Goal: Task Accomplishment & Management: Complete application form

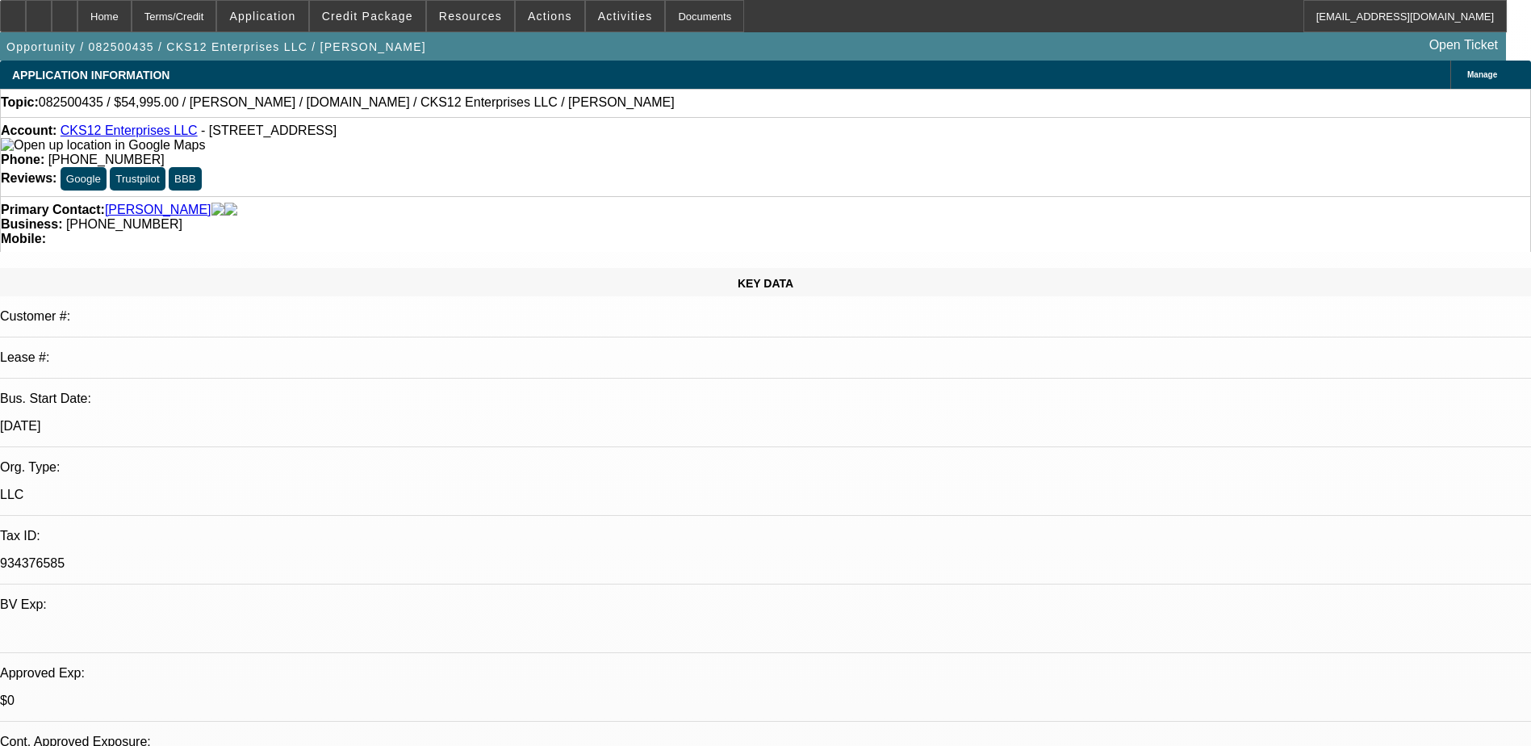
select select "0"
select select "2"
select select "0.1"
select select "4"
select select "0"
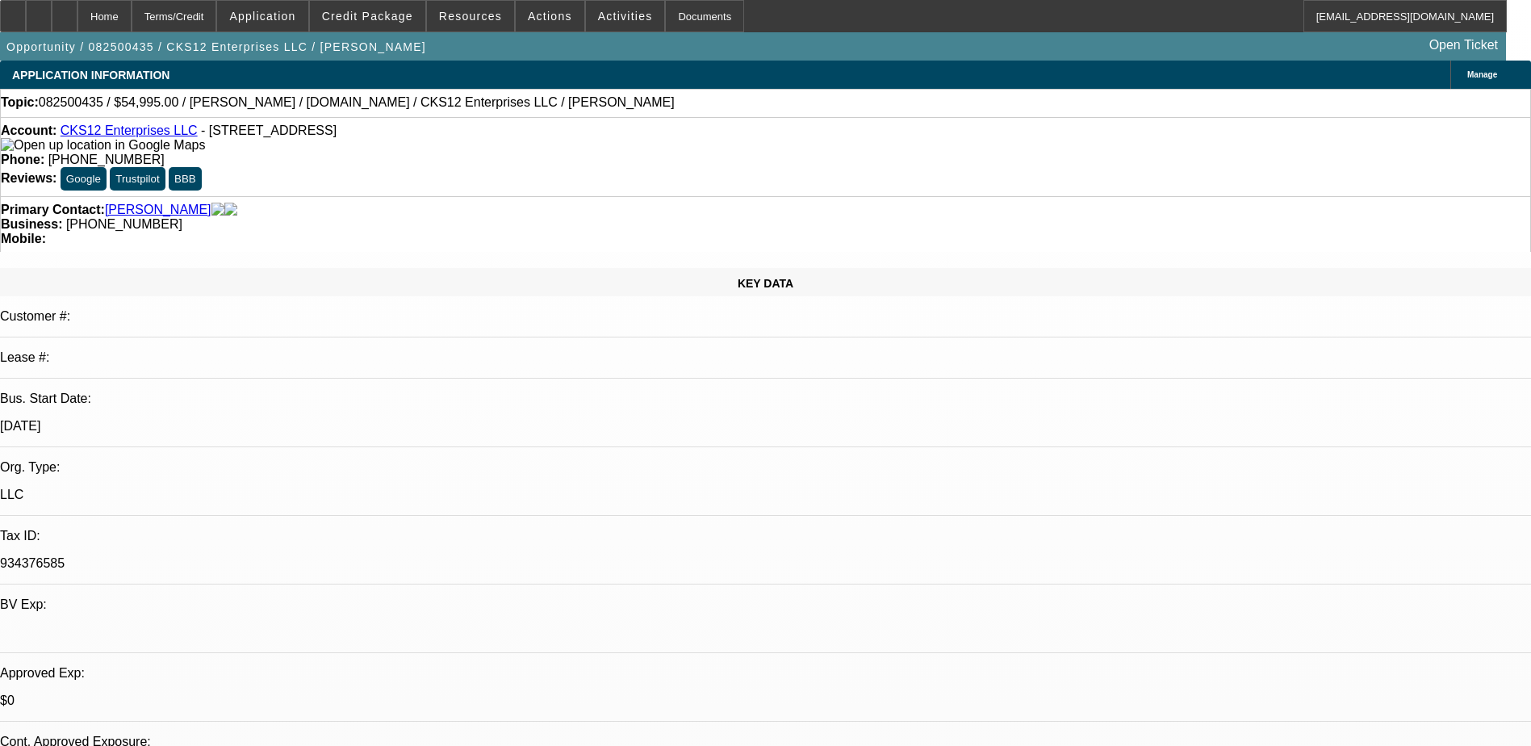
select select "0"
select select "6"
select select "0"
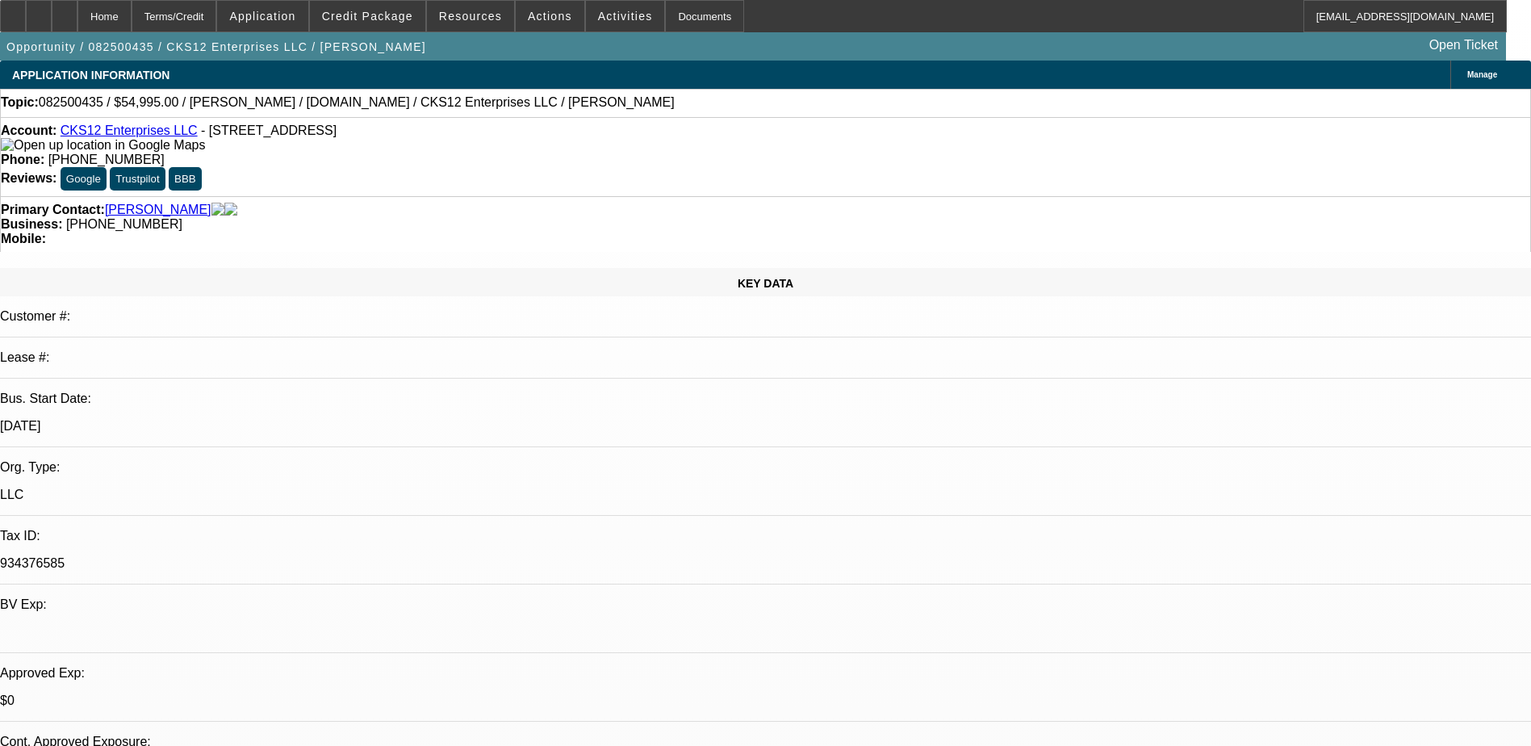
select select "0"
select select "6"
select select "0.1"
select select "0"
select select "9"
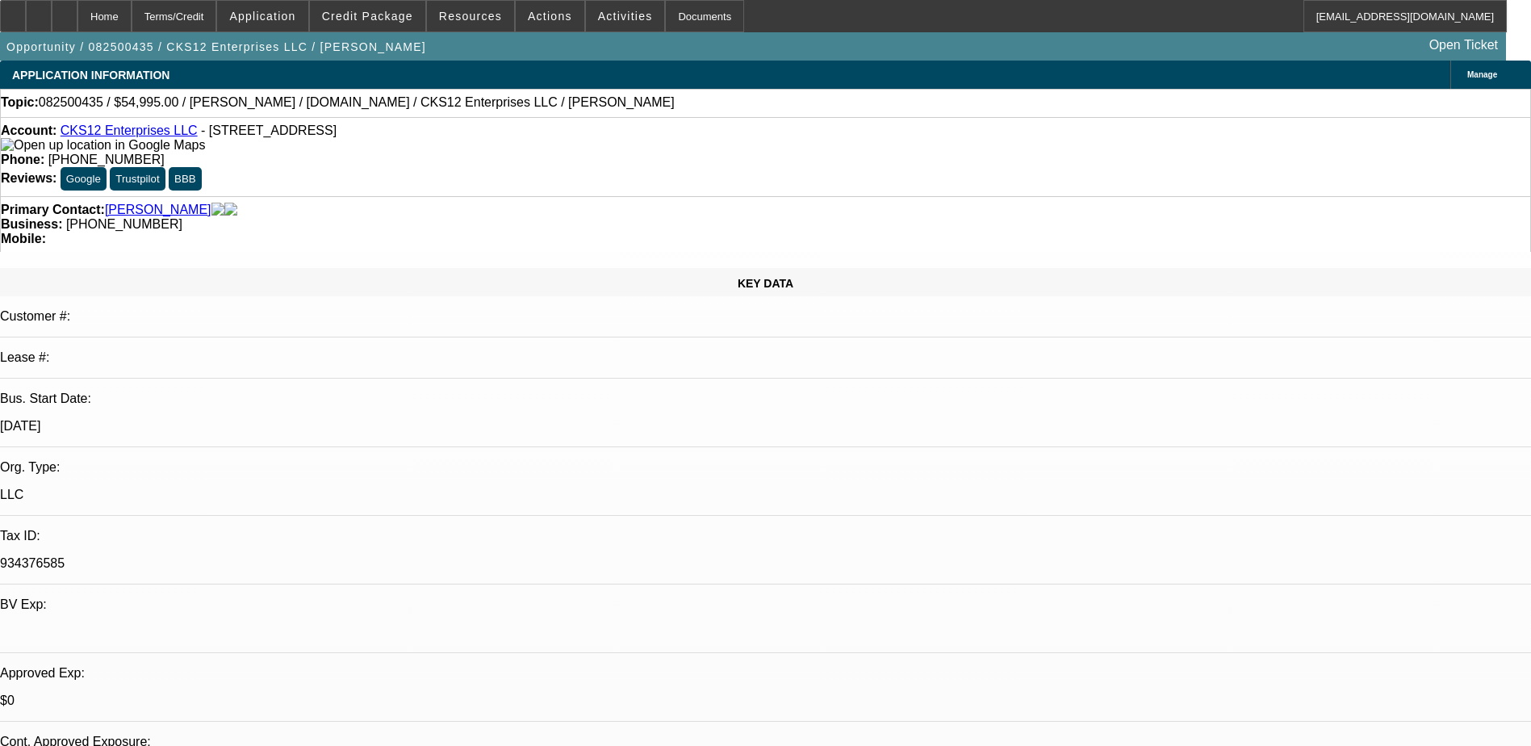
select select "0.1"
select select "6"
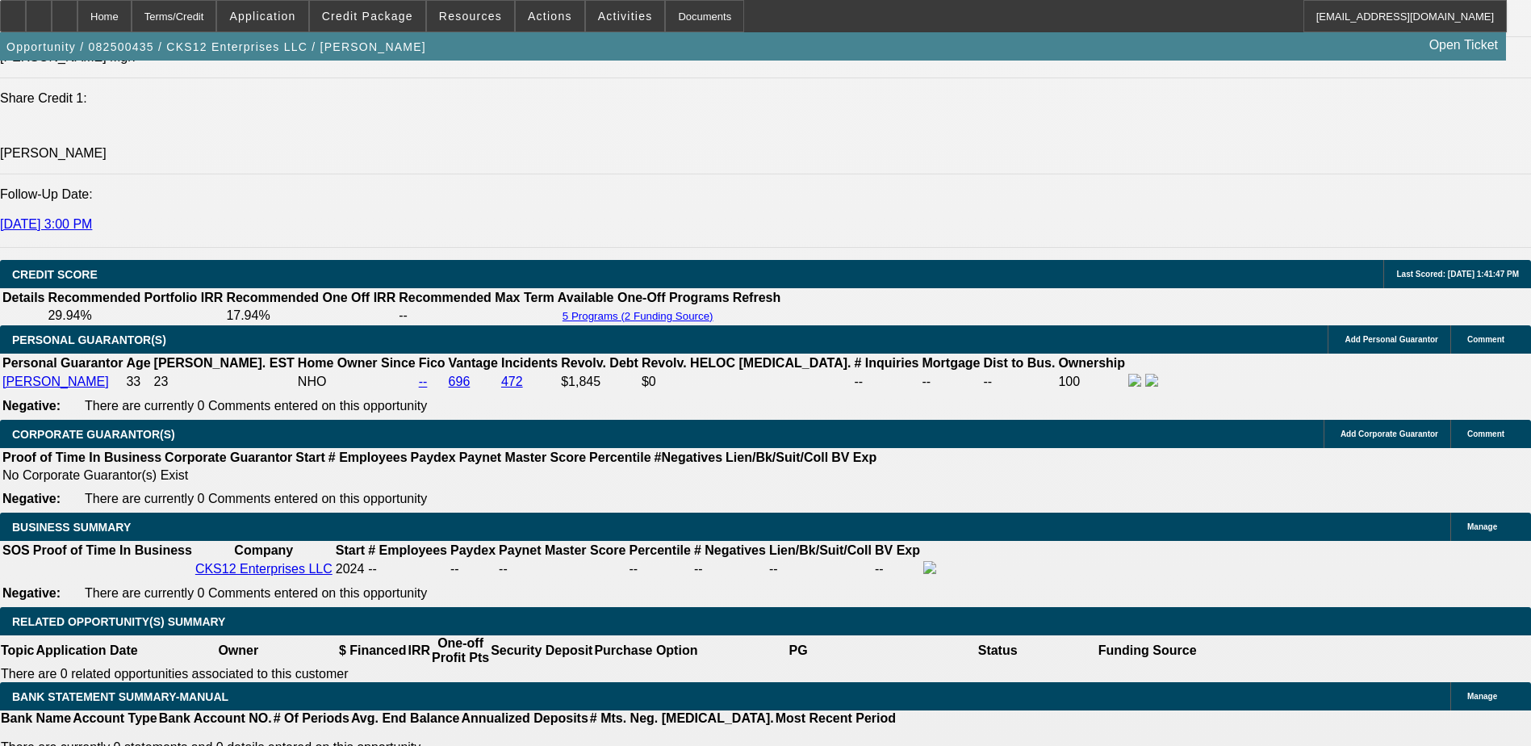
scroll to position [2502, 0]
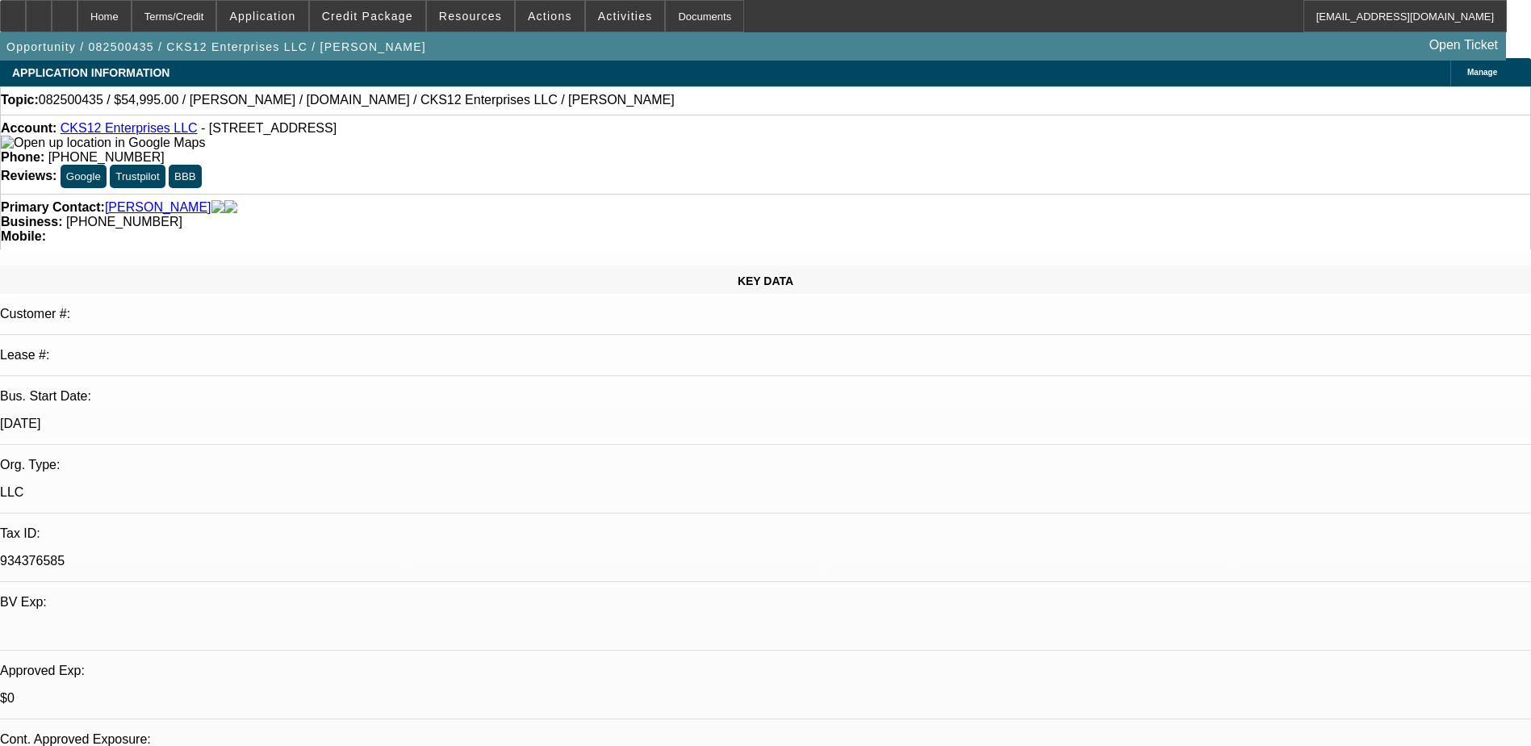
scroll to position [0, 0]
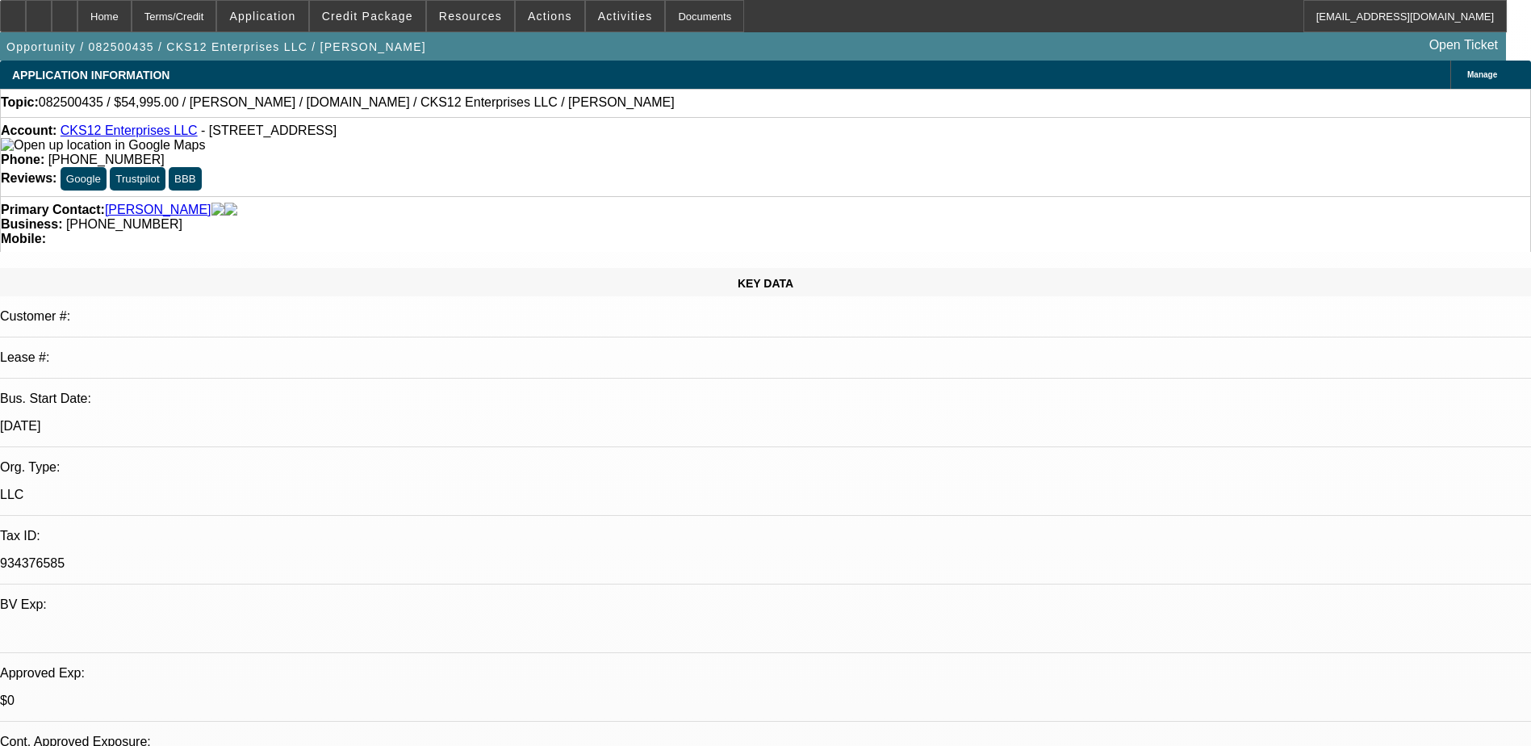
click at [131, 133] on link "CKS12 Enterprises LLC" at bounding box center [129, 131] width 137 height 14
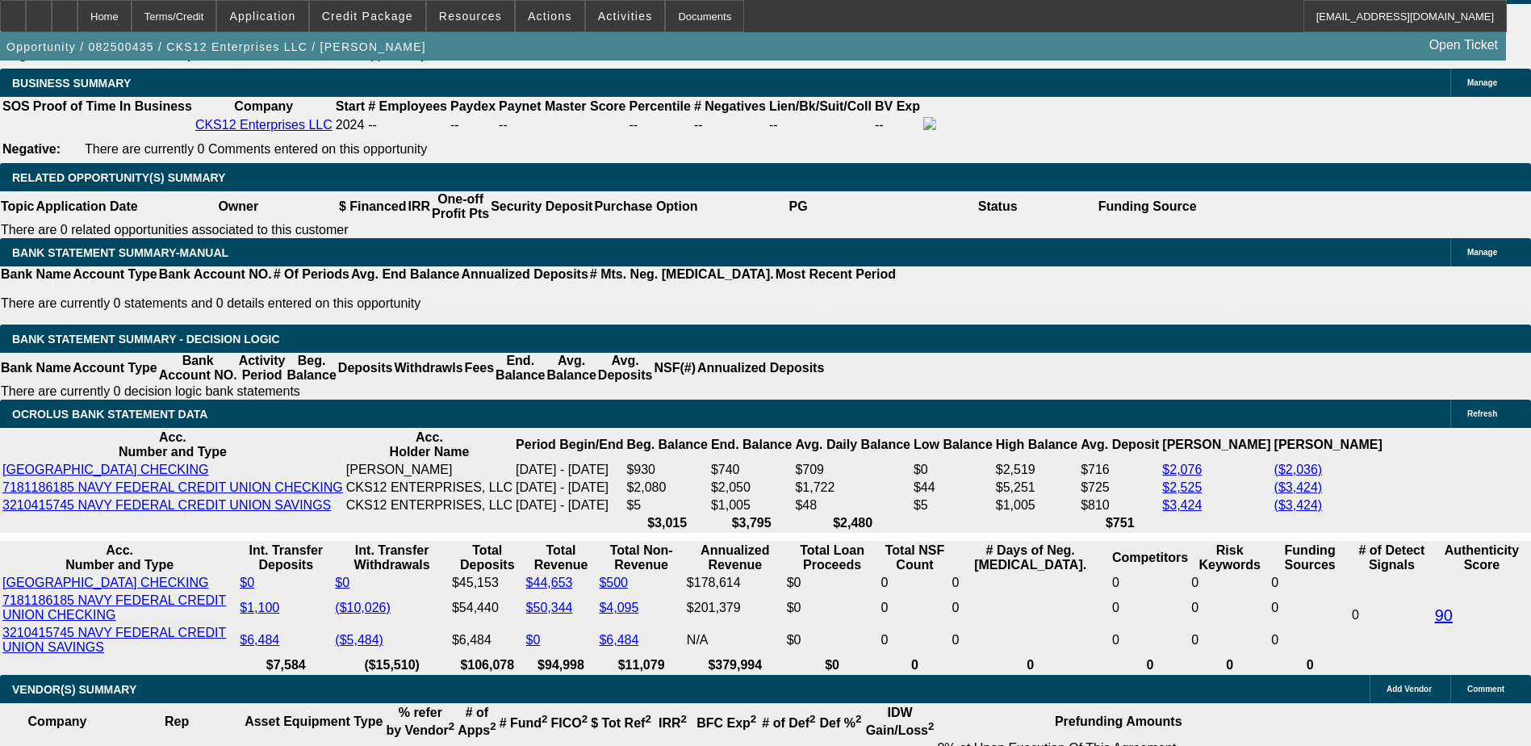
scroll to position [2664, 0]
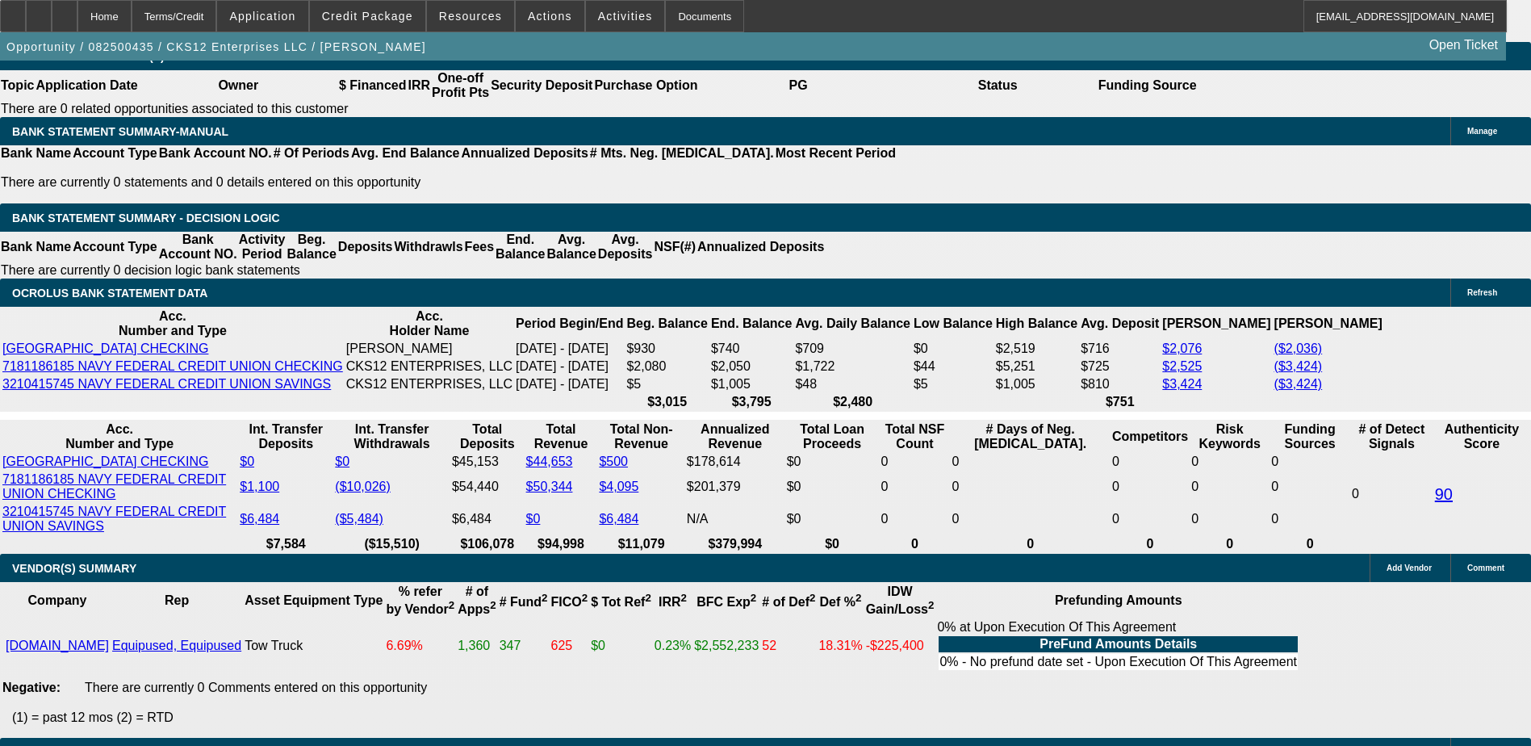
drag, startPoint x: 342, startPoint y: 189, endPoint x: 403, endPoint y: 183, distance: 60.8
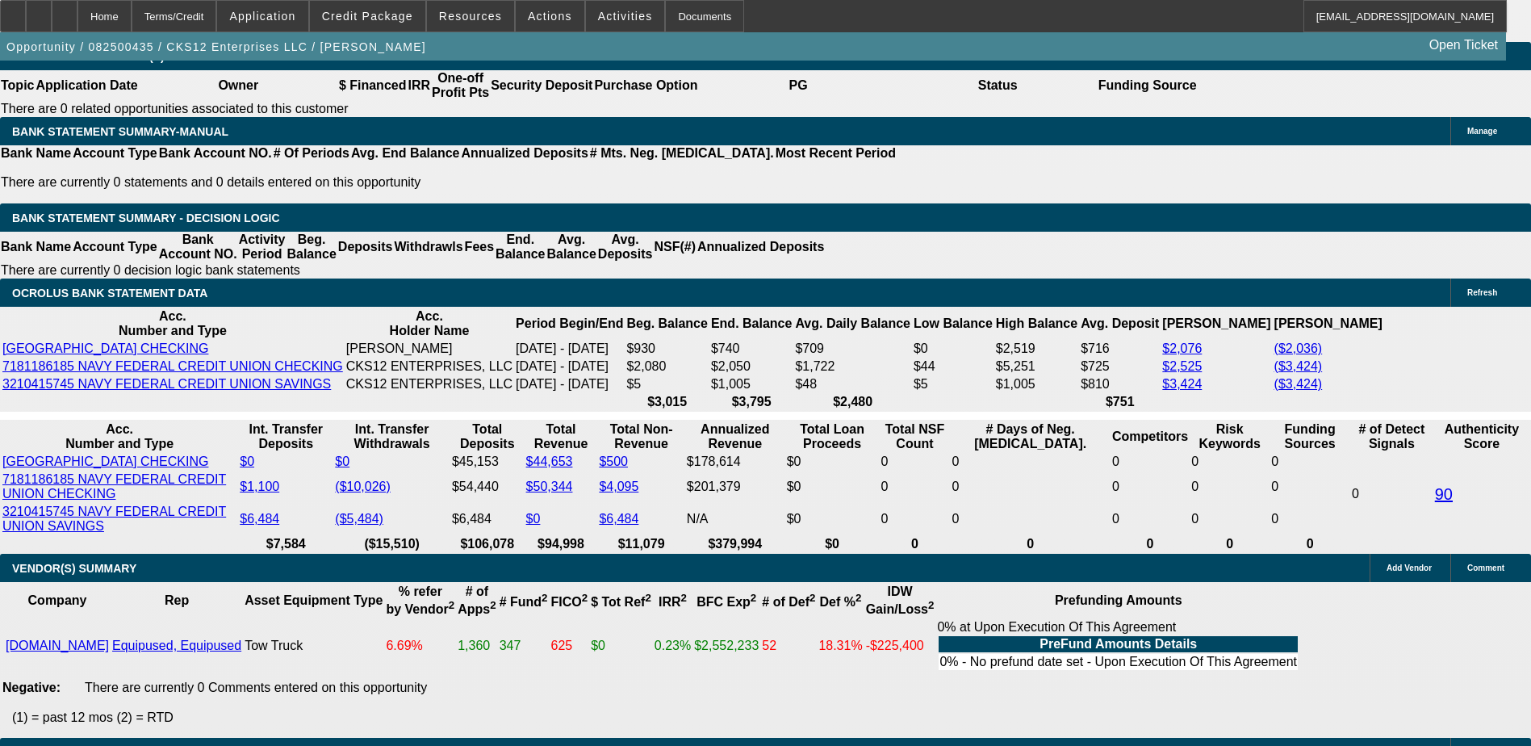
type input "$6,500.00"
type input "UNKNOWN"
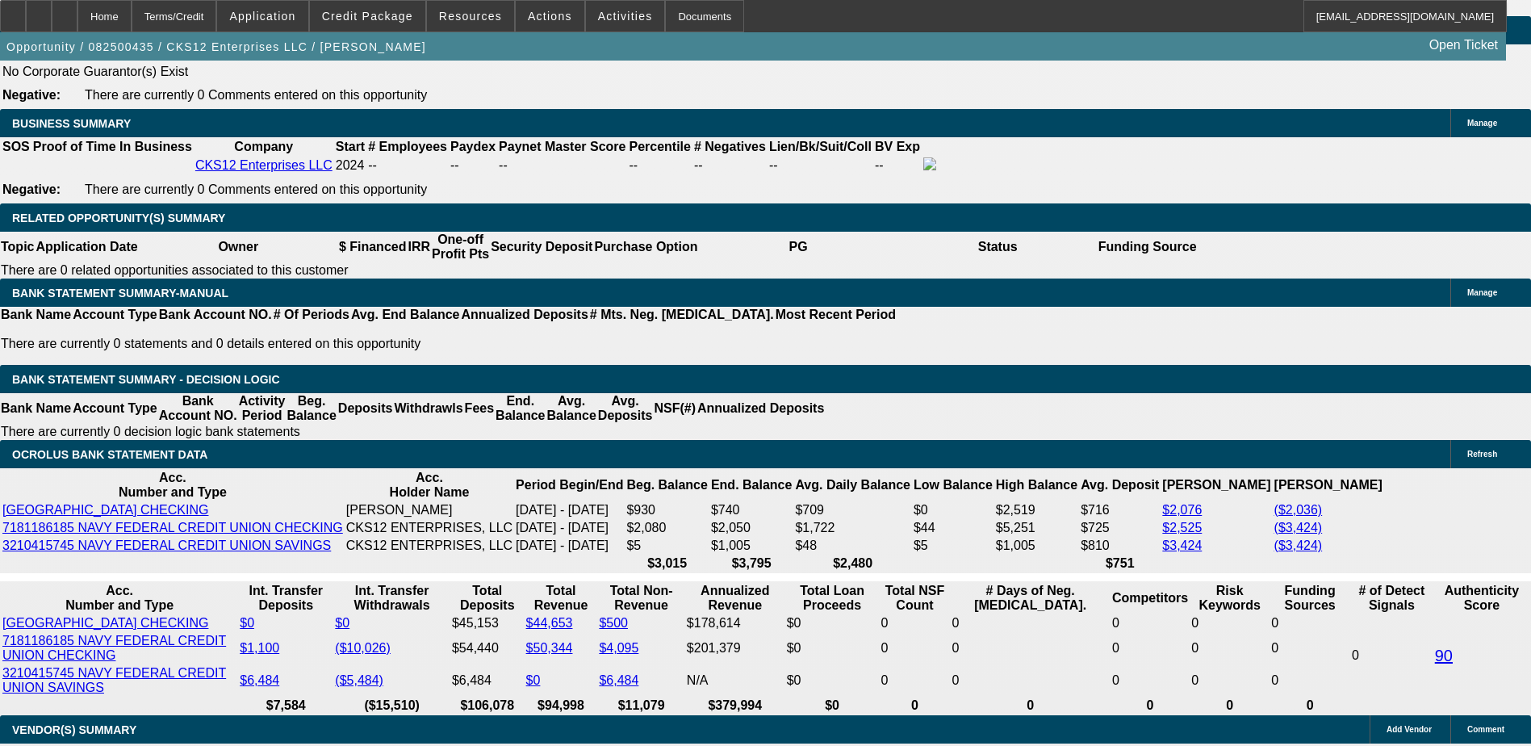
type input "$1,745.92"
type input "$3,491.84"
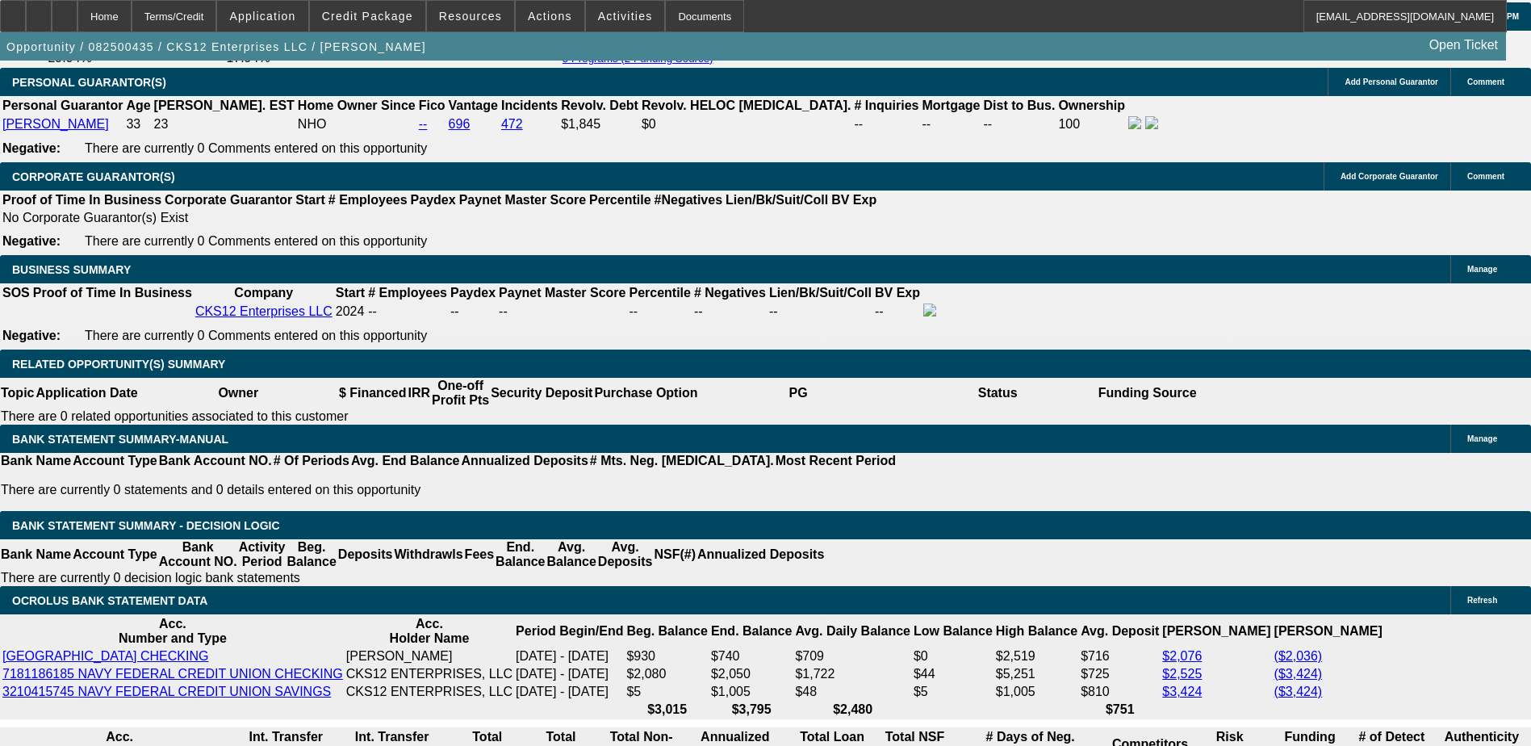
scroll to position [2341, 0]
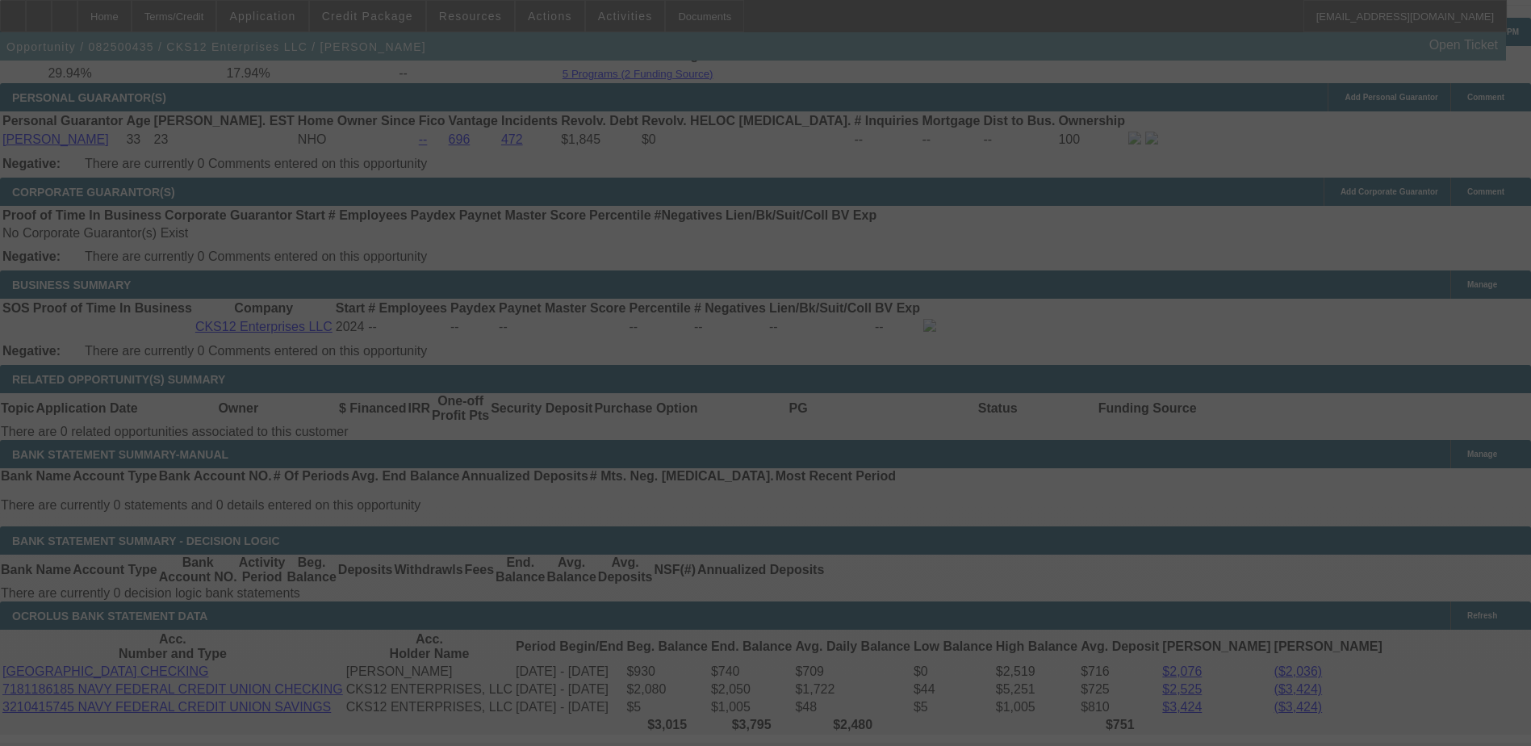
select select "0"
select select "2"
select select "0.1"
select select "4"
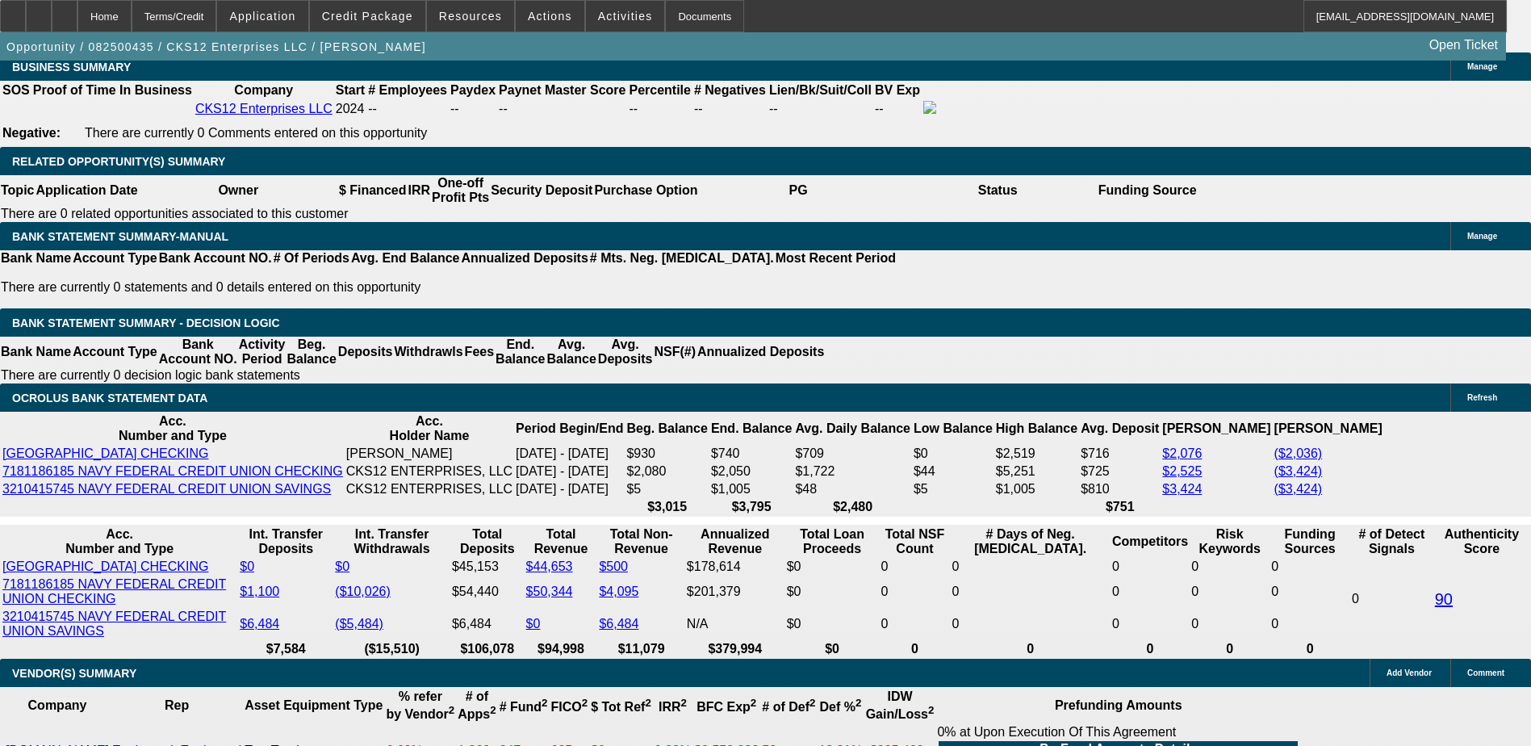
scroll to position [2583, 0]
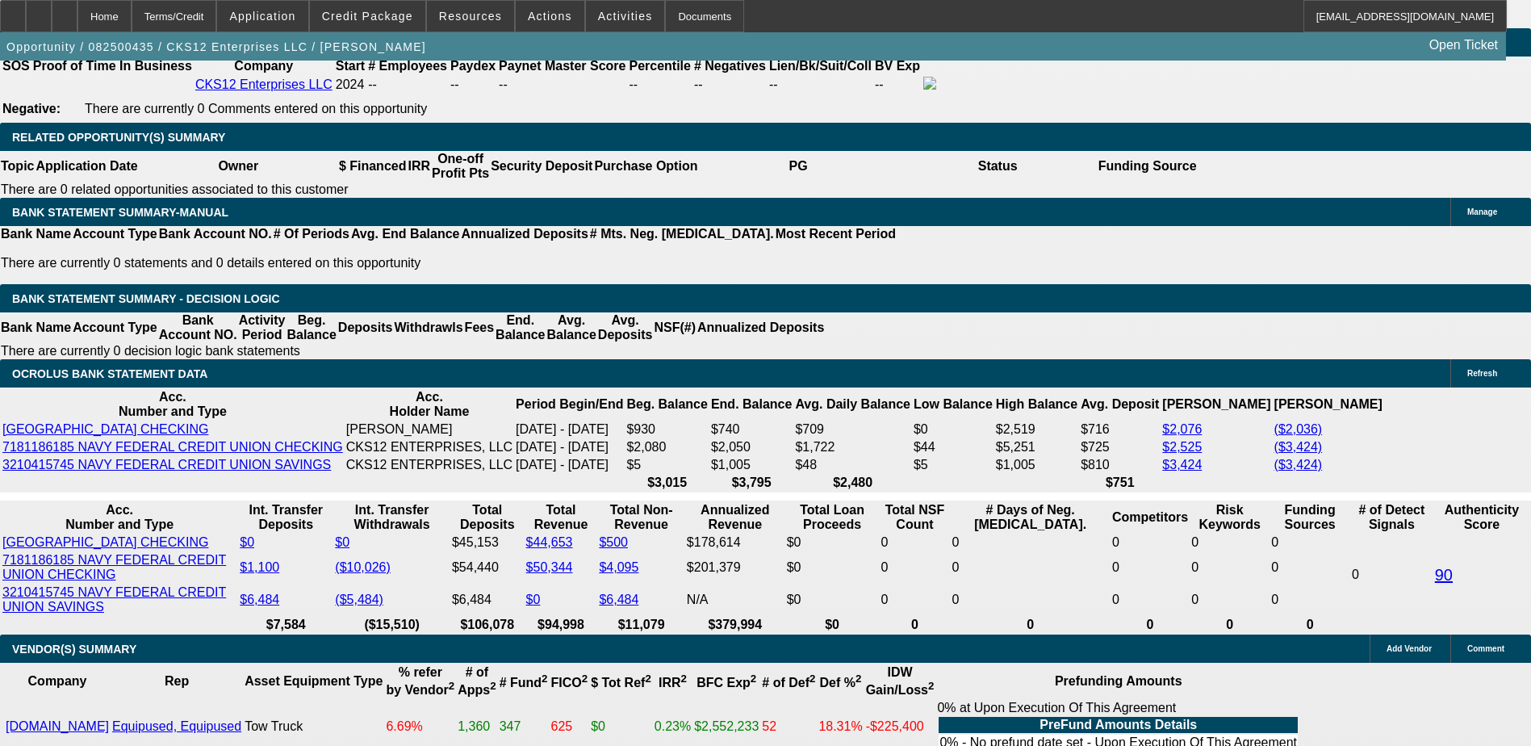
select select "2"
type input "UNKNOWN"
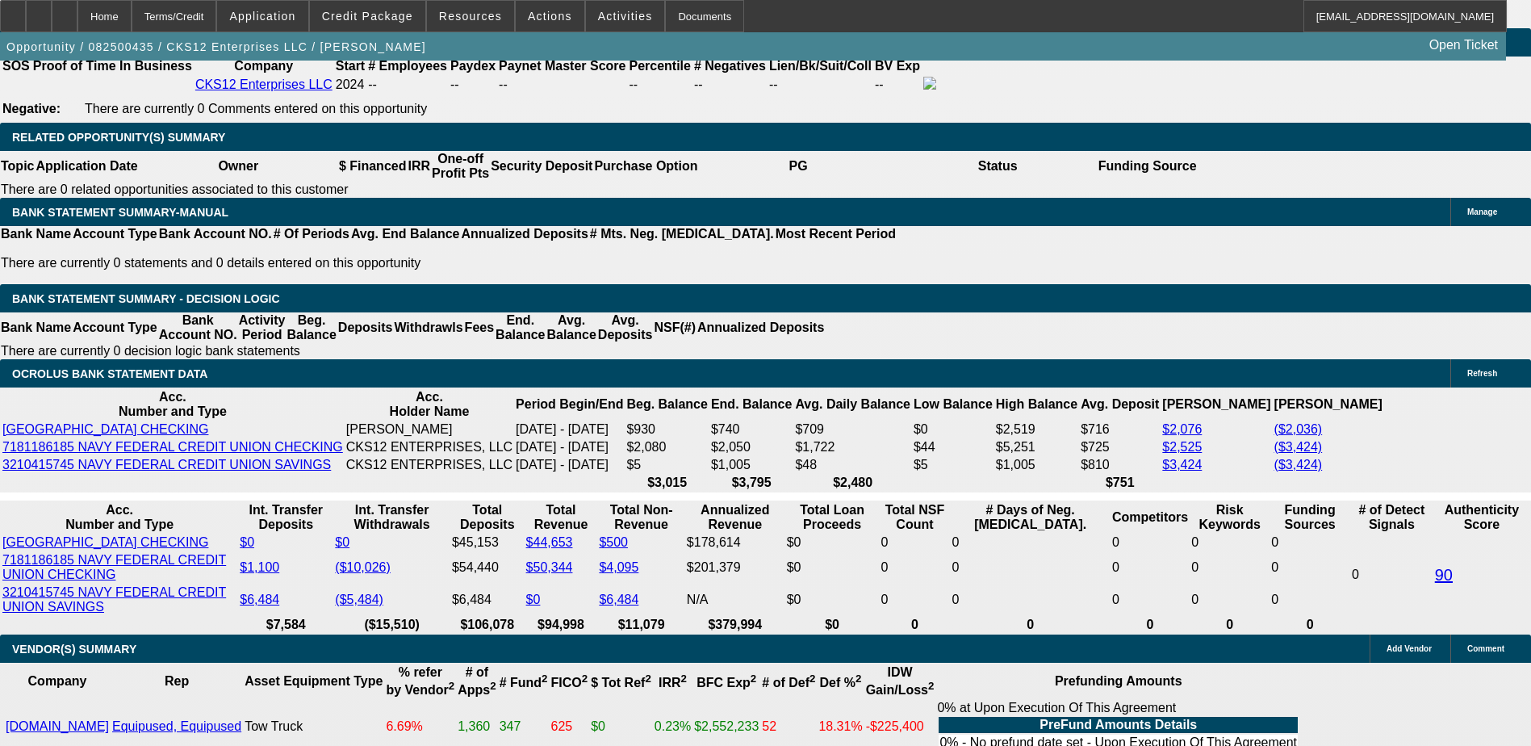
type input "$8,500.00"
type input "$3,347.84"
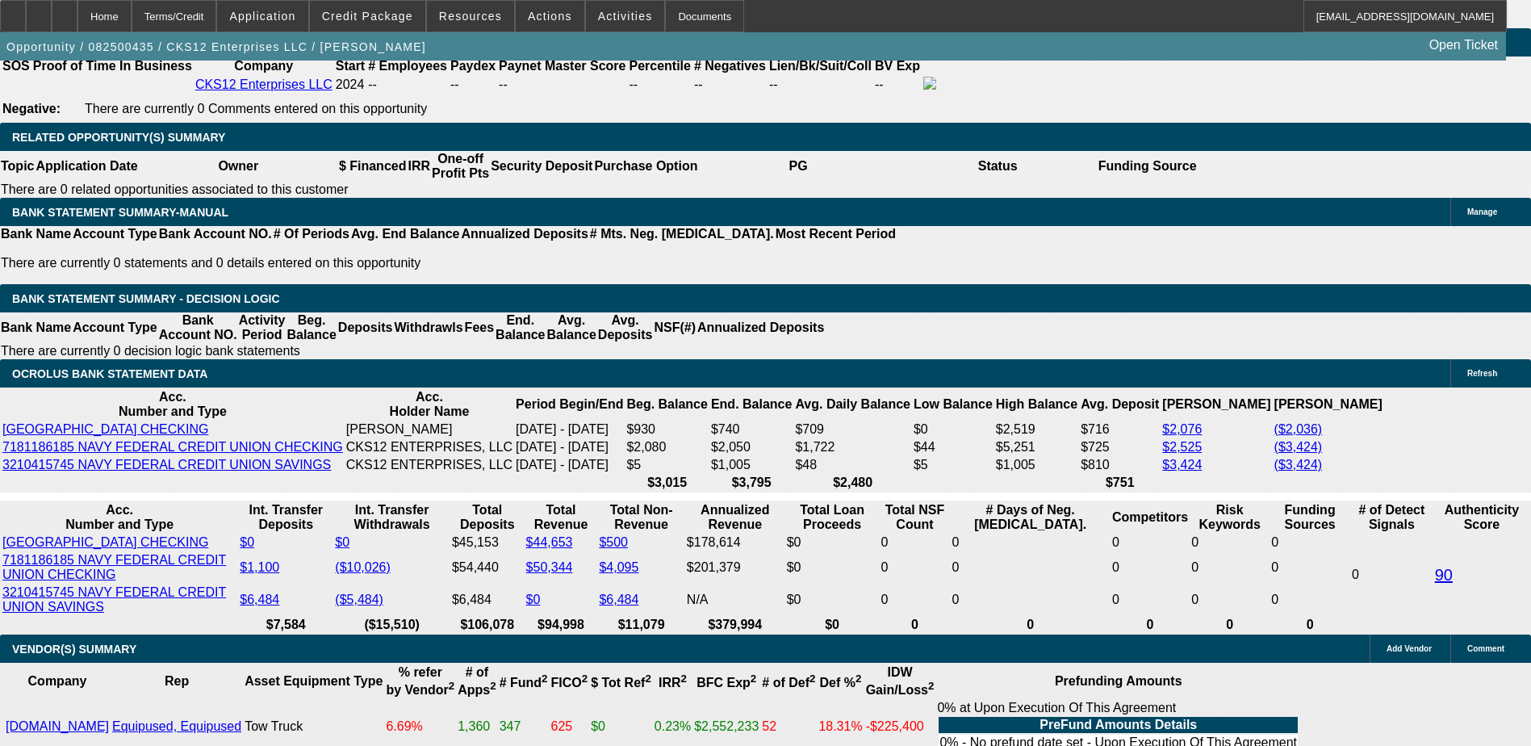
type input "$1,673.92"
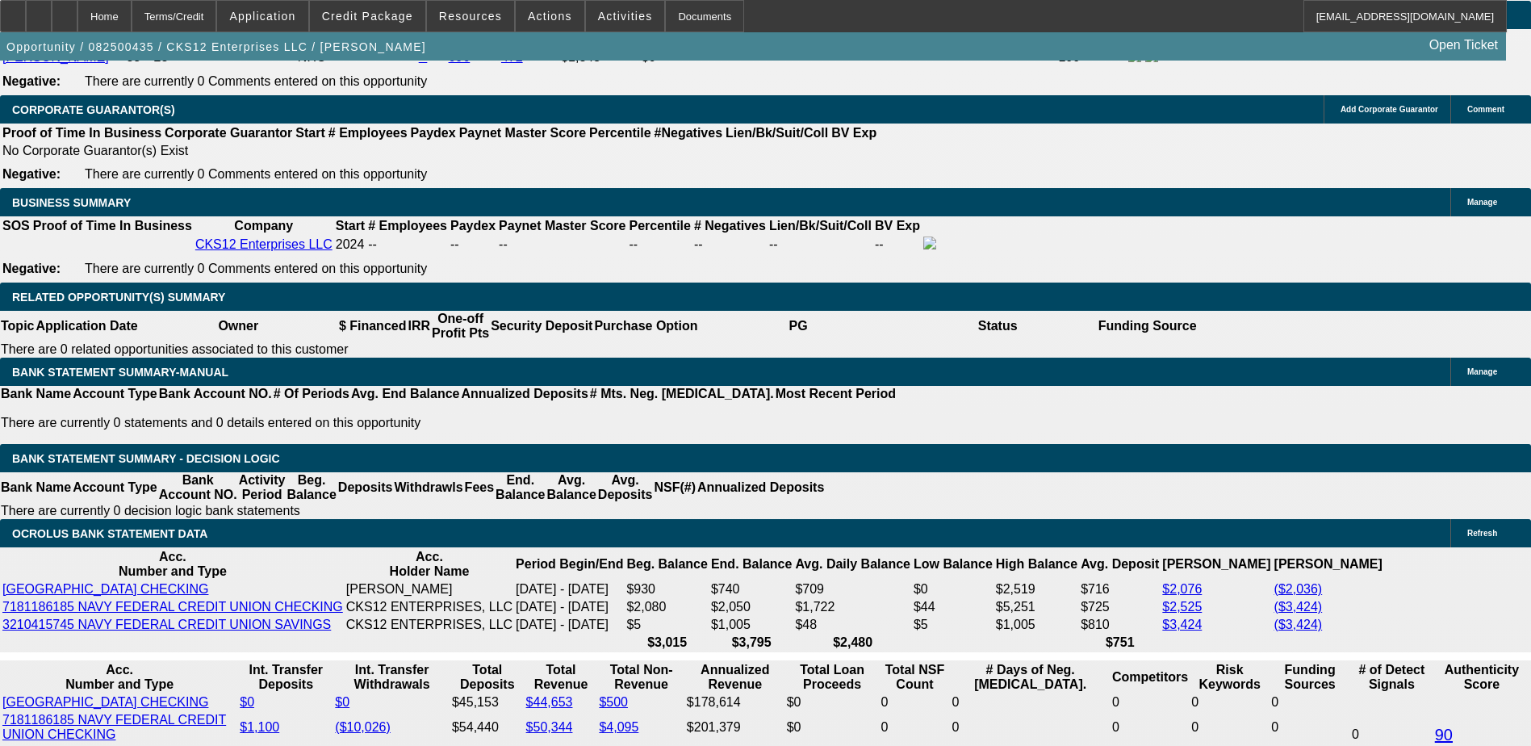
scroll to position [2422, 0]
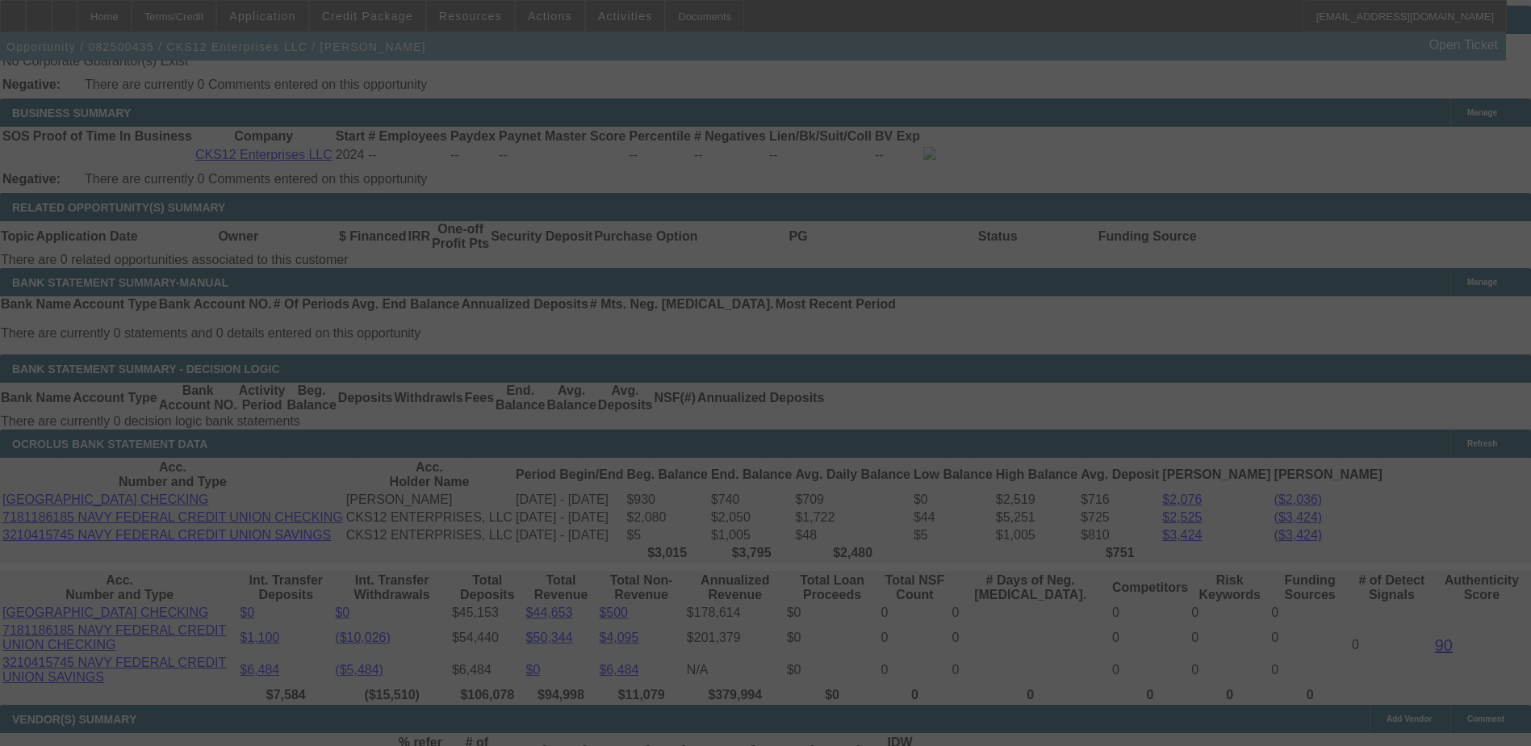
scroll to position [2583, 0]
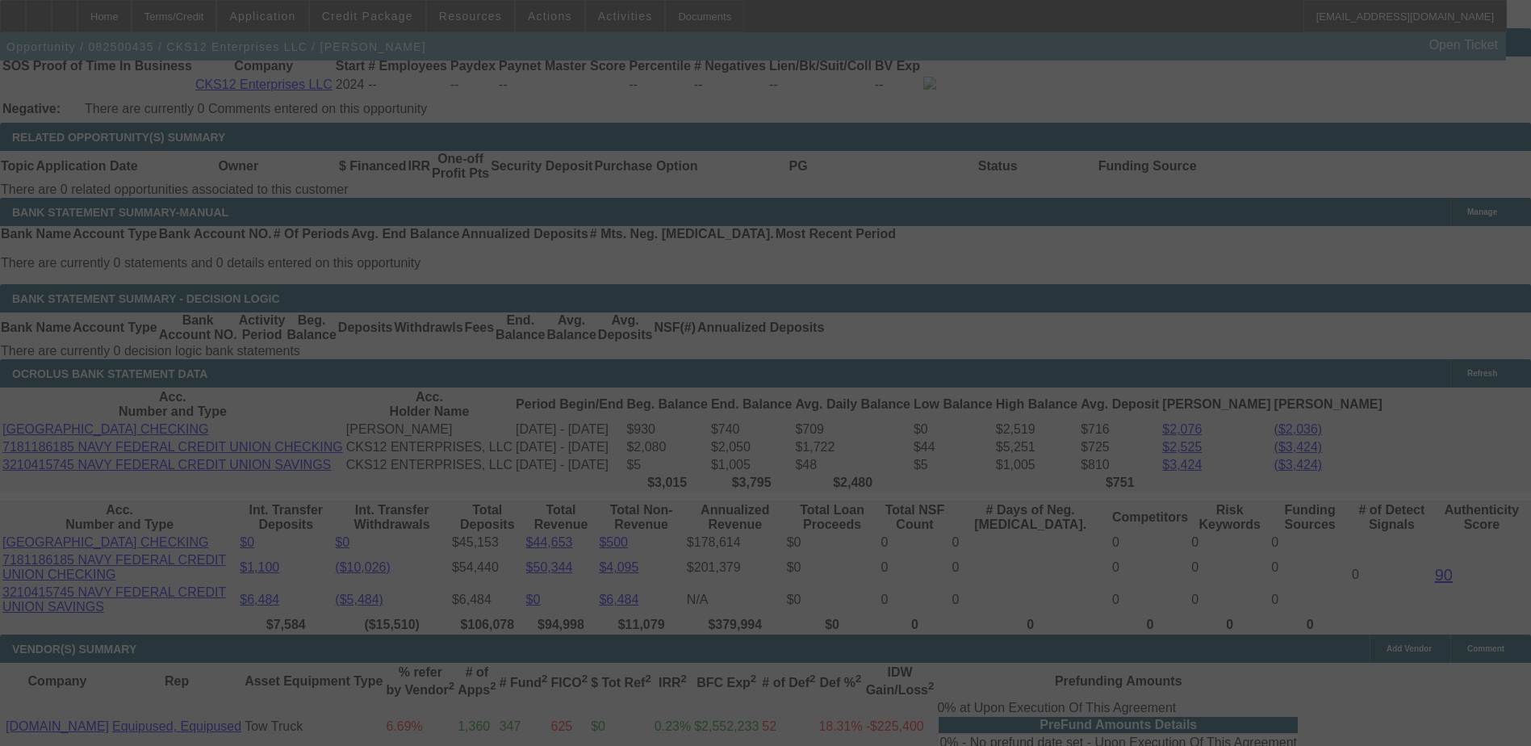
select select "0"
select select "2"
select select "0.1"
select select "4"
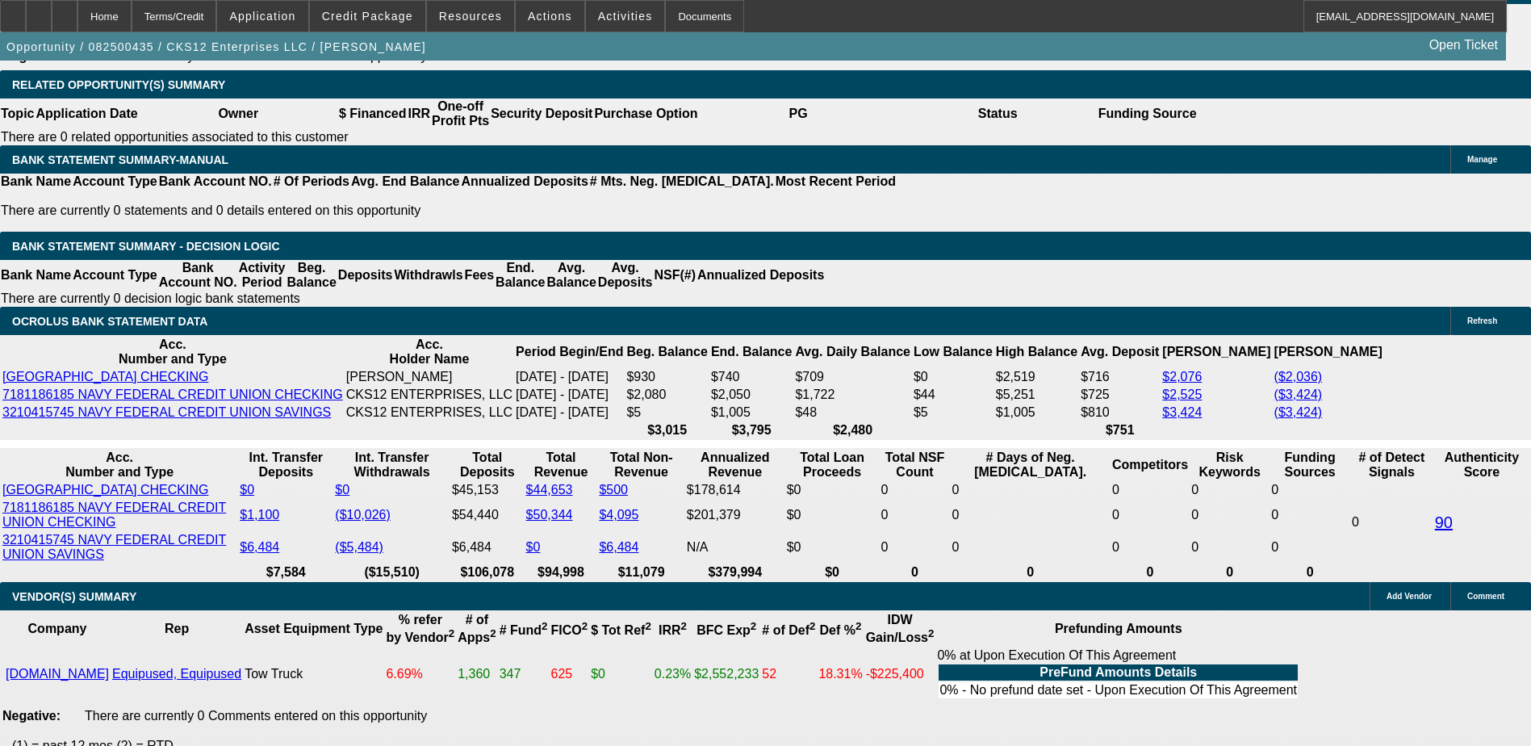
scroll to position [2664, 0]
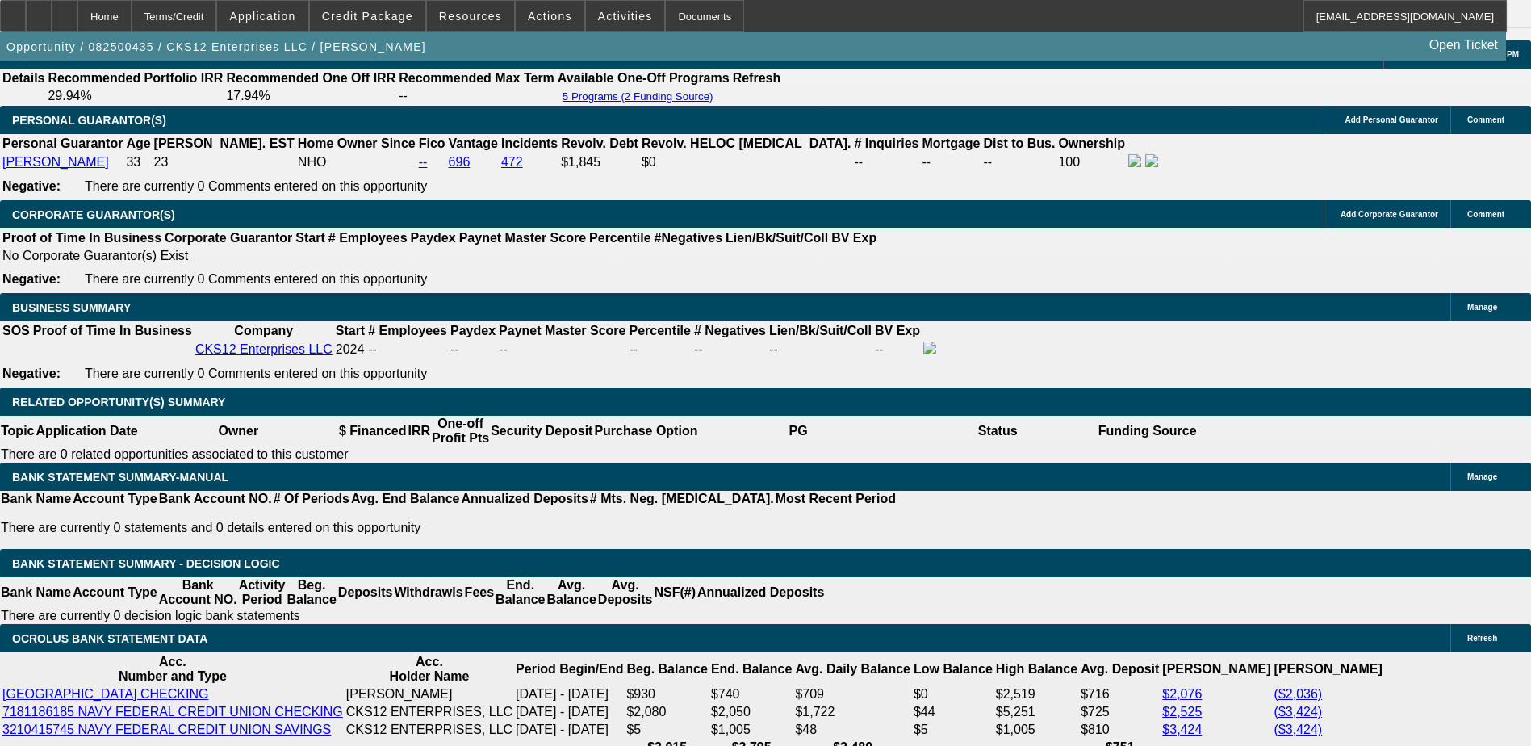
scroll to position [2260, 0]
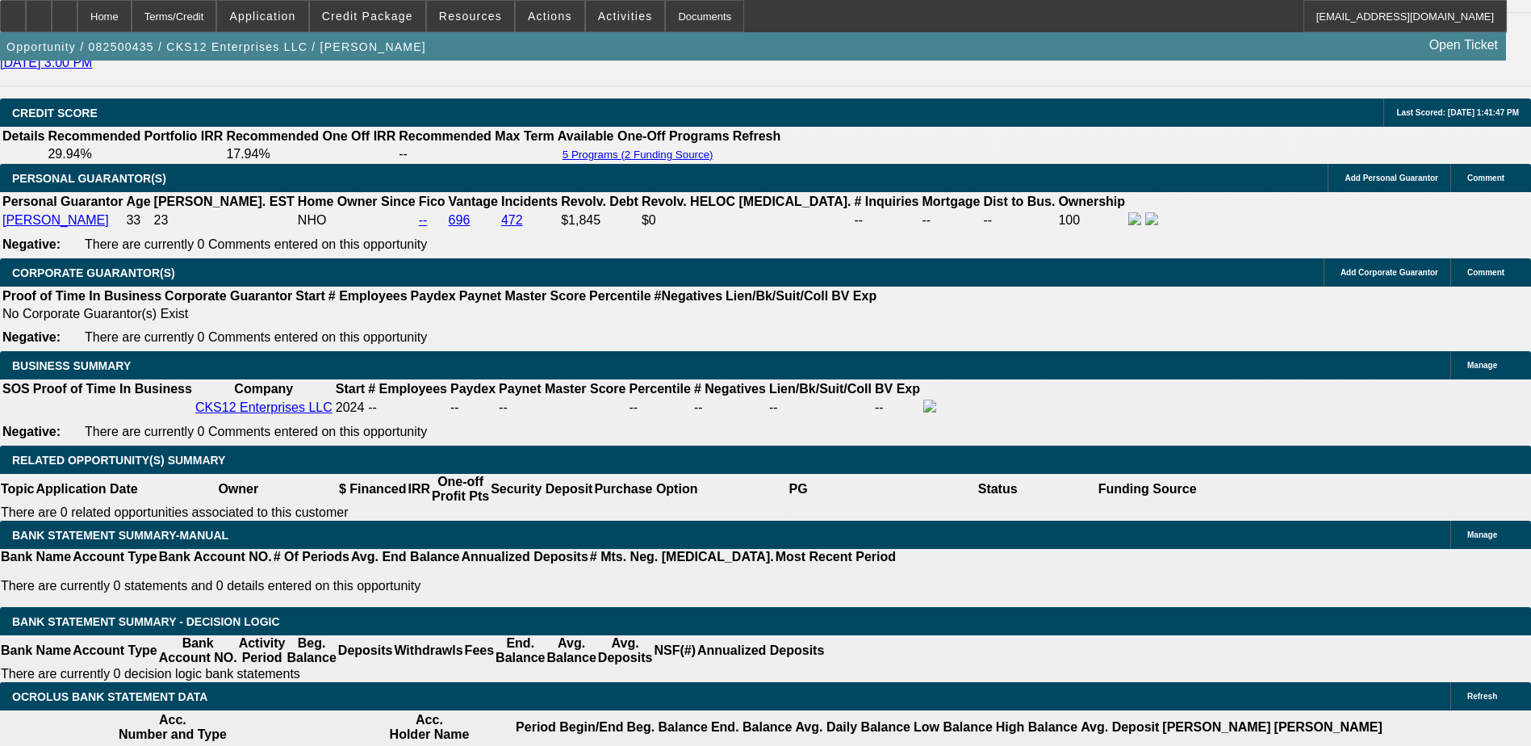
type input "$7,500.00"
type input "UNKNOWN"
type input "$3,419.84"
type input "$1,709.92"
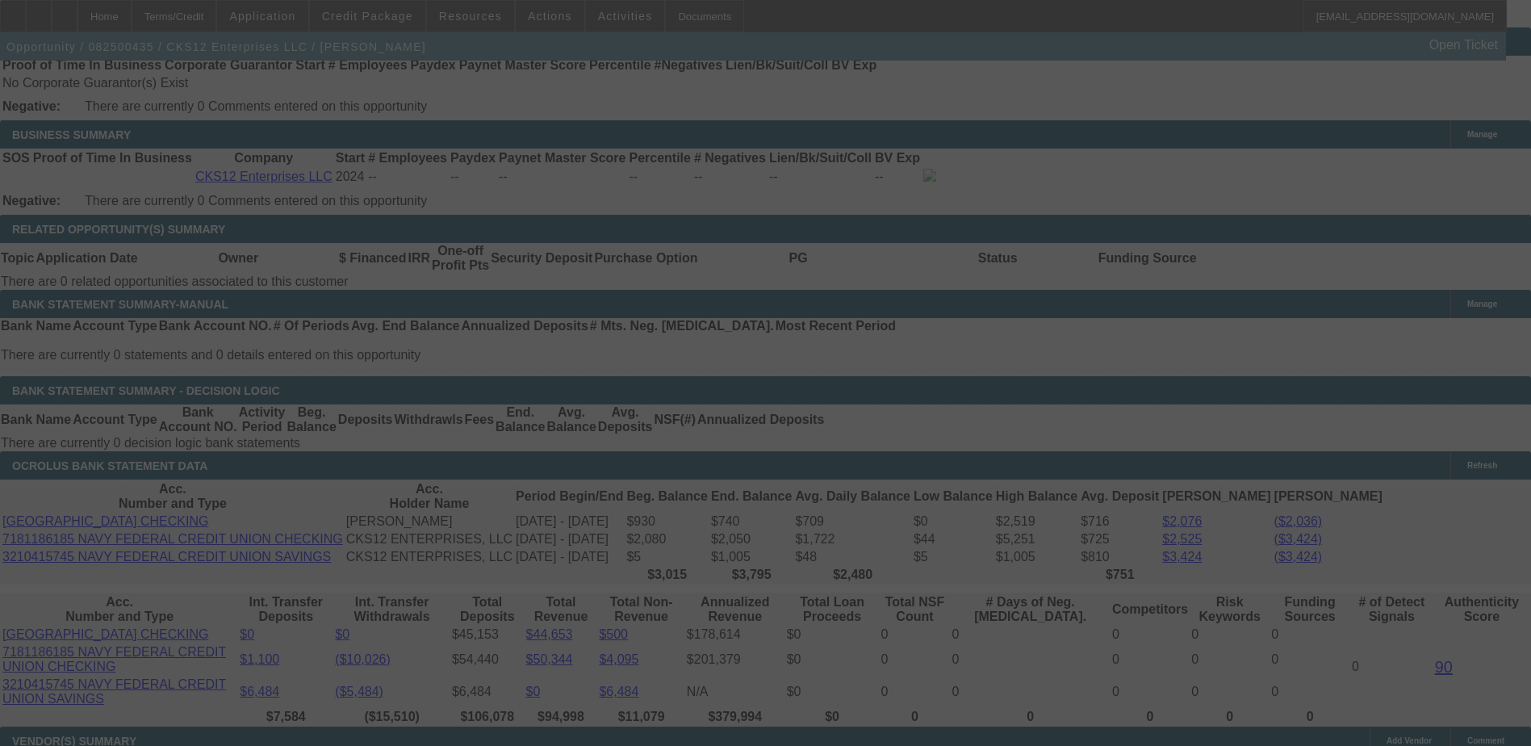
scroll to position [2583, 0]
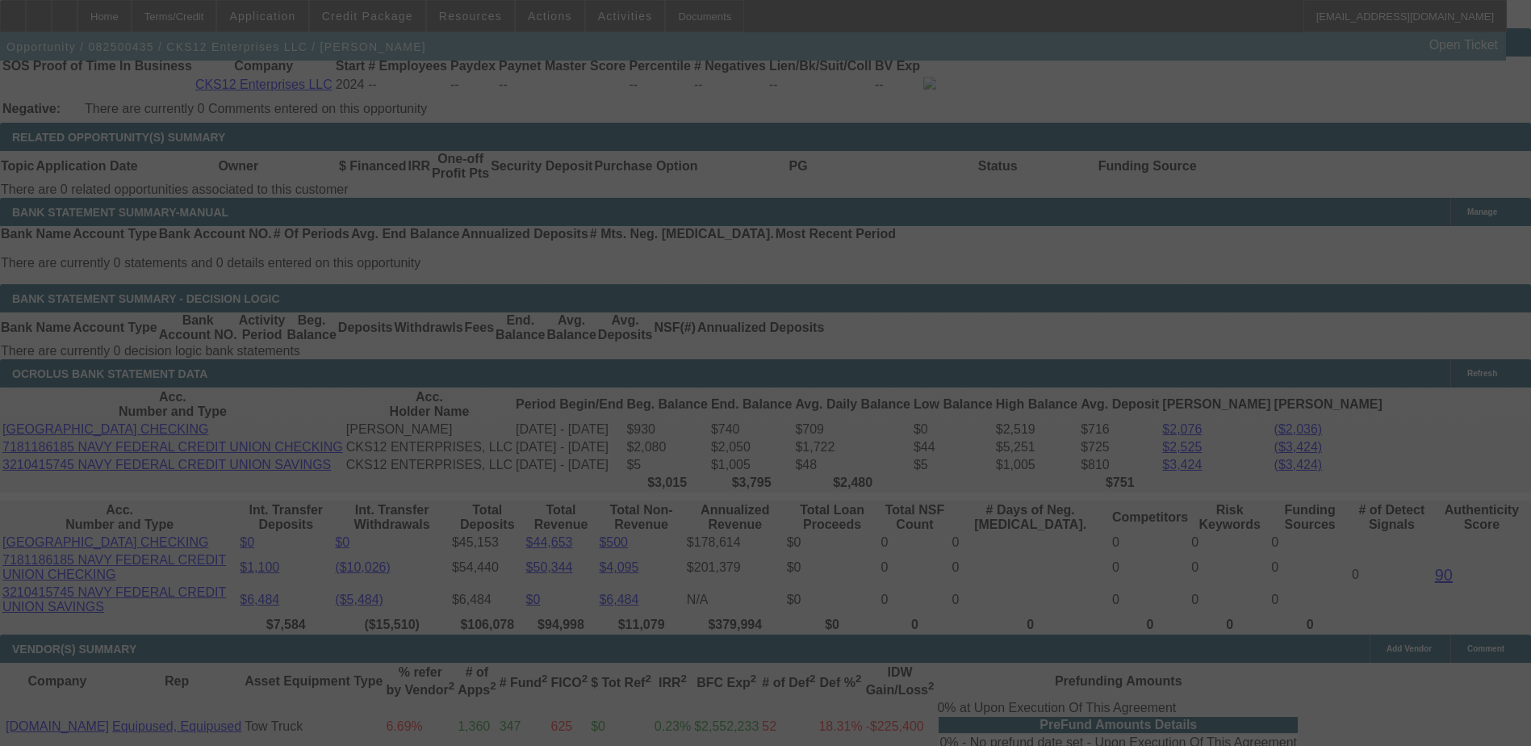
select select "0"
select select "2"
select select "0.1"
select select "4"
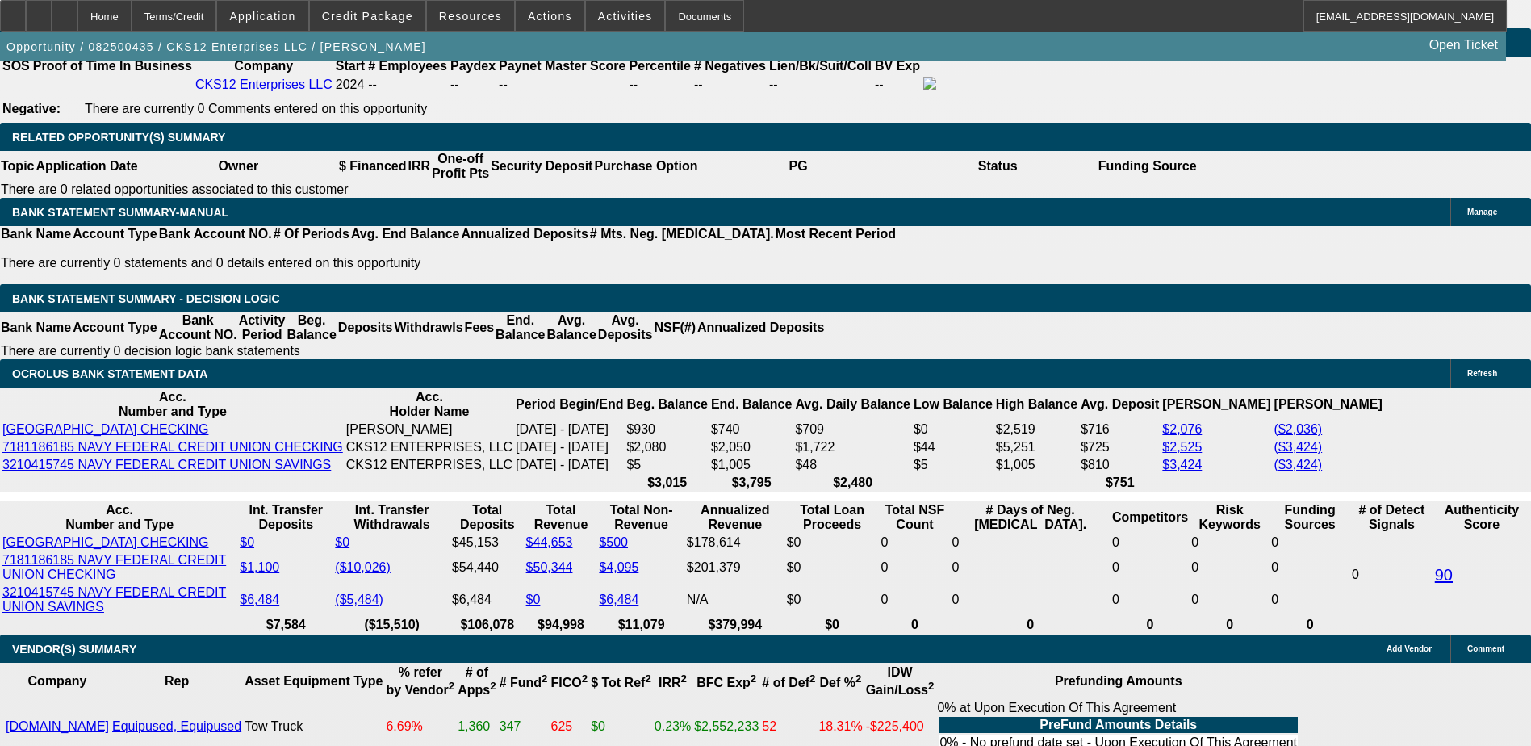
type input "7500"
type input "UNKNOWN"
type input "$1,979.93"
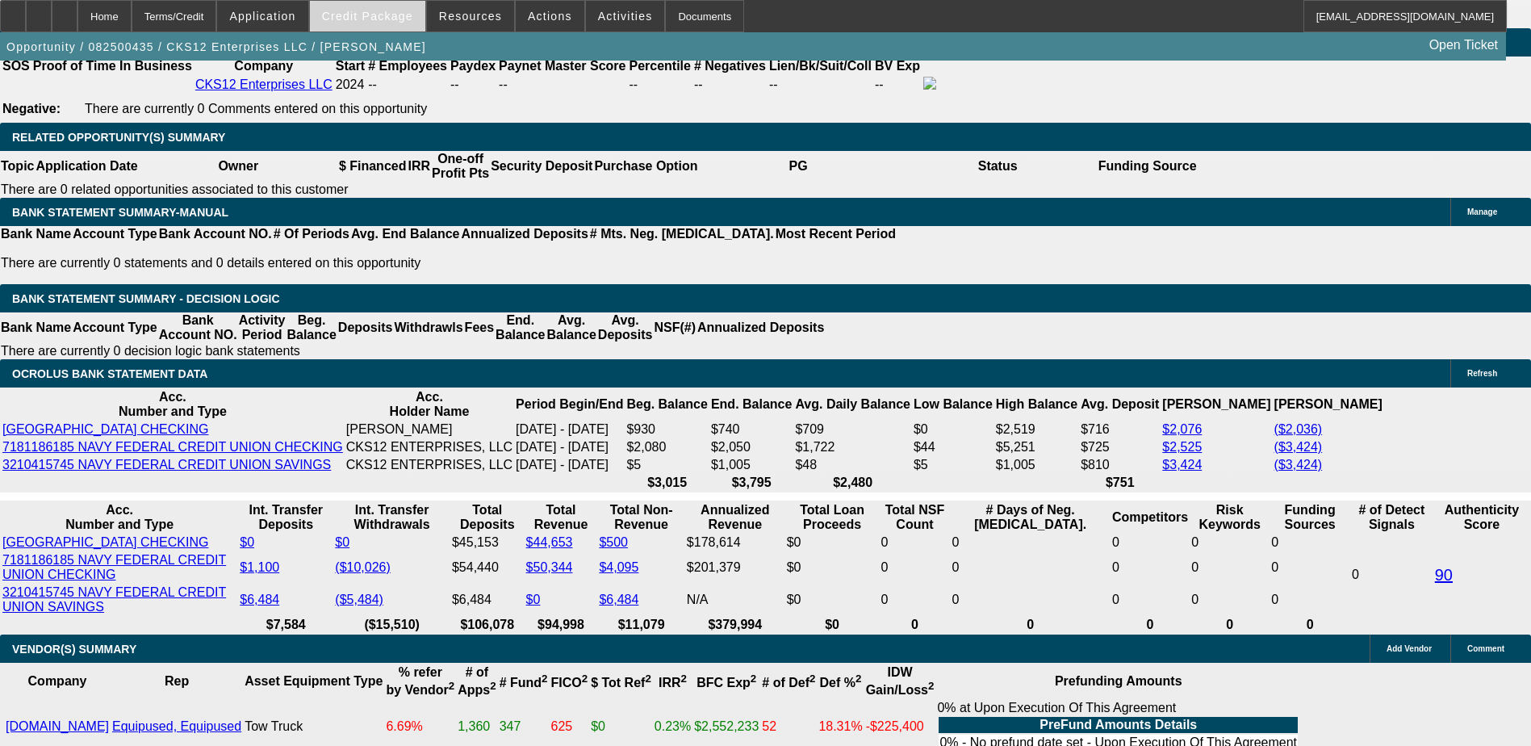
type input "$3,959.86"
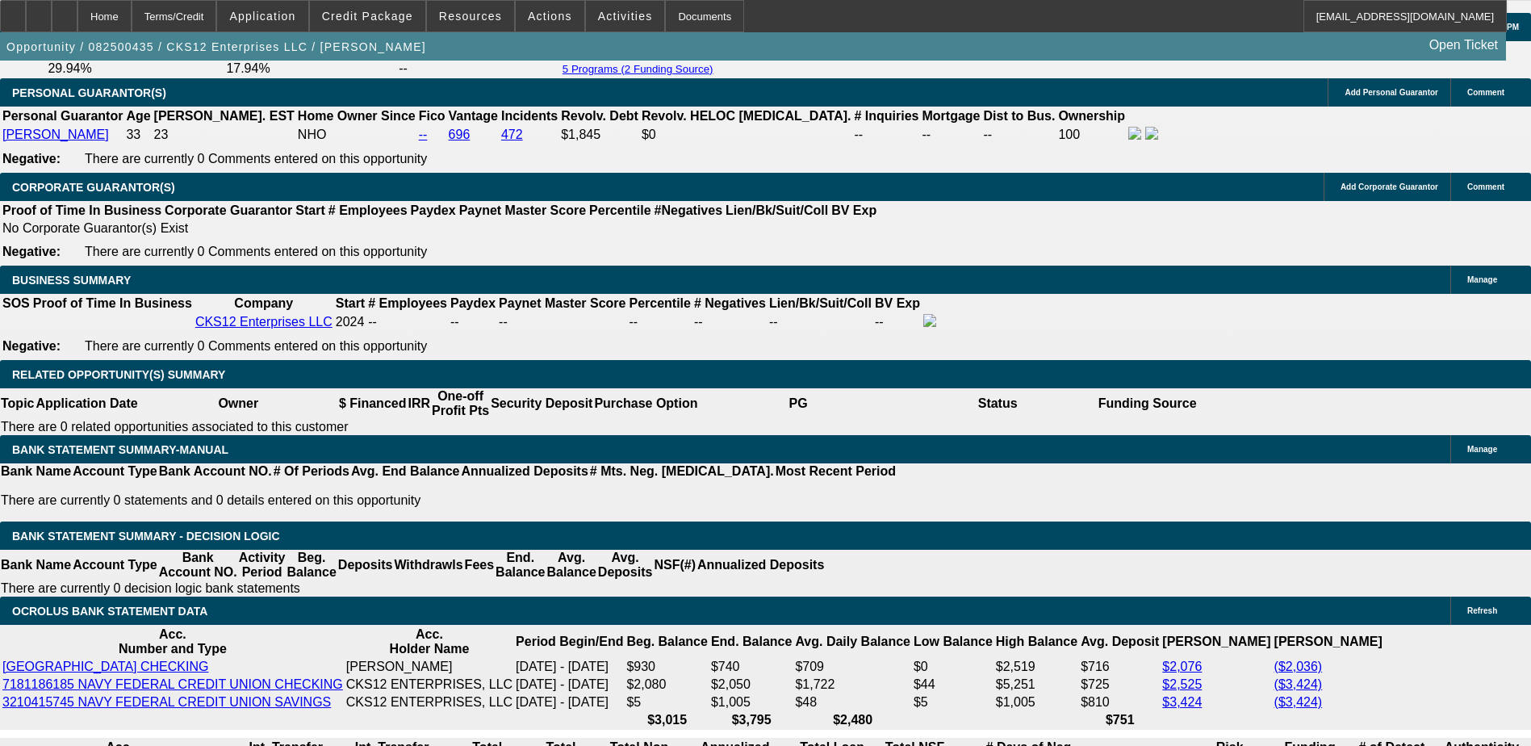
scroll to position [2341, 0]
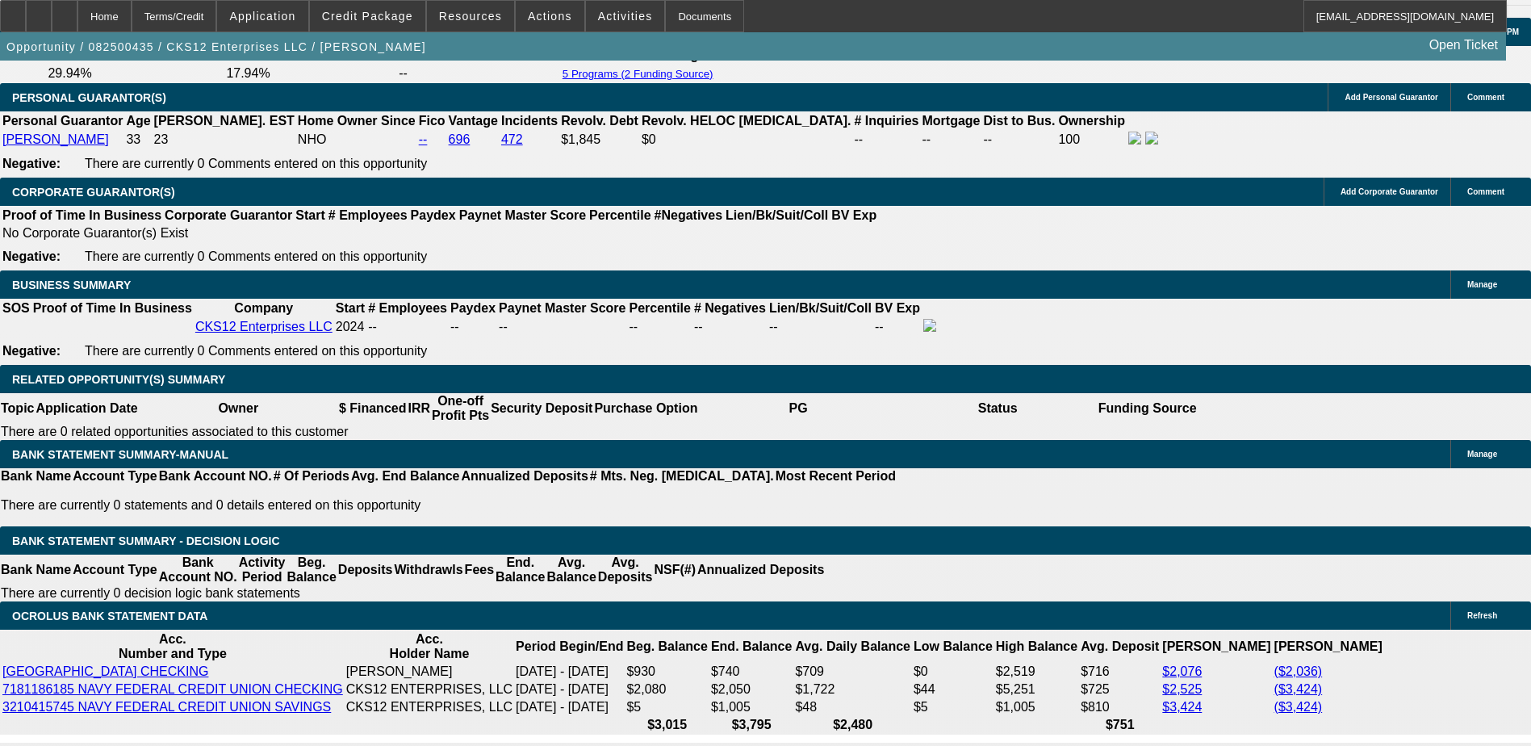
type input "$0.00"
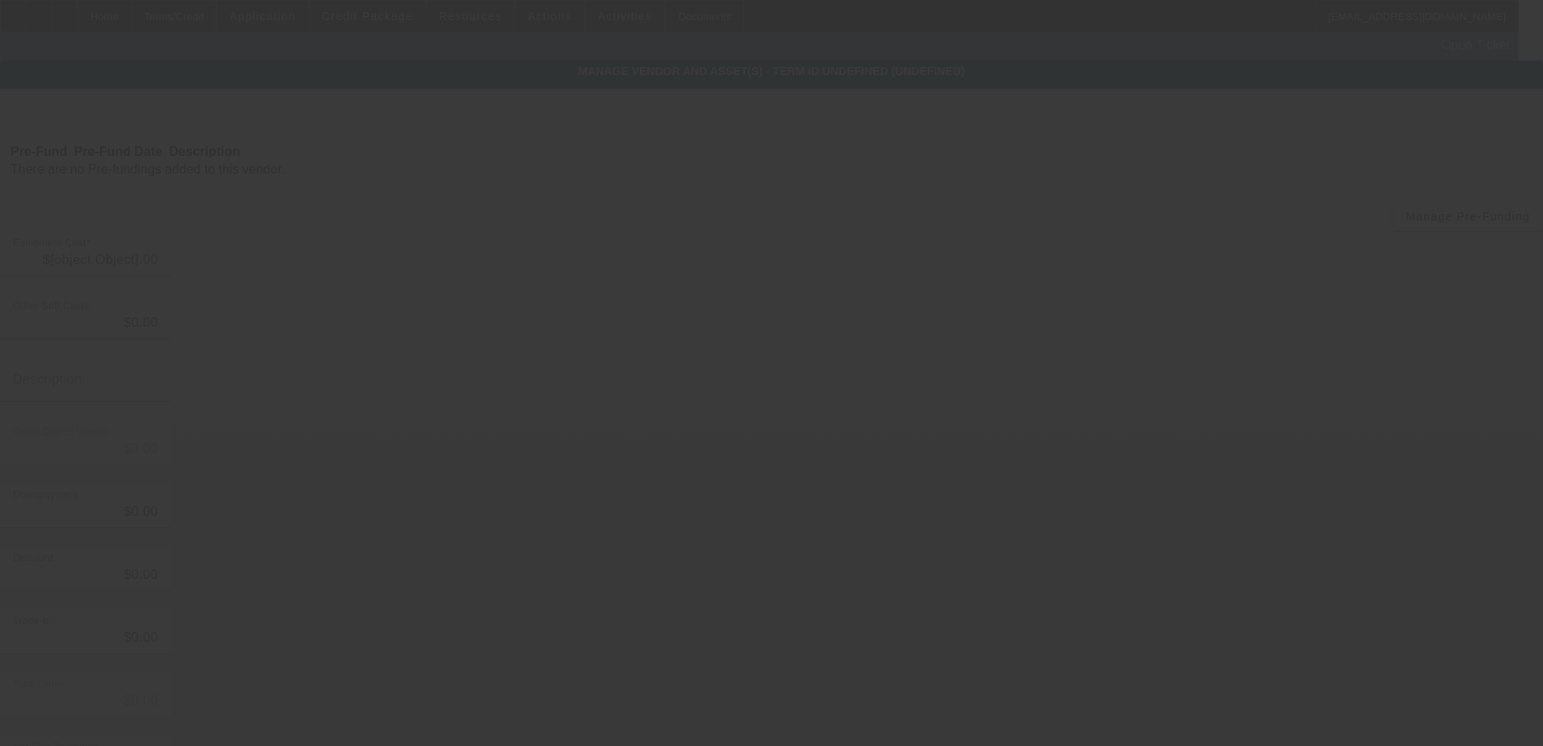
type input "$54,995.00"
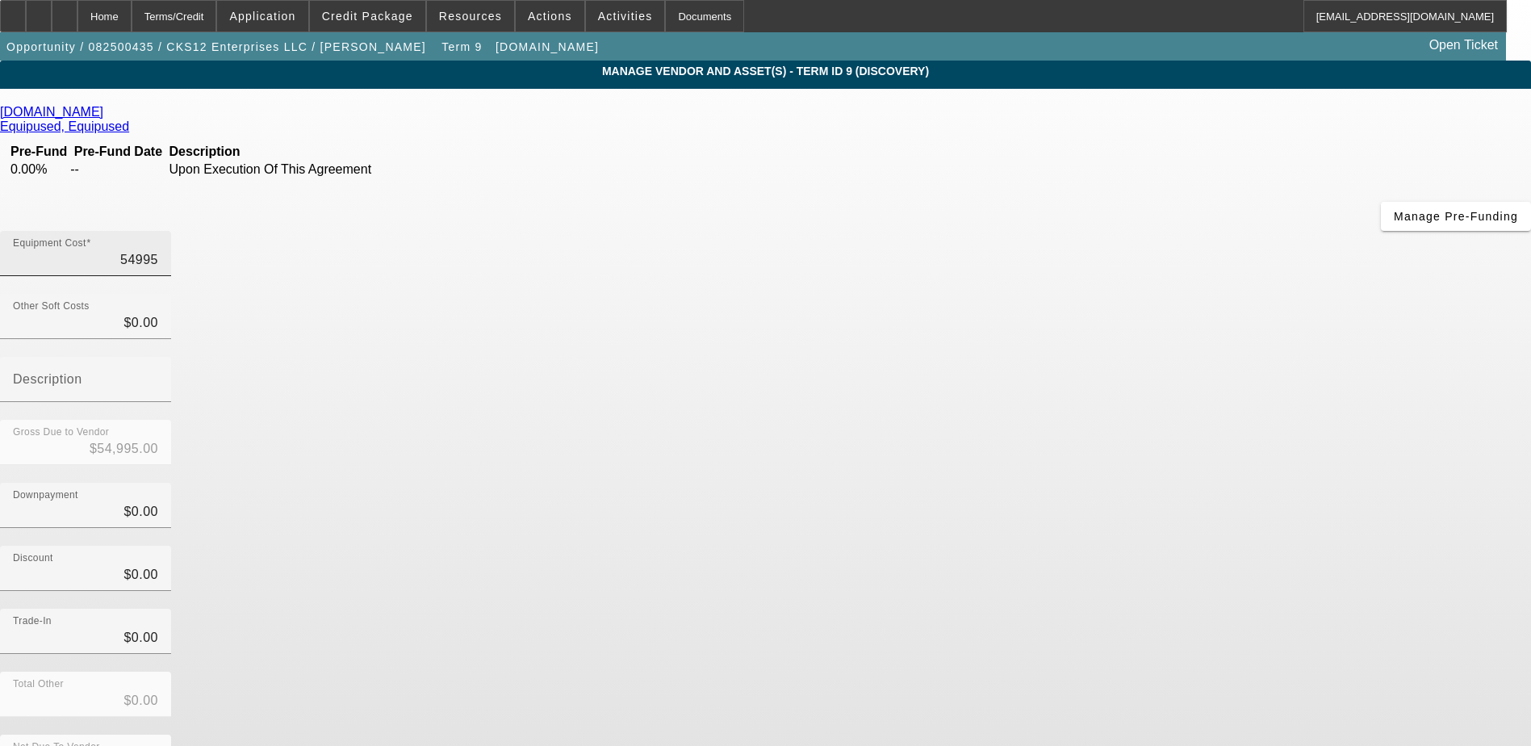
click at [158, 250] on input "54995" at bounding box center [85, 259] width 145 height 19
type input "5"
type input "$5.00"
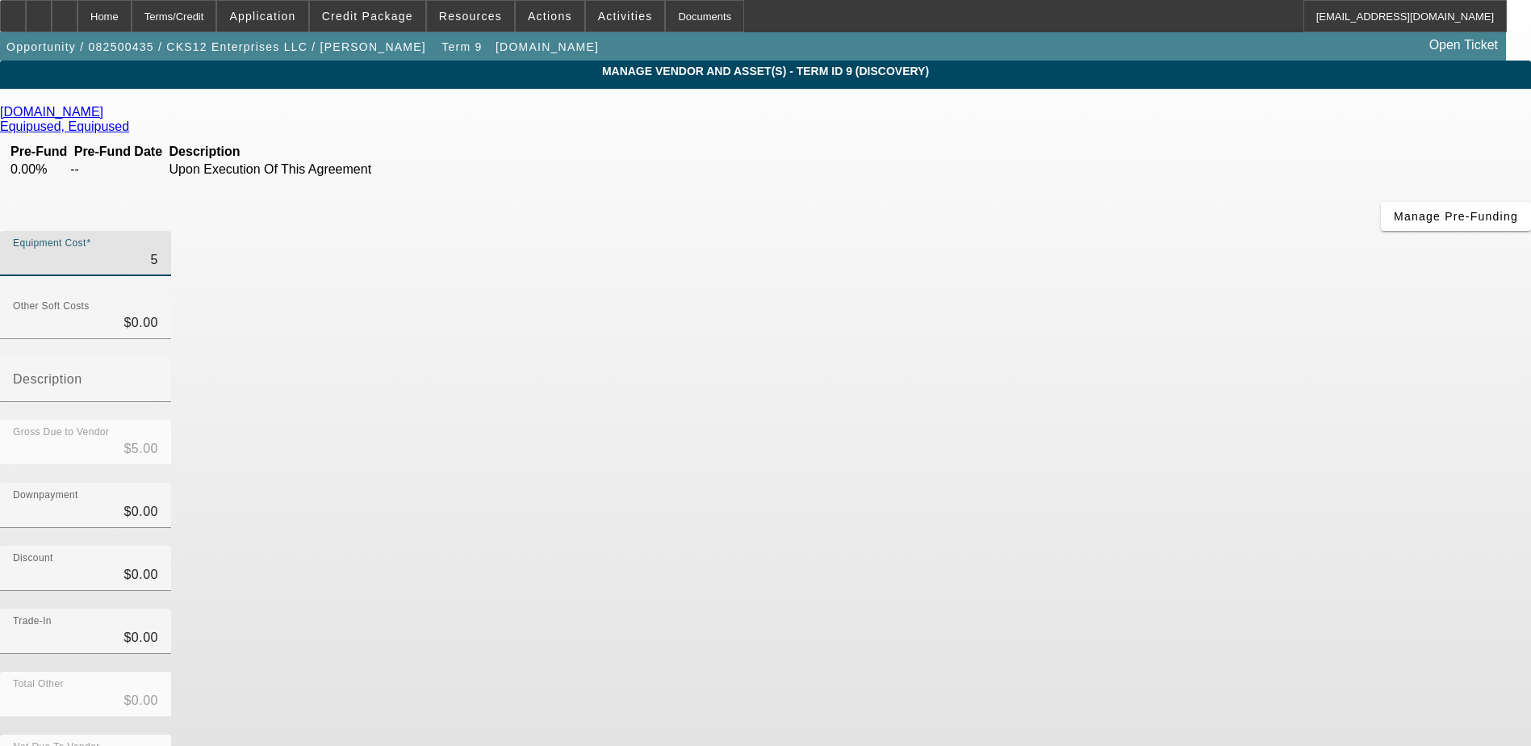
type input "51"
type input "$51.00"
type input "510"
type input "$510.00"
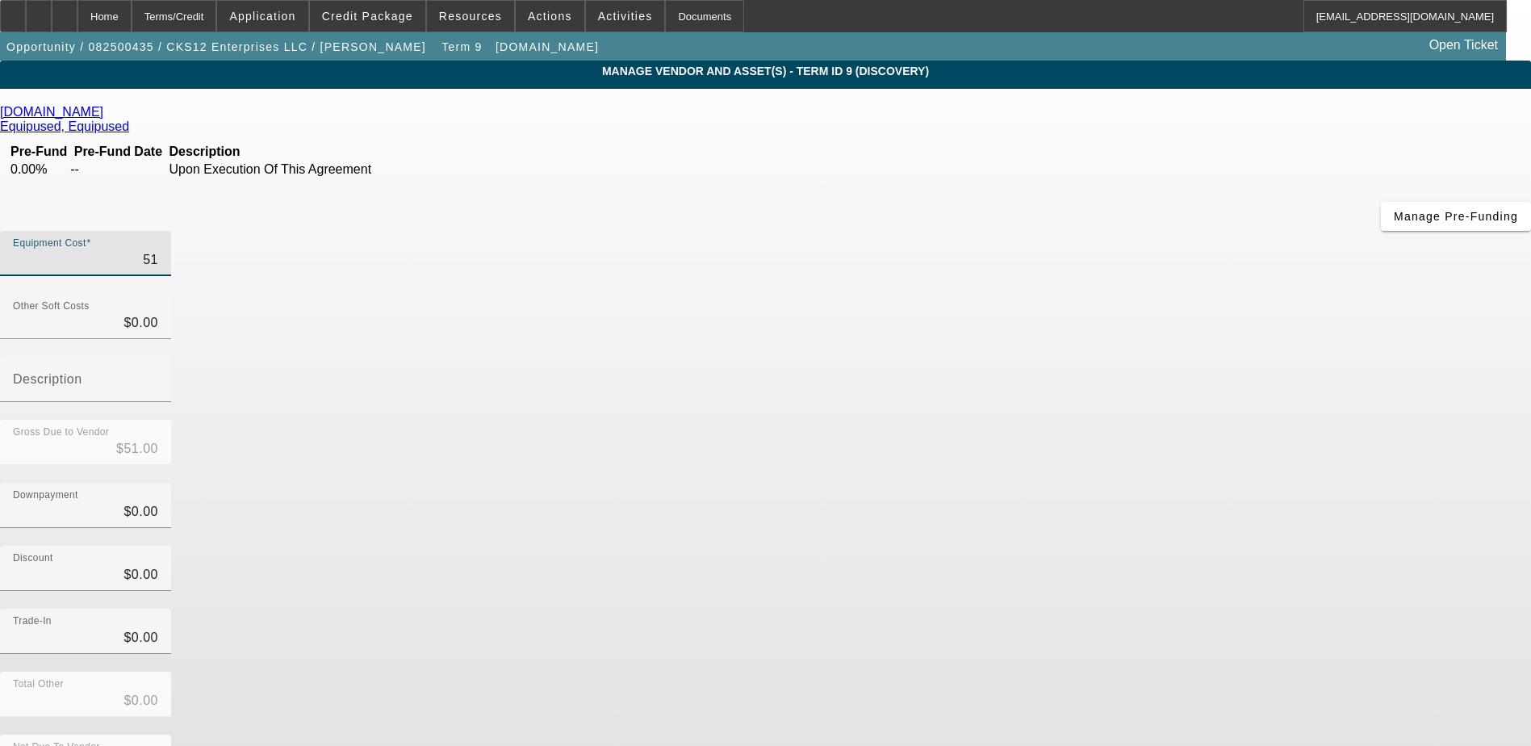
type input "$510.00"
type input "5100"
type input "$5,100.00"
type input "51000"
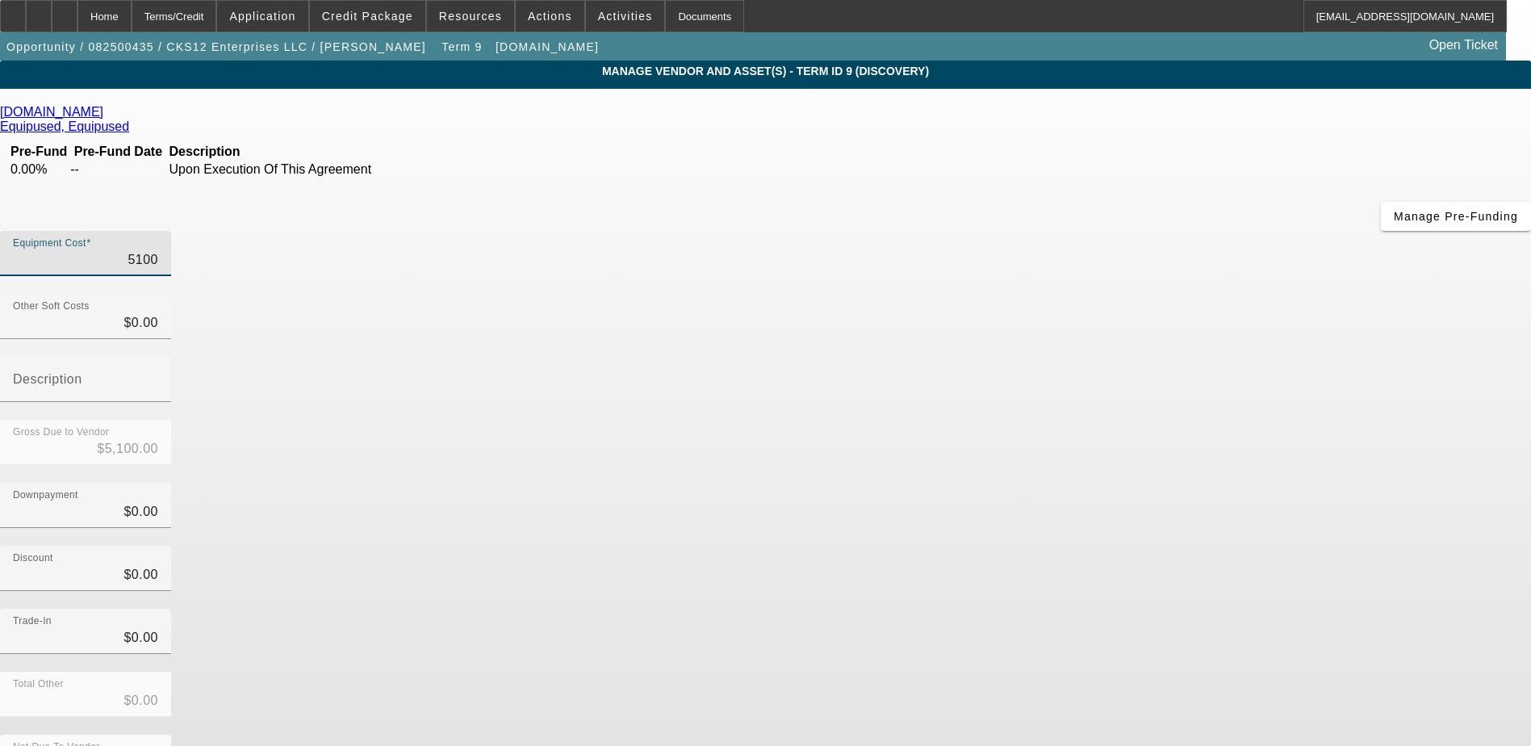
type input "$51,000.00"
click at [1127, 546] on div "Discount $0.00" at bounding box center [765, 577] width 1531 height 63
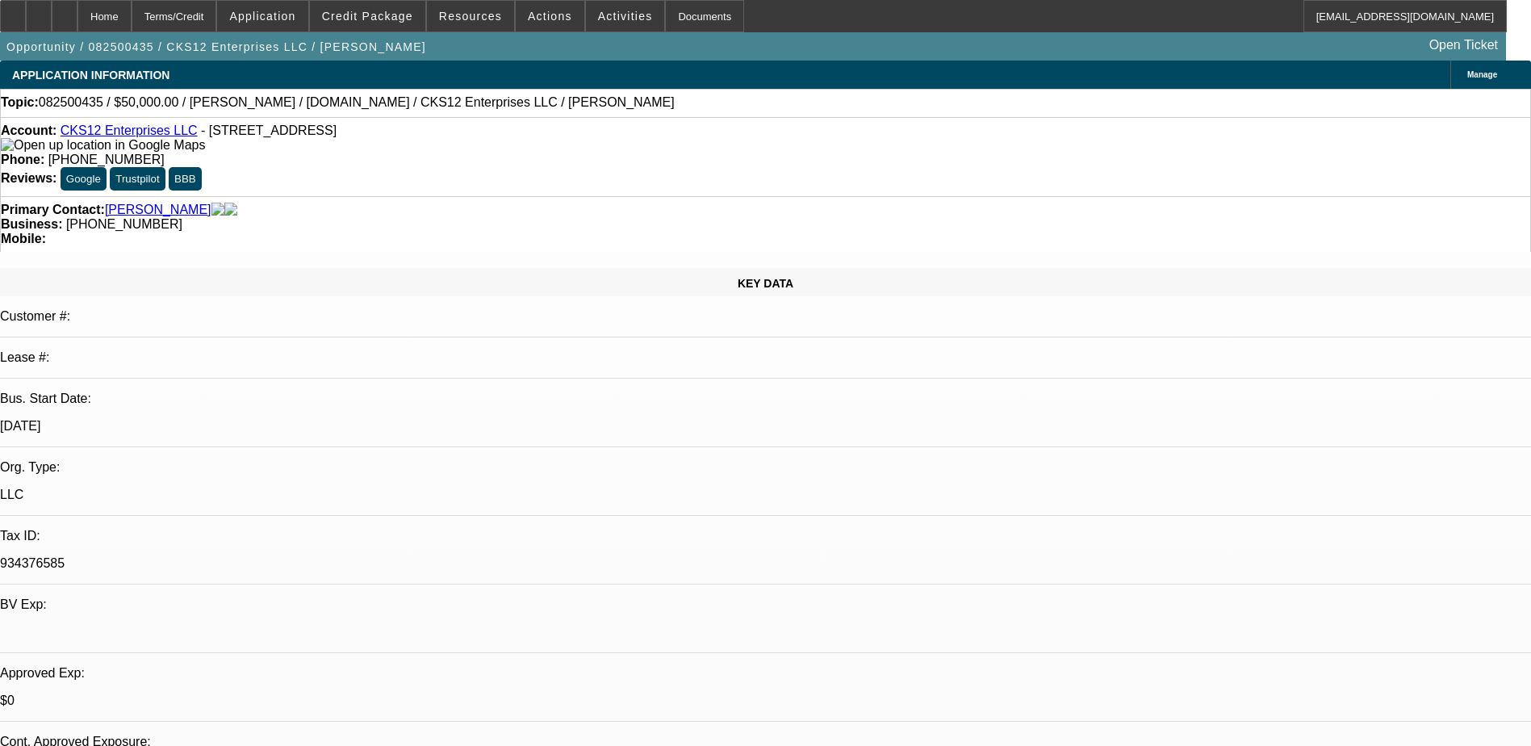
select select "0"
select select "2"
select select "0.1"
select select "4"
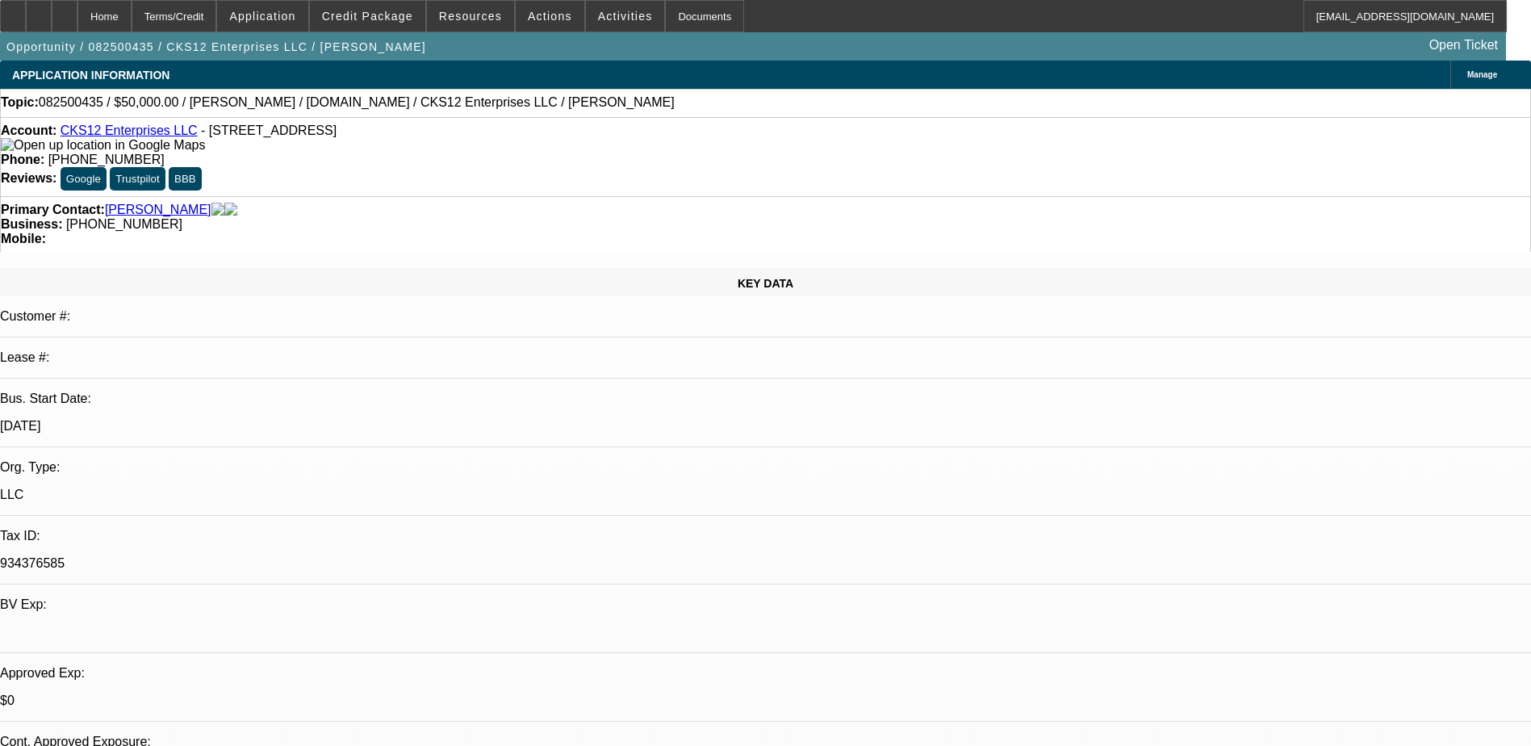
select select "0"
select select "6"
select select "0"
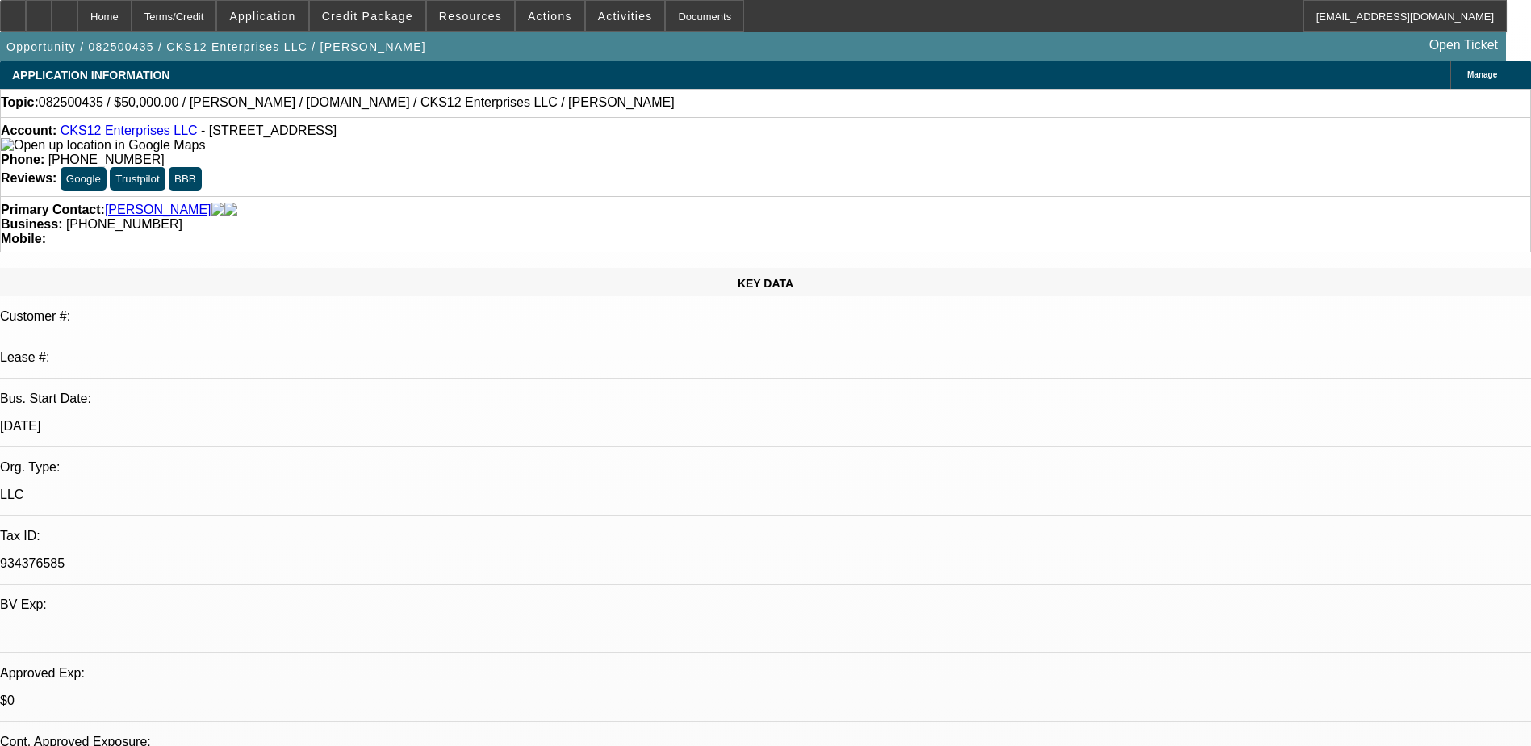
select select "0"
select select "6"
select select "0.1"
select select "0"
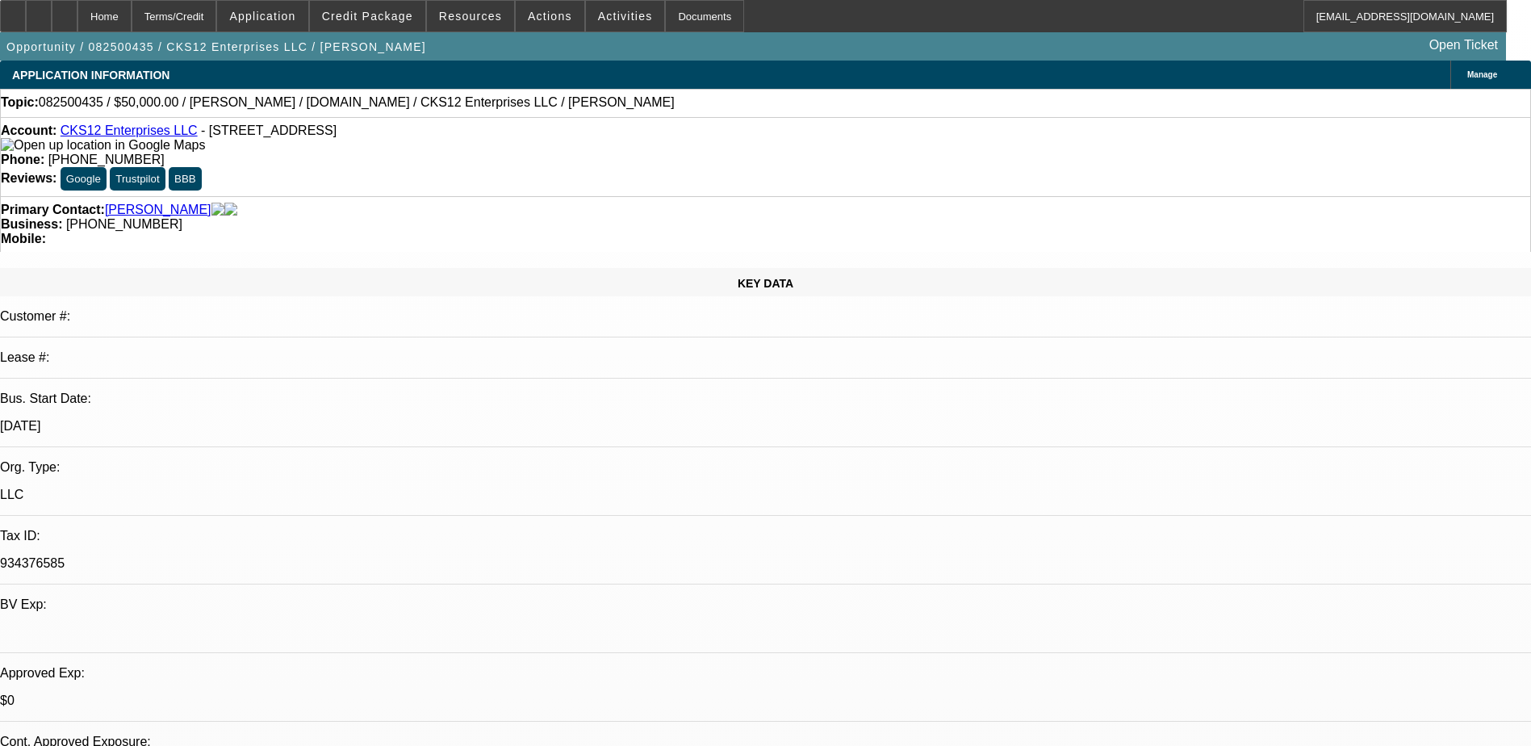
select select "9"
select select "0.1"
select select "6"
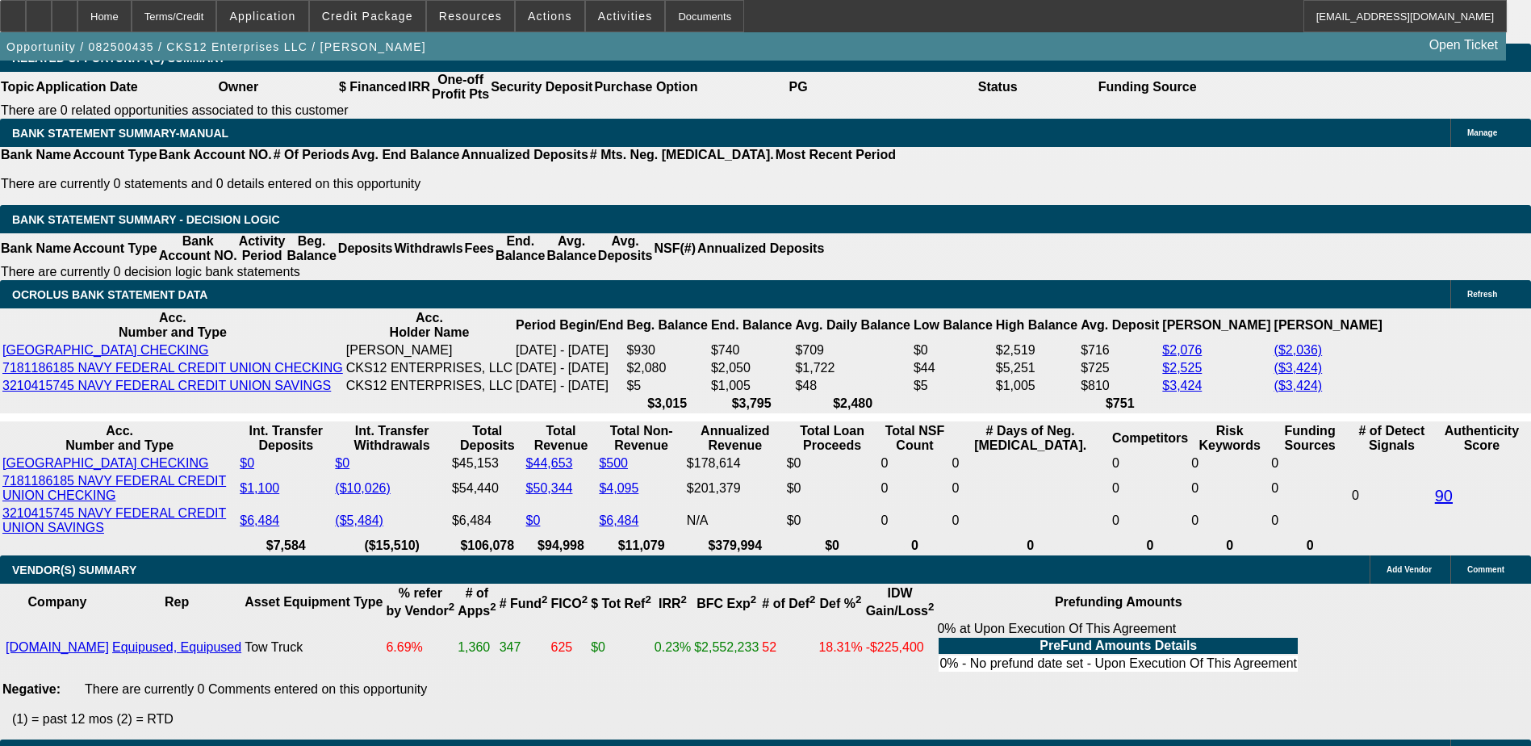
scroll to position [2583, 0]
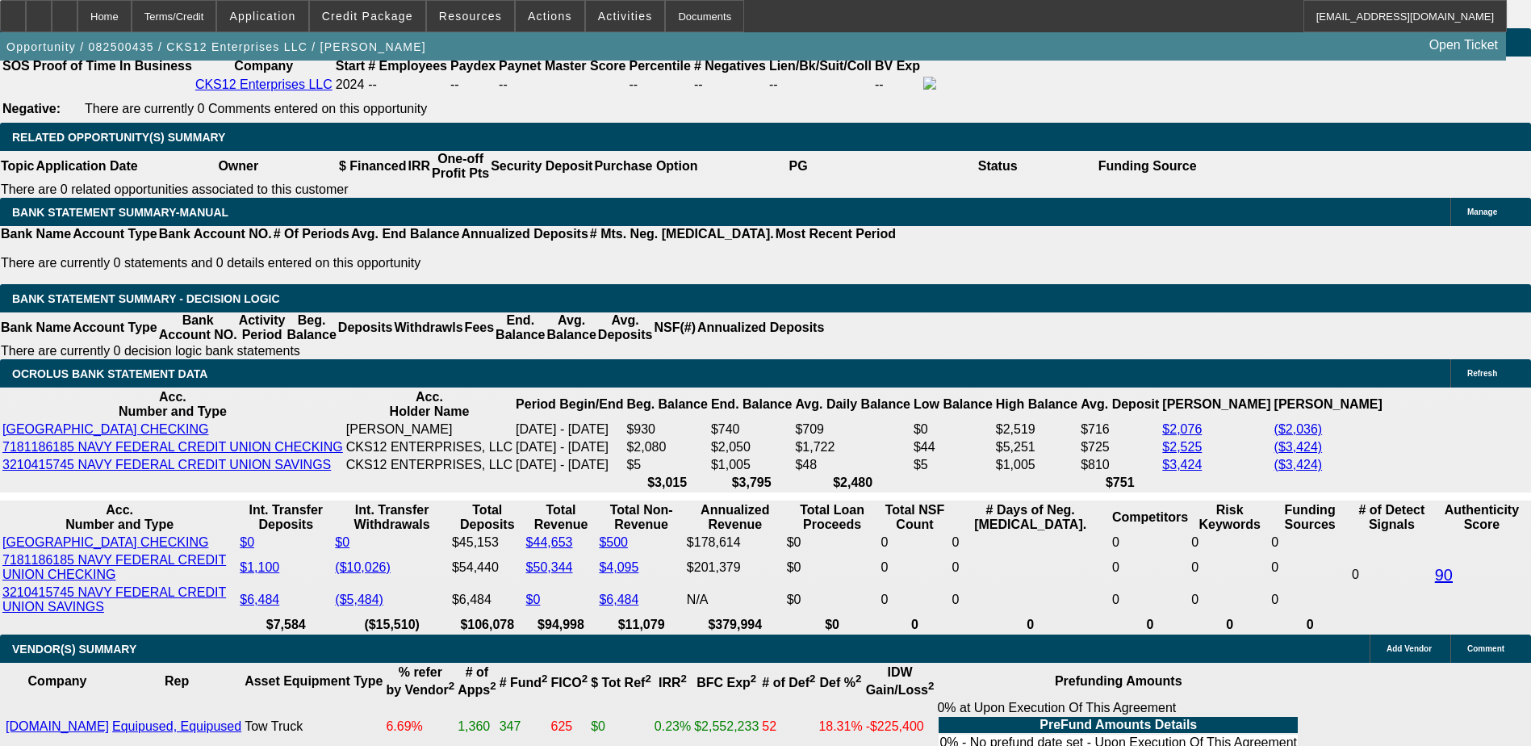
select select "0.1"
type input "$5,100.00"
type input "UNKNOWN"
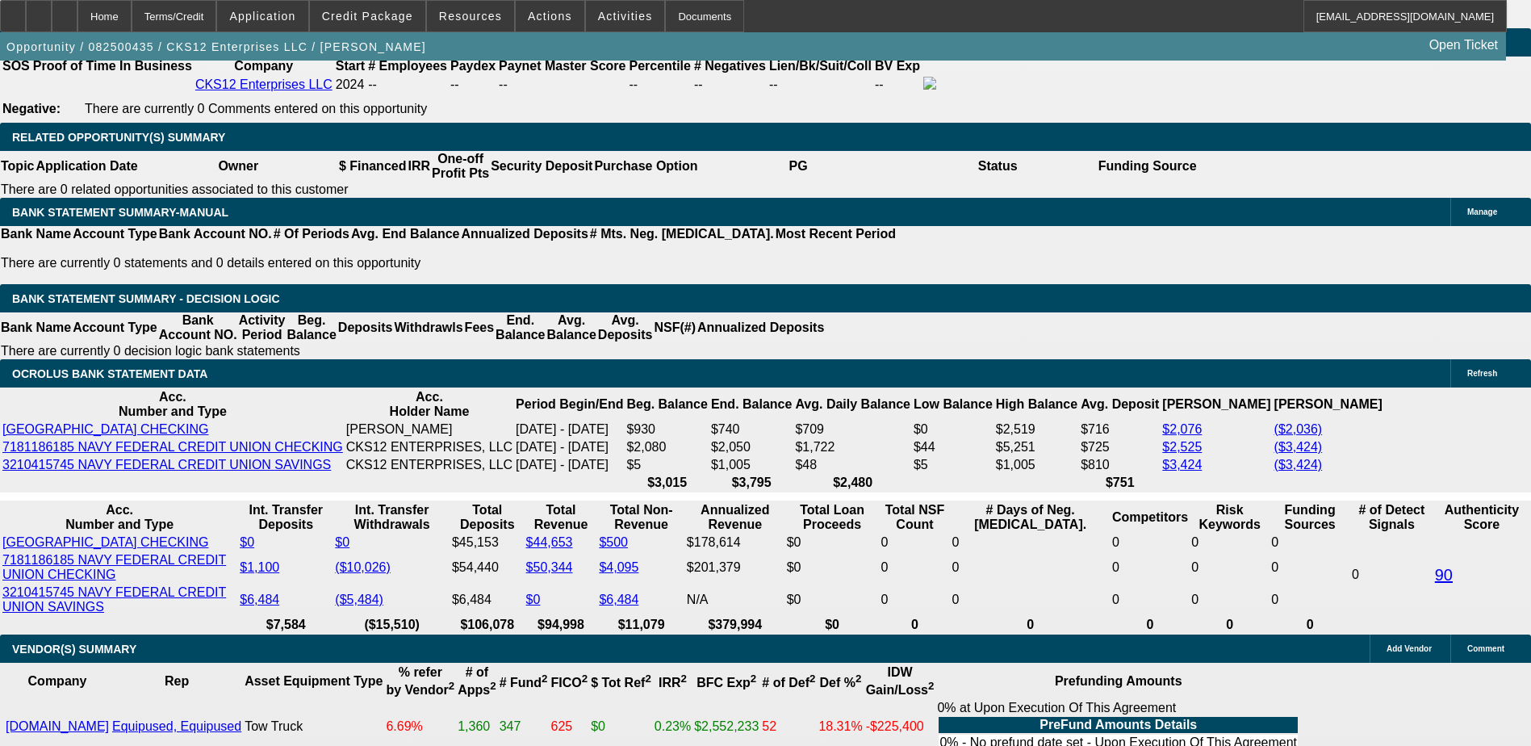
type input "$3,305.00"
type input "$1,652.50"
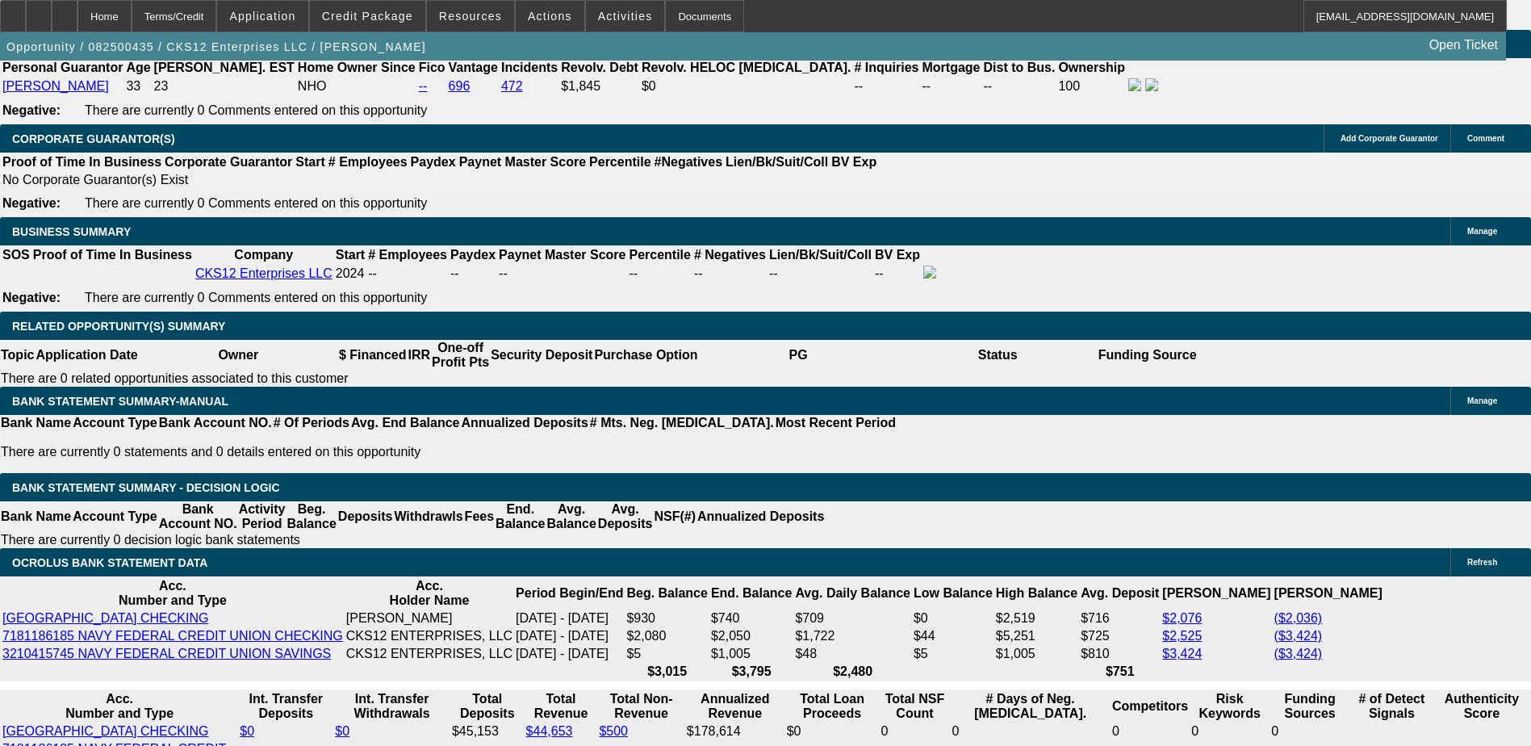
scroll to position [2341, 0]
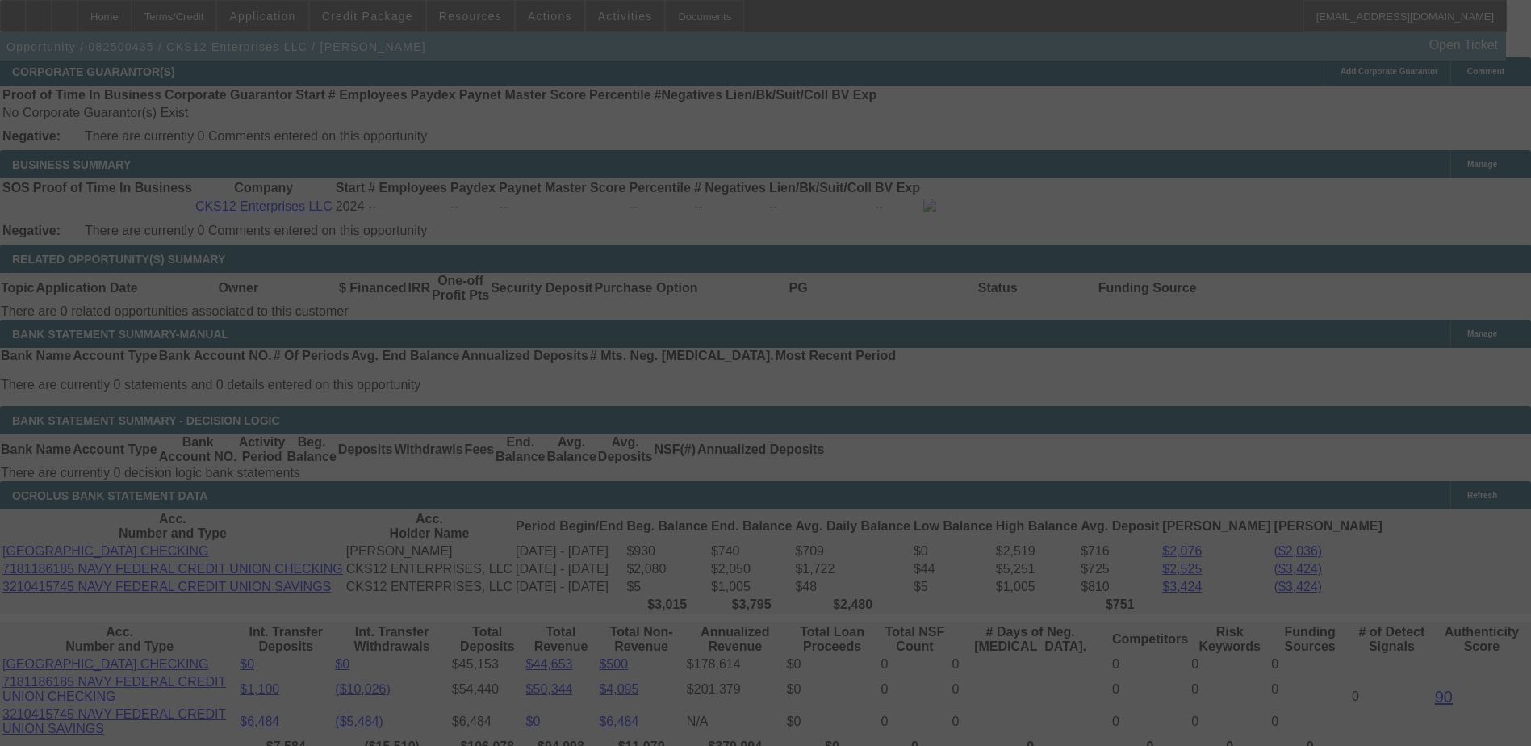
scroll to position [2583, 0]
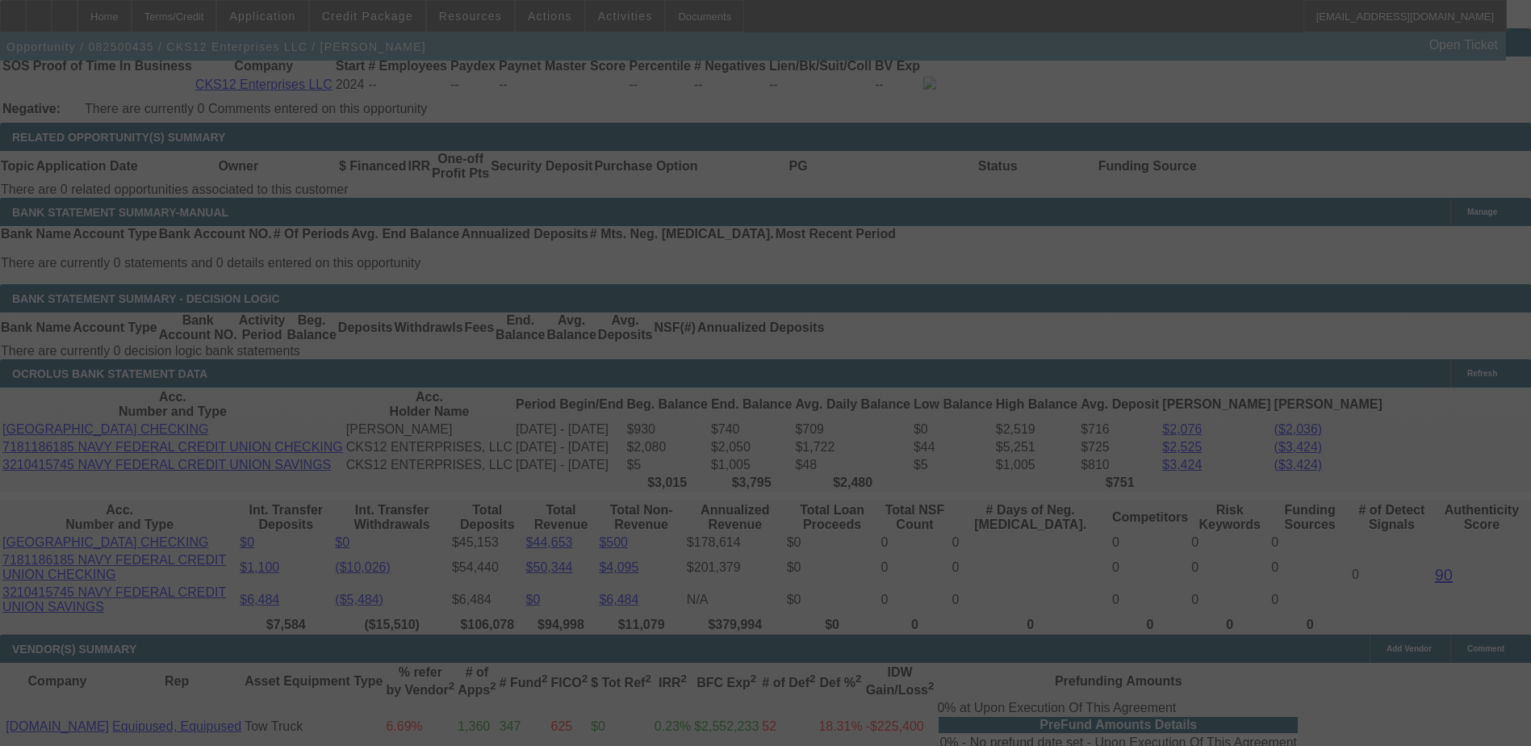
select select "0.1"
select select "2"
select select "0.1"
select select "4"
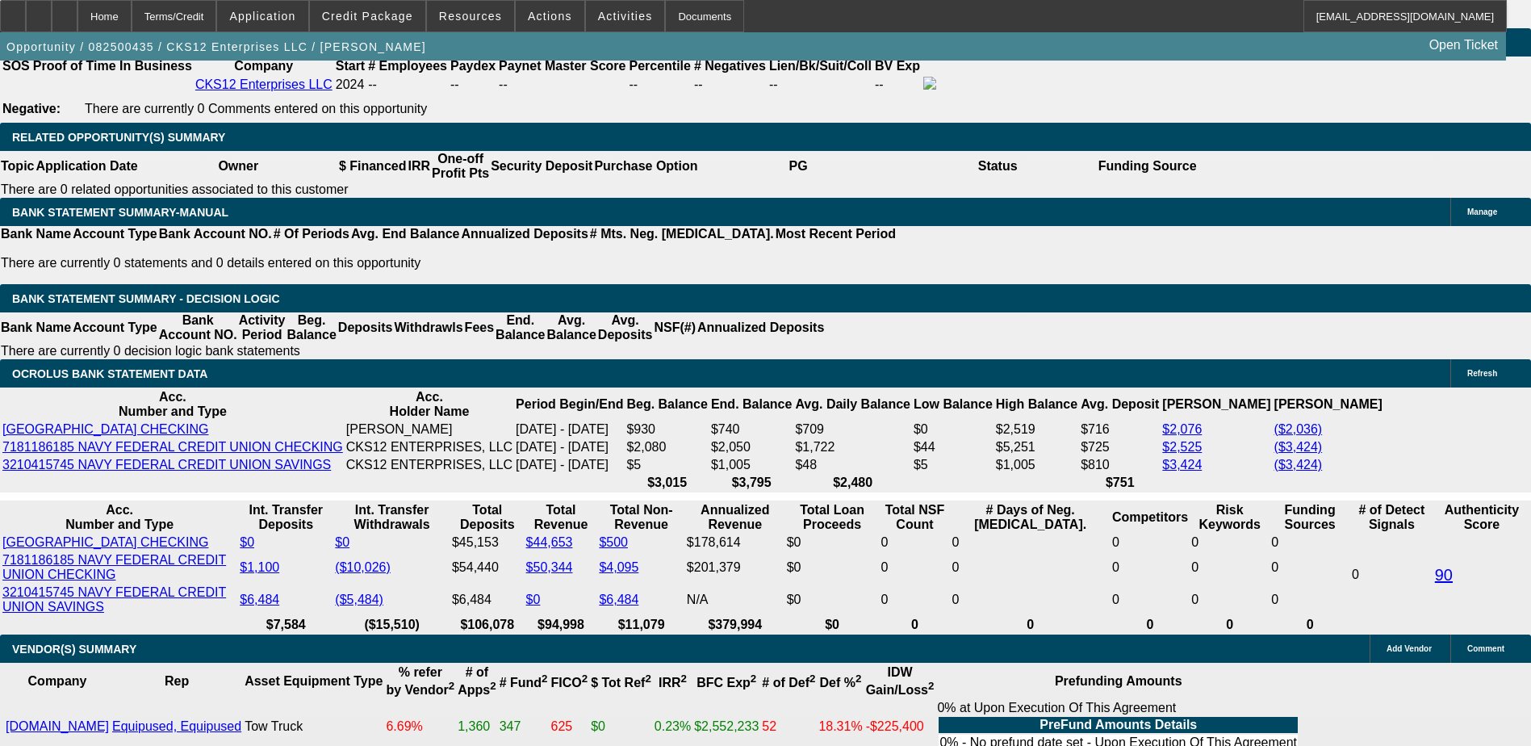
select select "3"
type input "UNKNOWN"
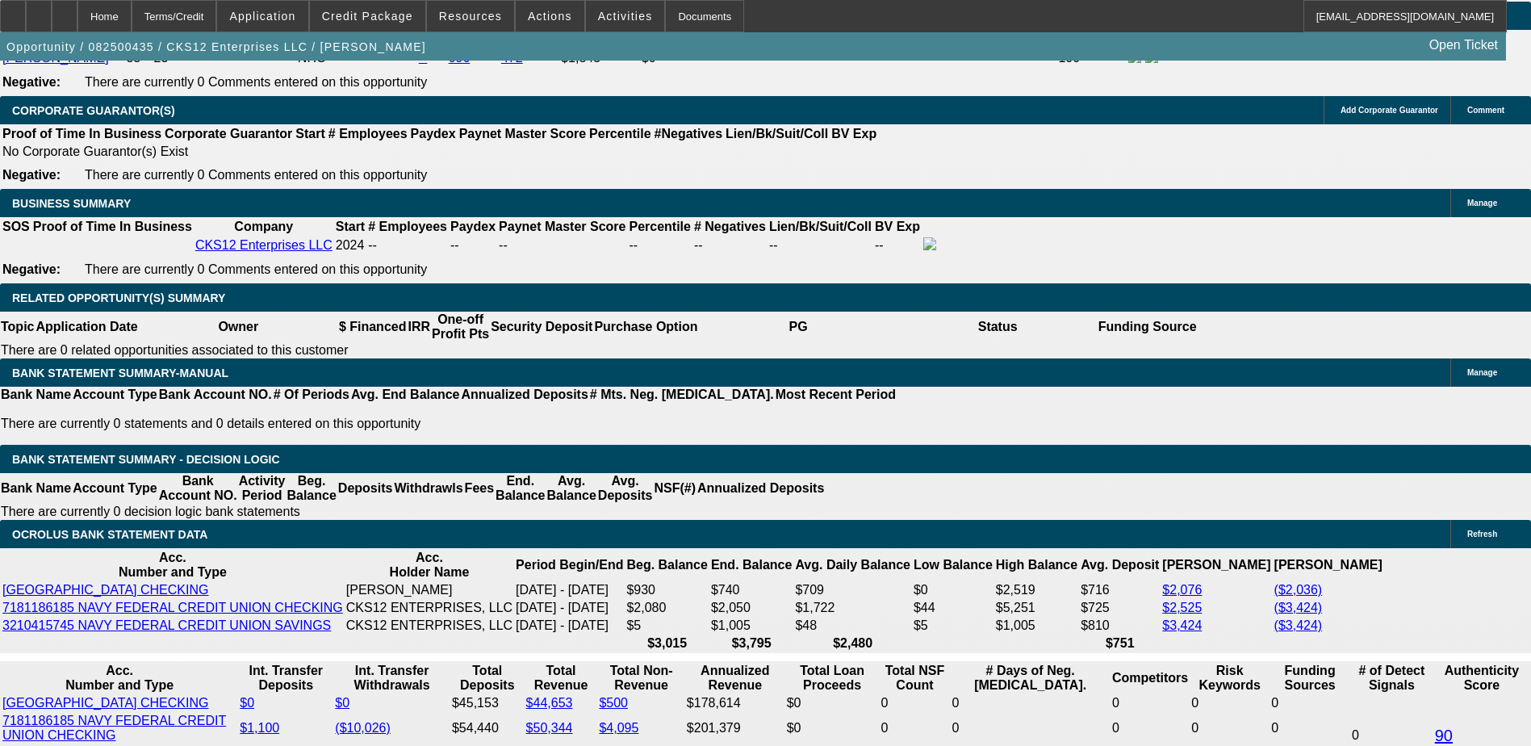
scroll to position [2422, 0]
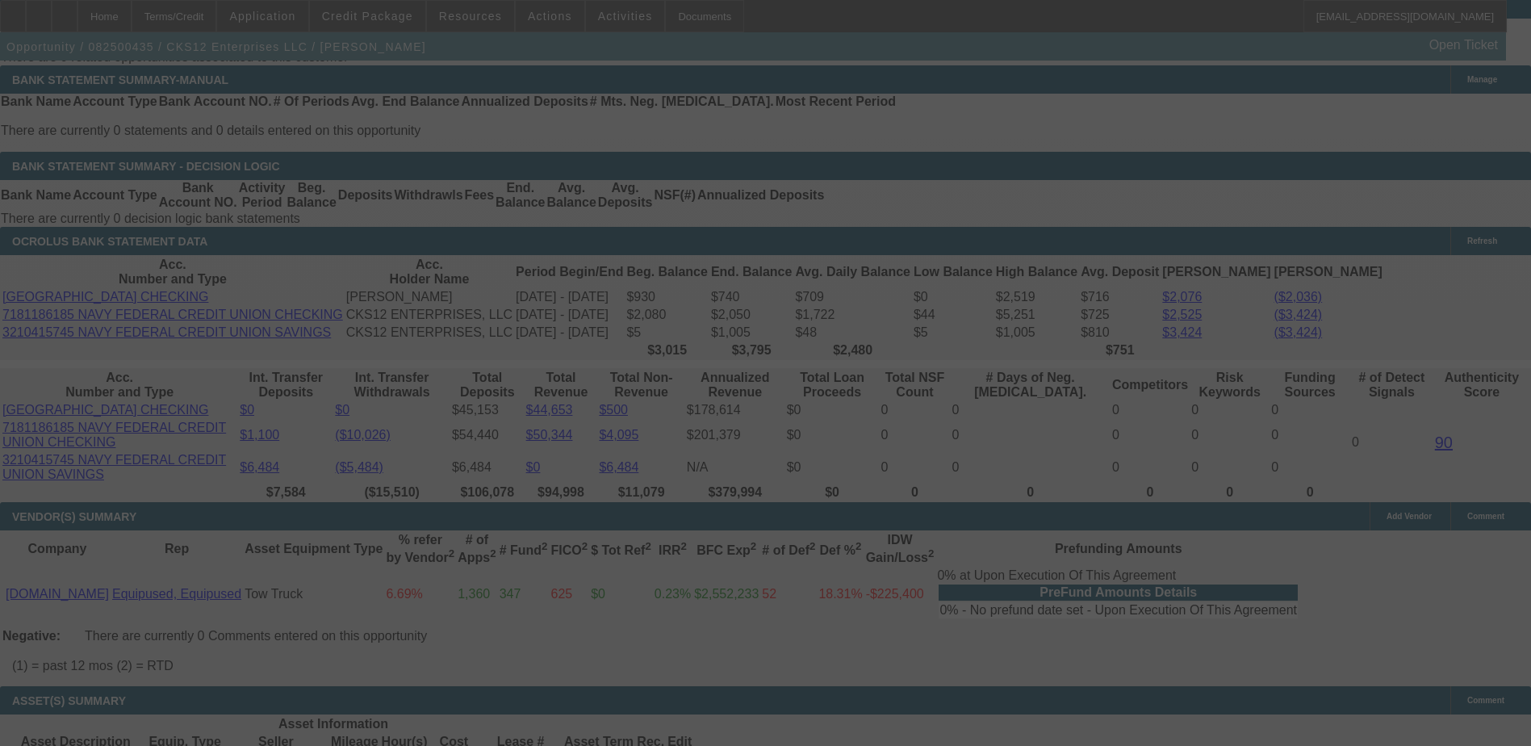
scroll to position [2745, 0]
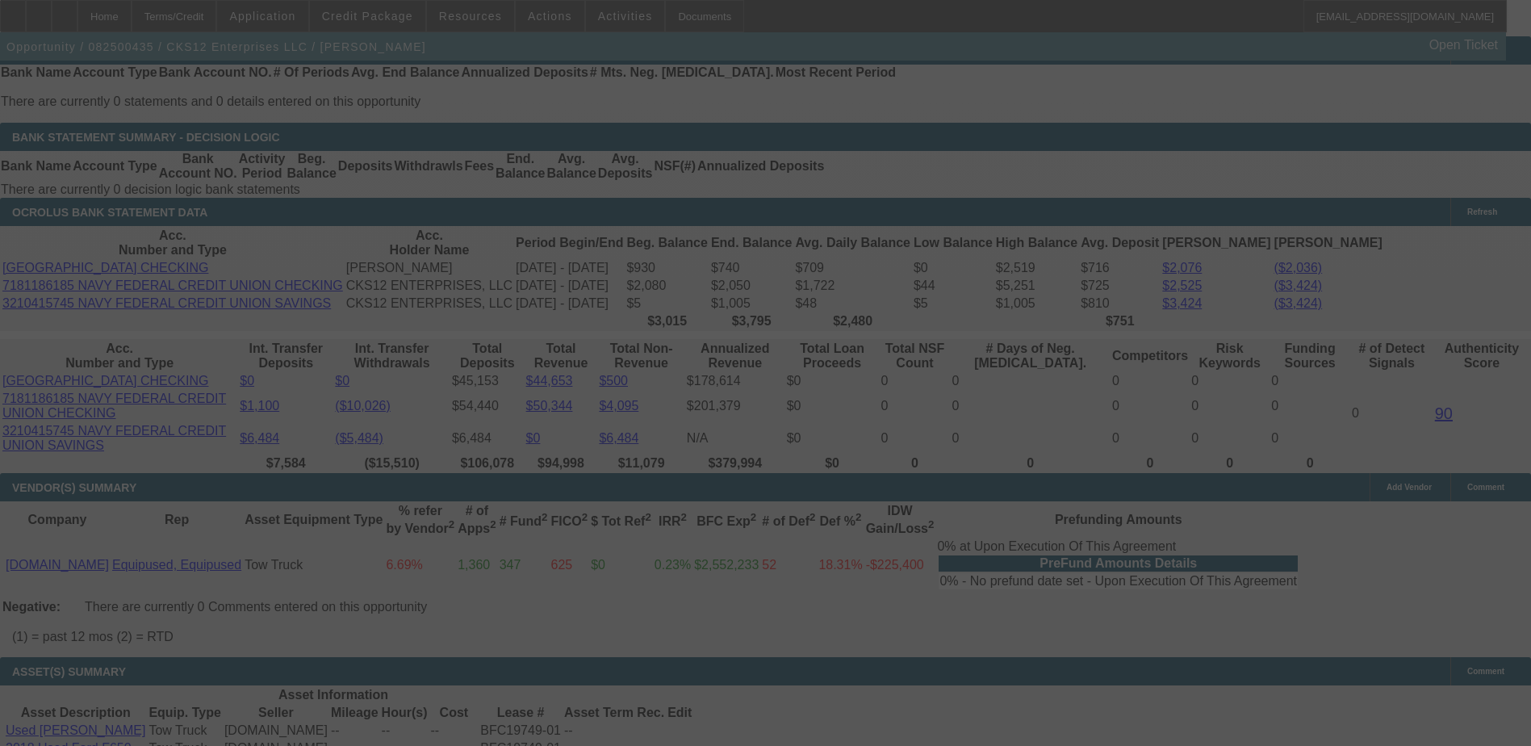
select select "0.1"
select select "2"
select select "3"
select select "0.1"
select select "4"
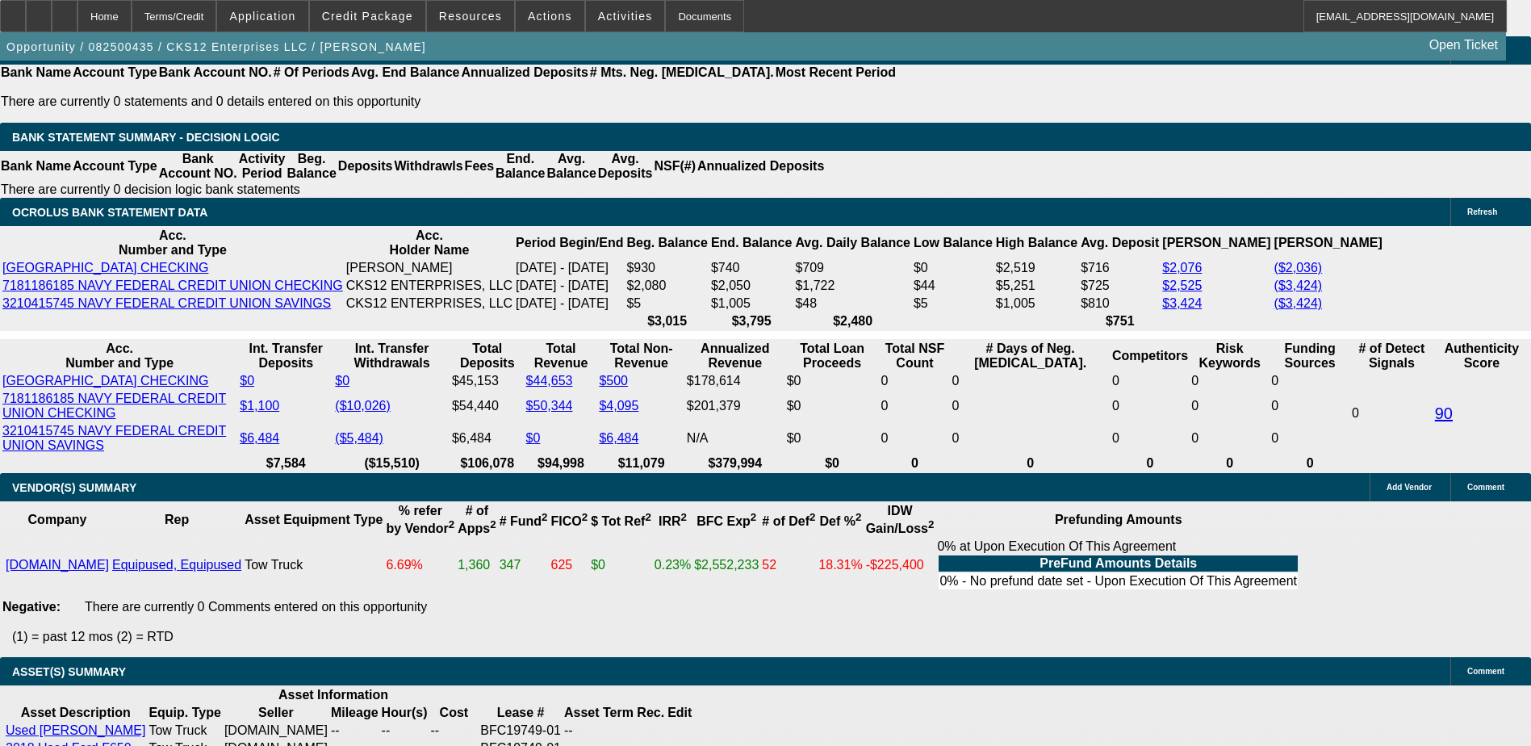
select select "3"
type input "$4,957.50"
type input "UNKNOWN"
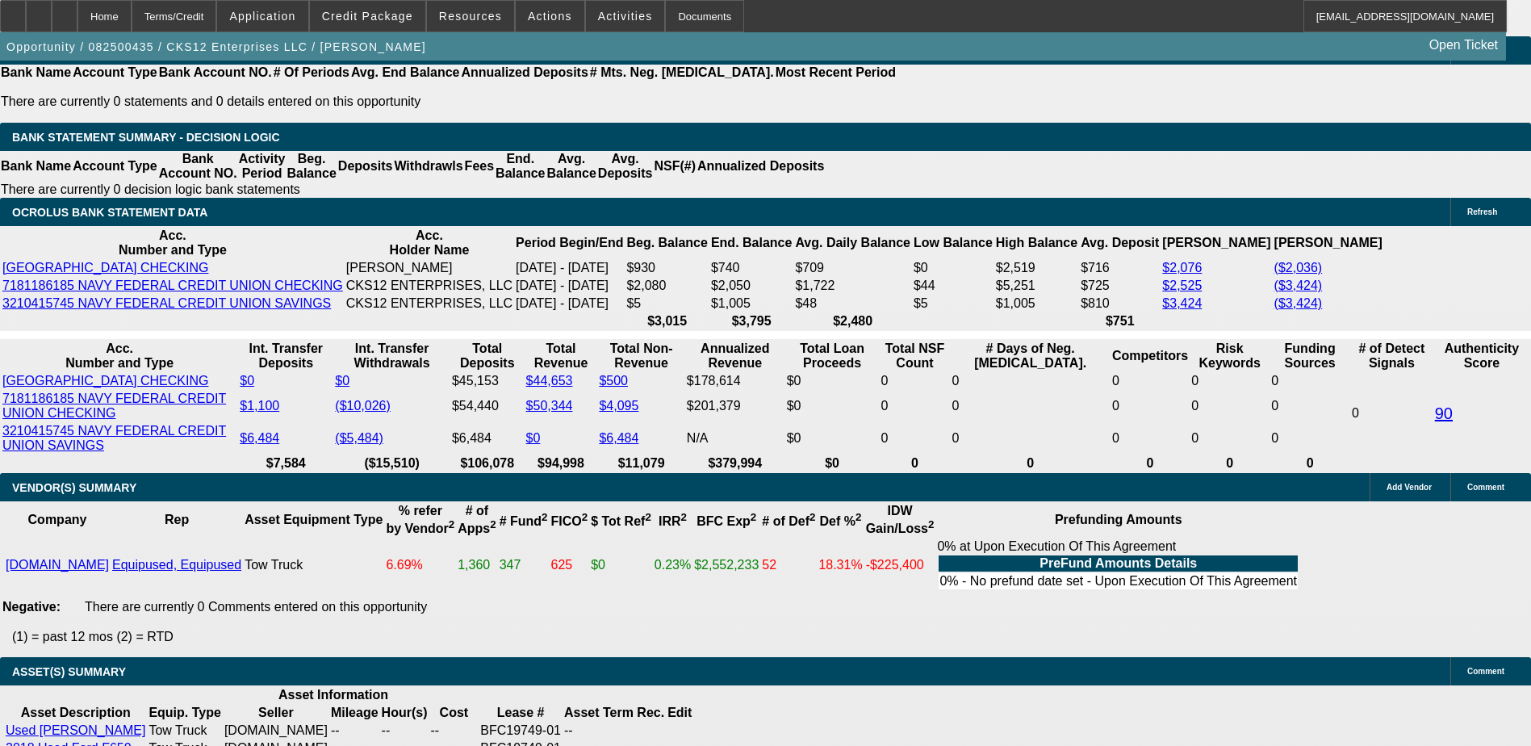
select select "4"
type input "$6,610.00"
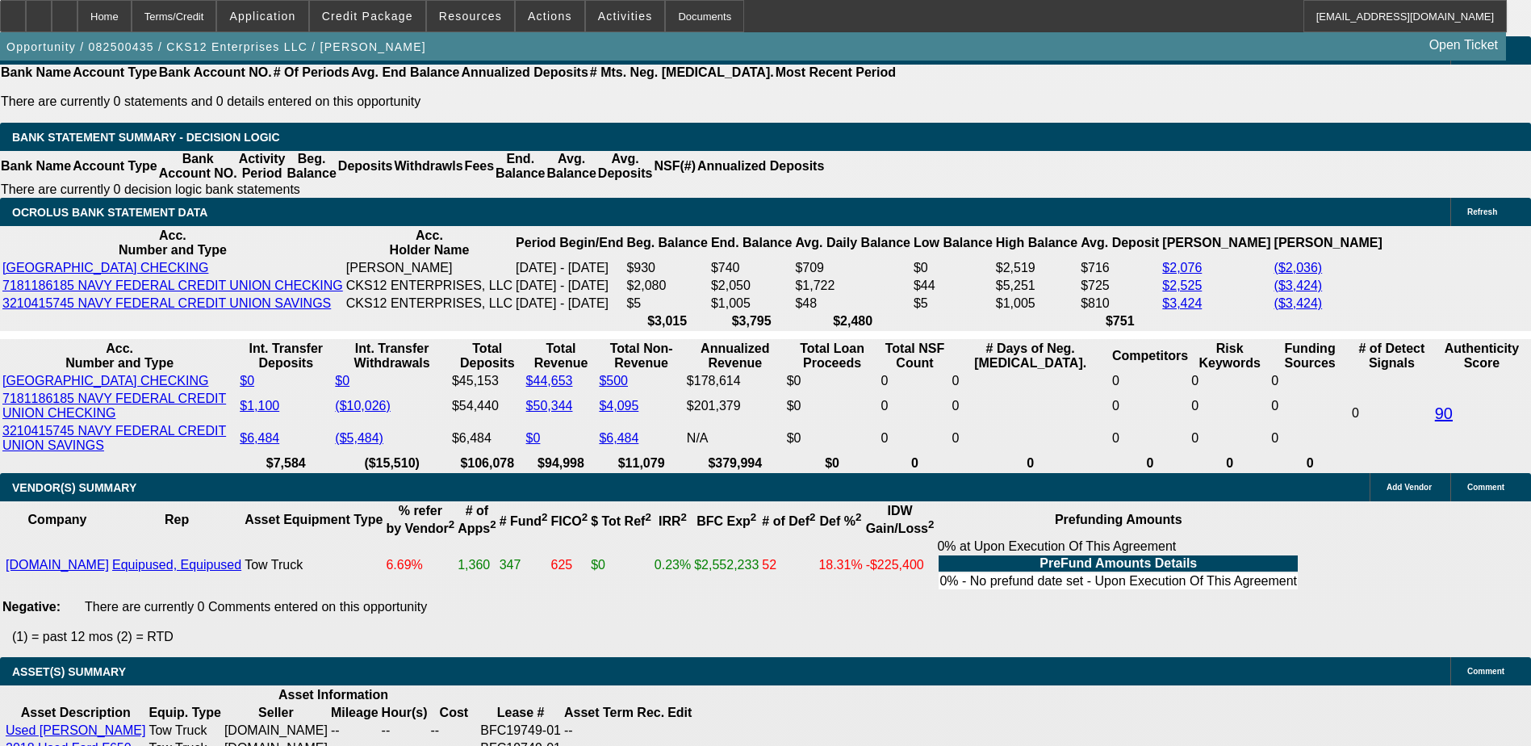
select select "2.5"
type input "$4,131.25"
select select "3"
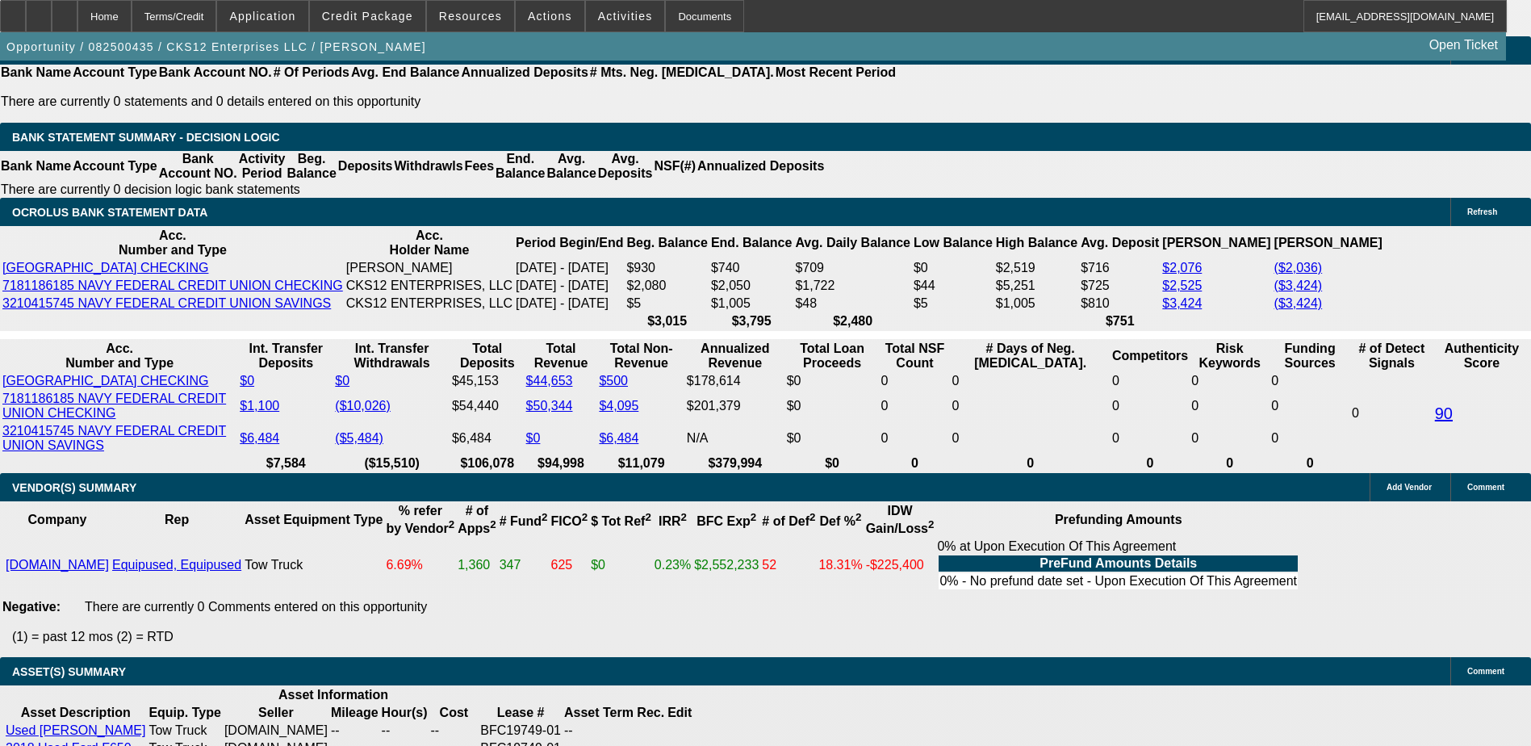
type input "$4,957.50"
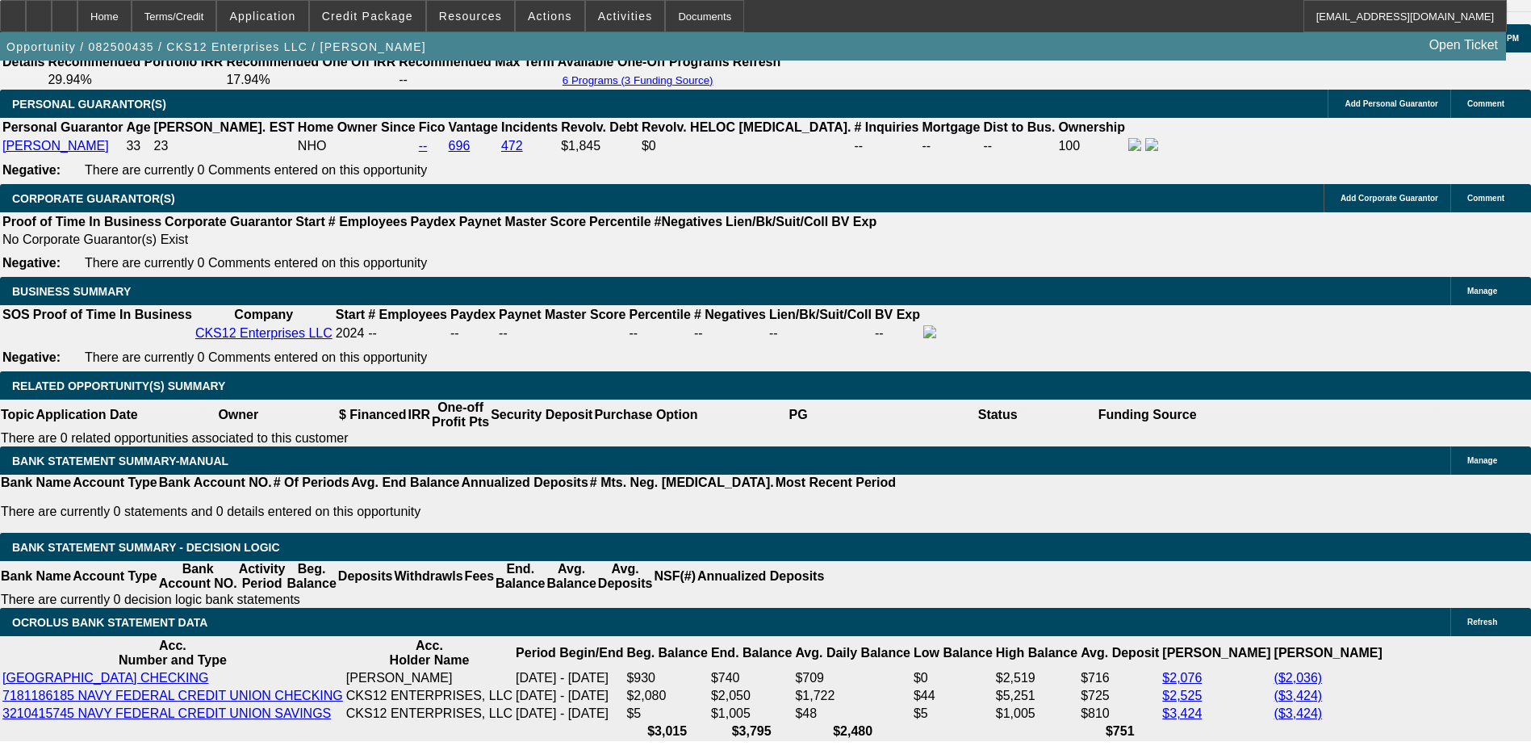
scroll to position [2422, 0]
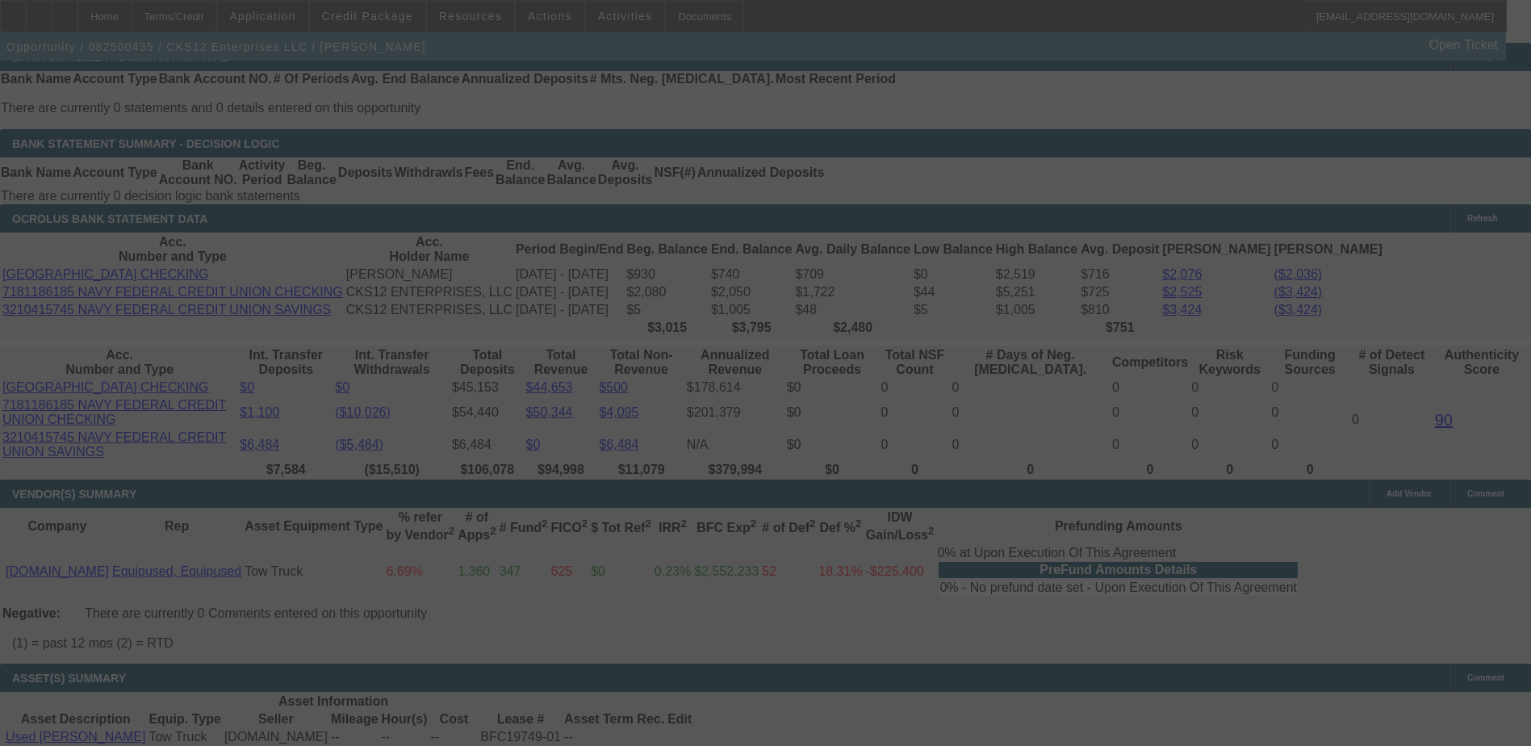
scroll to position [2745, 0]
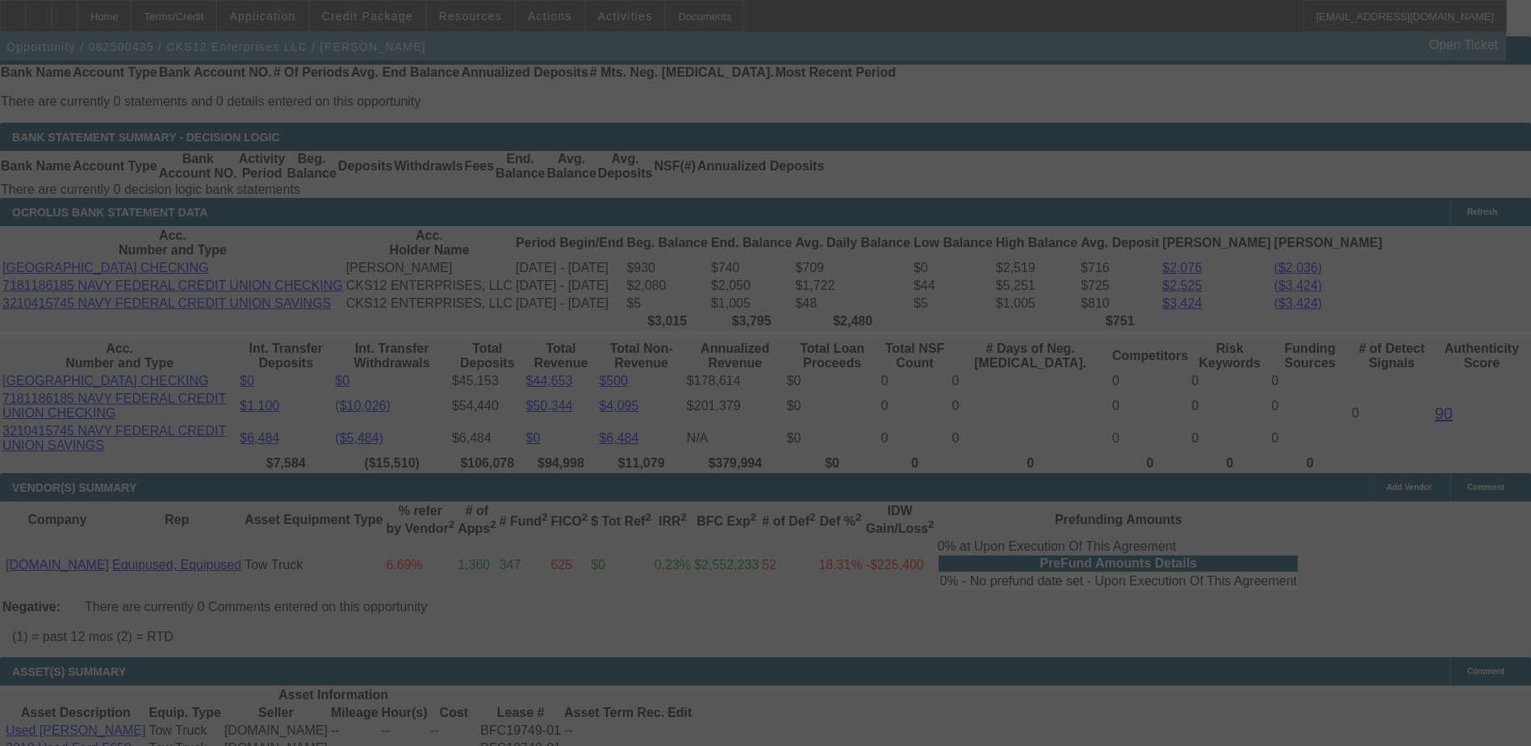
select select "0.1"
select select "3"
select select "0.1"
select select "4"
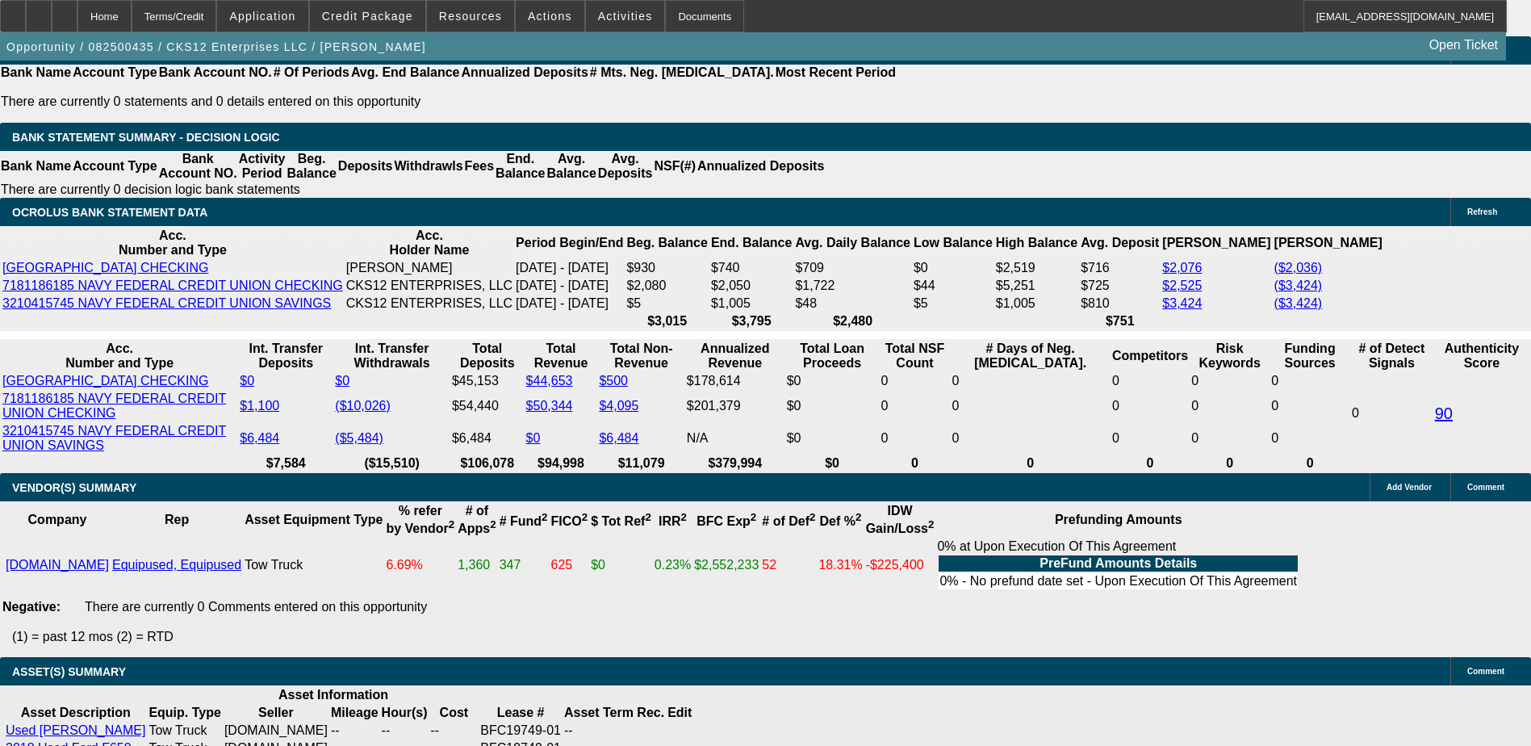
select select "2"
type input "UNKNOWN"
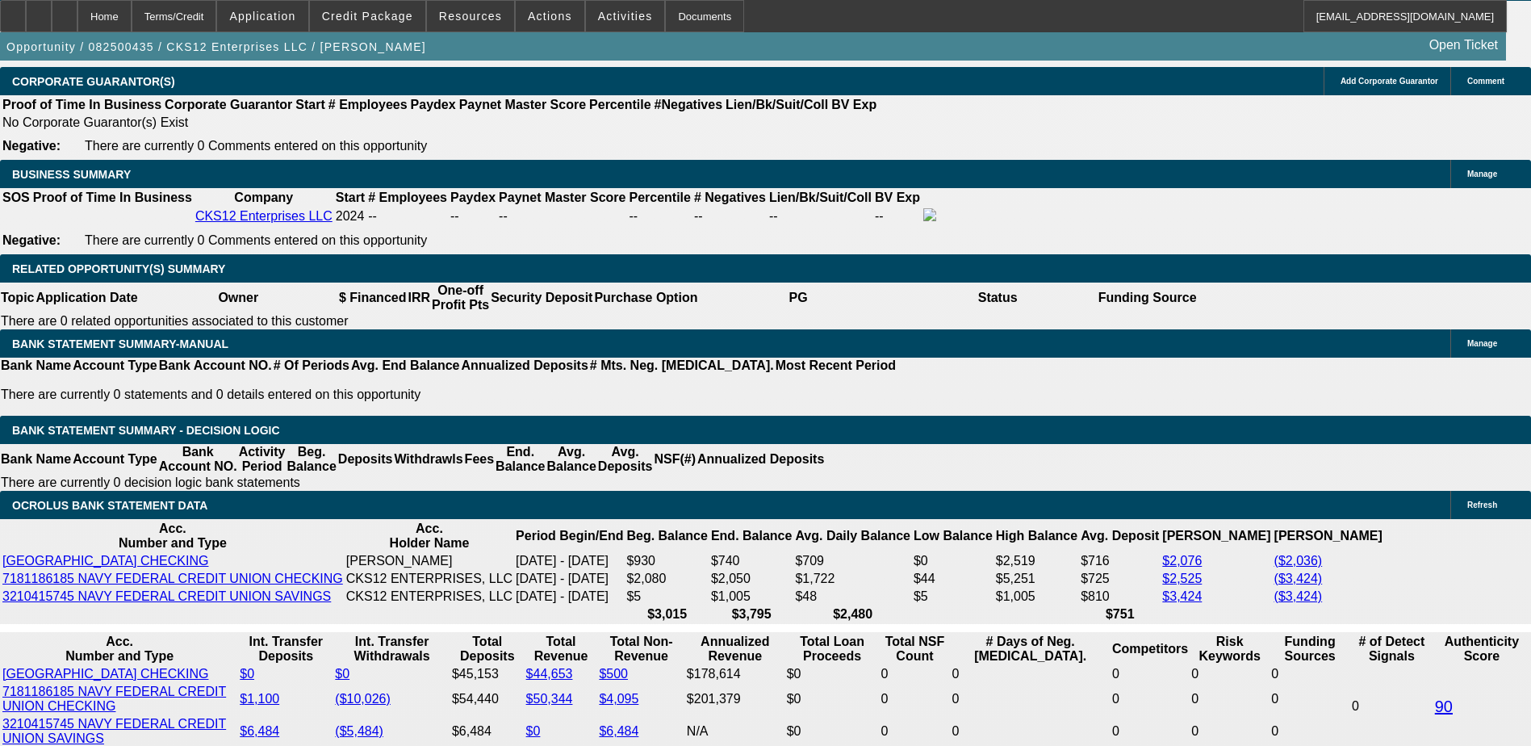
scroll to position [2422, 0]
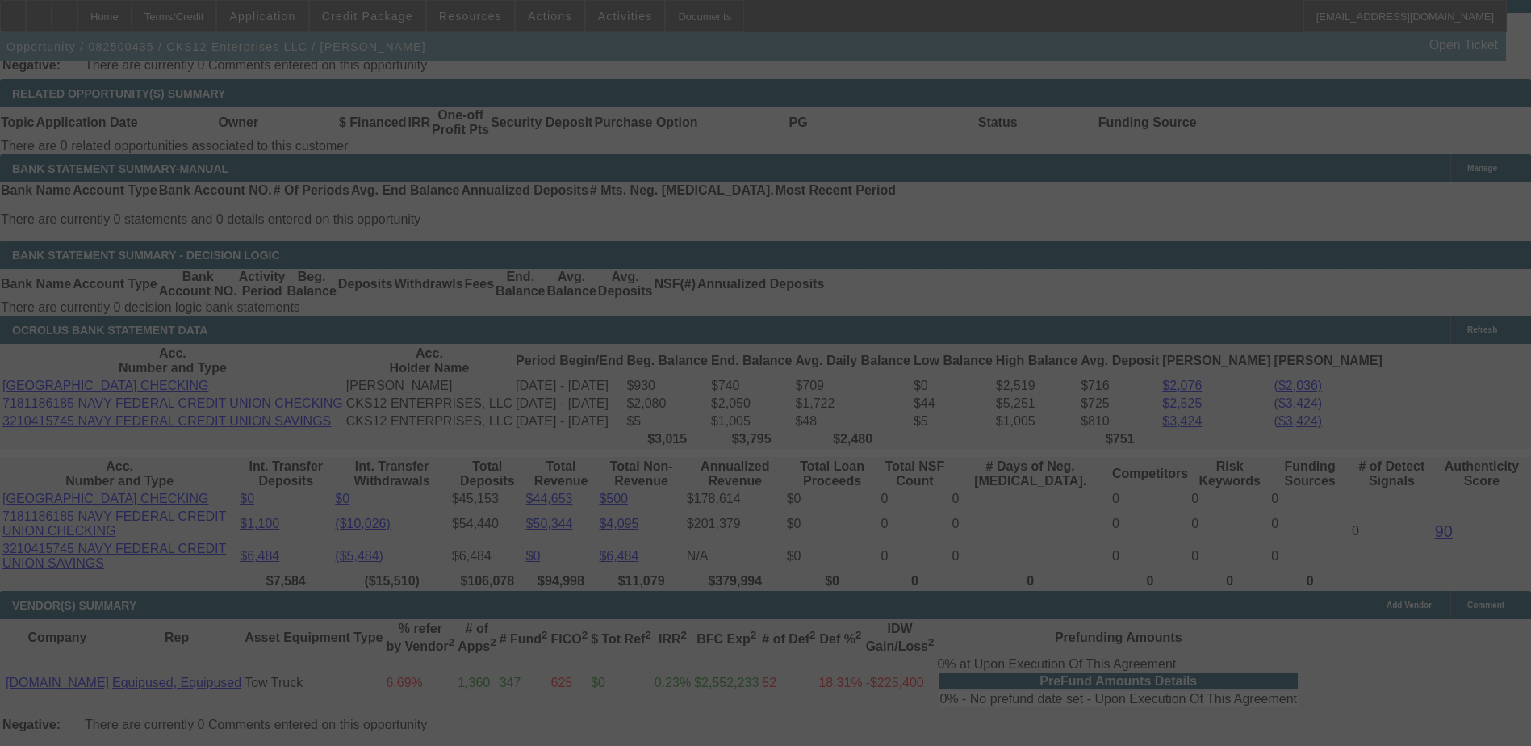
scroll to position [2664, 0]
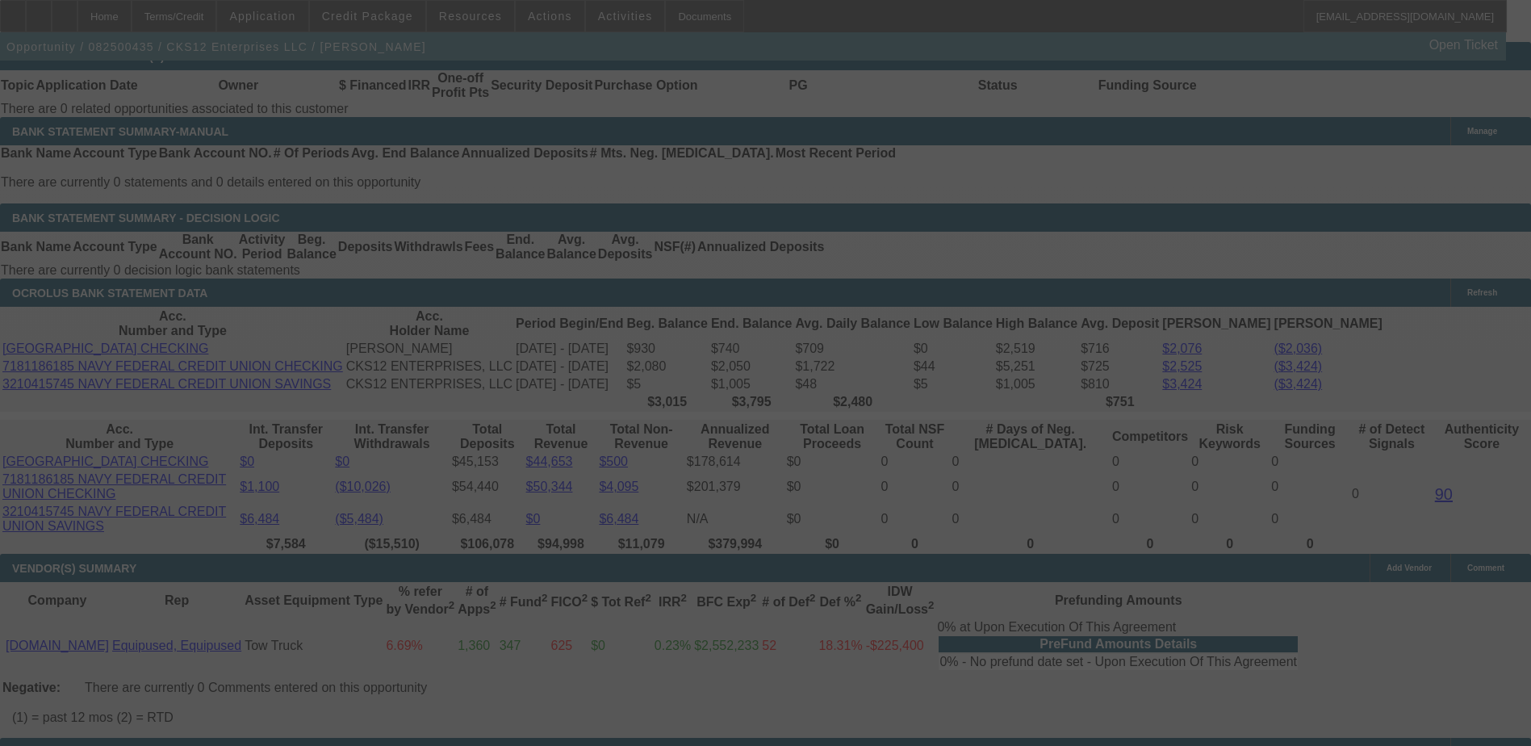
select select "0.1"
select select "3"
select select "2"
select select "0.1"
select select "4"
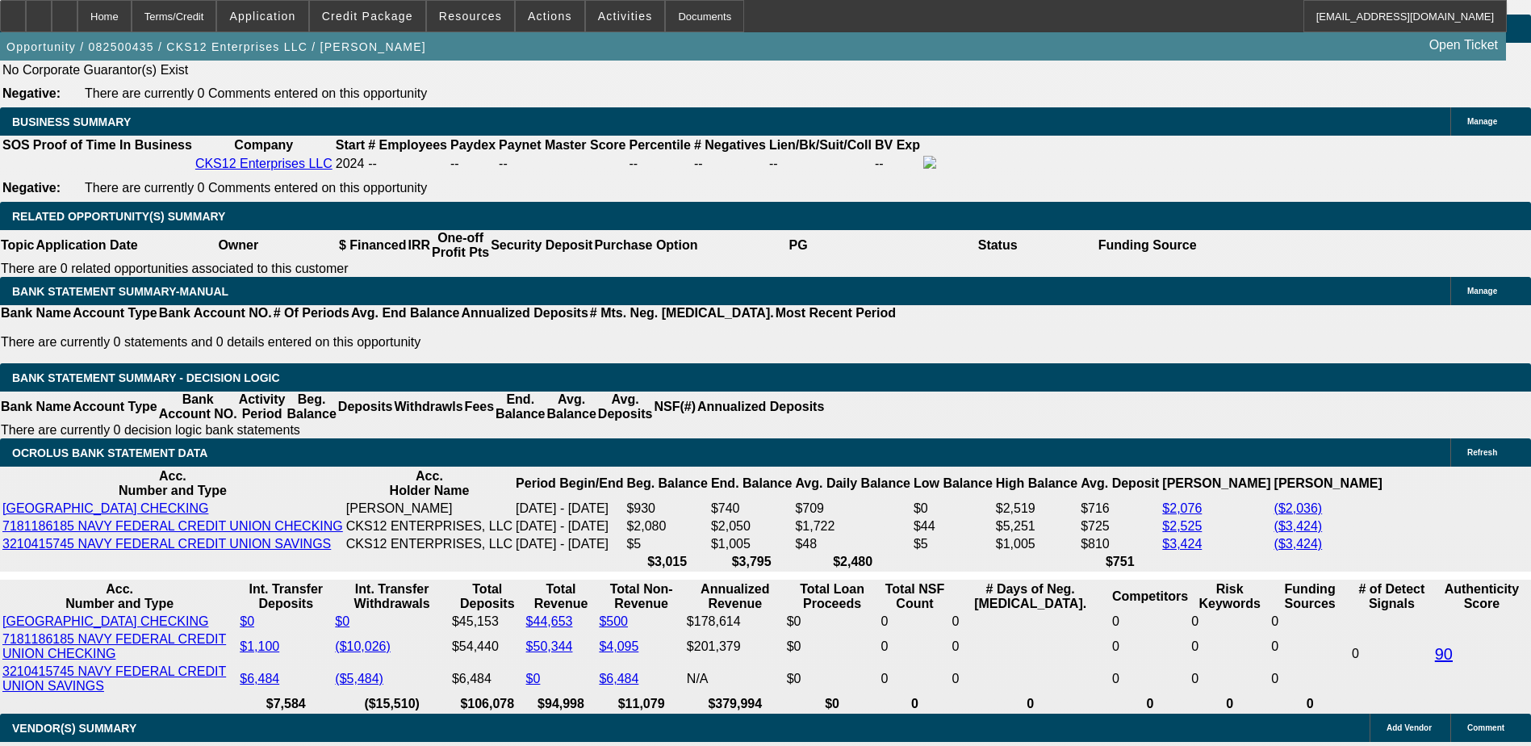
scroll to position [2502, 0]
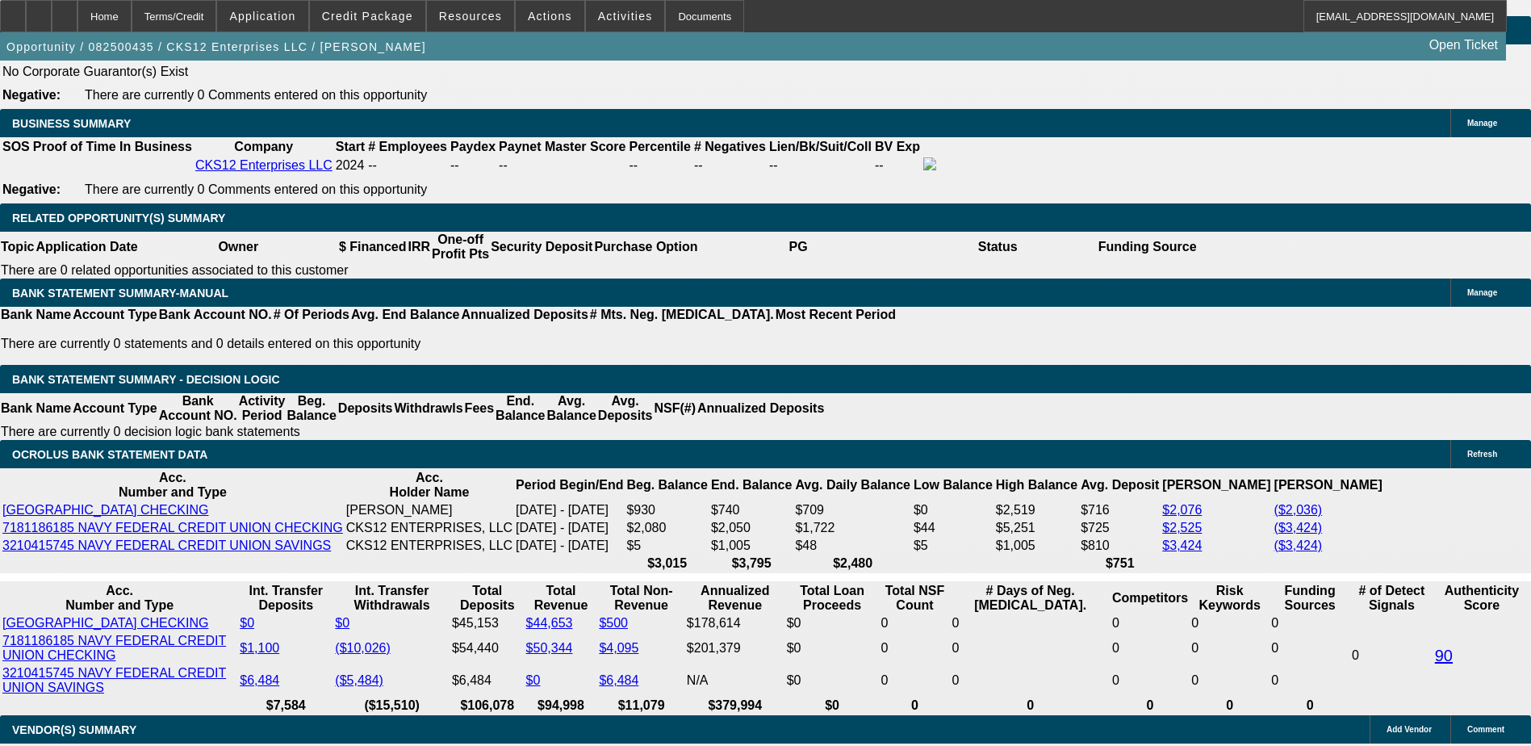
type input "$6,000.00"
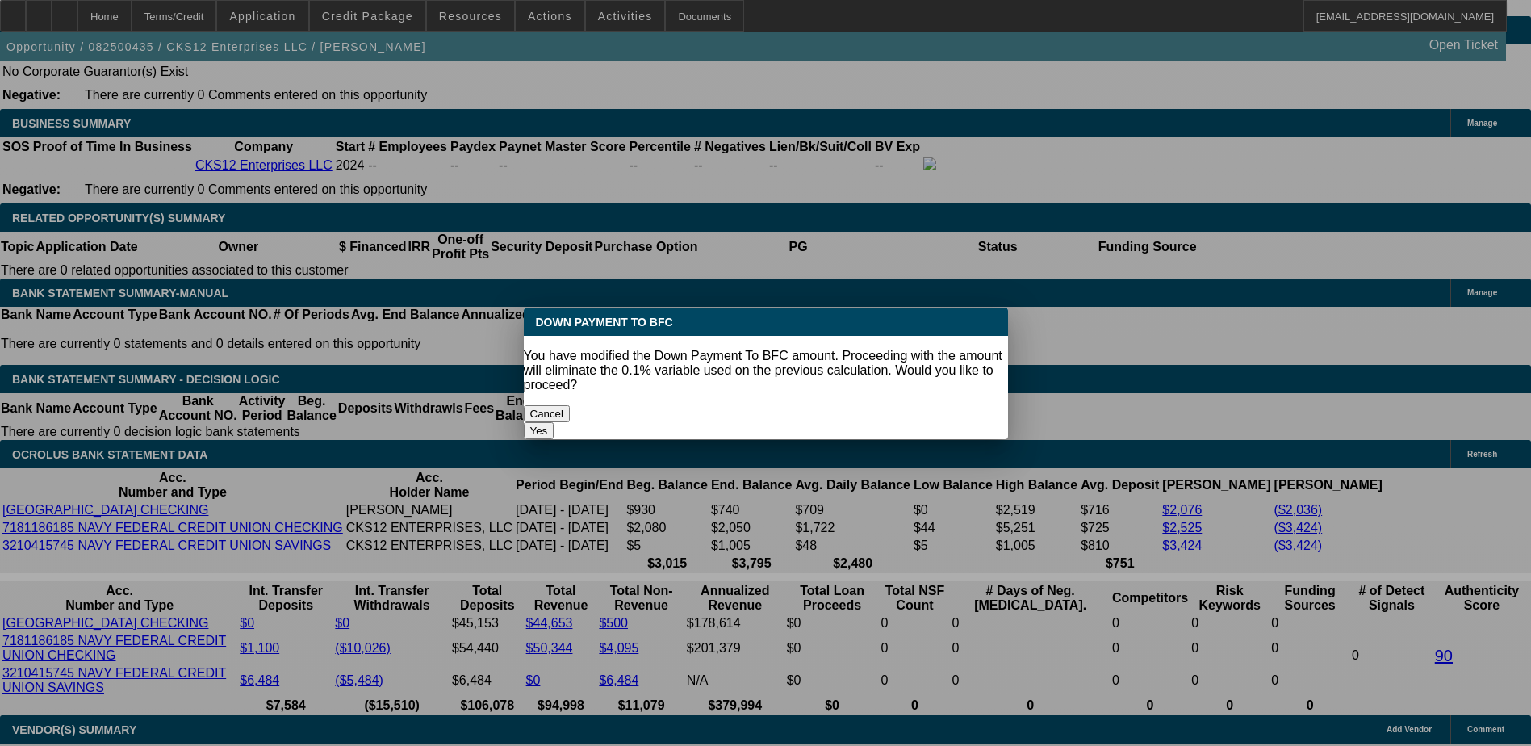
click at [555, 422] on button "Yes" at bounding box center [539, 430] width 31 height 17
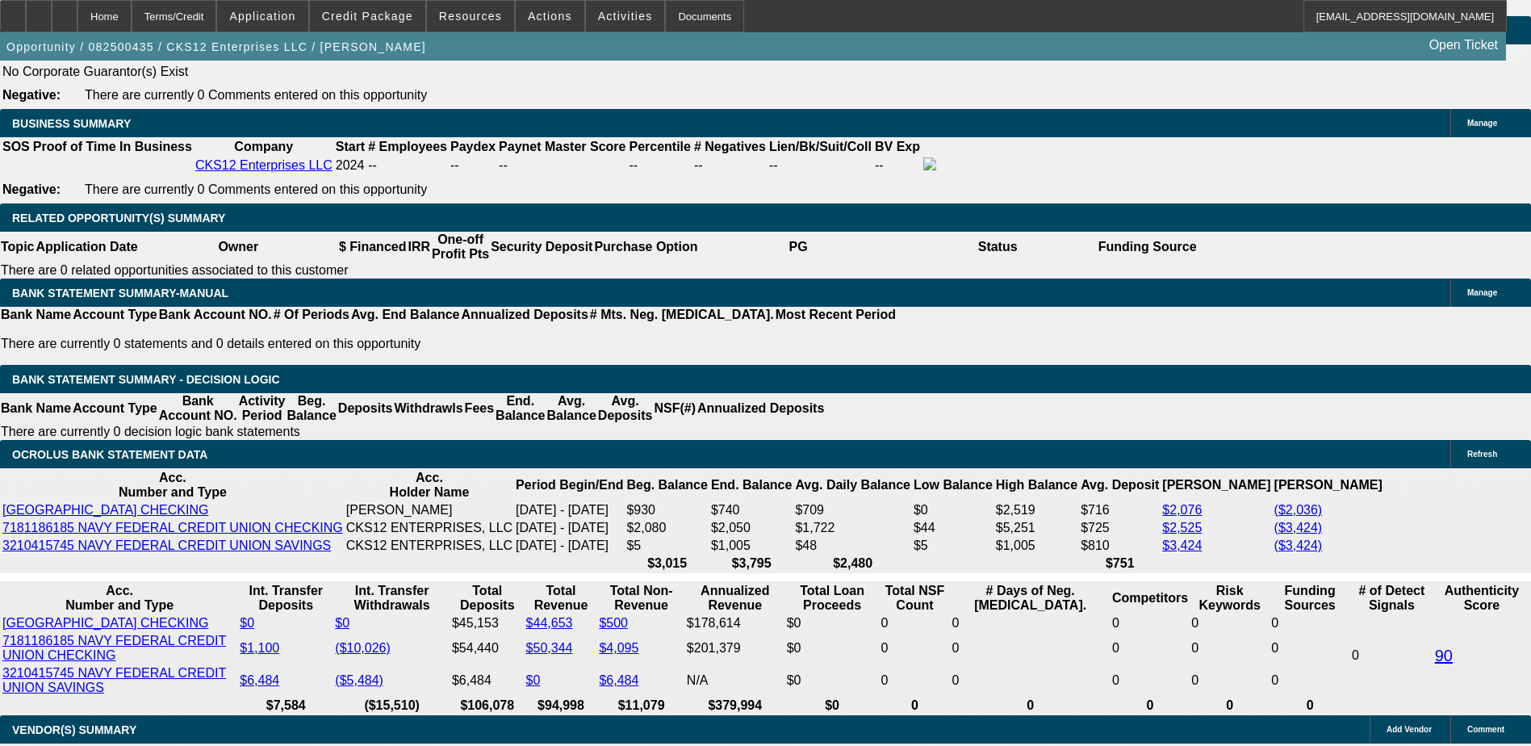
select select "0"
type input "UNKNOWN"
type input "$1,620.09"
type input "$4,860.27"
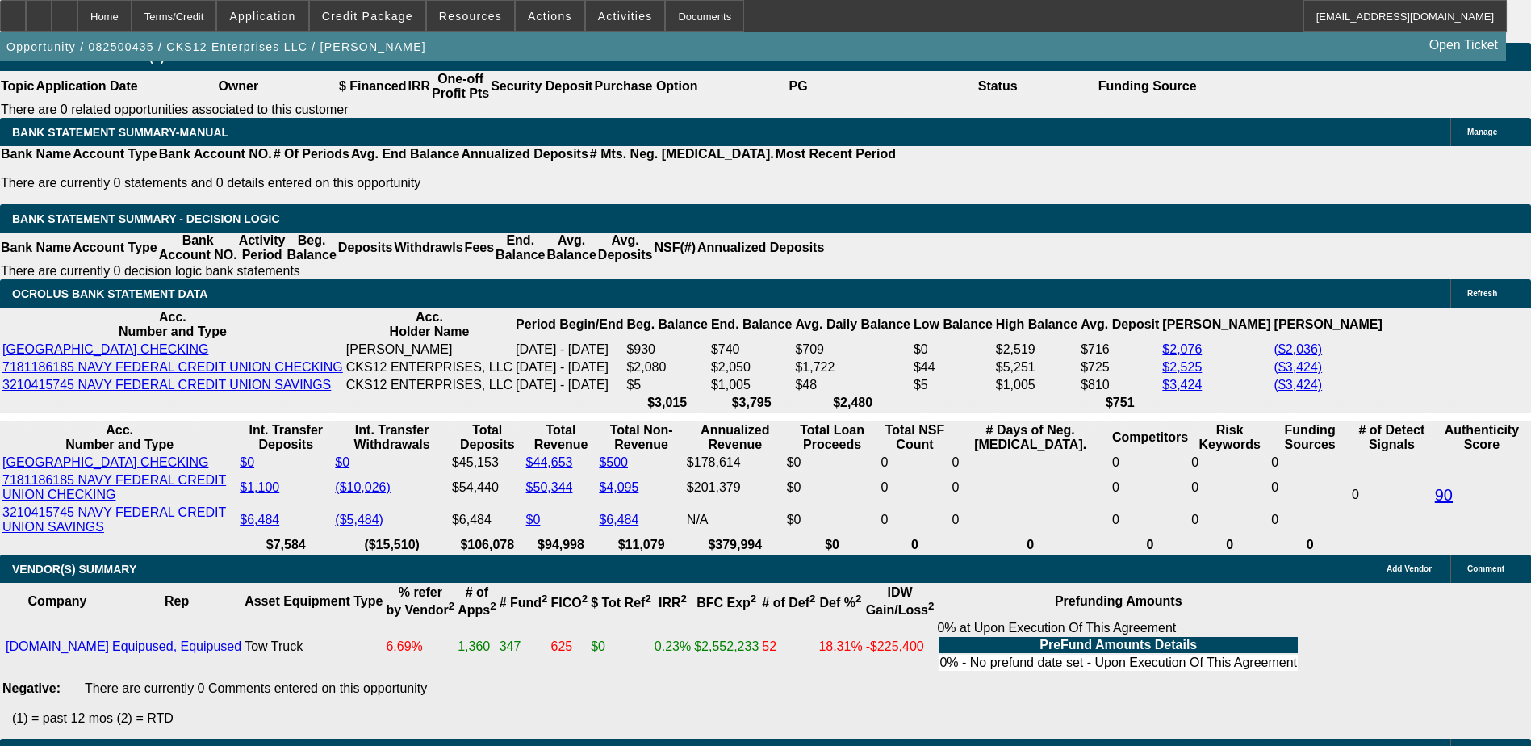
scroll to position [2341, 0]
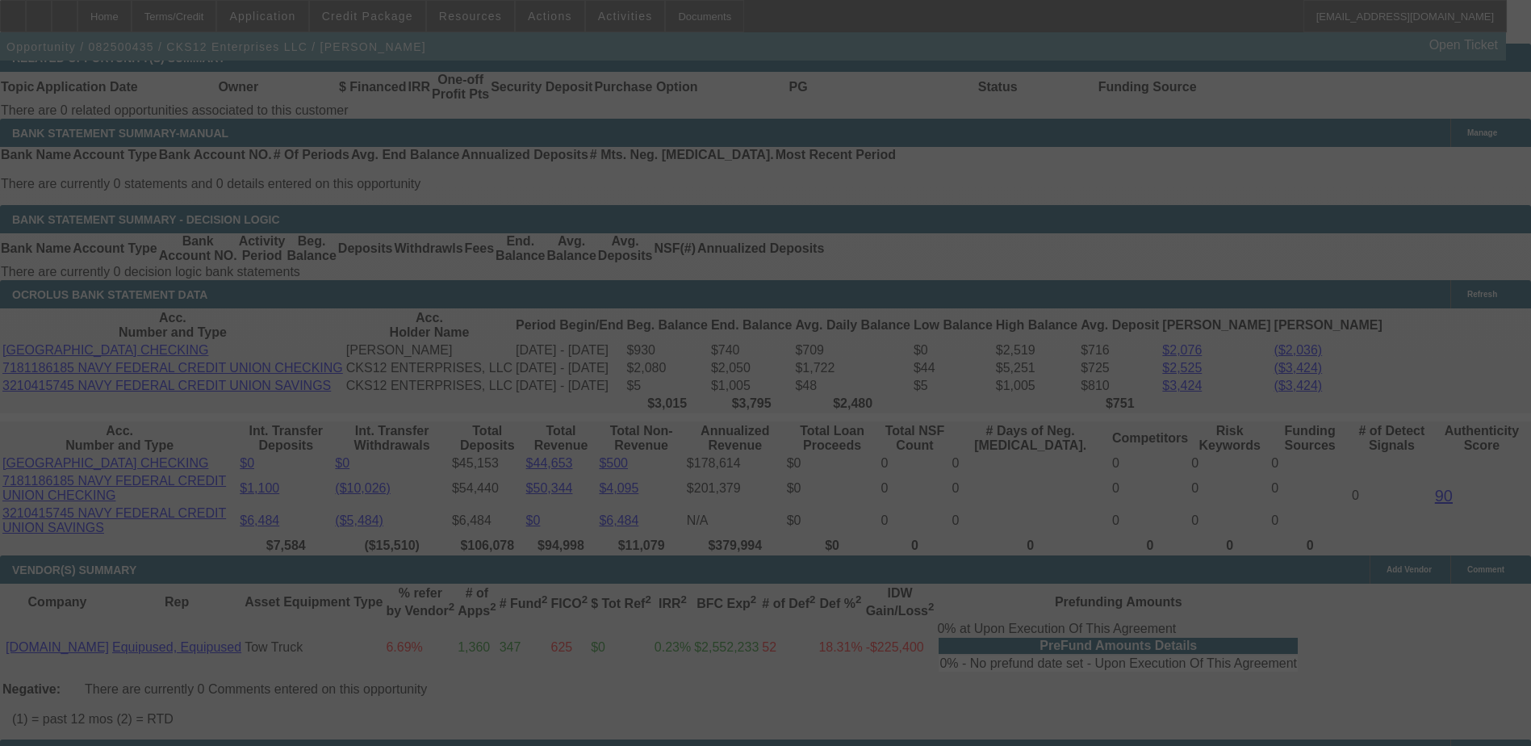
scroll to position [2664, 0]
select select "0"
select select "3"
select select "2"
select select "0.1"
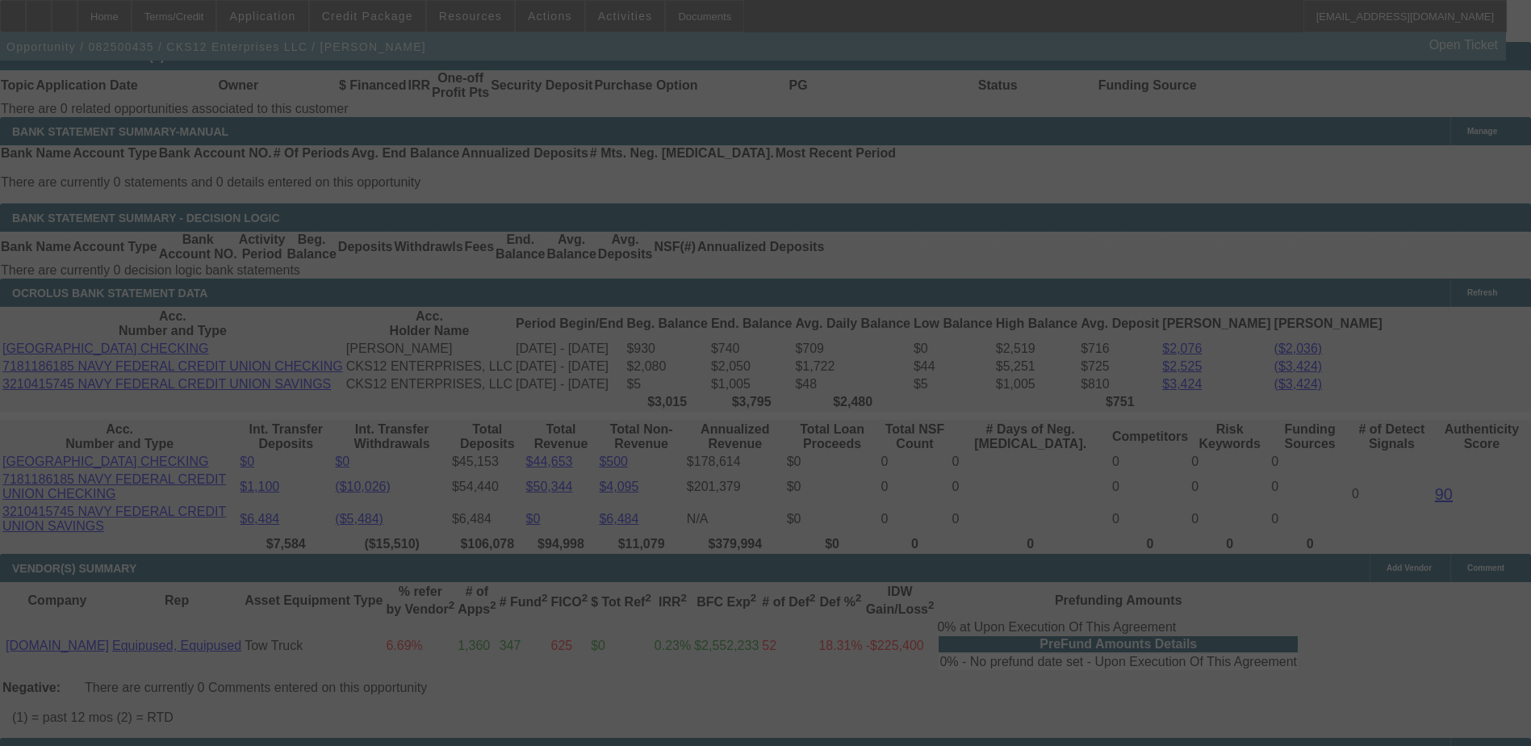
select select "4"
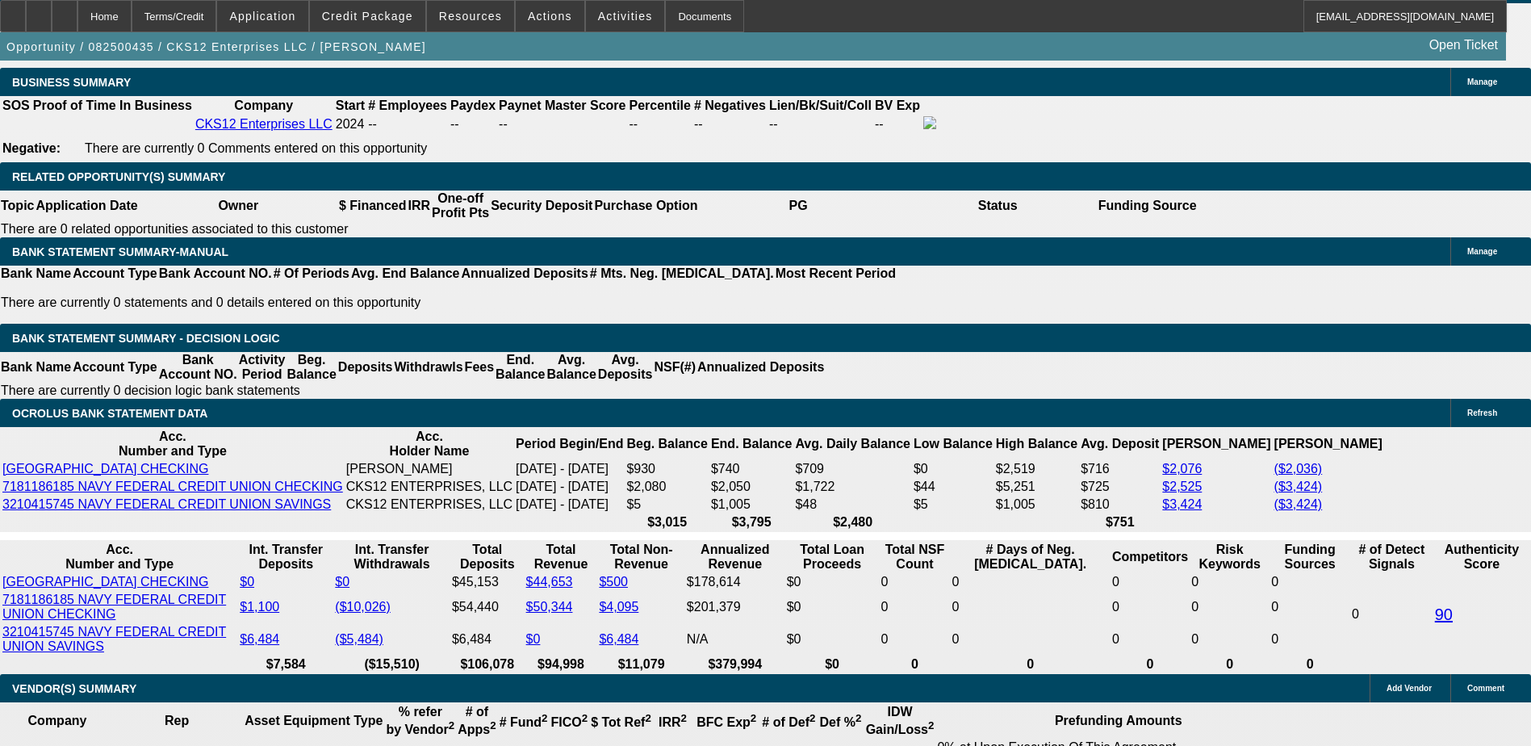
scroll to position [2583, 0]
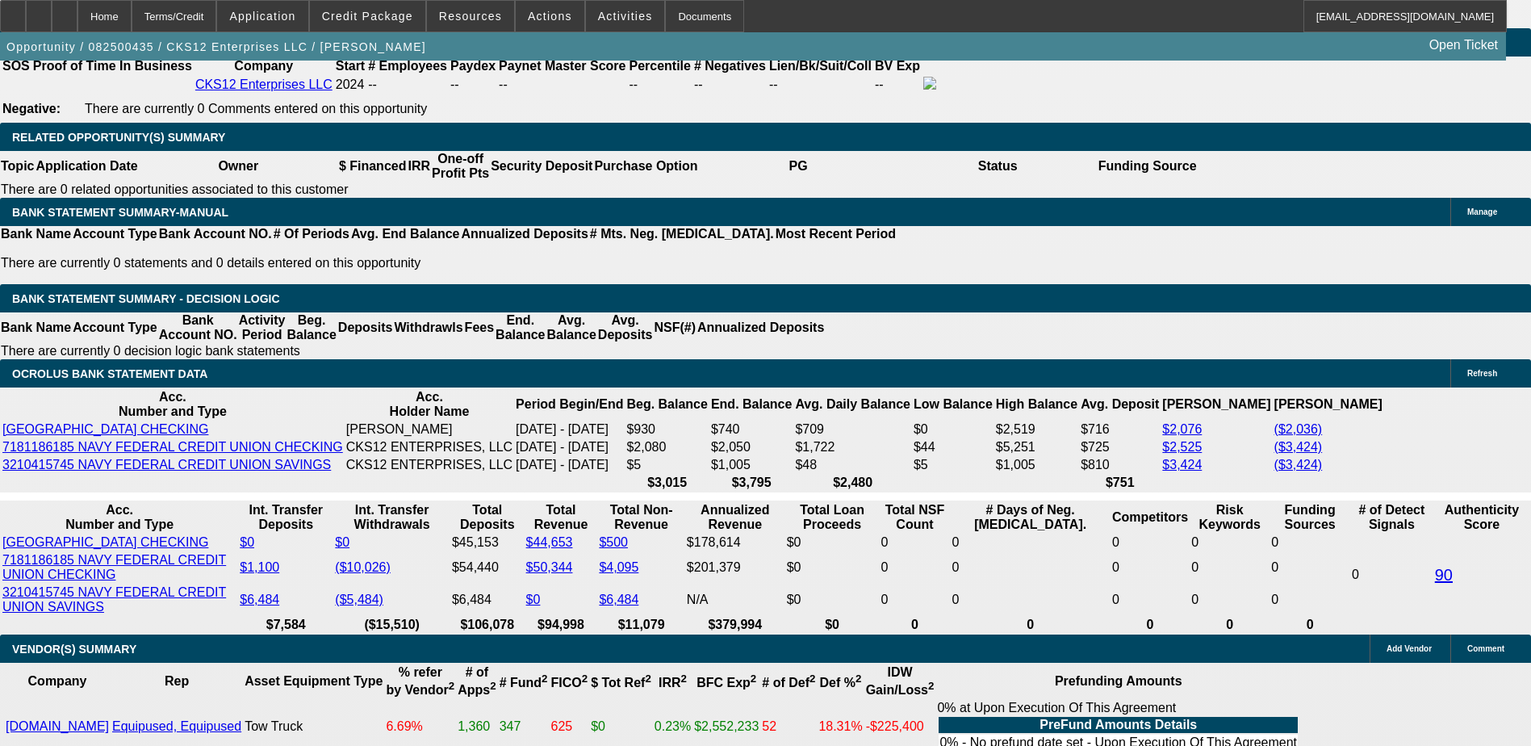
select select "2"
type input "$3,240.18"
type input "UNKNOWN"
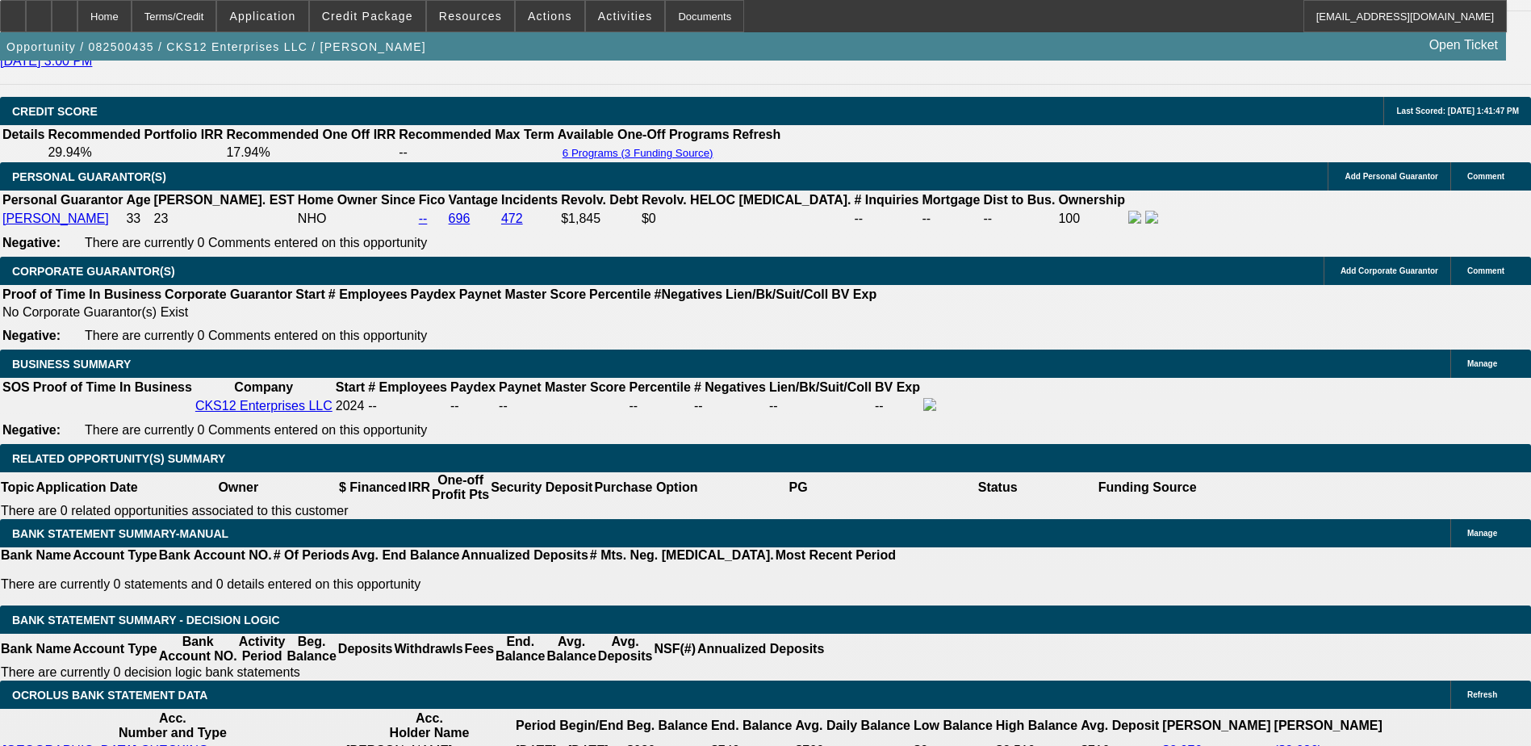
scroll to position [2260, 0]
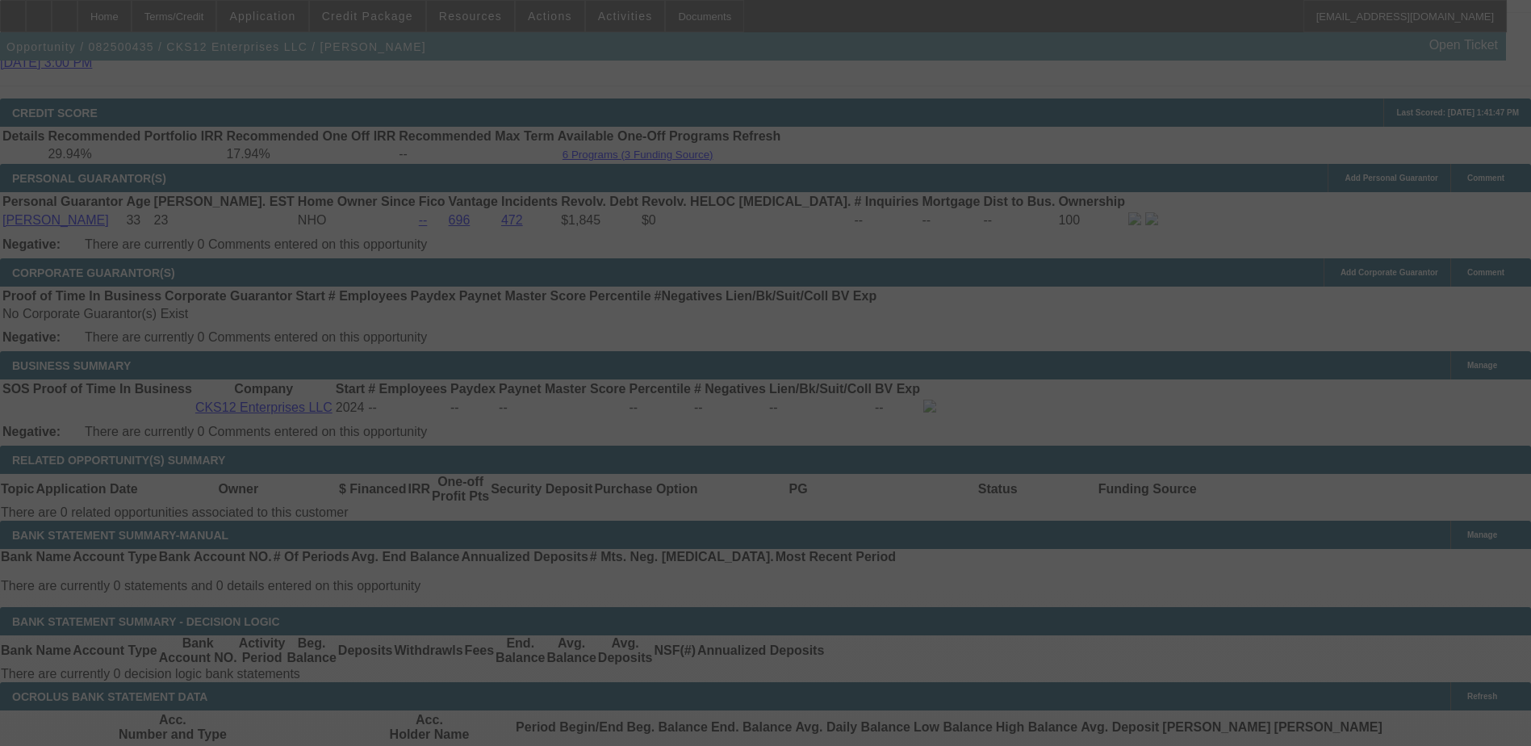
scroll to position [2502, 0]
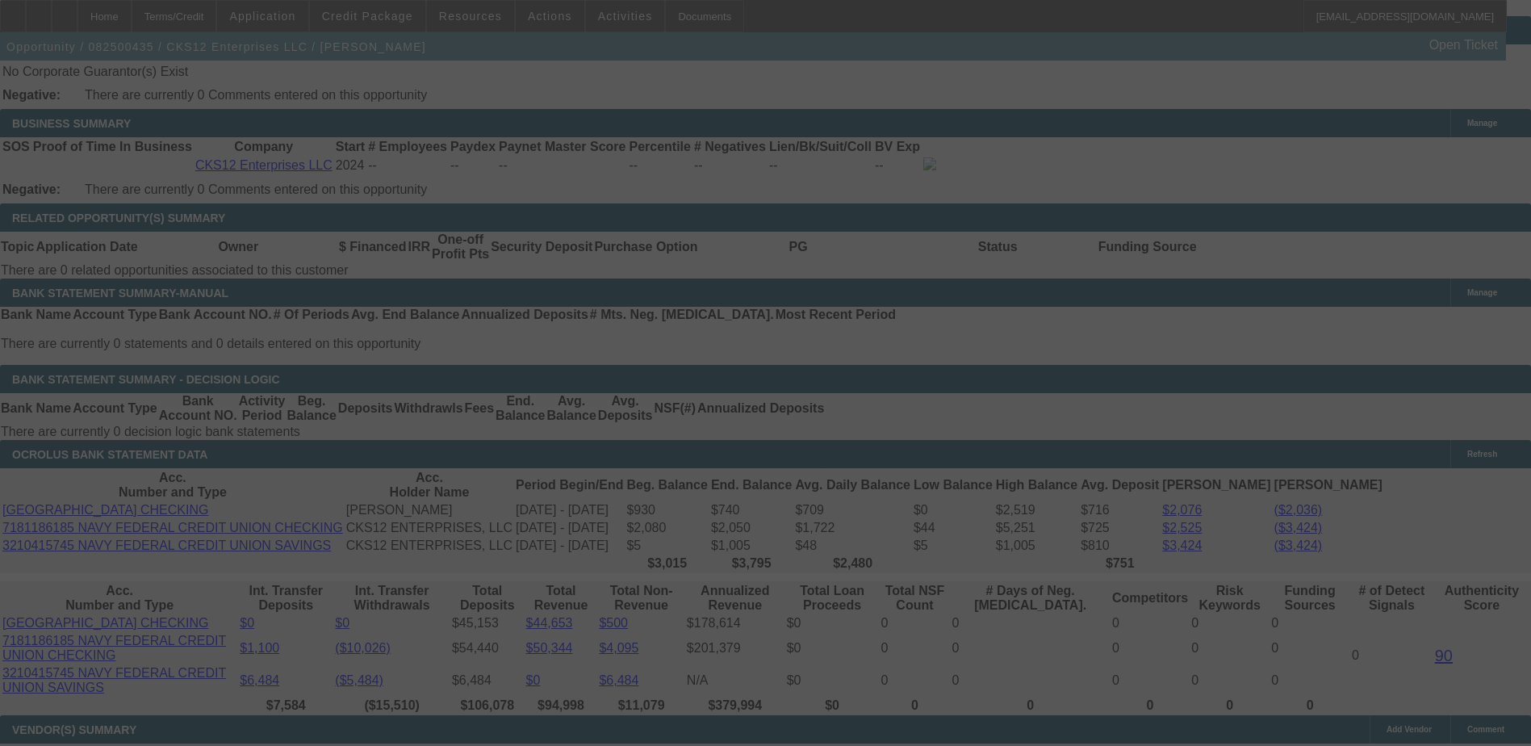
select select "0"
select select "2"
select select "0.1"
select select "4"
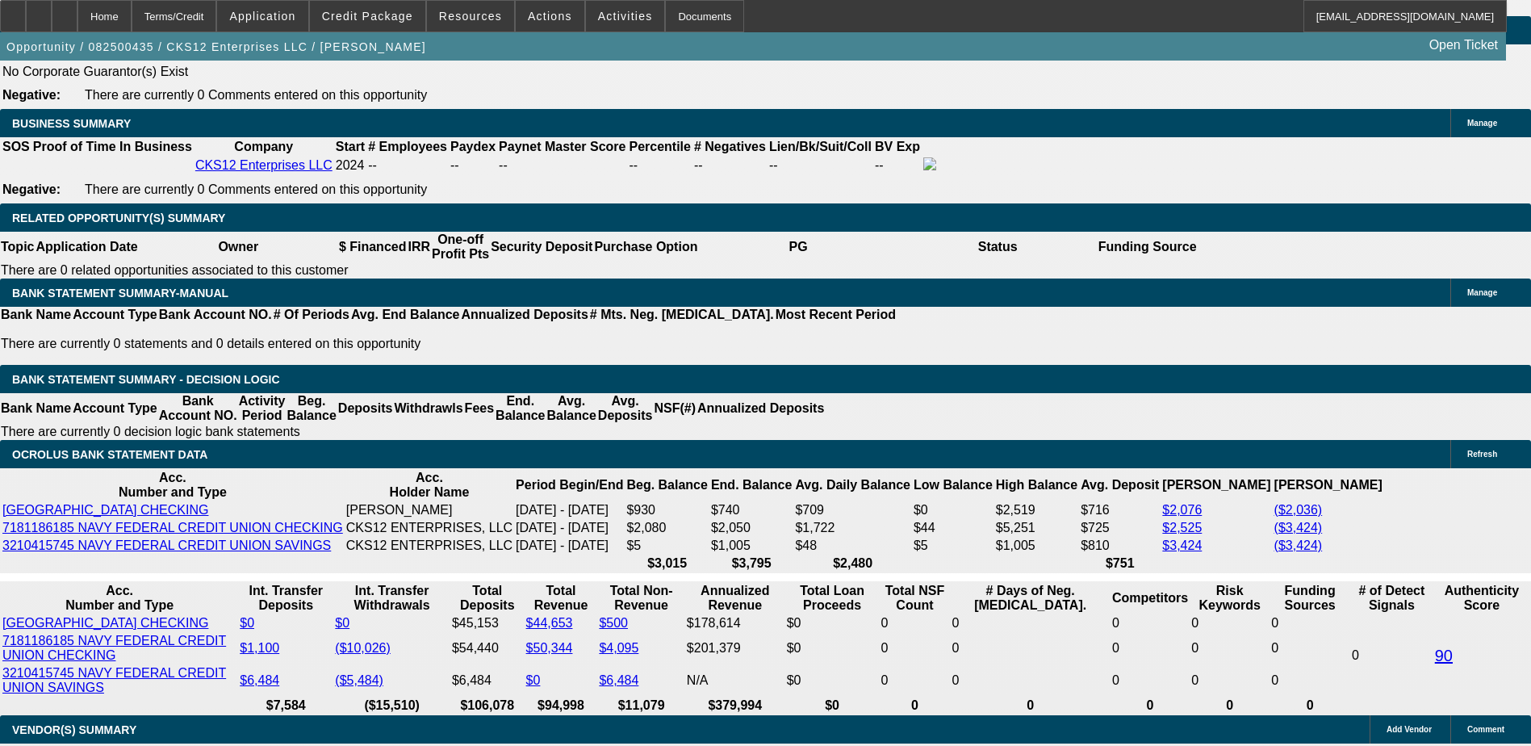
select select "1"
type input "UNKNOWN"
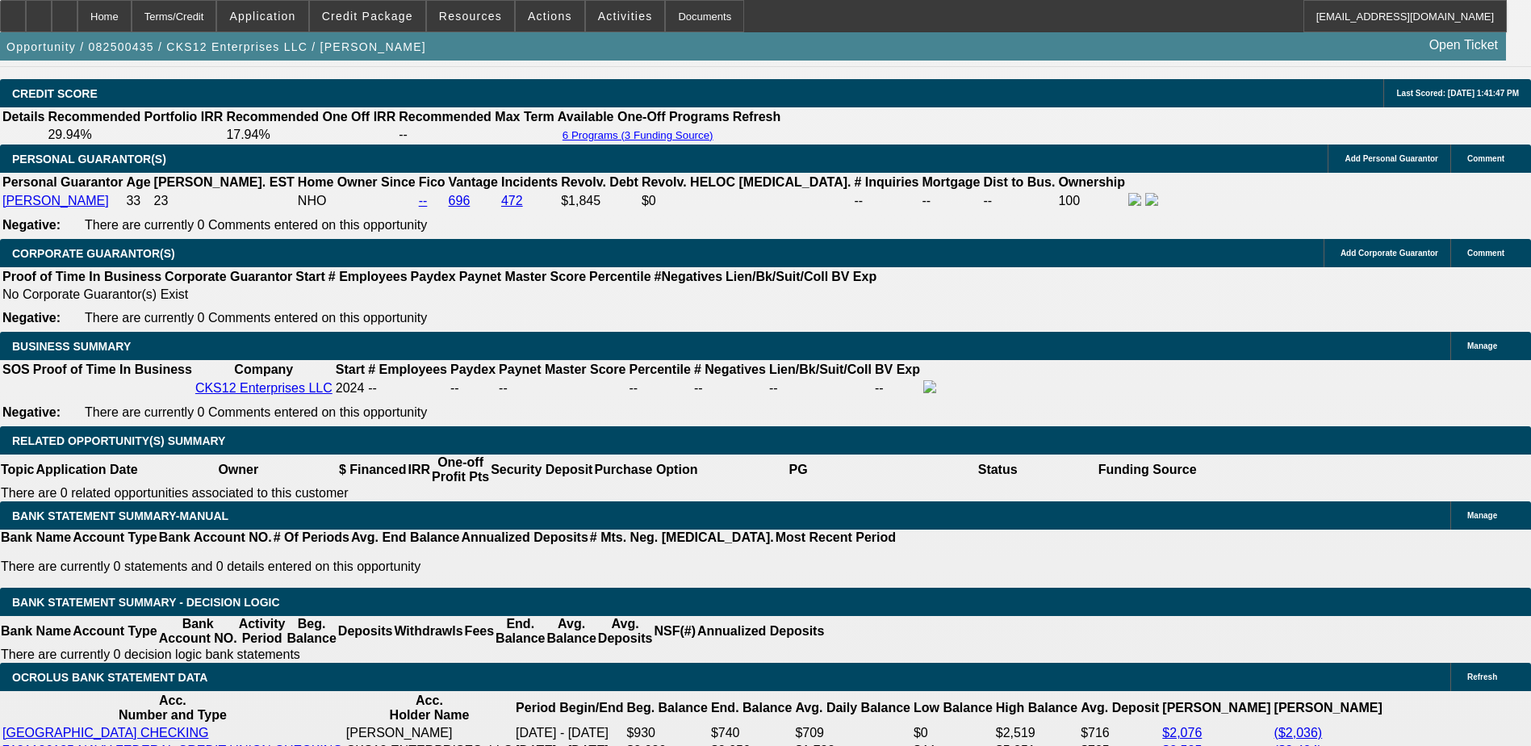
scroll to position [2260, 0]
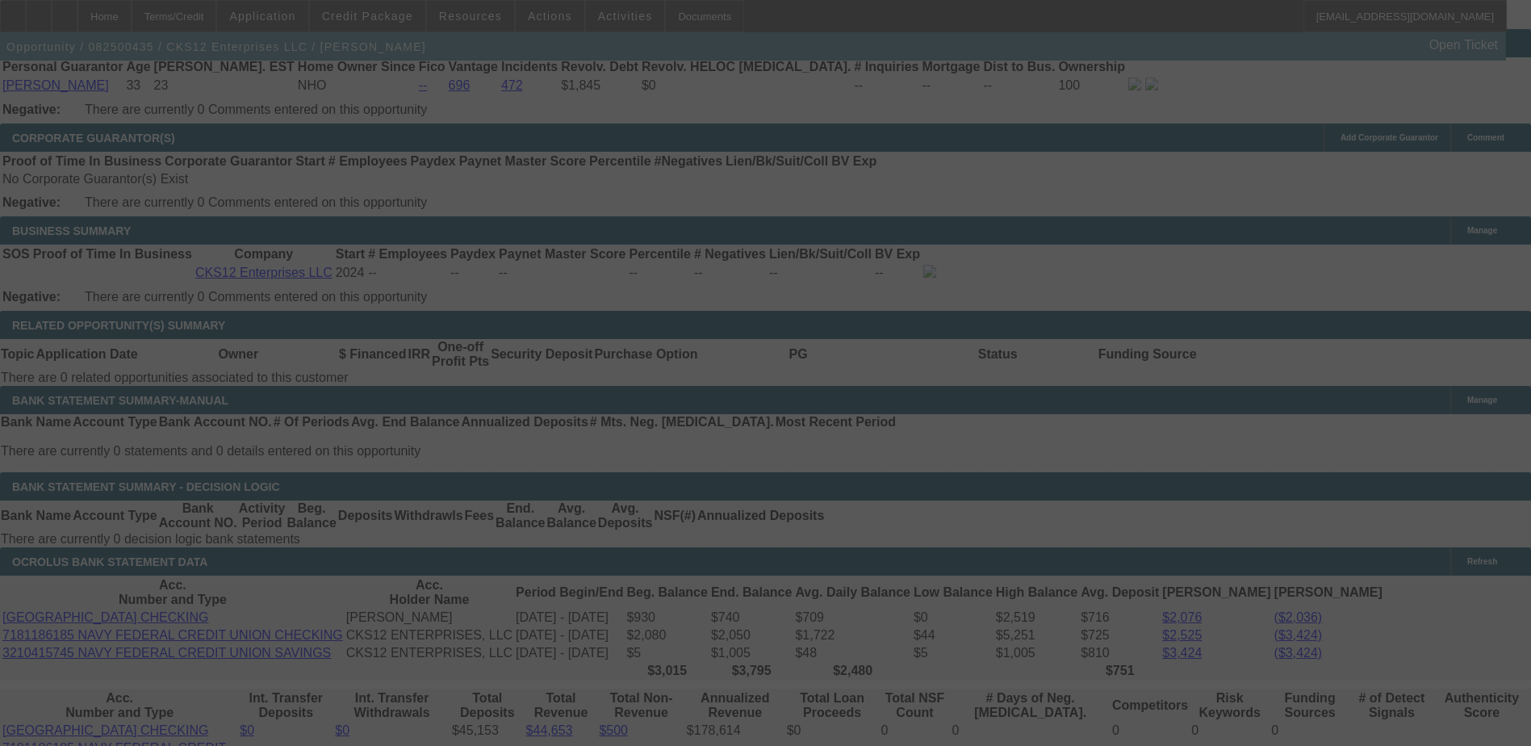
scroll to position [2583, 0]
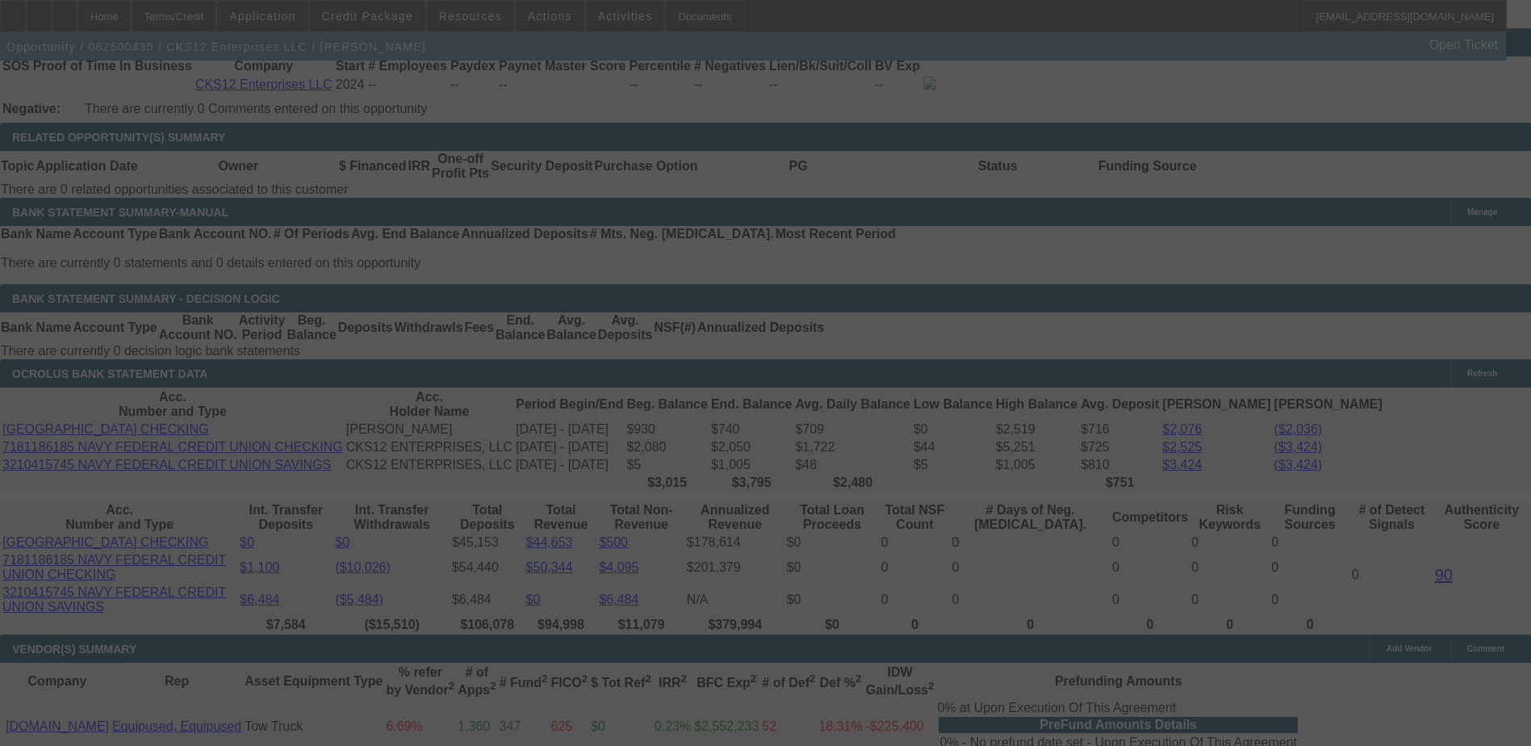
select select "0"
select select "2"
select select "0.1"
select select "4"
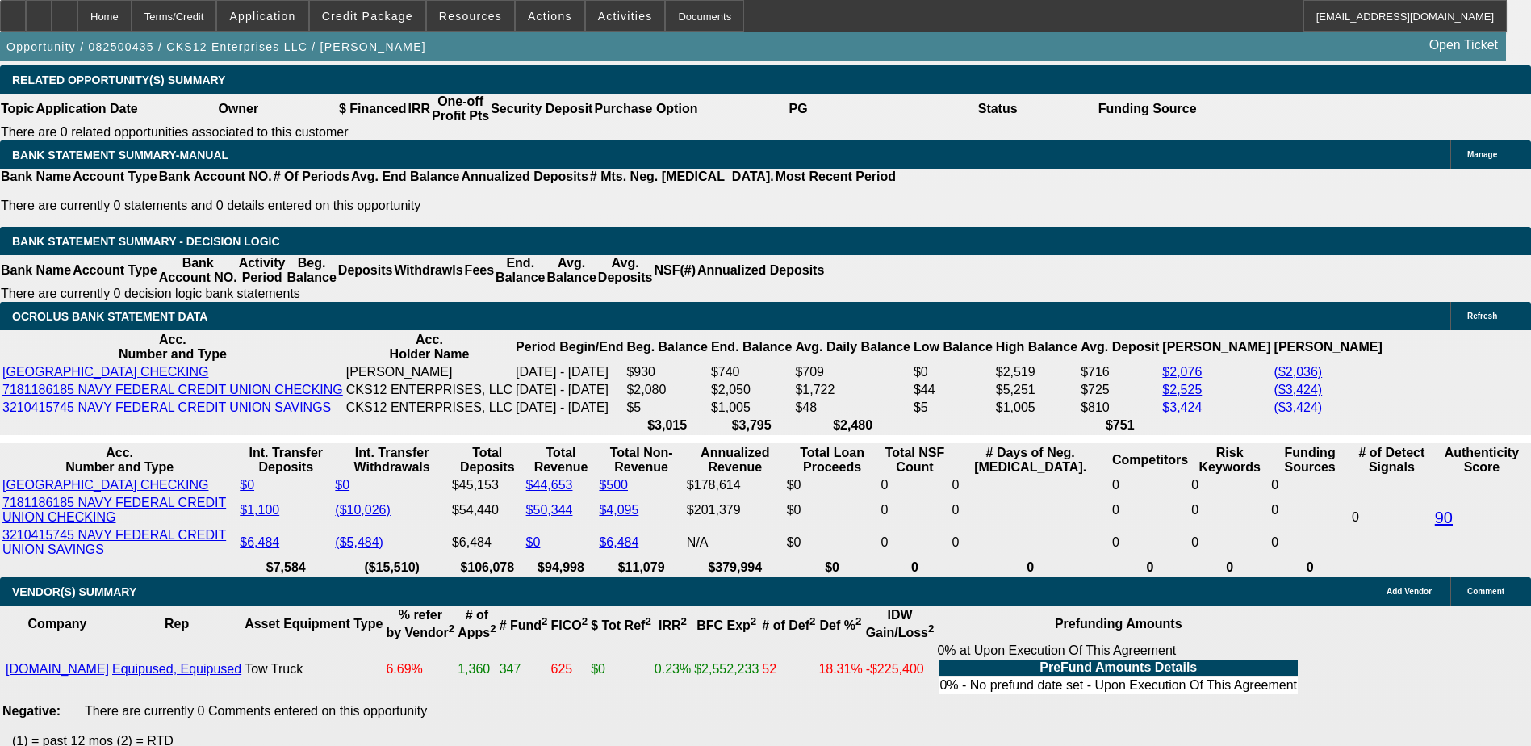
scroll to position [2664, 0]
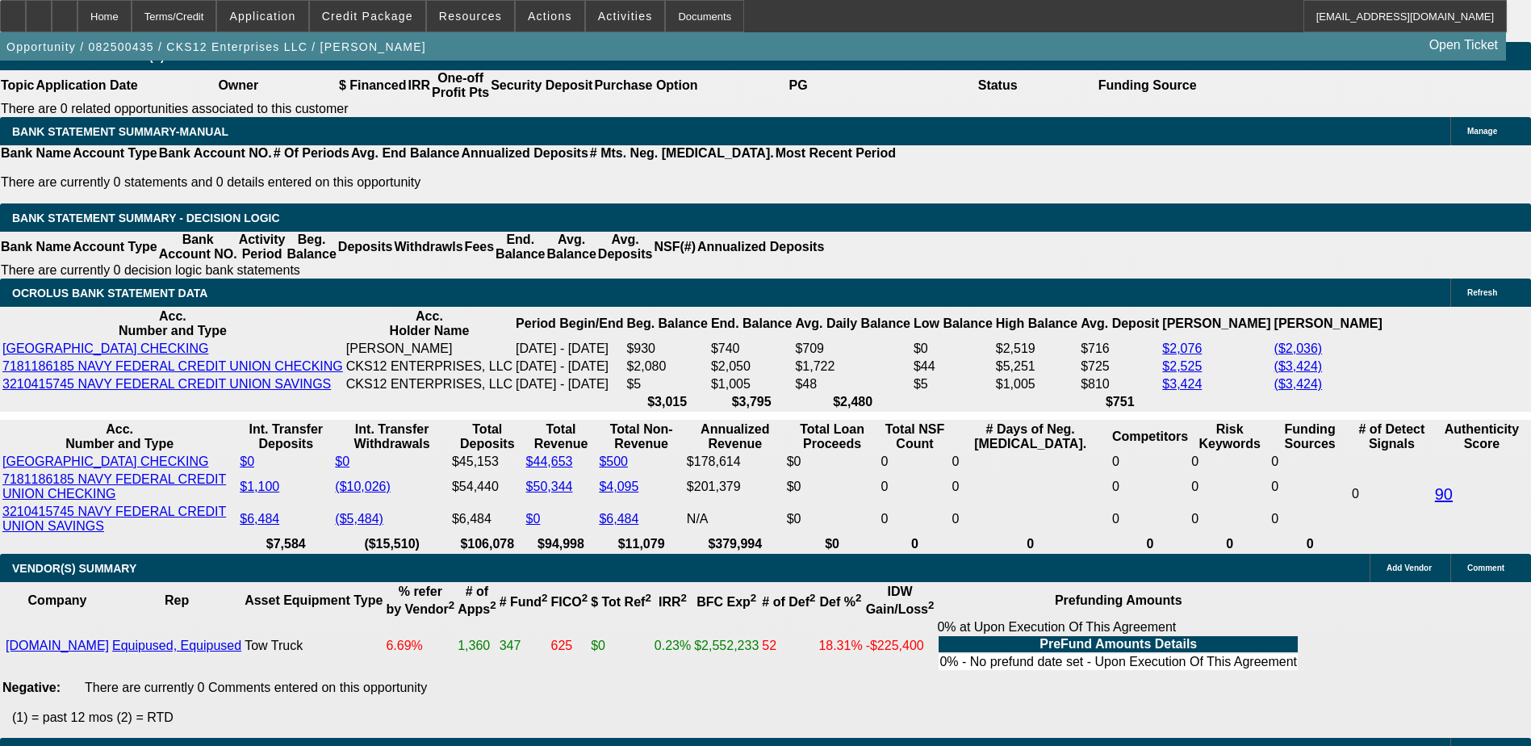
type input "17."
type input "UNKNOWN"
type input "$1,604.37"
type input "$3,208.74"
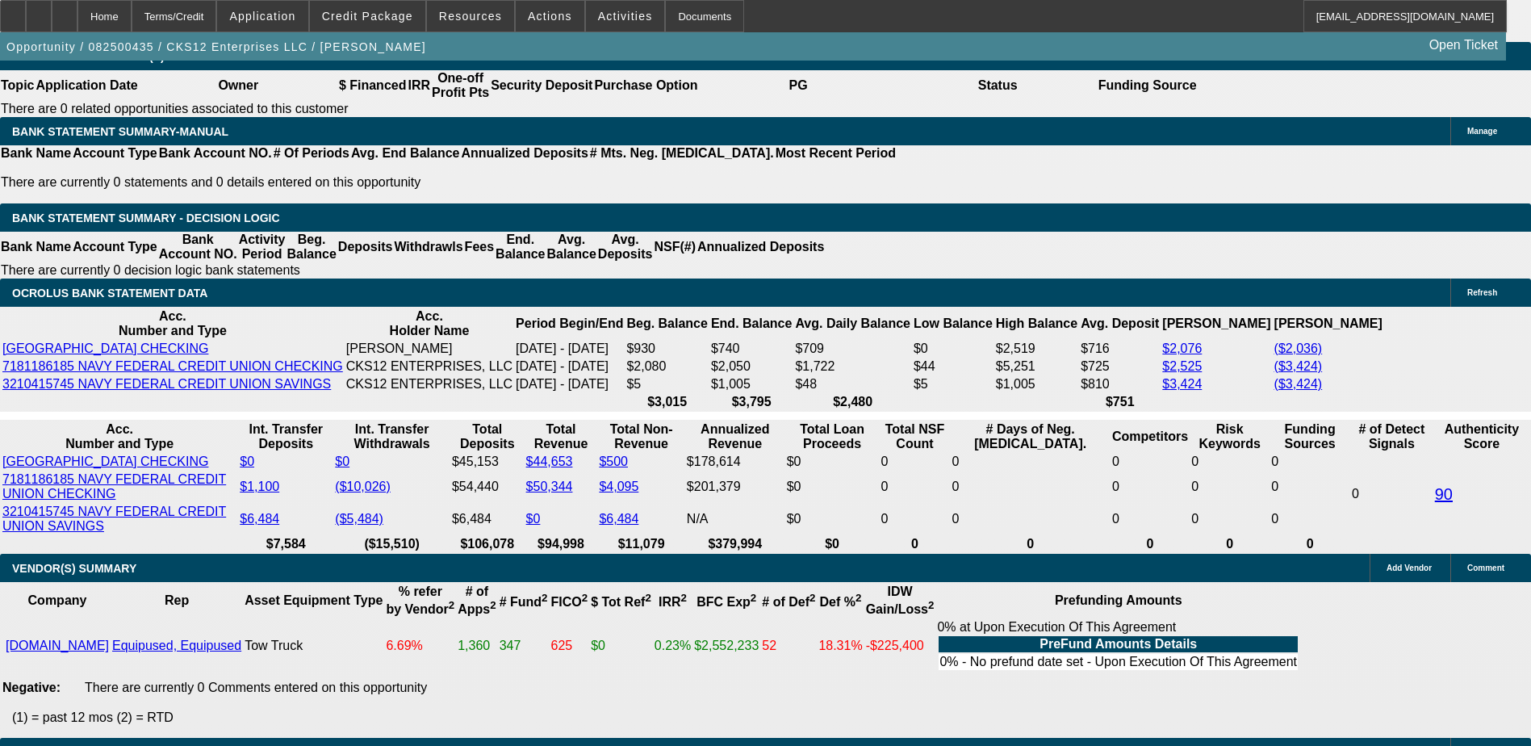
type input "17.5"
type input "$1,615.59"
type input "$3,231.18"
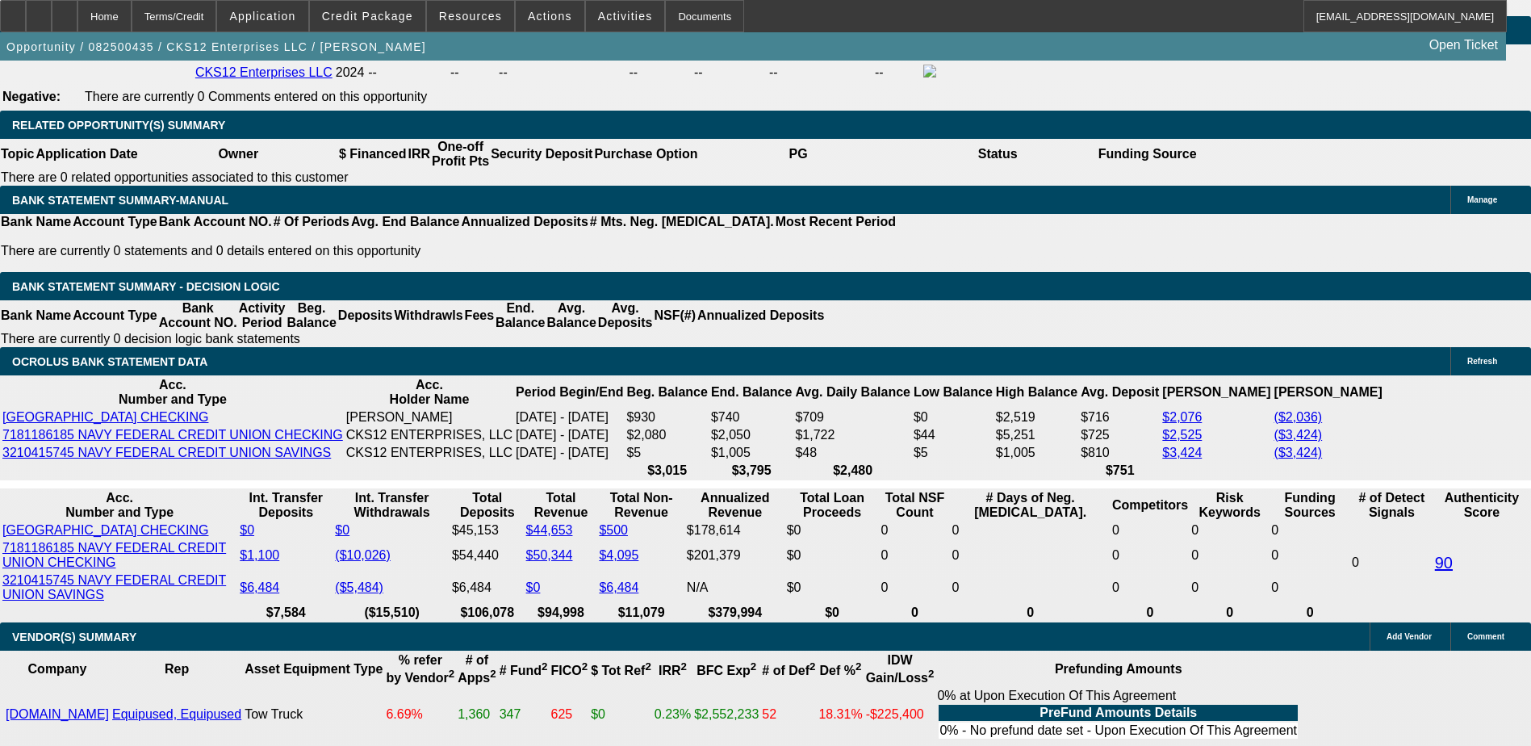
scroll to position [2260, 0]
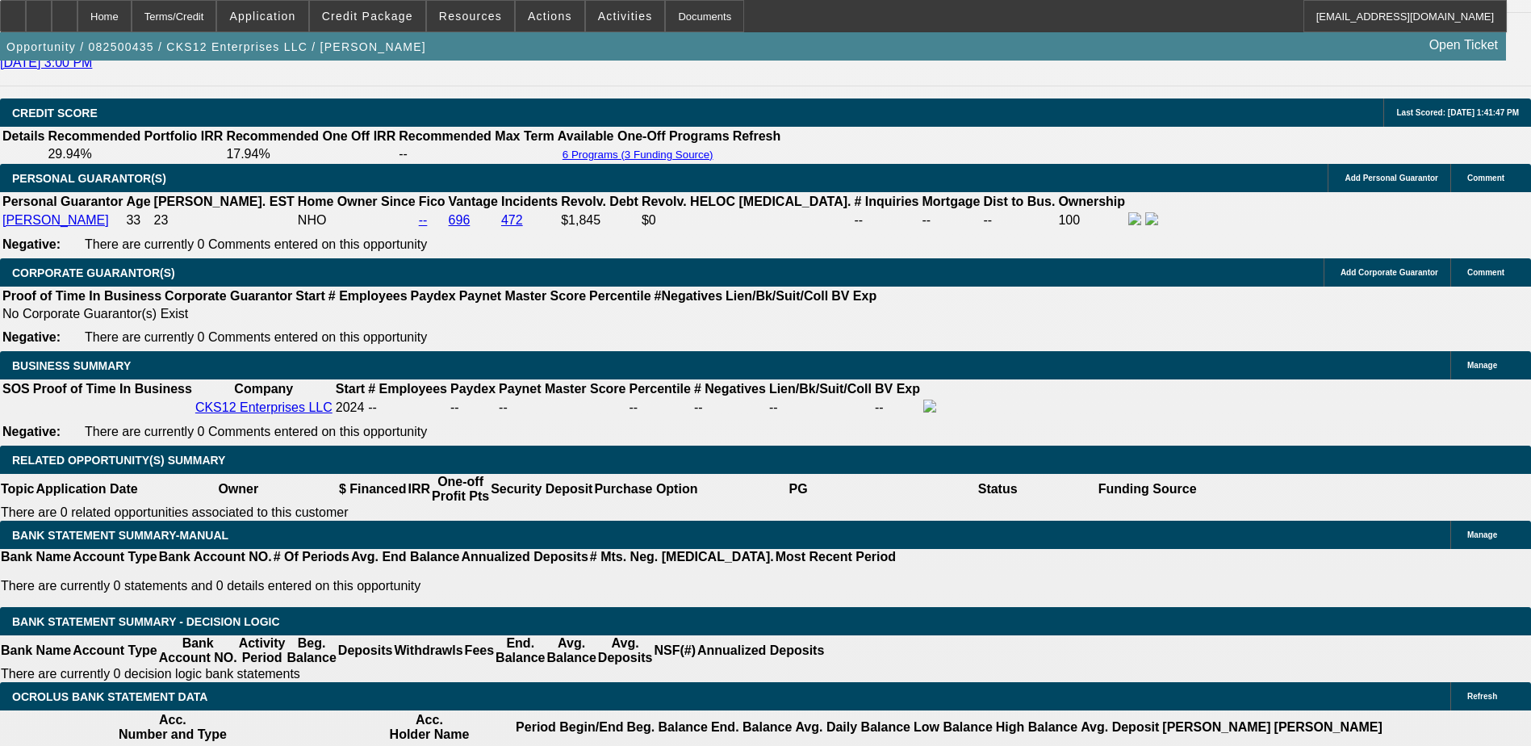
type input "17.5"
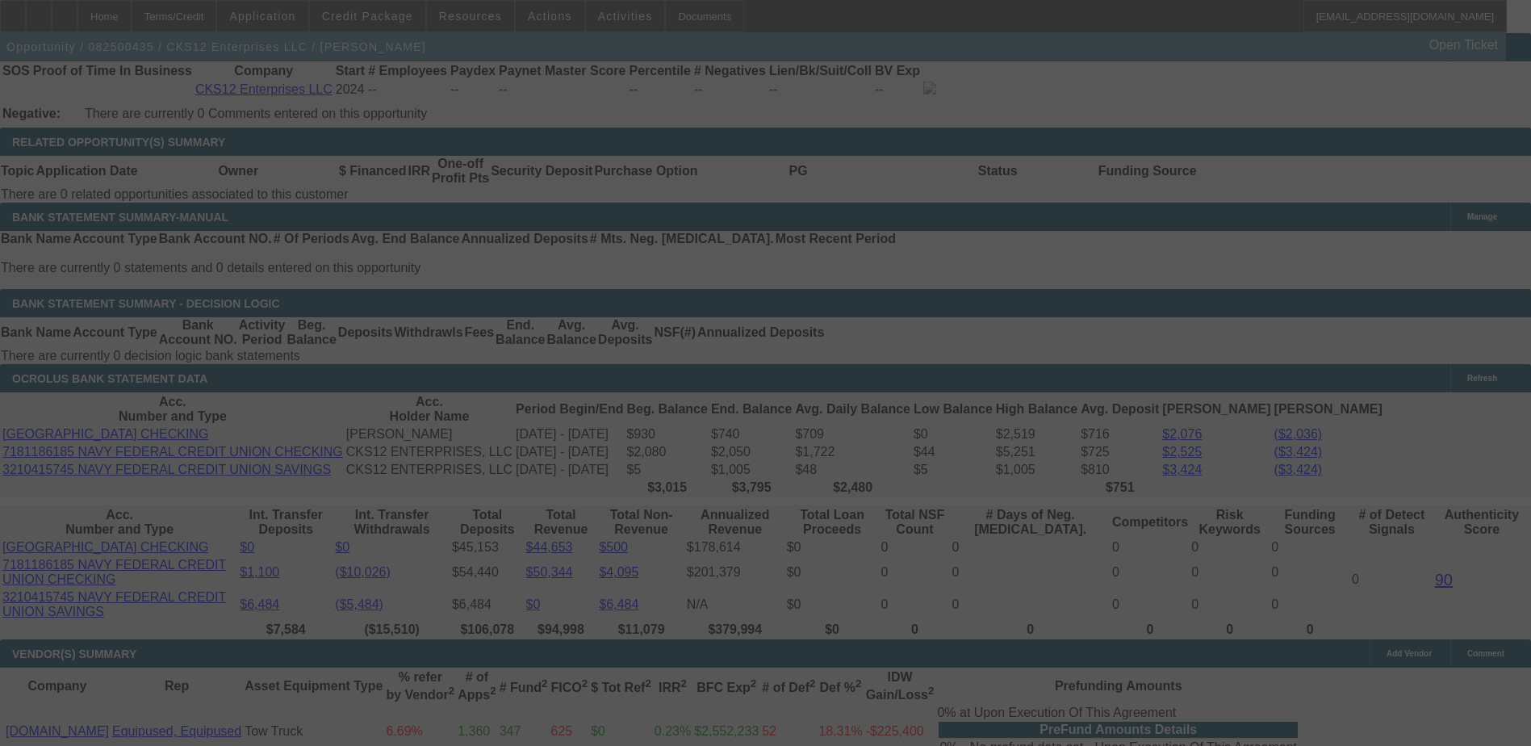
scroll to position [2583, 0]
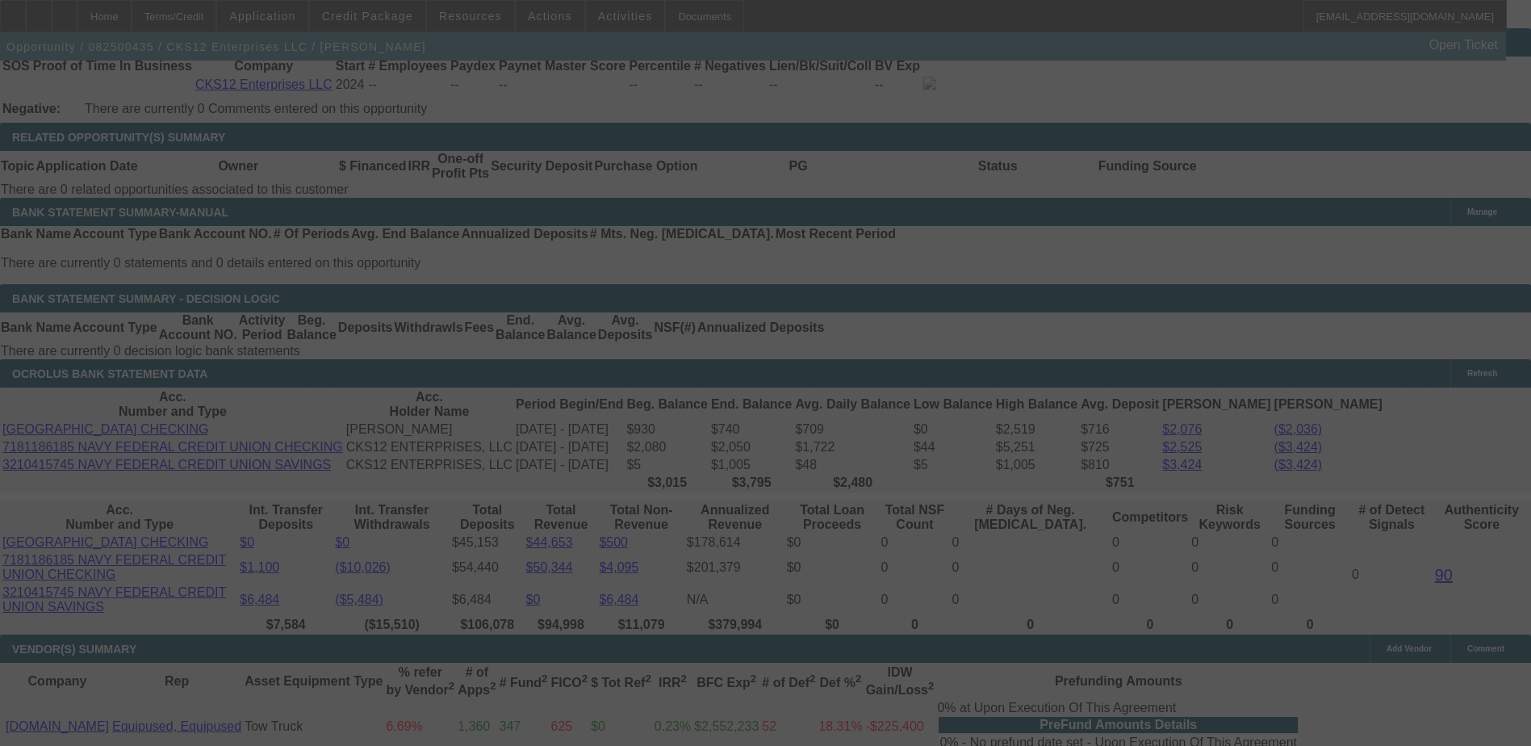
select select "0"
select select "2"
select select "0.1"
select select "4"
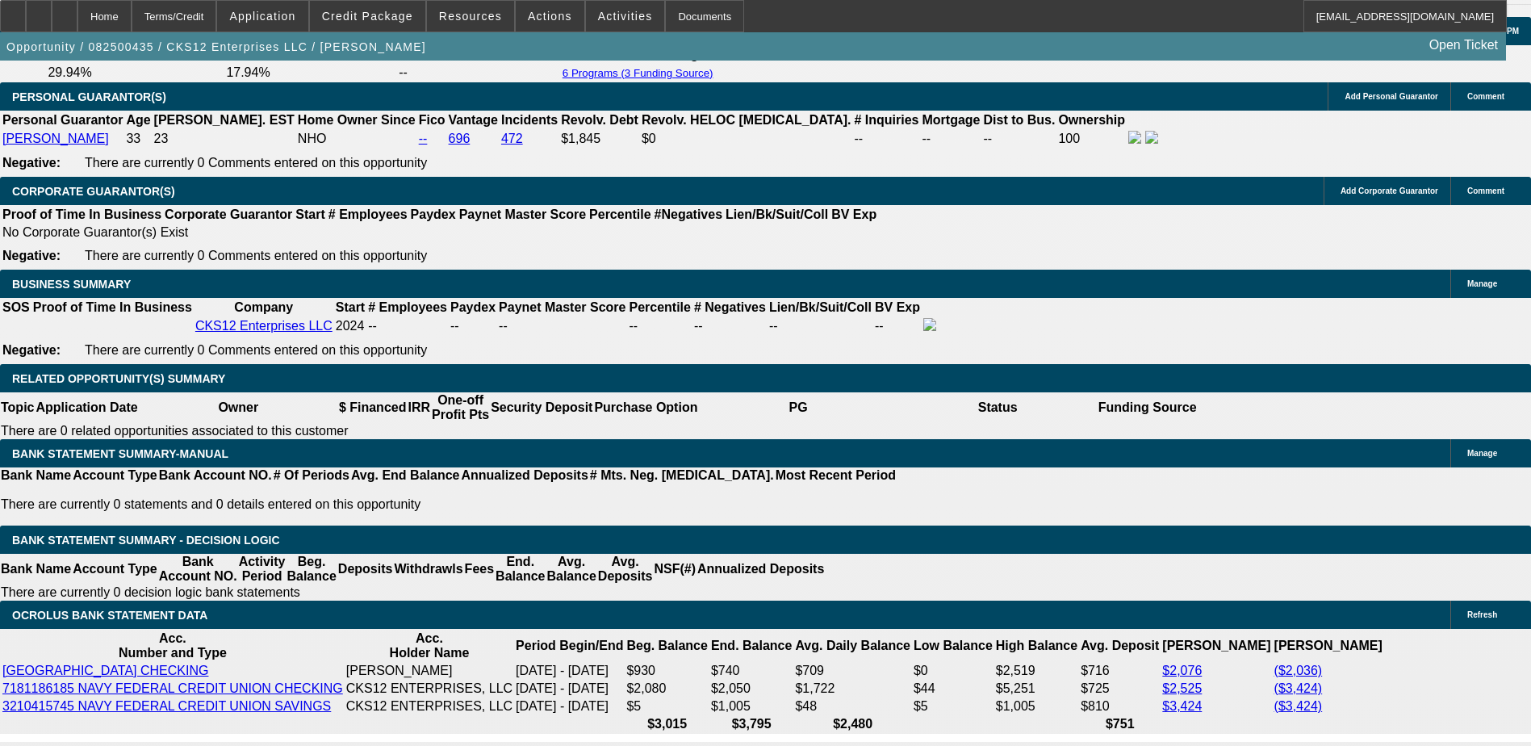
scroll to position [2341, 0]
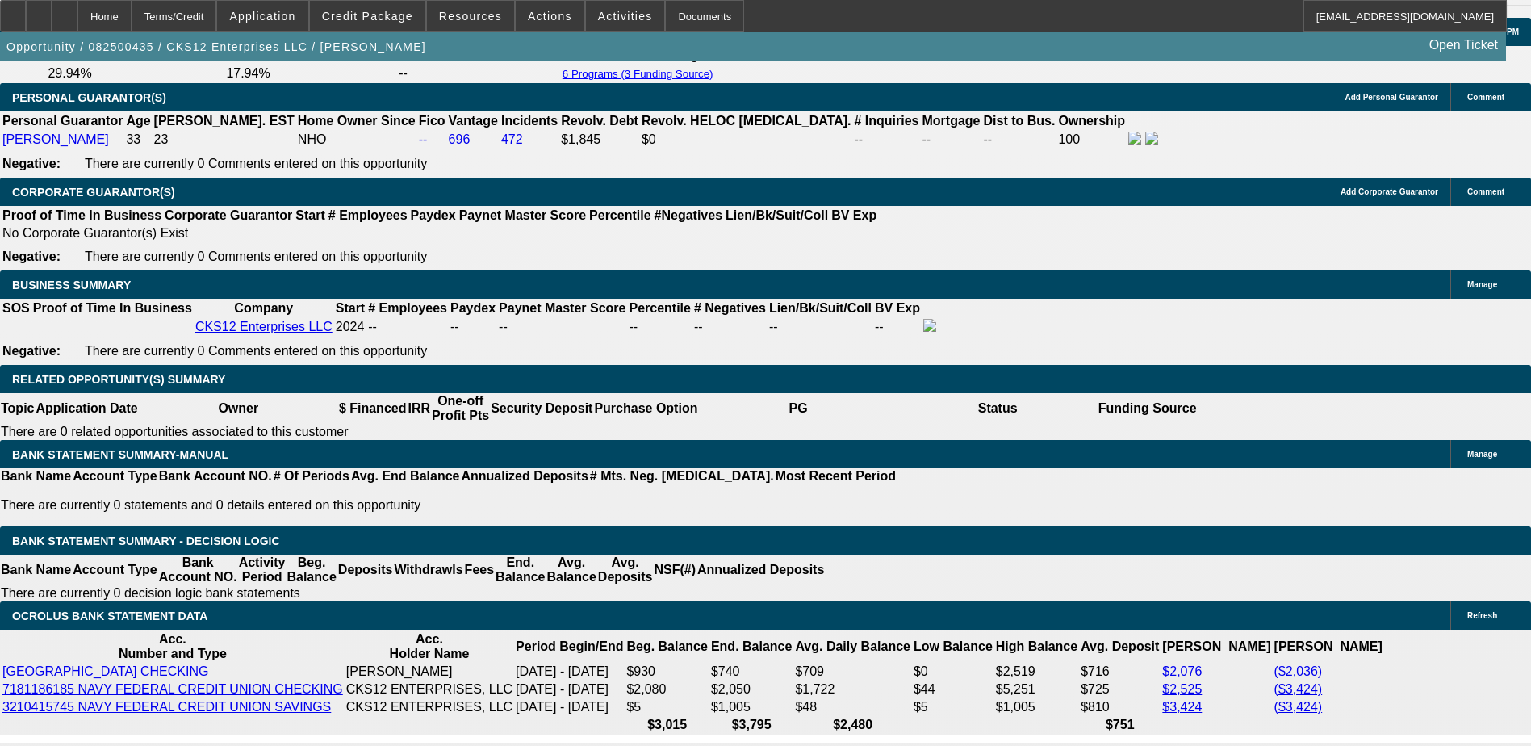
type input "$5,500.00"
type input "UNKNOWN"
type input "$1,633.54"
type input "$3,267.08"
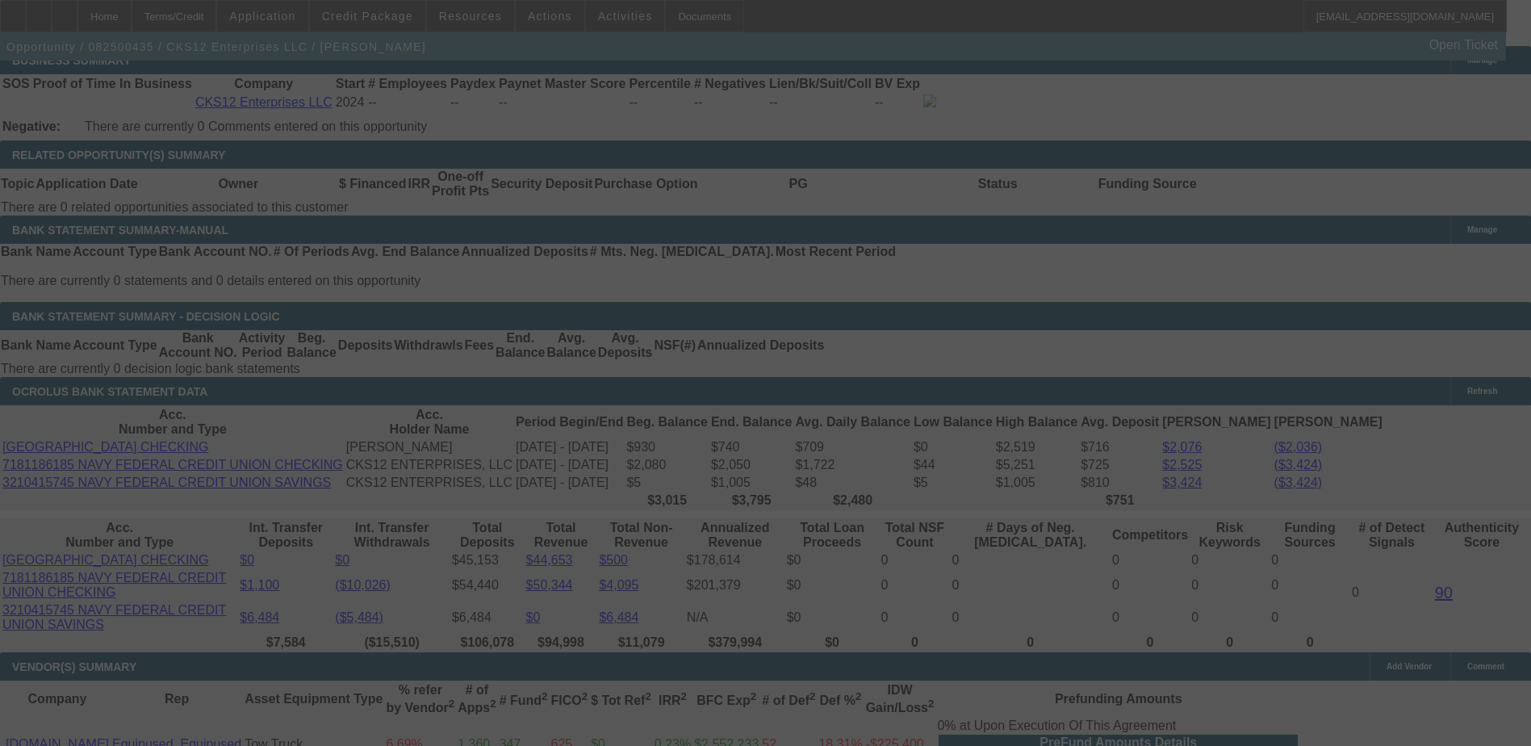
scroll to position [2583, 0]
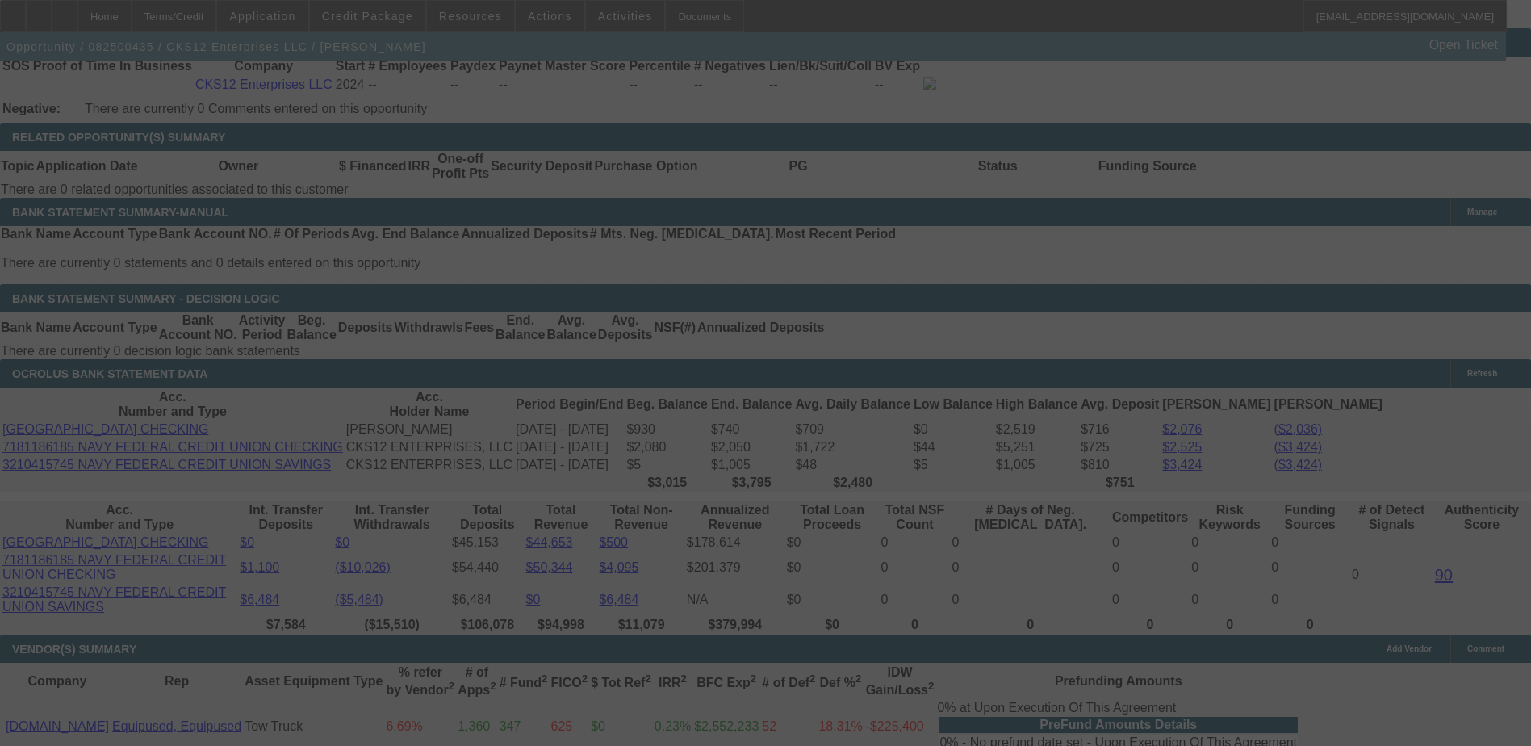
select select "0"
select select "2"
select select "0.1"
select select "4"
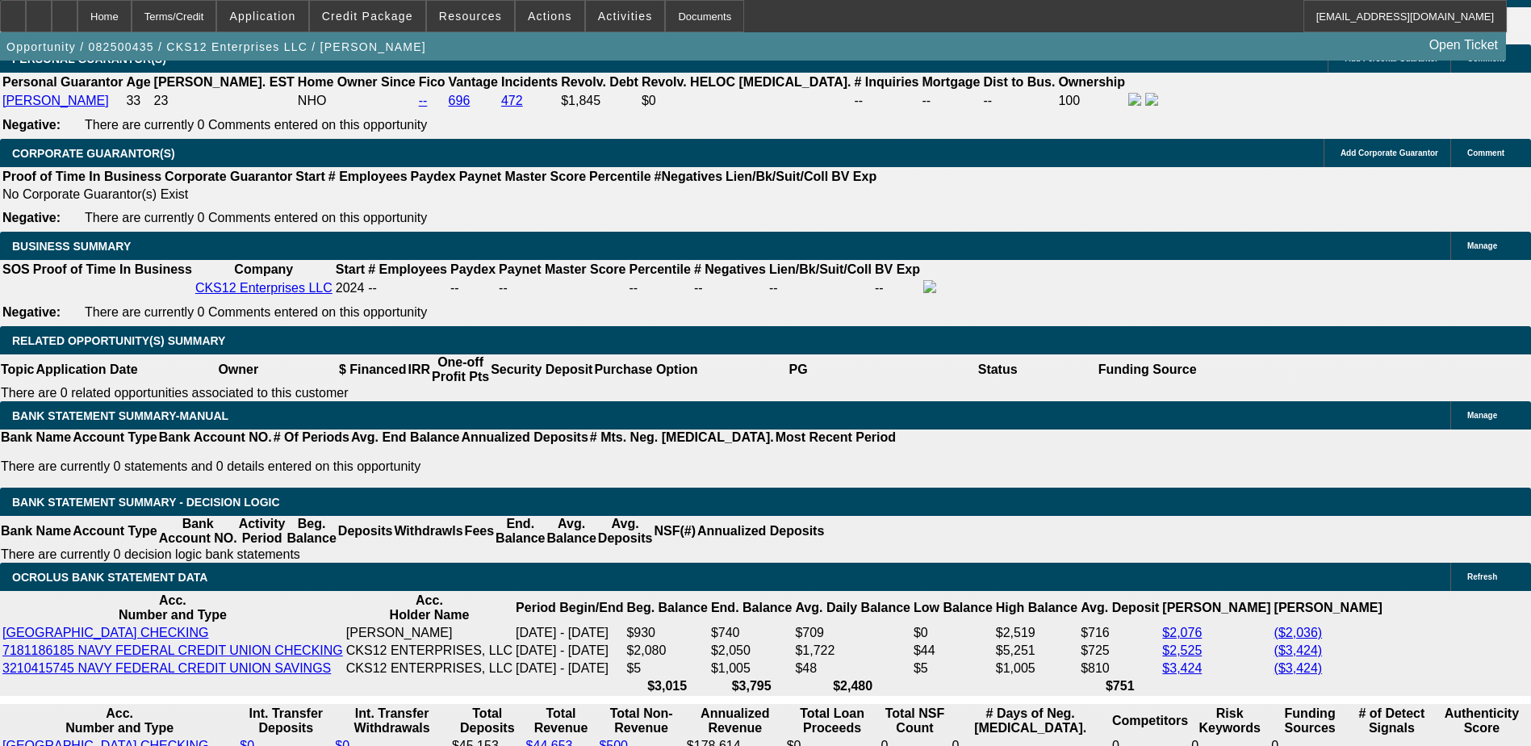
scroll to position [2341, 0]
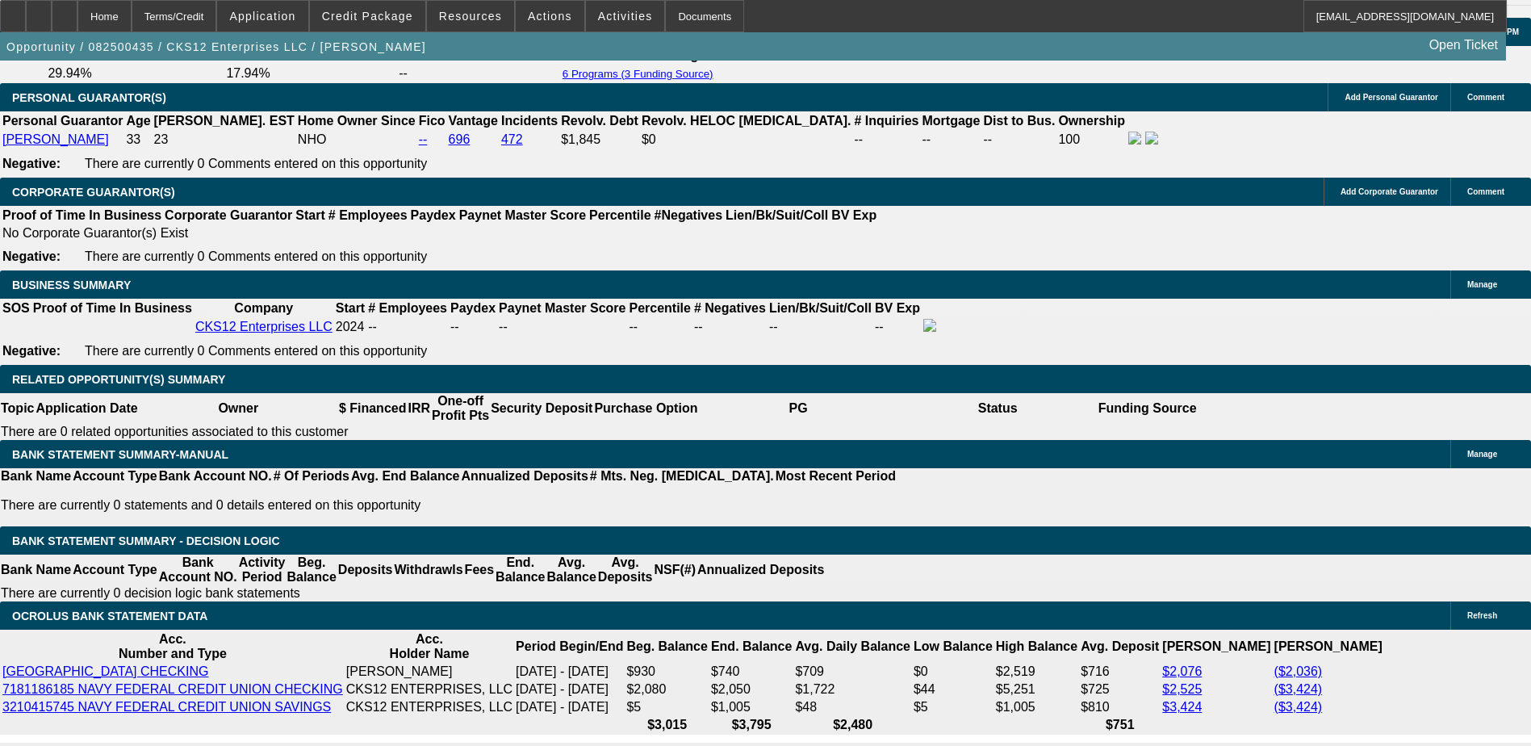
select select "0.1"
select select "2"
select select "0"
select select "6"
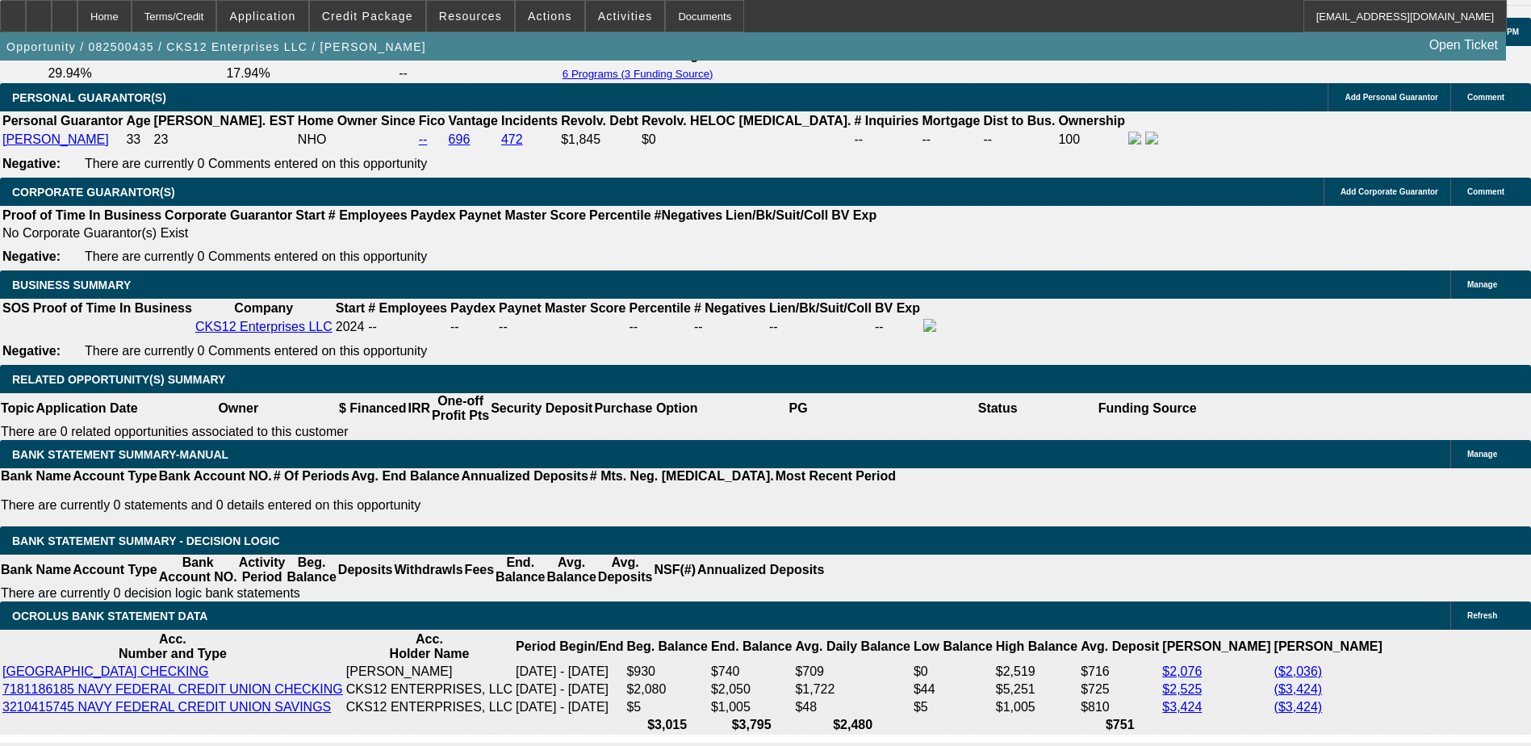
select select "0.1"
select select "2"
select select "0.1"
select select "4"
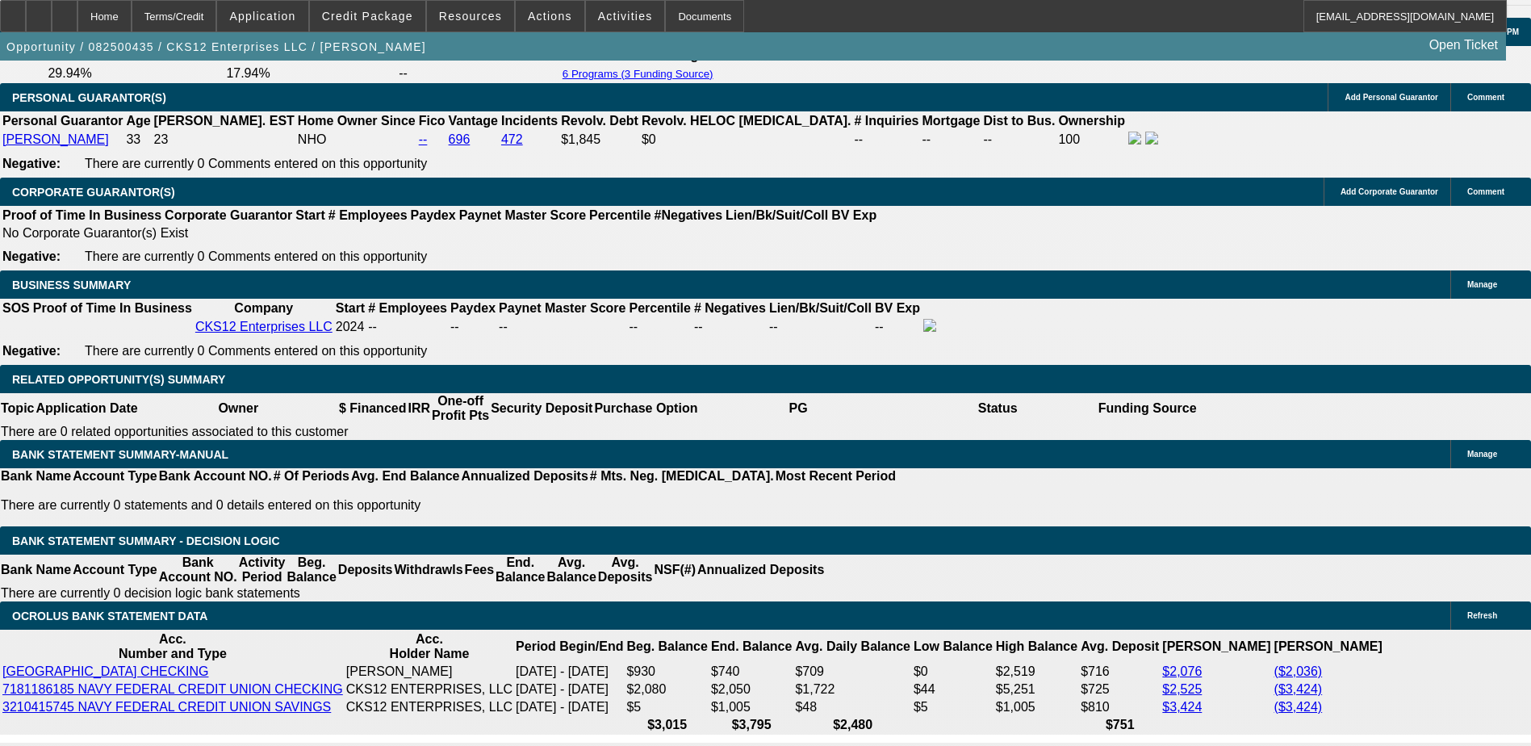
select select "0"
select select "2"
select select "0.1"
select select "4"
select select "0"
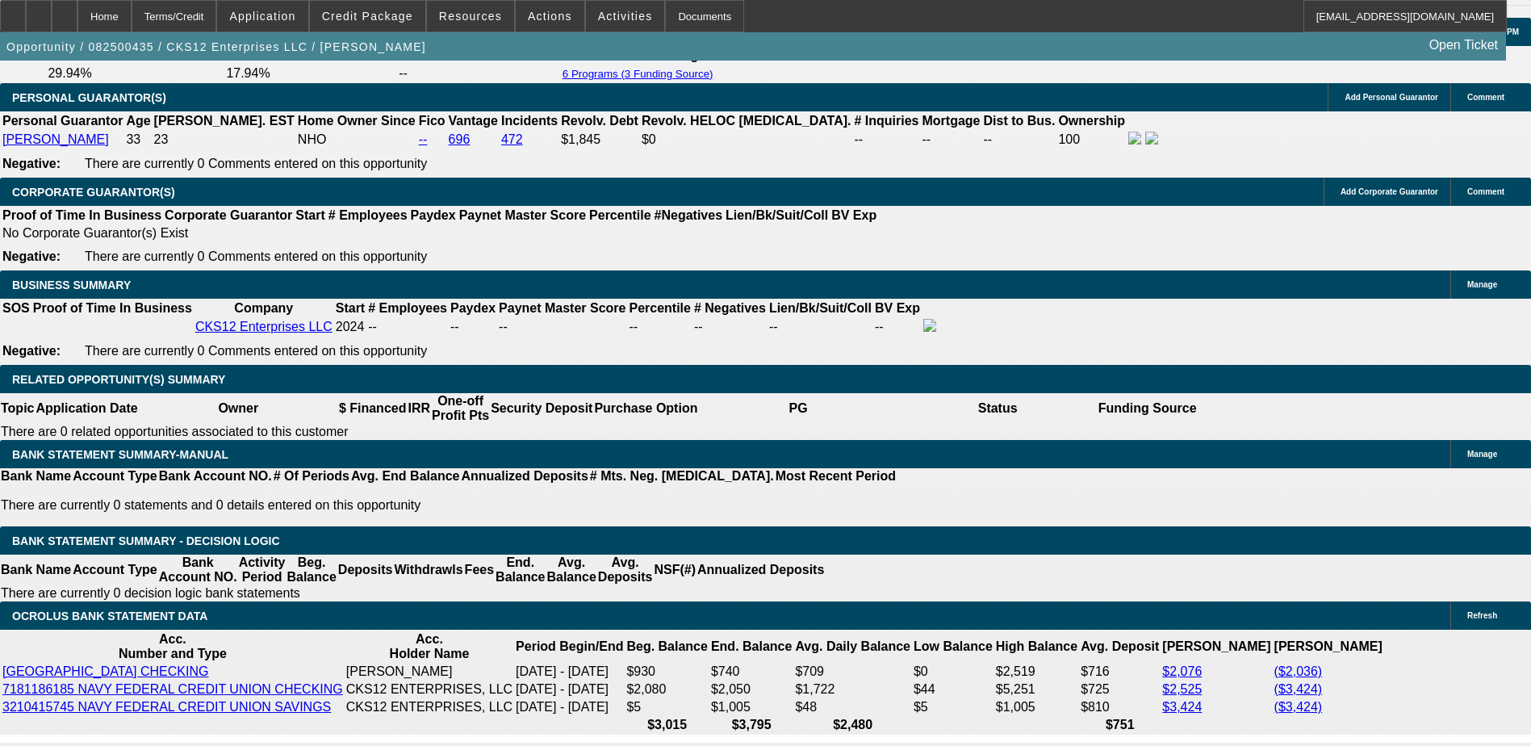
select select "0"
select select "6"
select select "0"
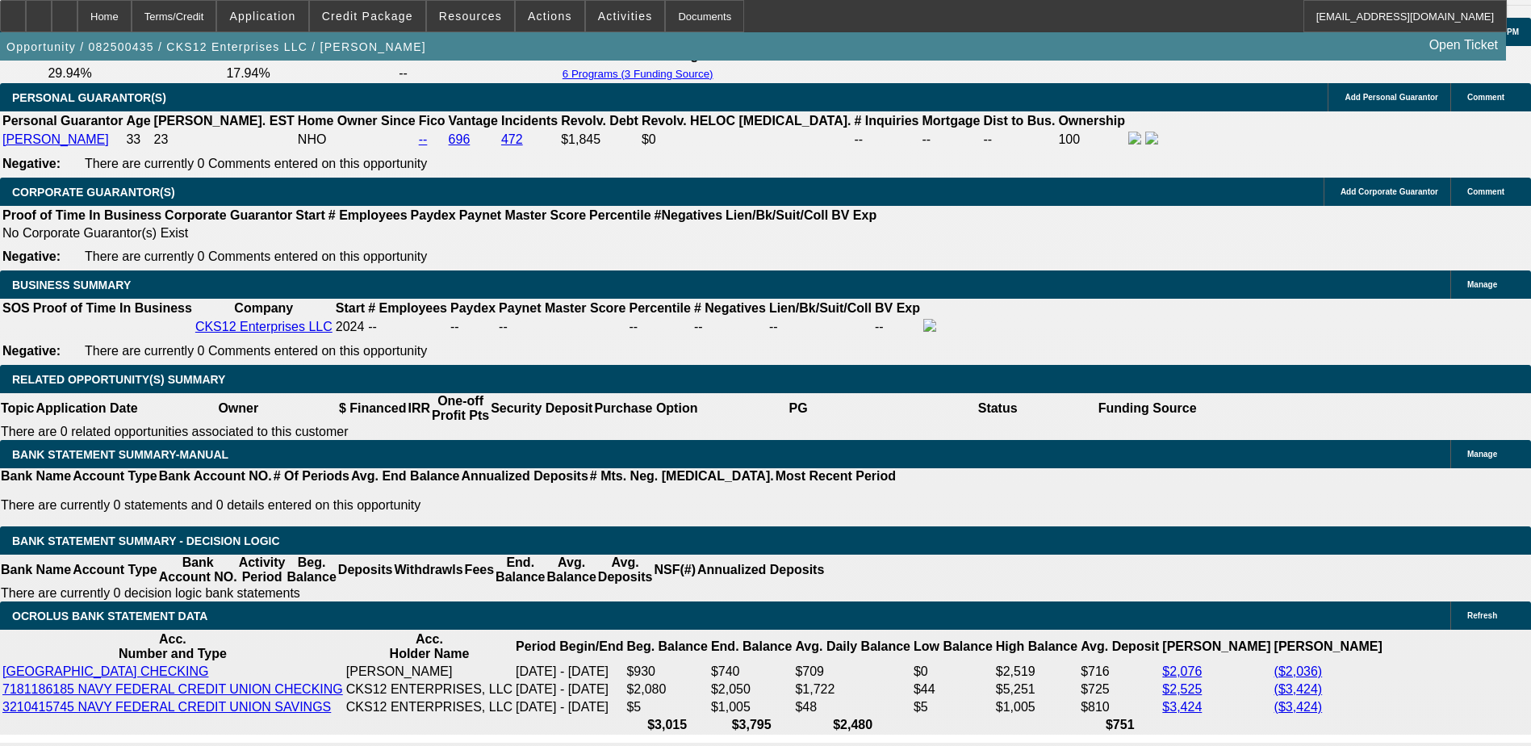
select select "0"
select select "6"
select select "0.1"
select select "0"
select select "9"
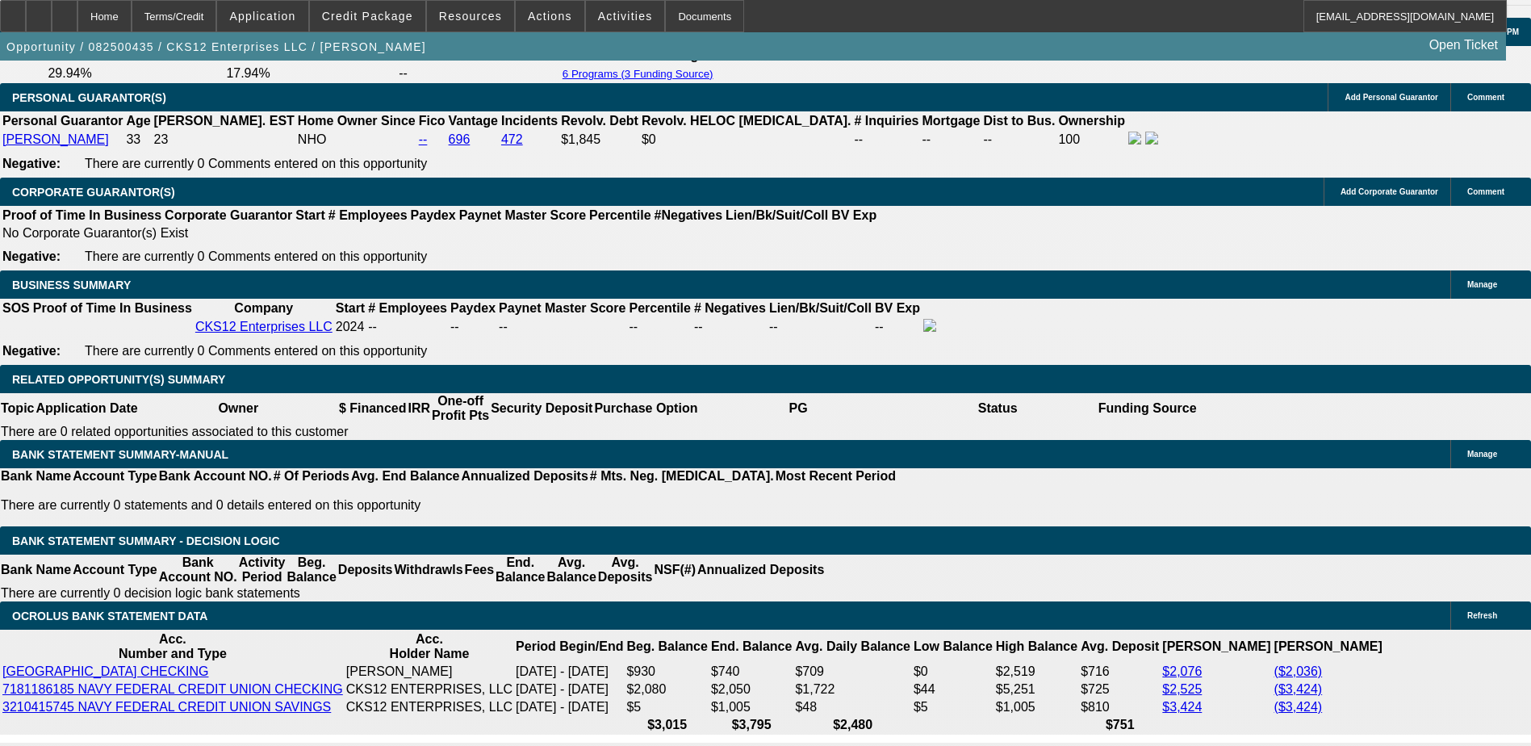
select select "0.1"
select select "6"
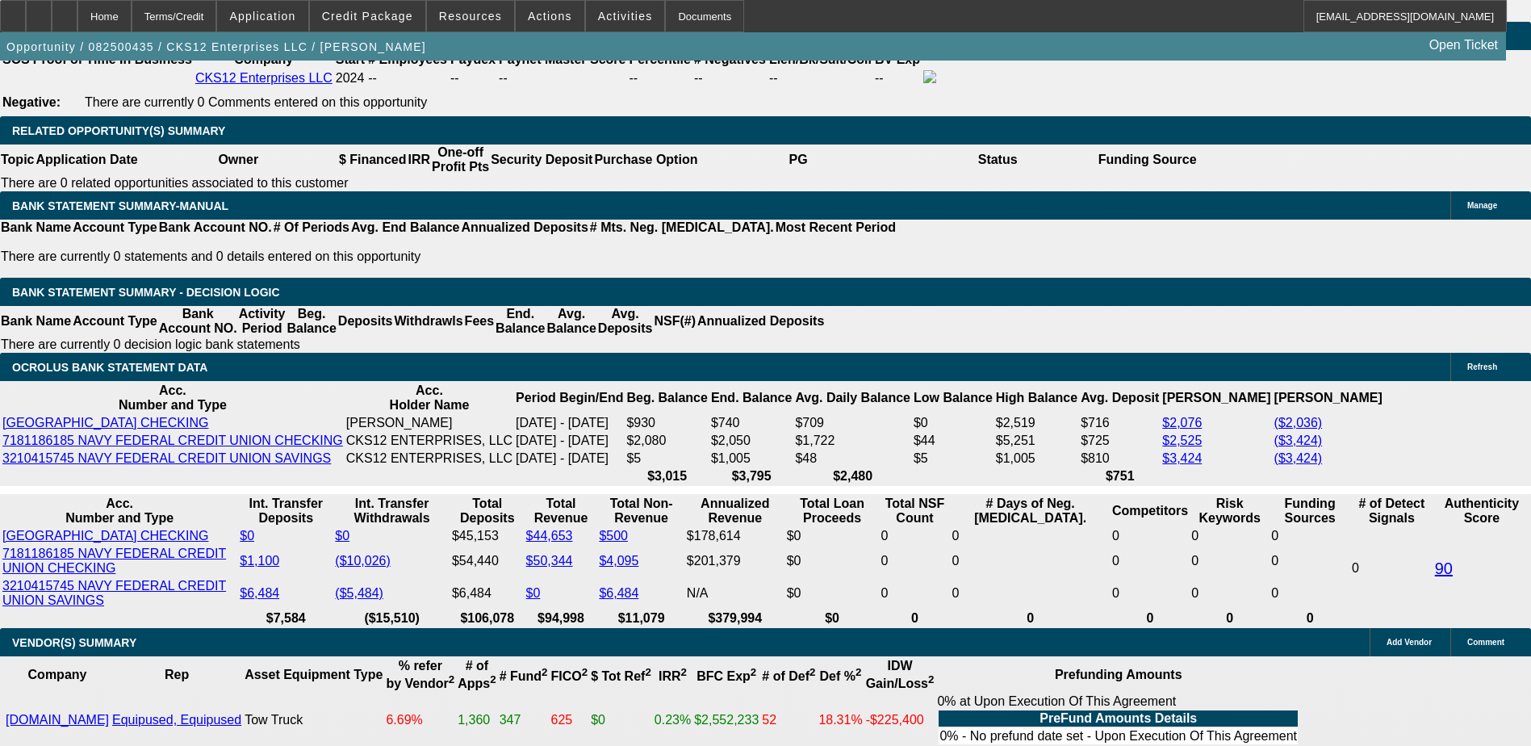
scroll to position [2553, 0]
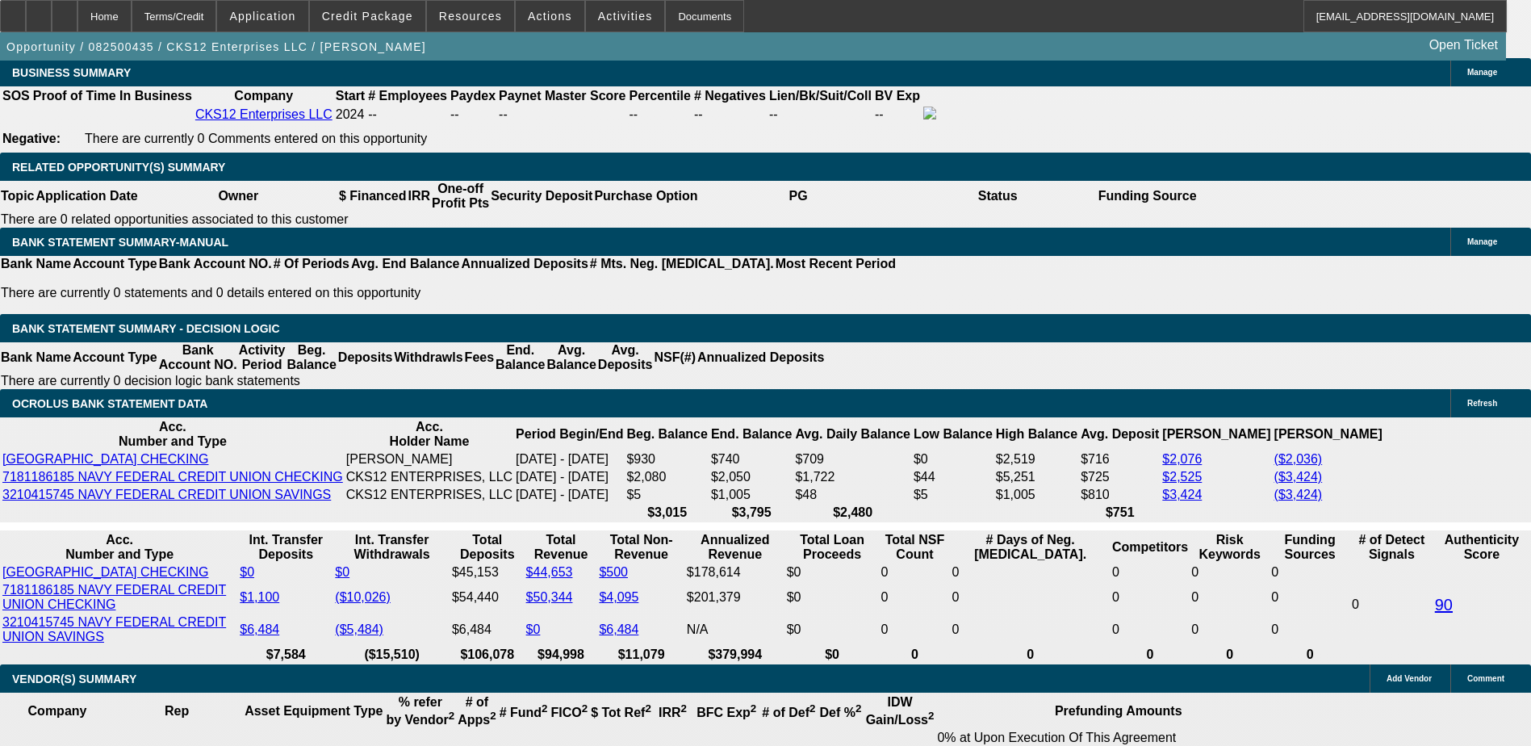
select select "0.15"
type input "$7,650.00"
type input "UNKNOWN"
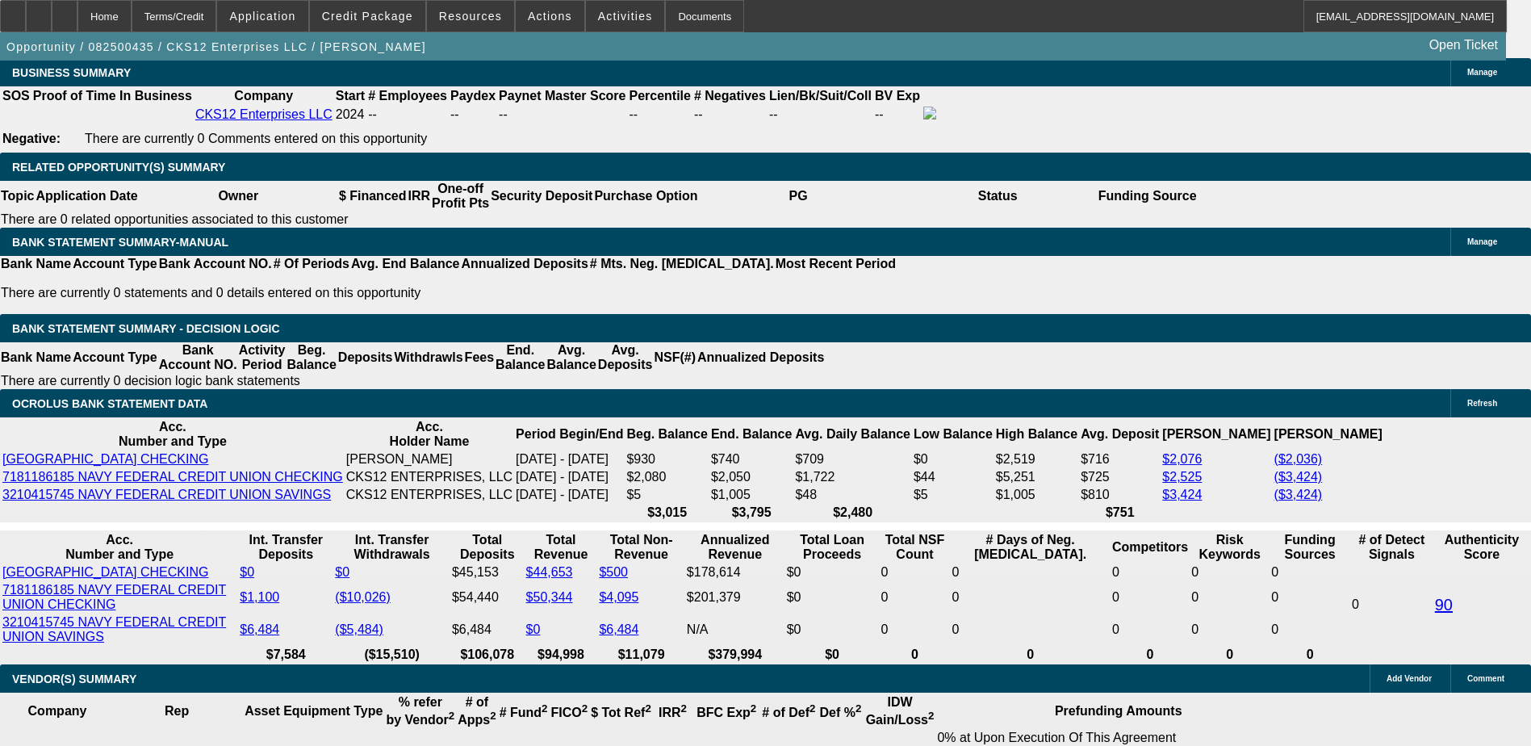
select select "4"
type input "$6,534.16"
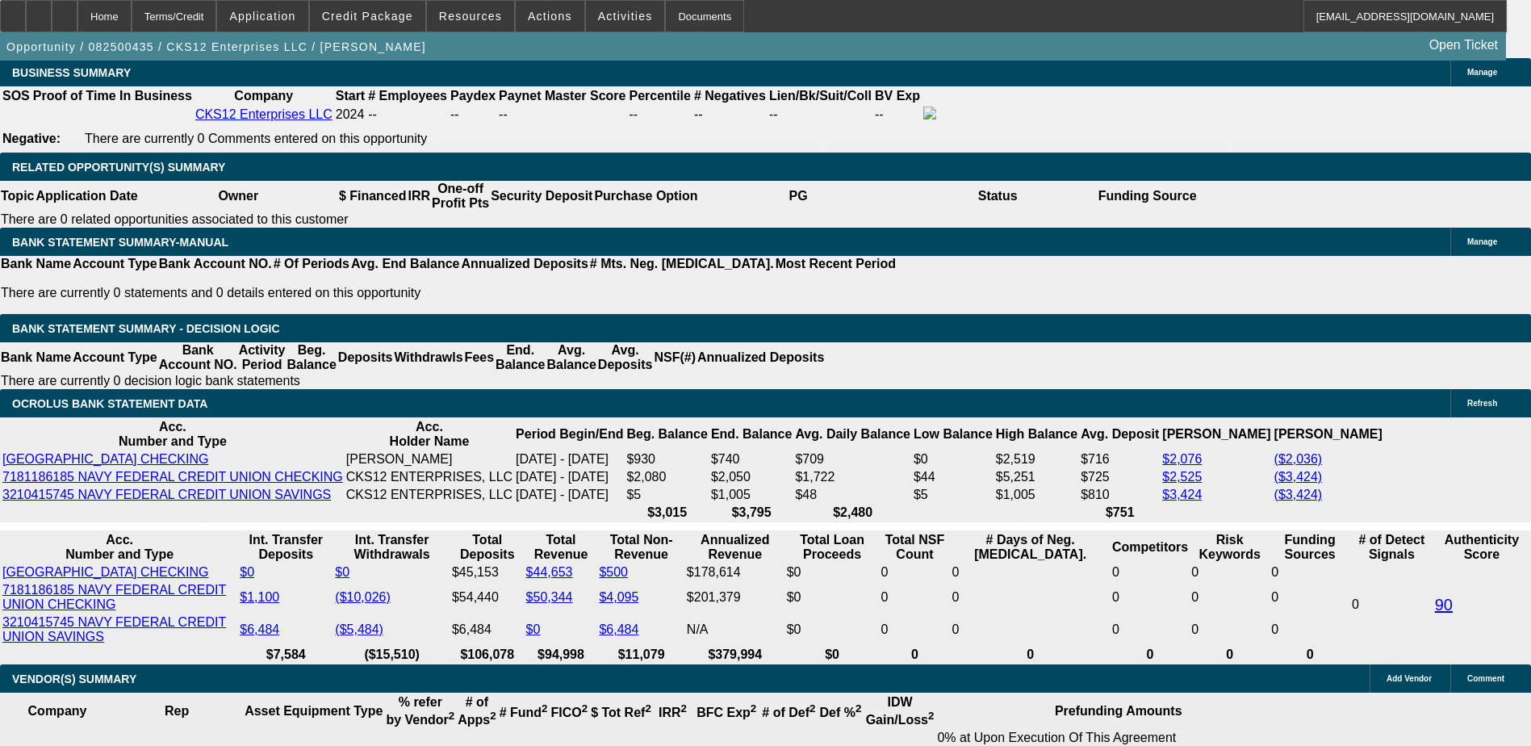
type input "15"
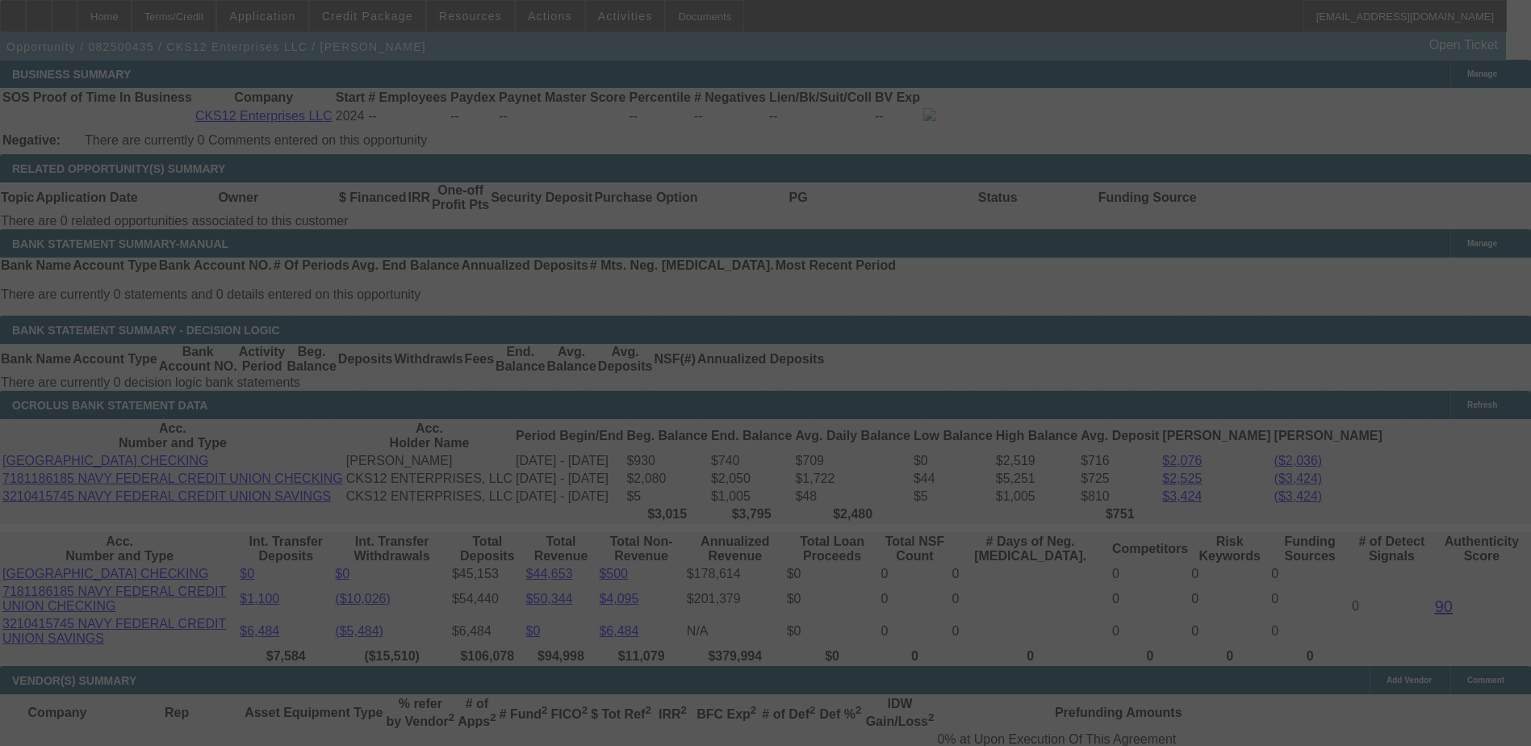
scroll to position [2553, 0]
click at [371, 492] on div at bounding box center [765, 373] width 1531 height 746
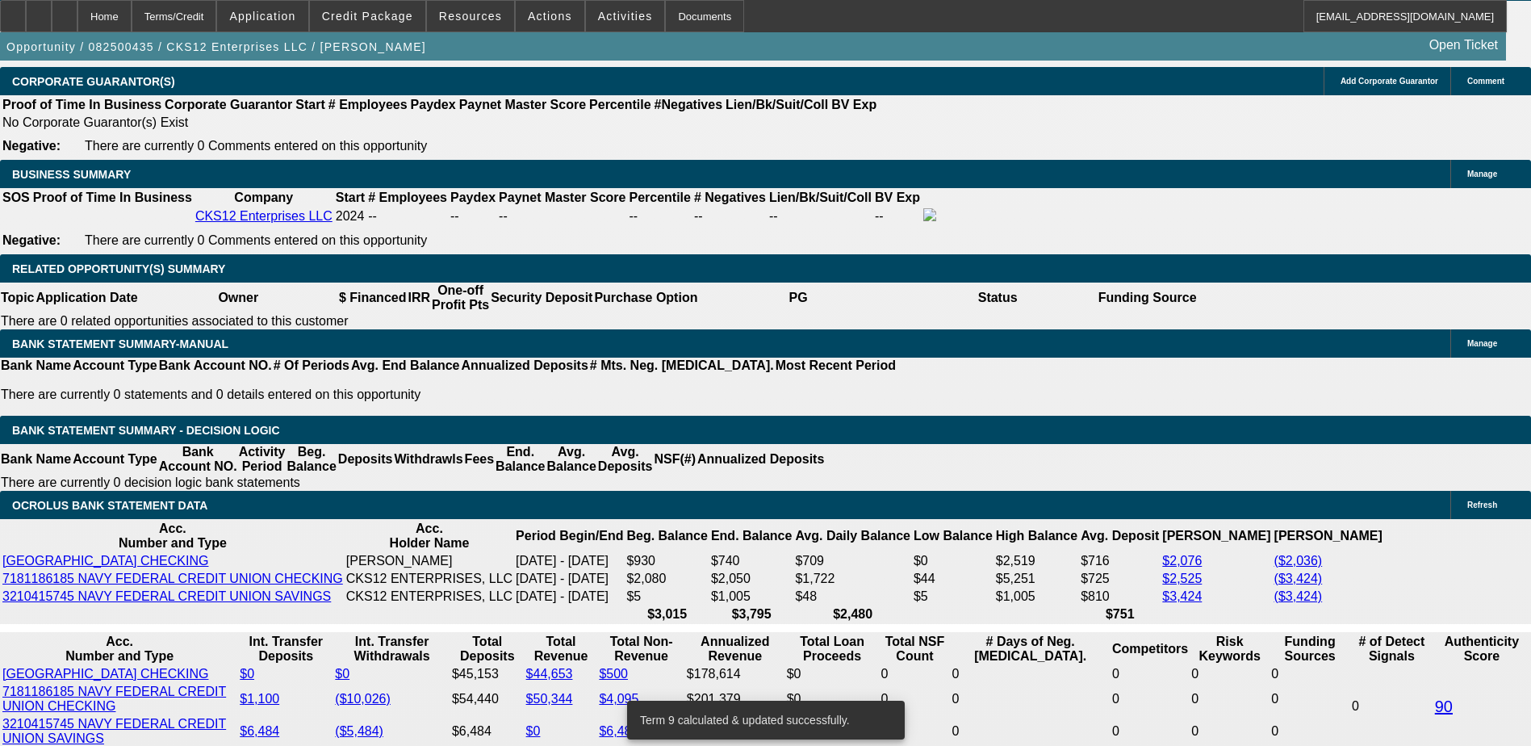
scroll to position [2373, 0]
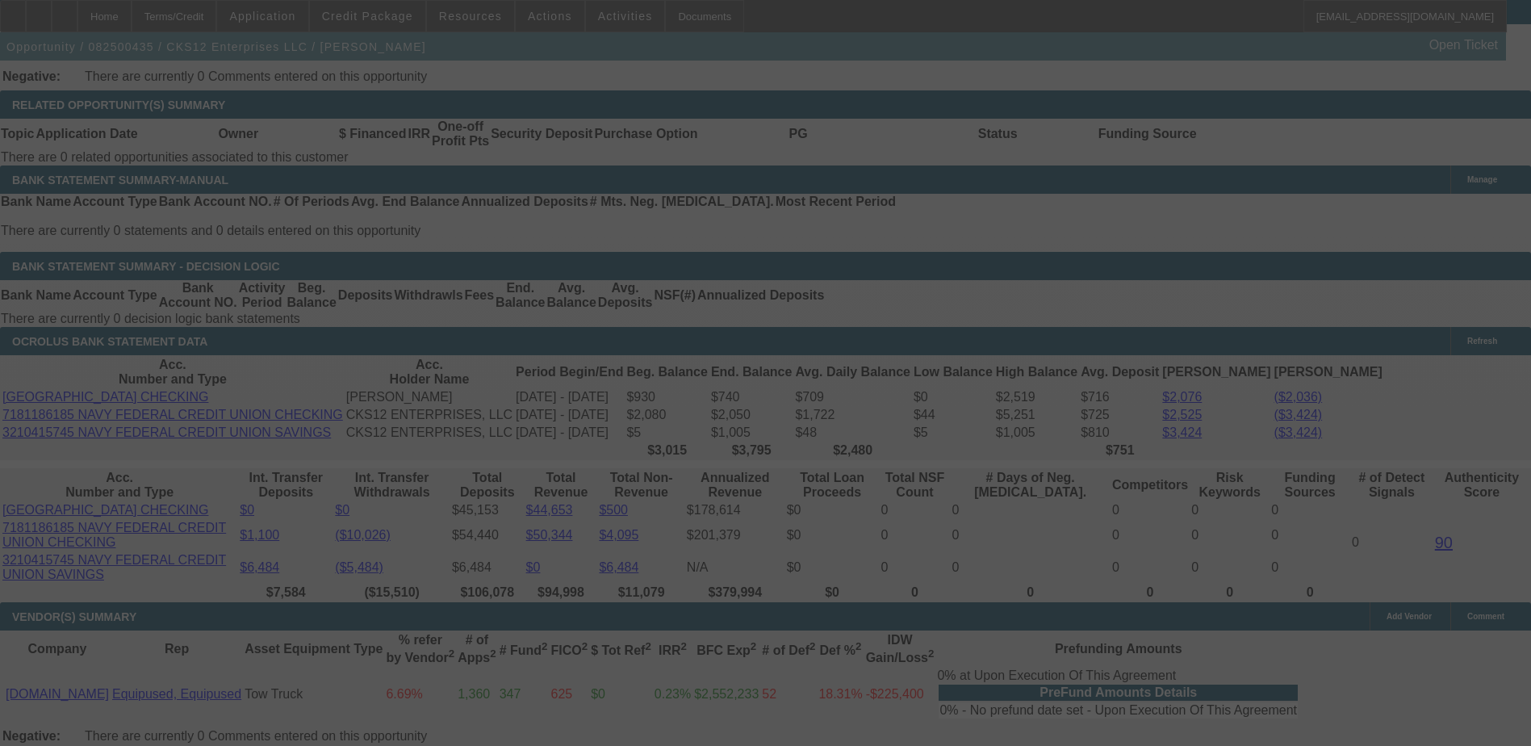
scroll to position [2606, 0]
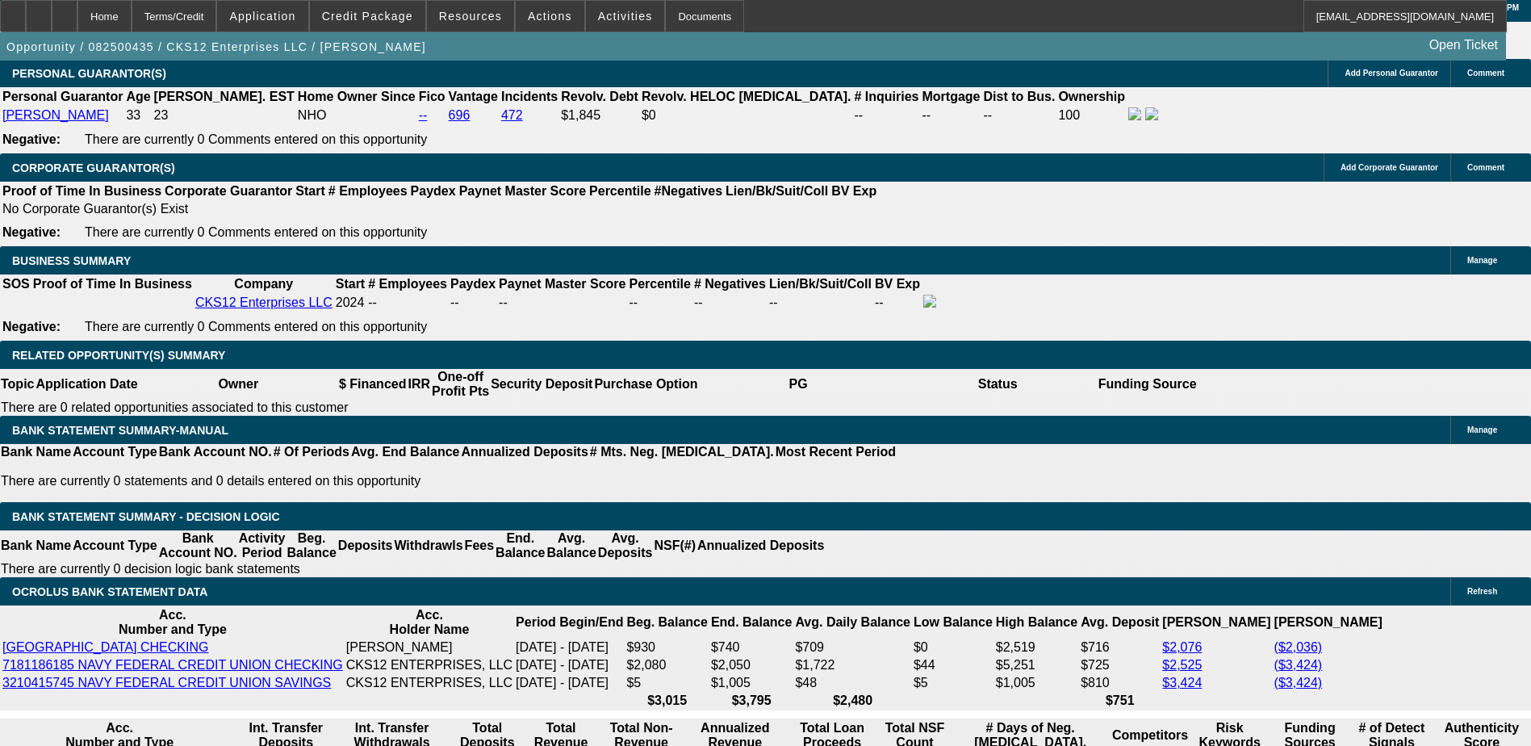
scroll to position [2364, 0]
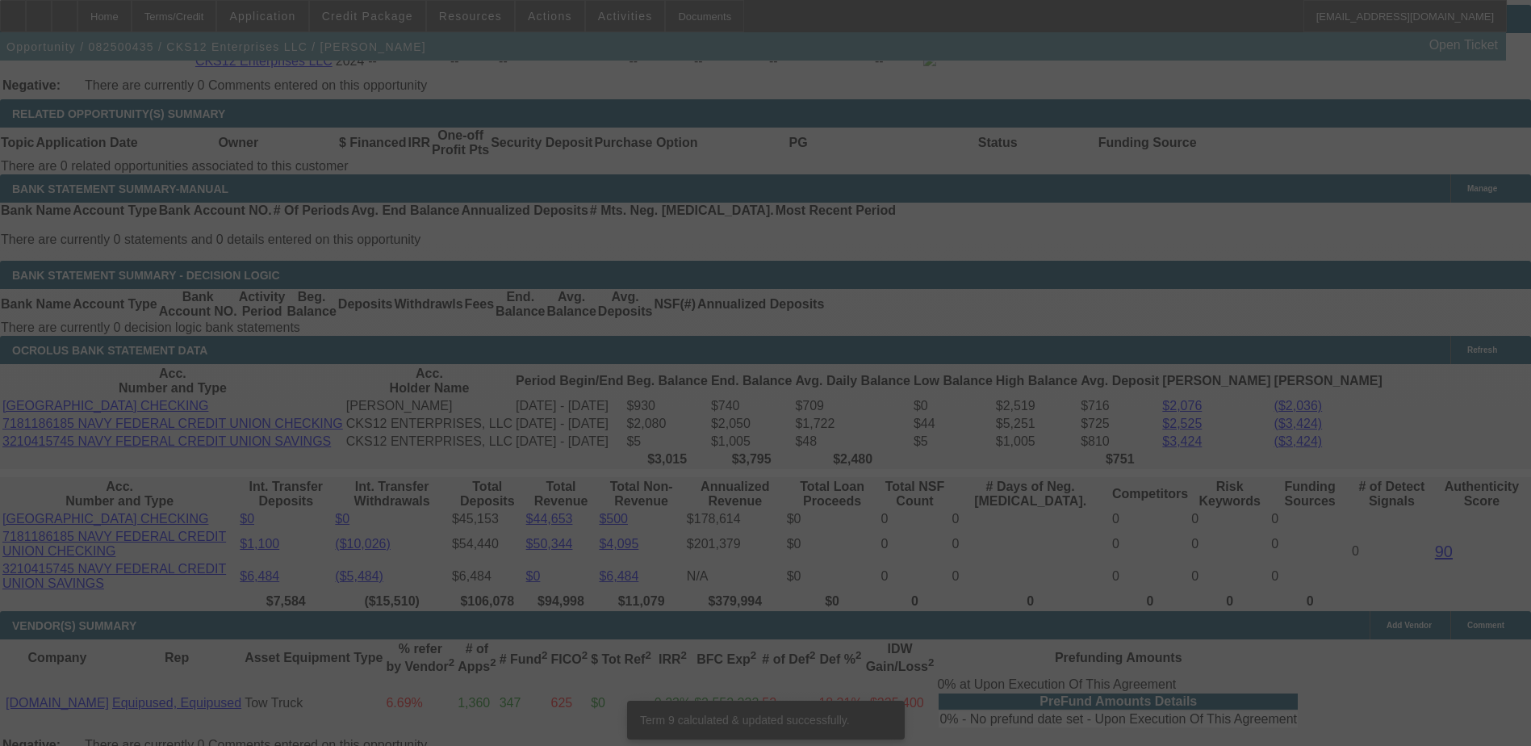
scroll to position [2598, 0]
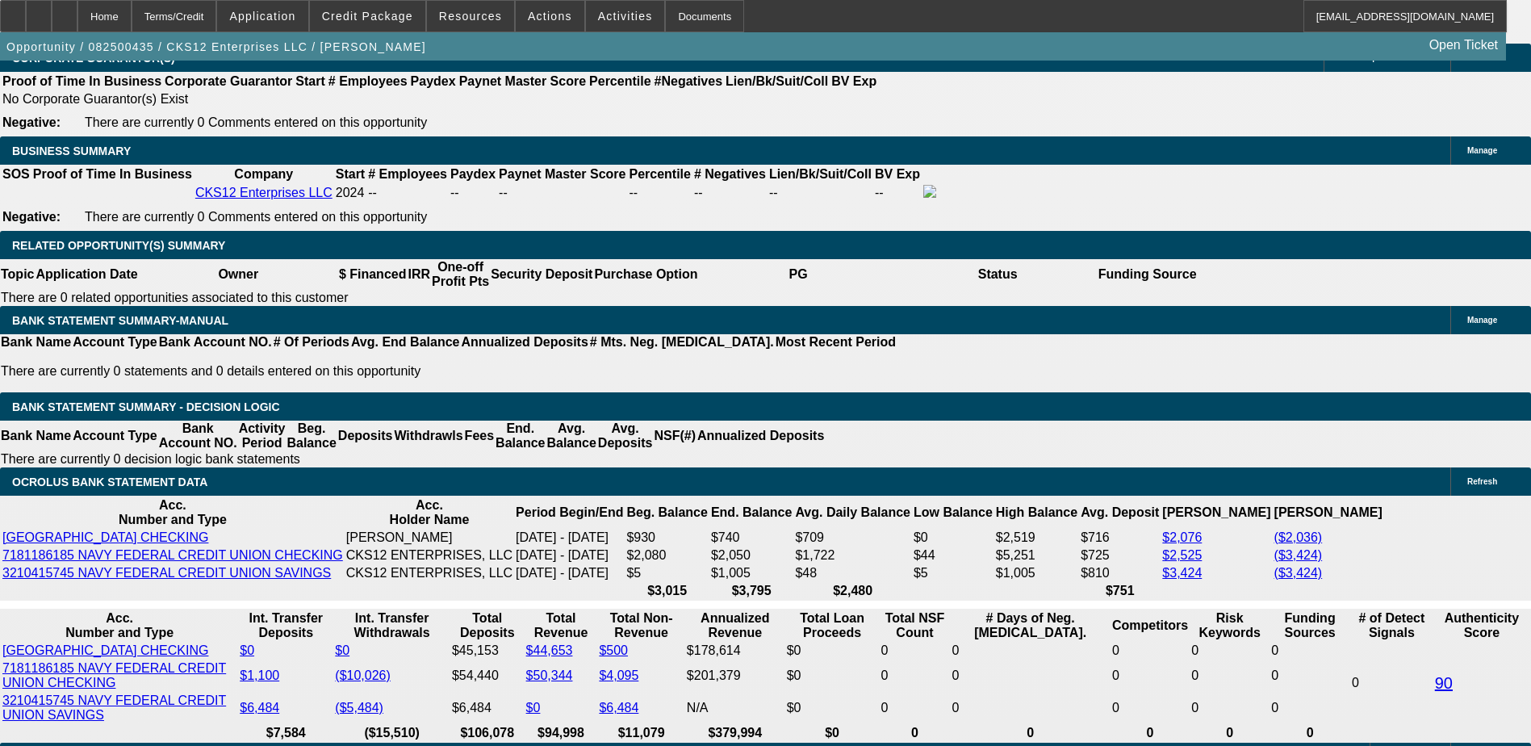
scroll to position [2436, 0]
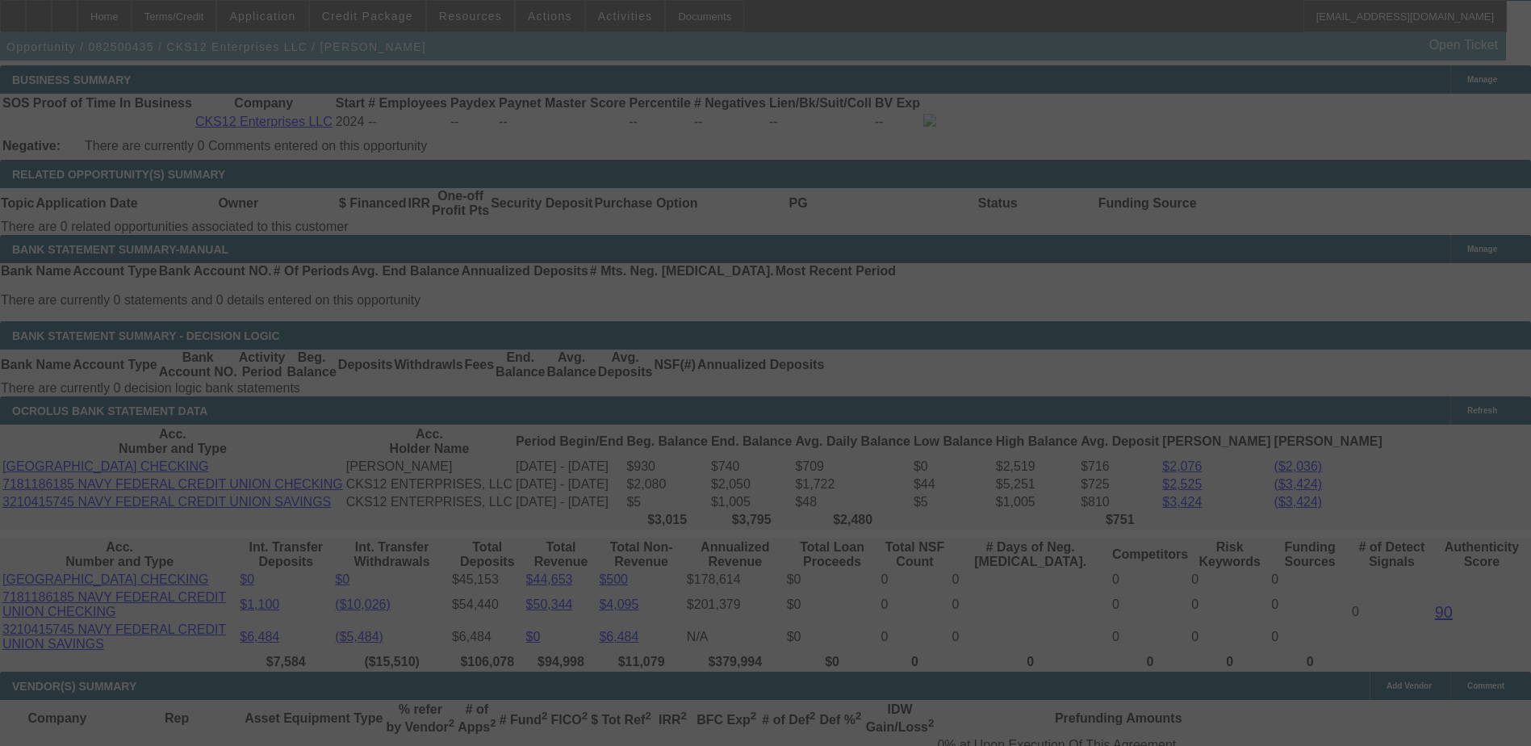
scroll to position [2598, 0]
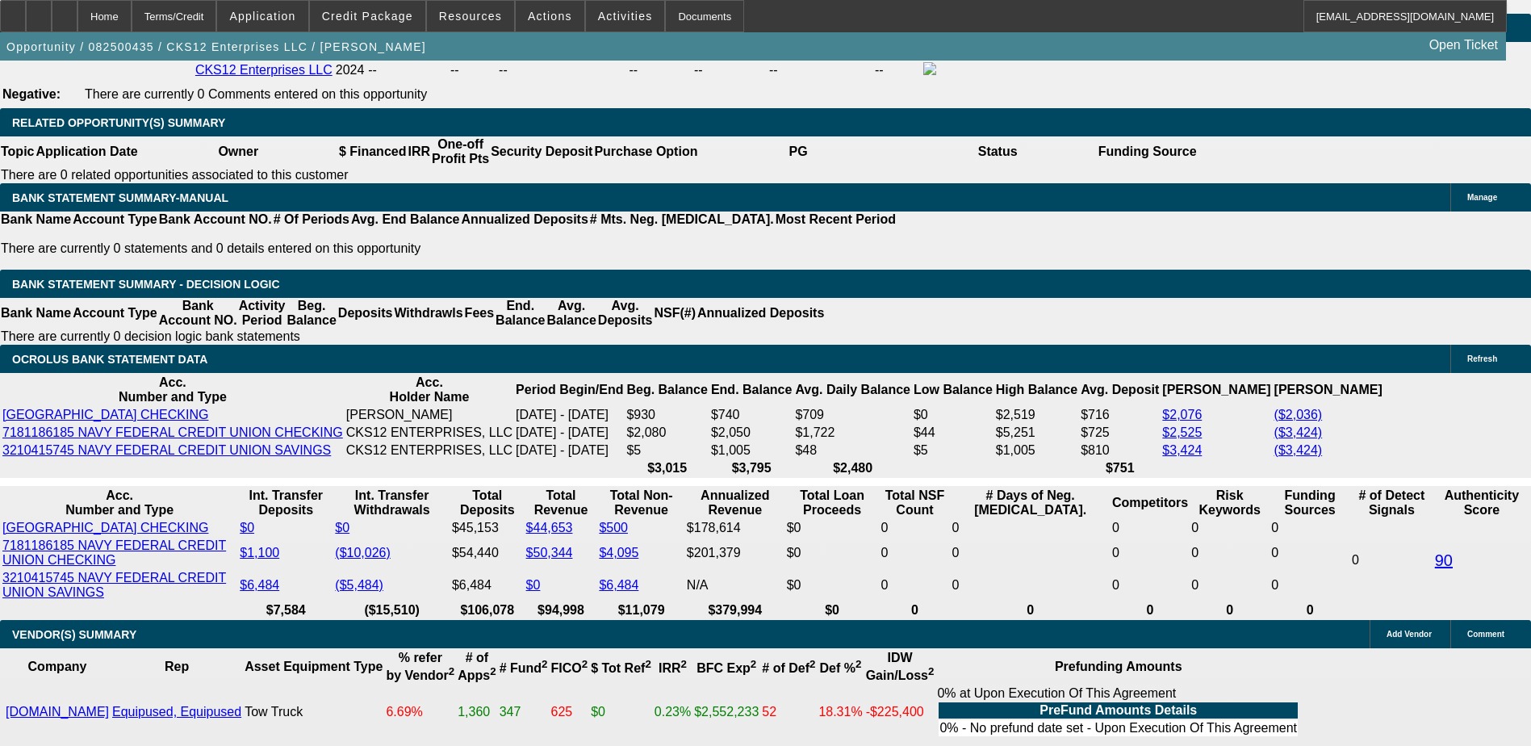
scroll to position [2436, 0]
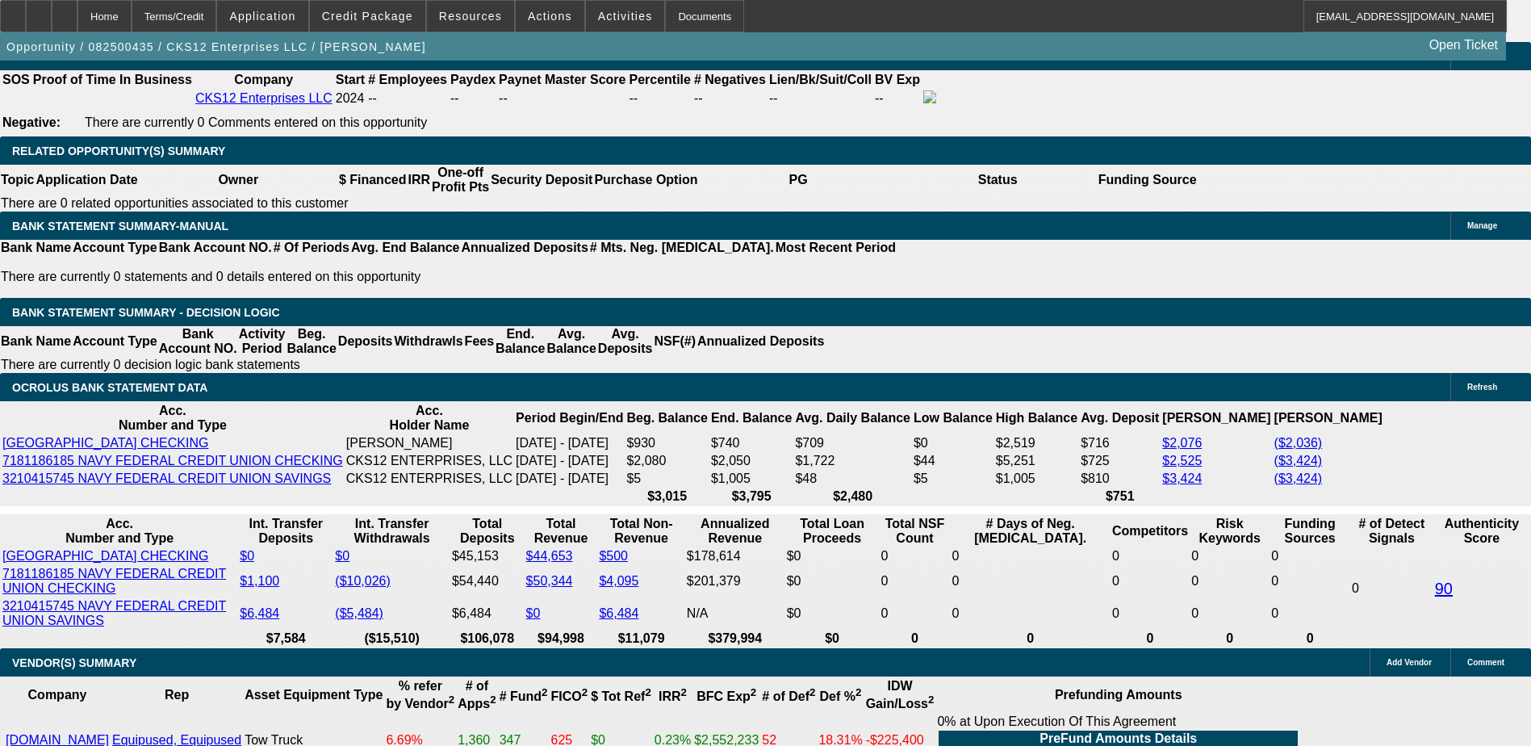
scroll to position [2598, 0]
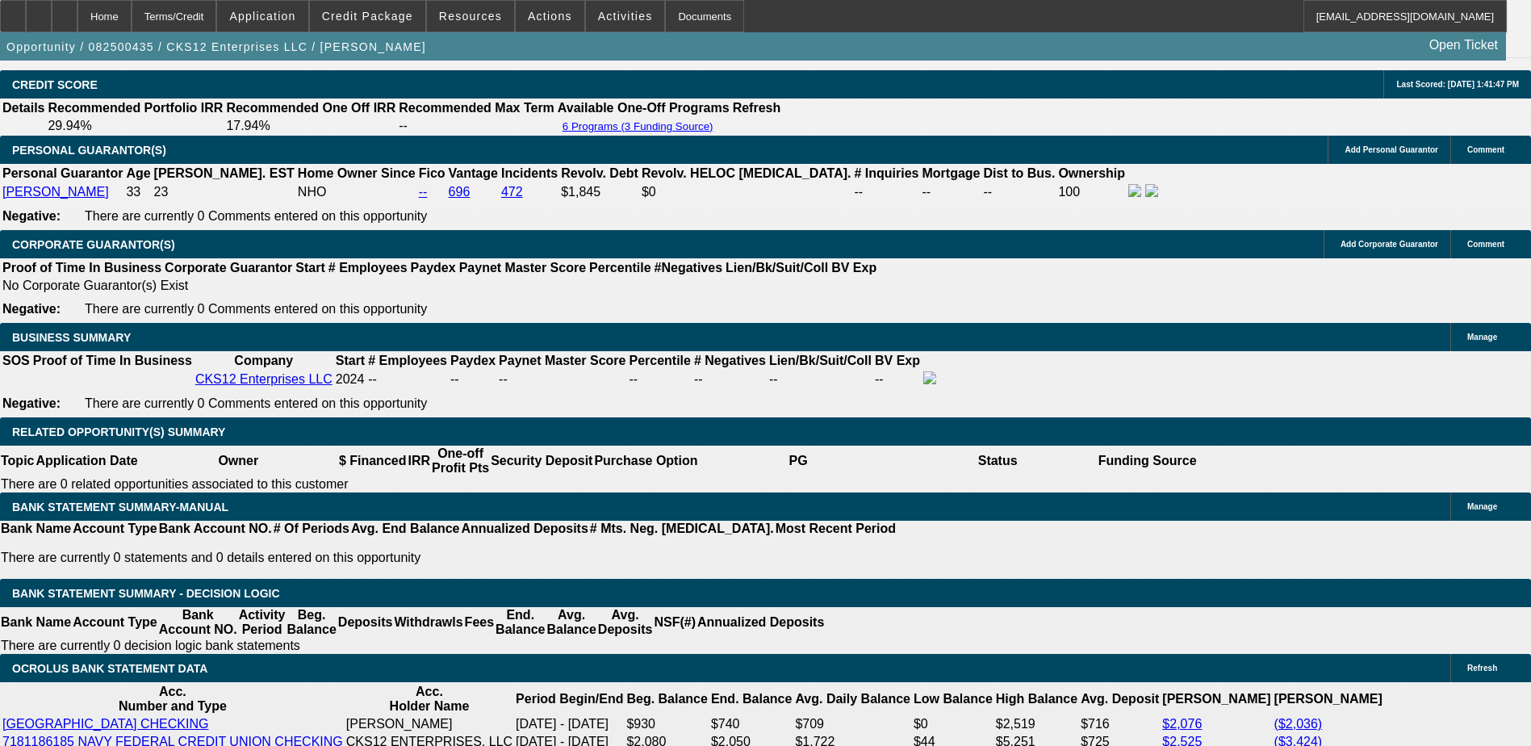
scroll to position [2275, 0]
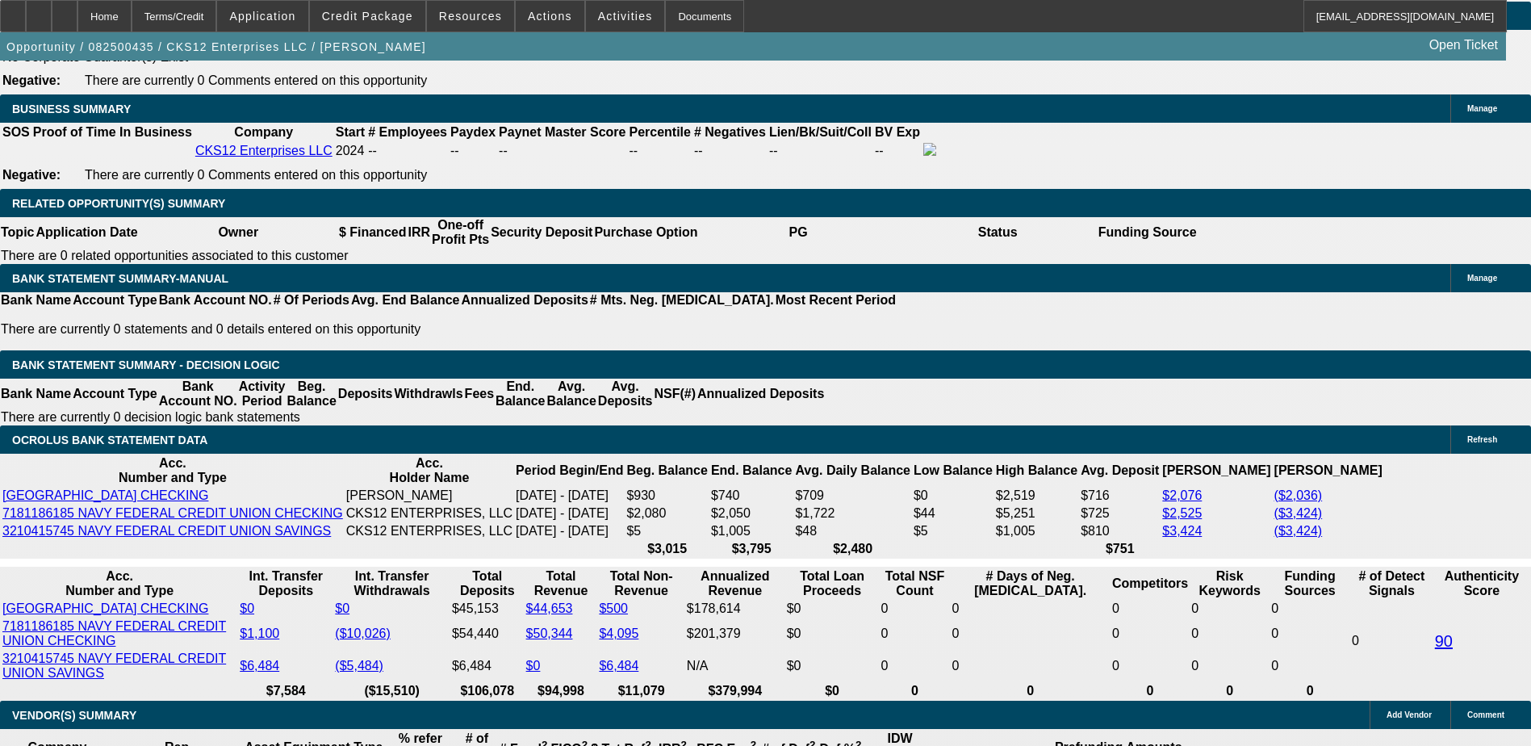
scroll to position [2598, 0]
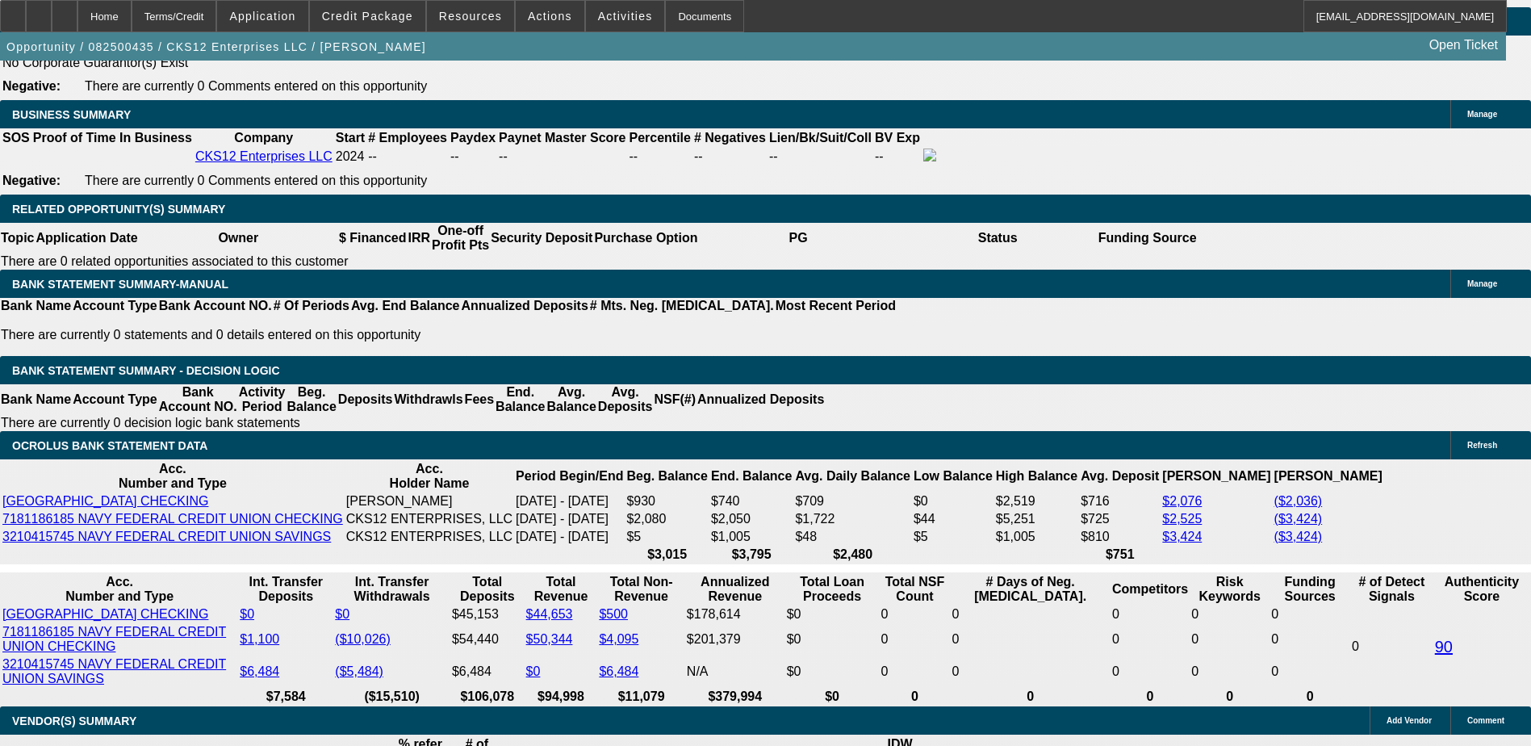
scroll to position [2436, 0]
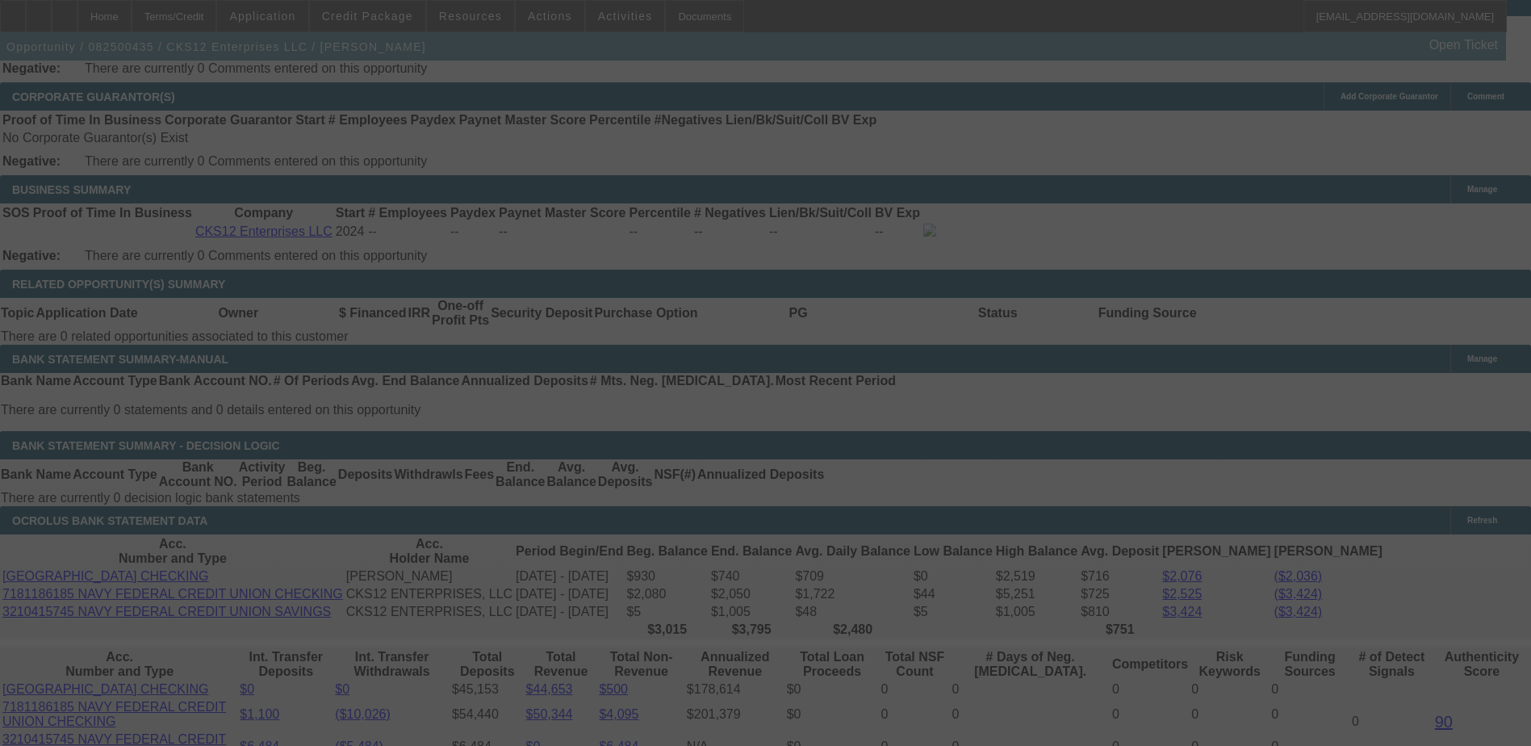
scroll to position [2517, 0]
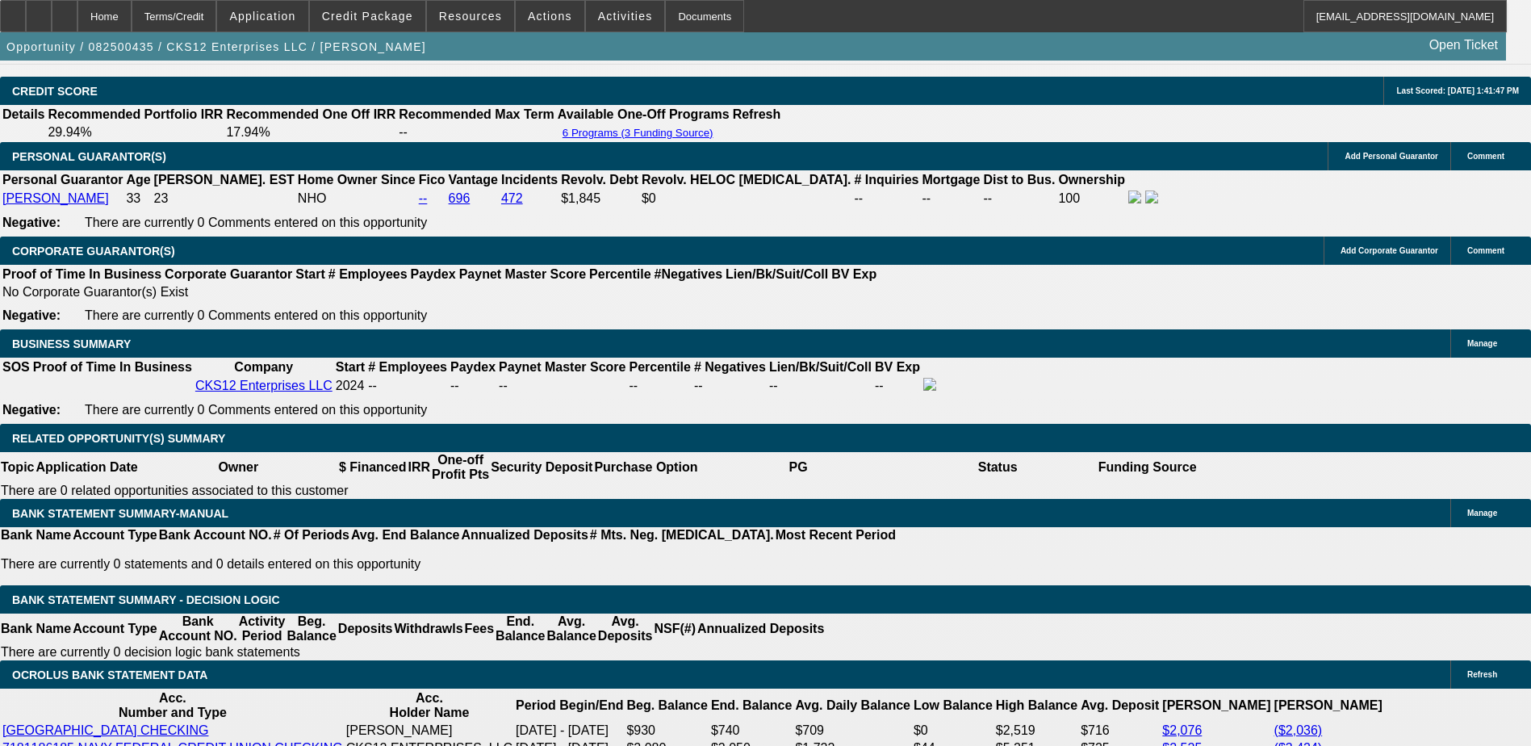
scroll to position [2275, 0]
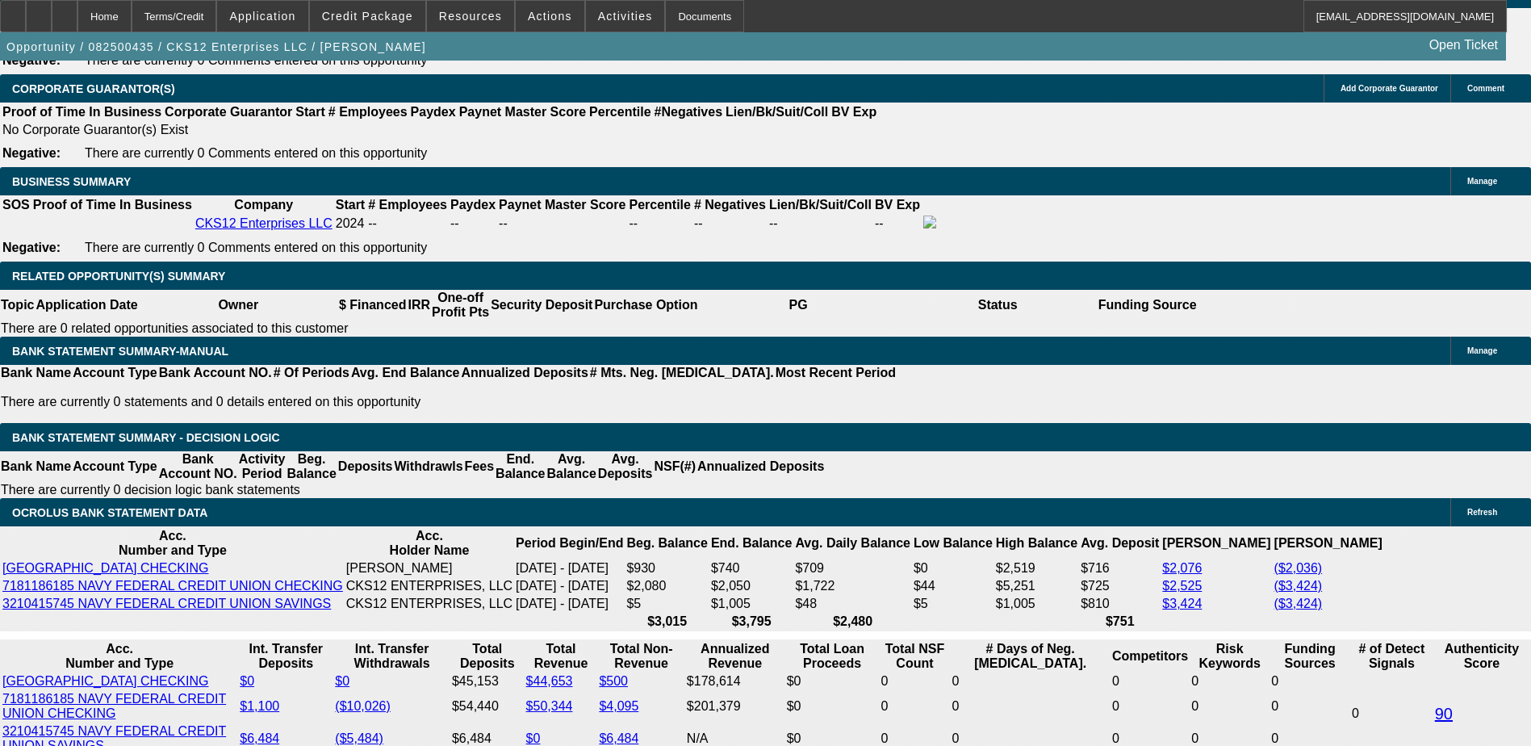
scroll to position [2598, 0]
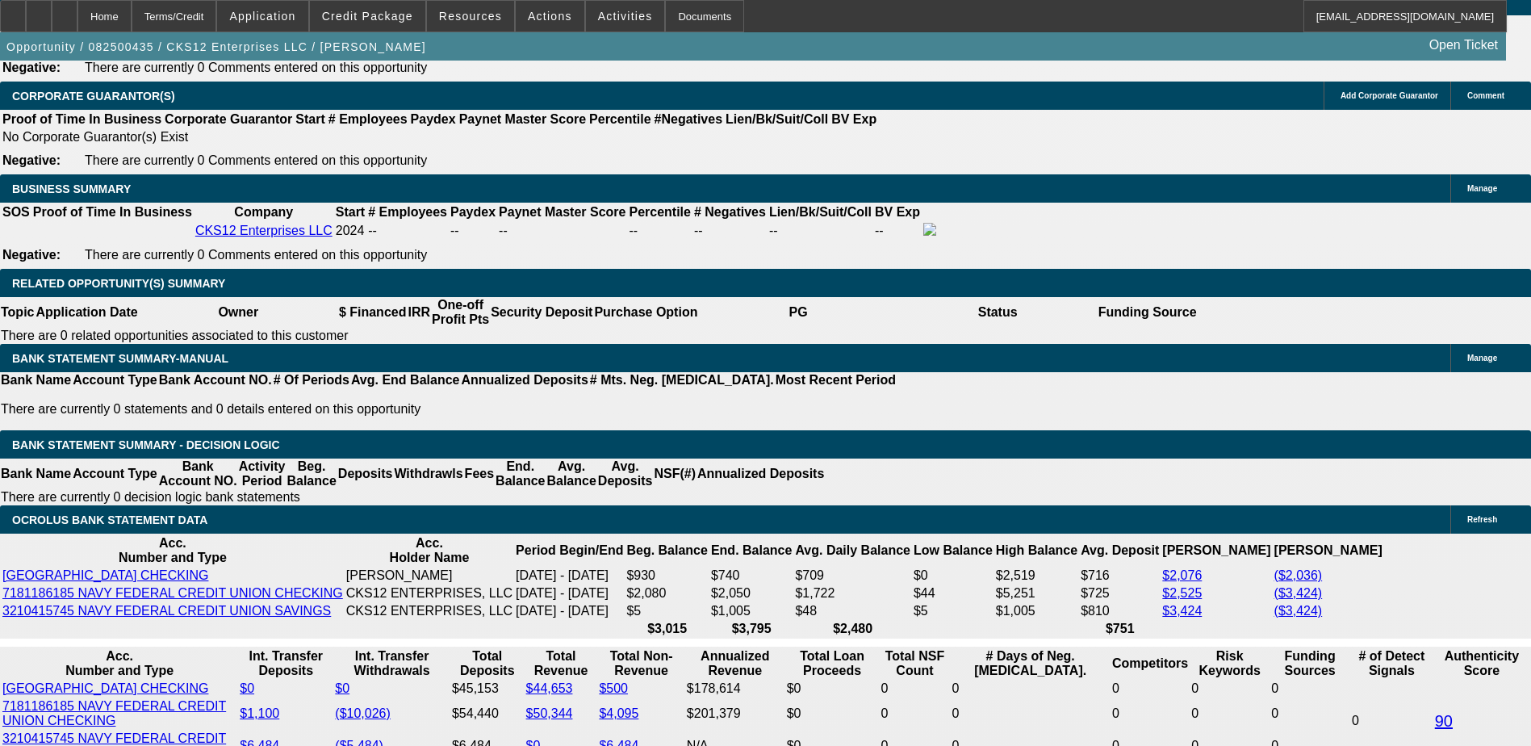
scroll to position [2436, 0]
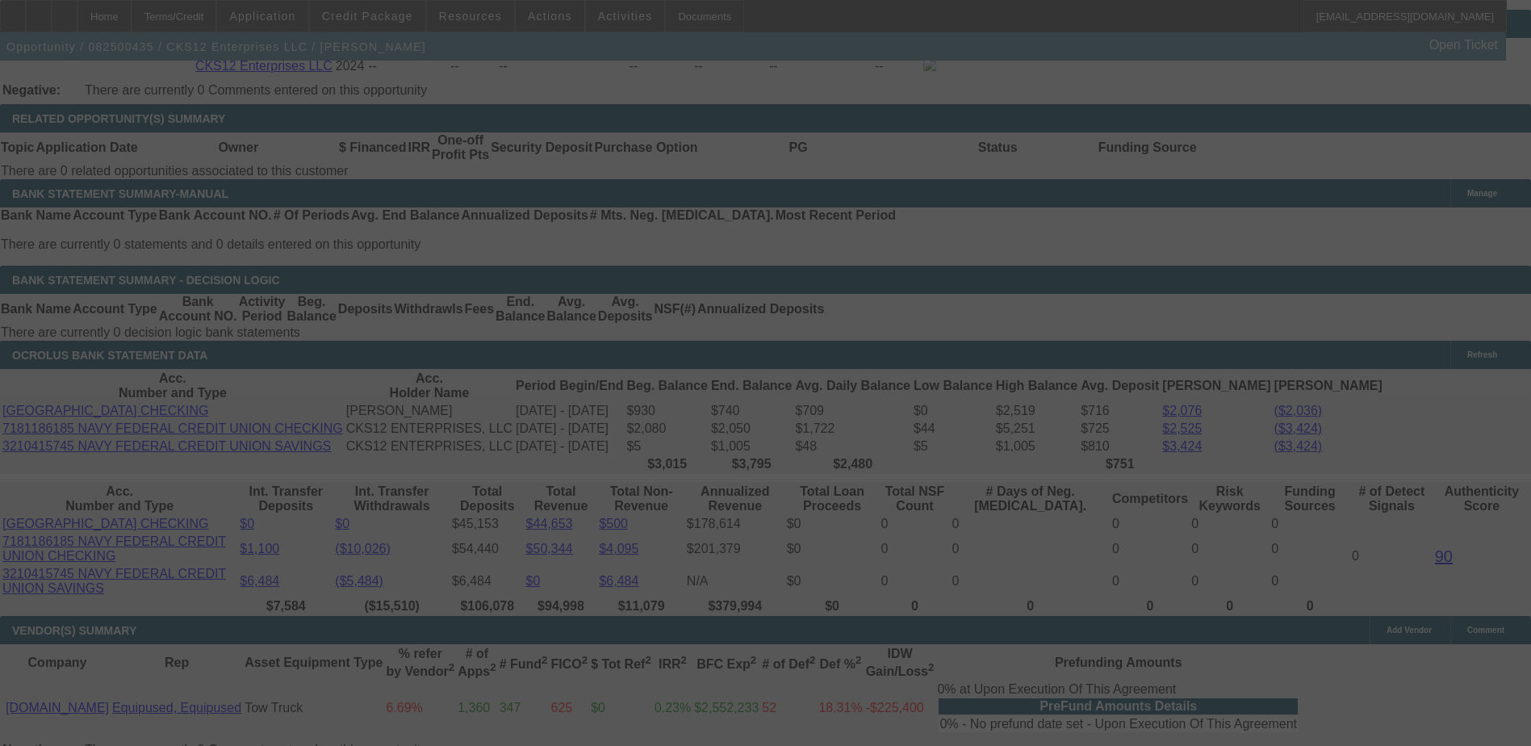
scroll to position [2678, 0]
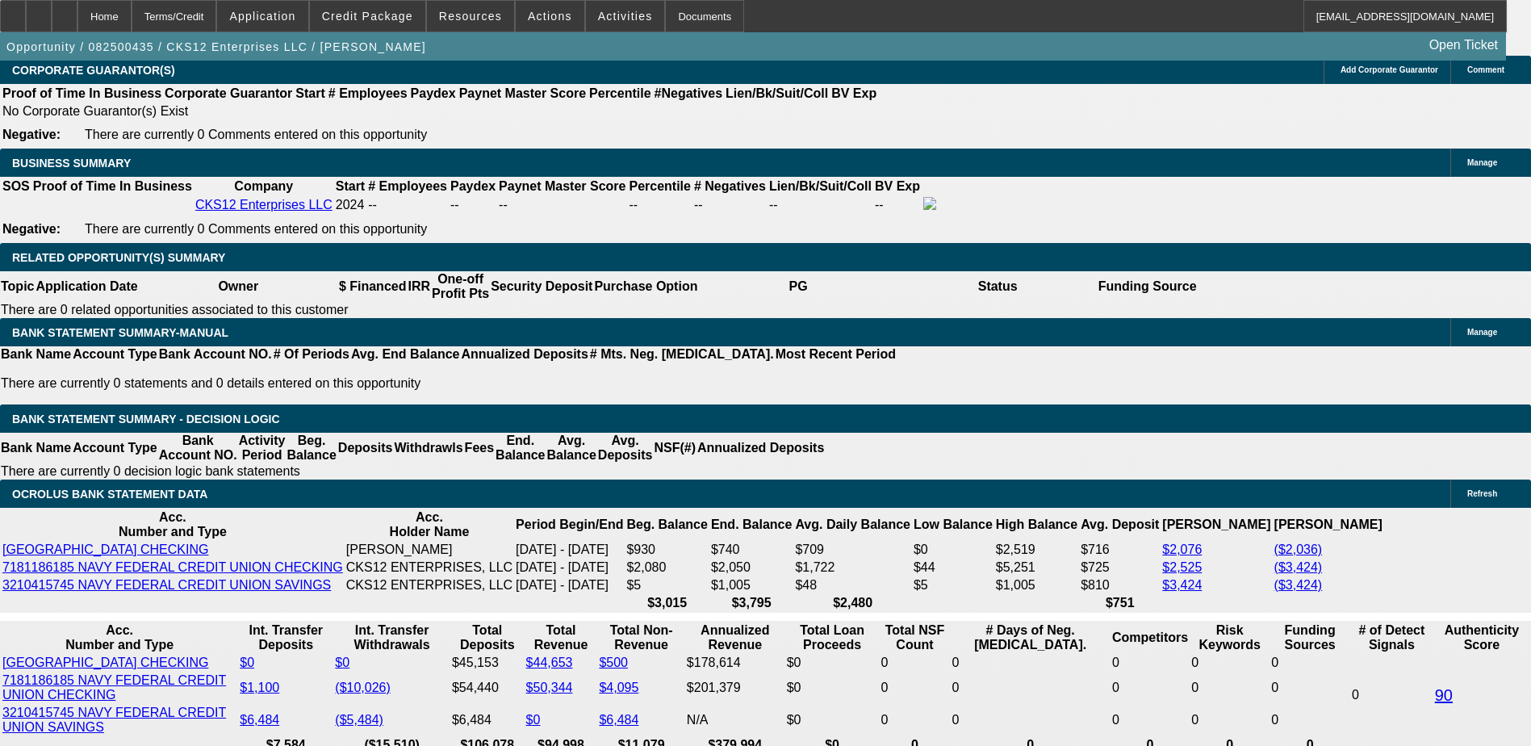
scroll to position [2436, 0]
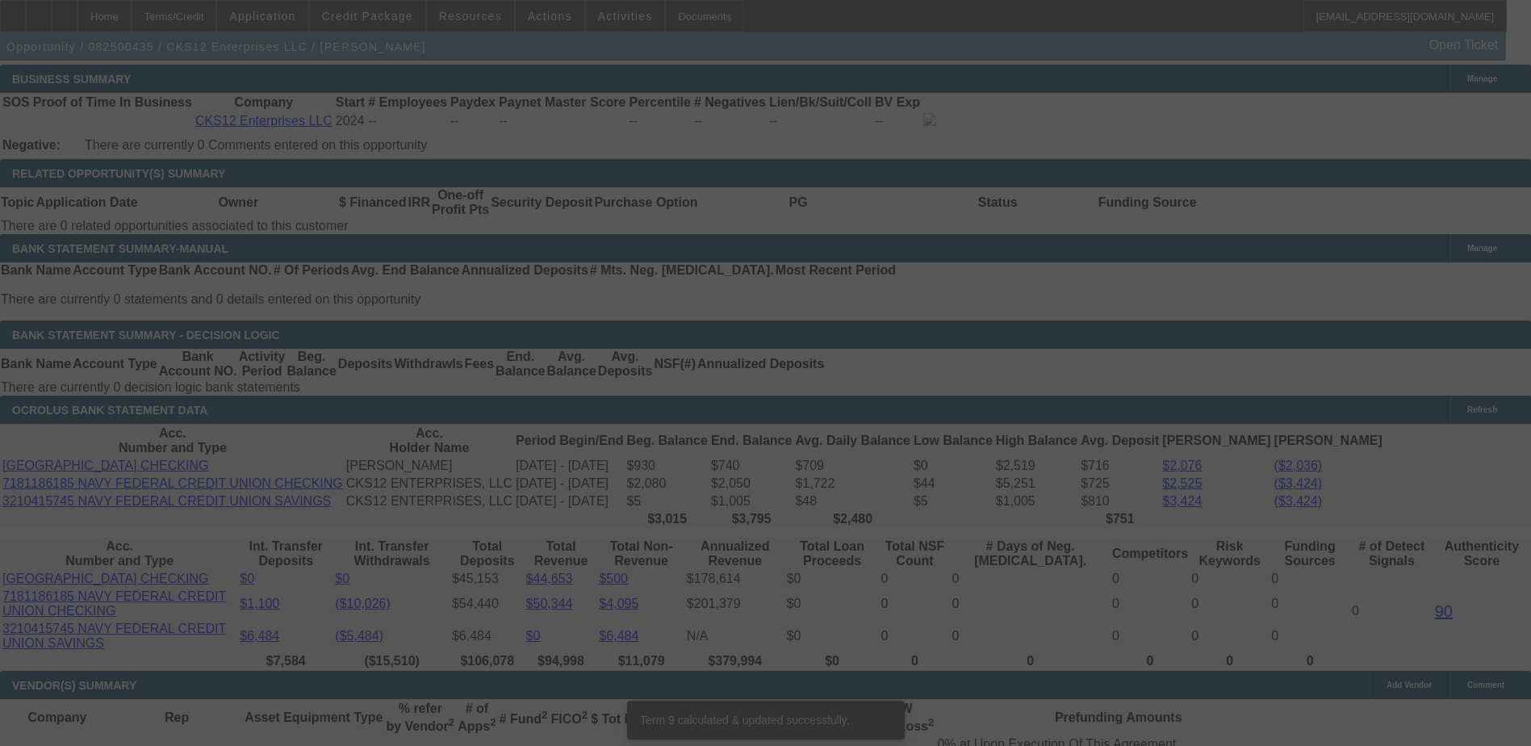
scroll to position [2579, 0]
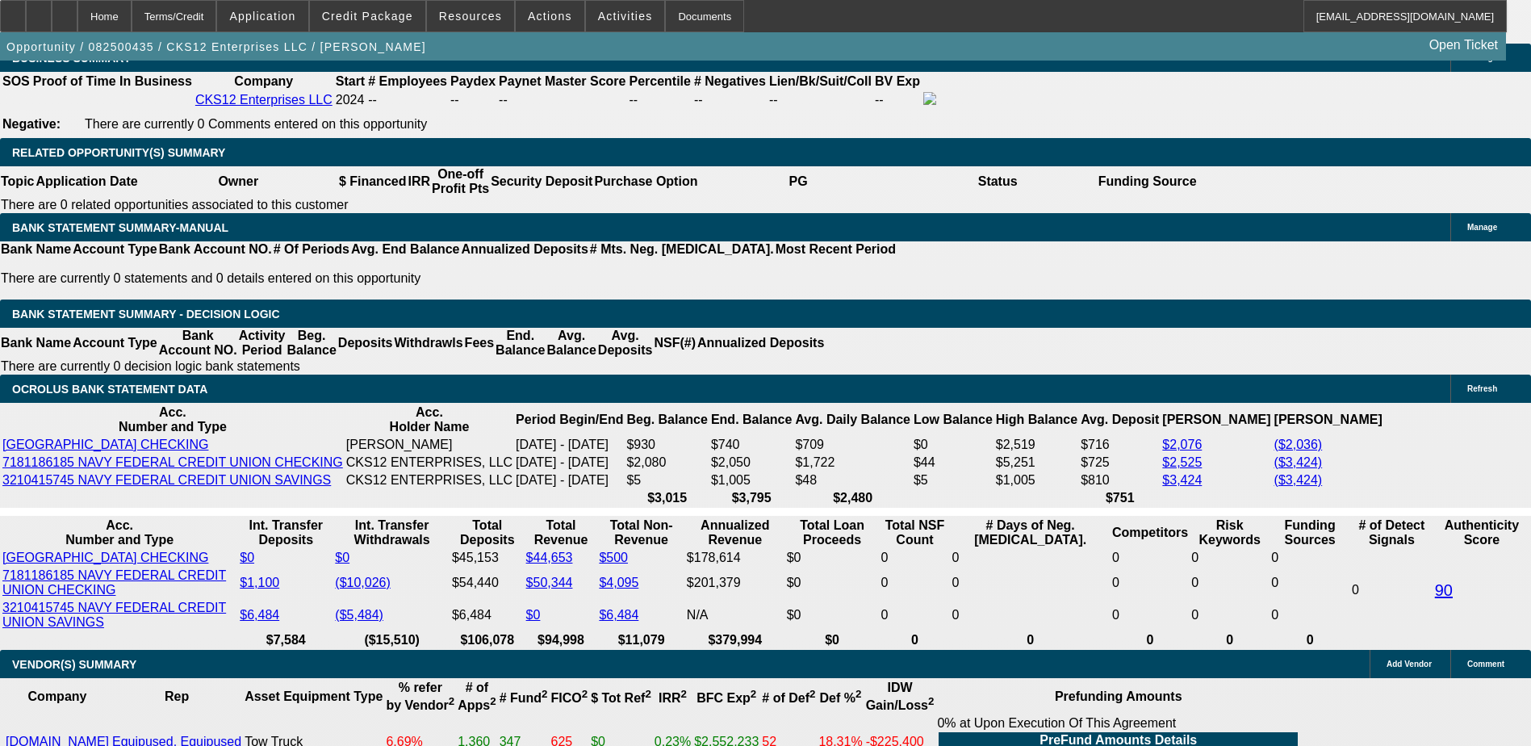
scroll to position [2418, 0]
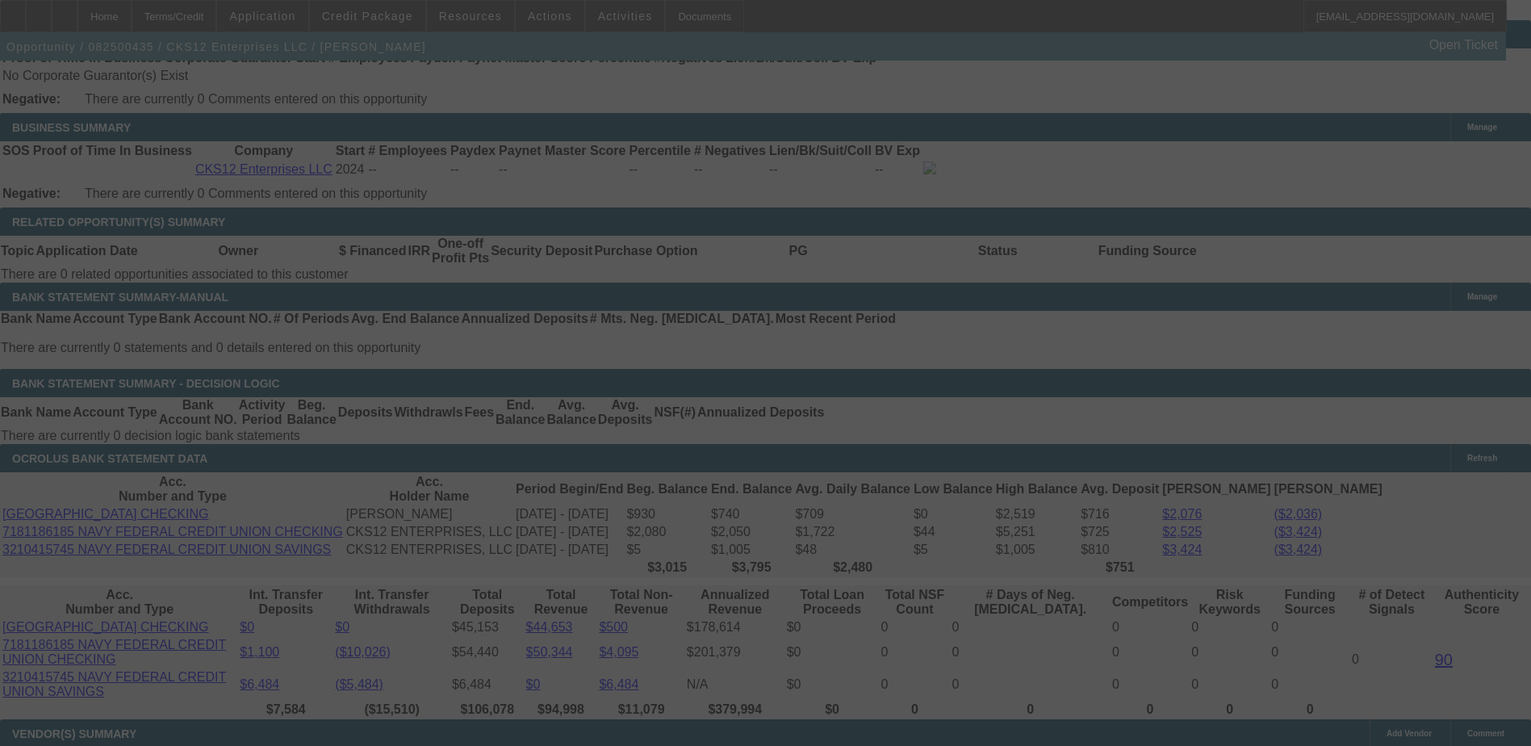
scroll to position [2579, 0]
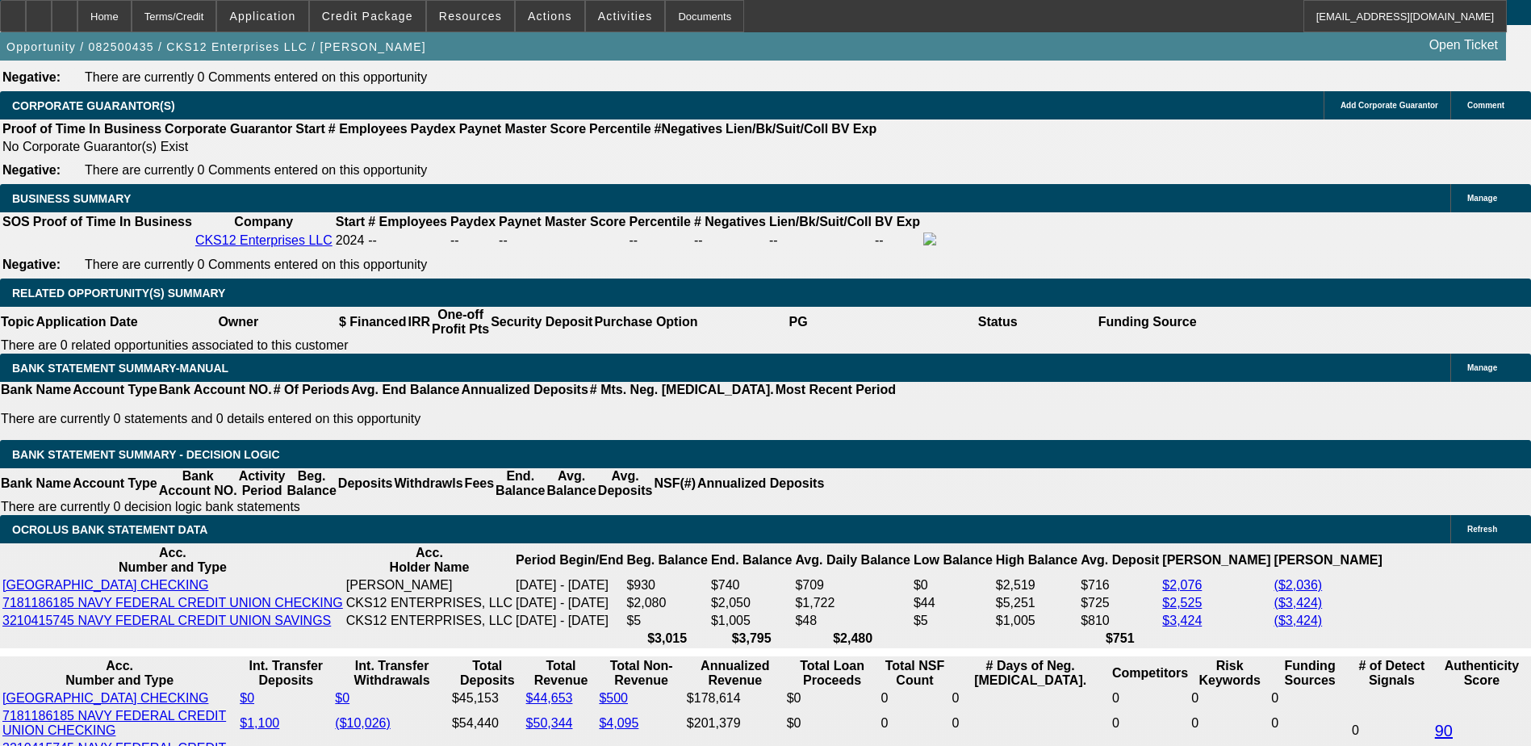
scroll to position [2337, 0]
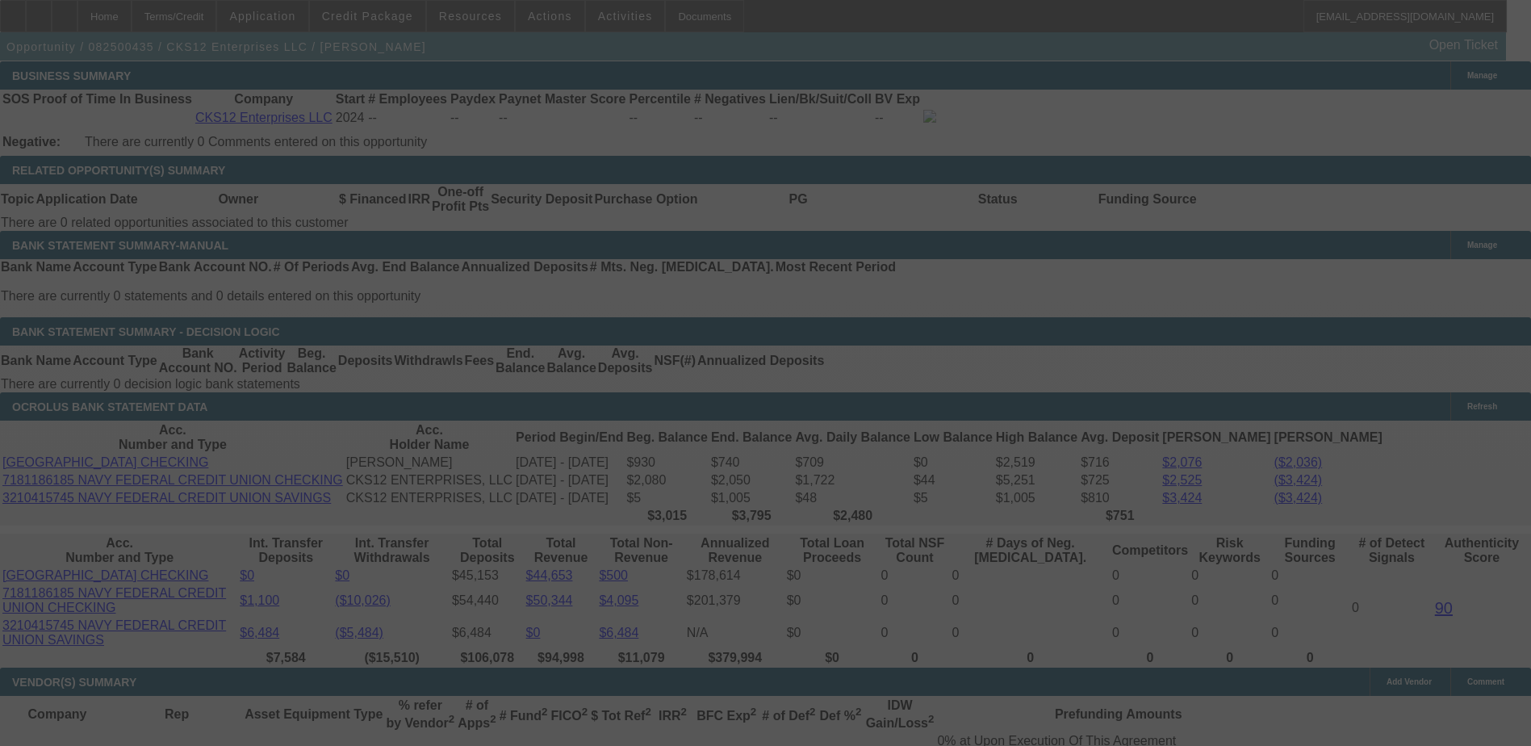
scroll to position [2579, 0]
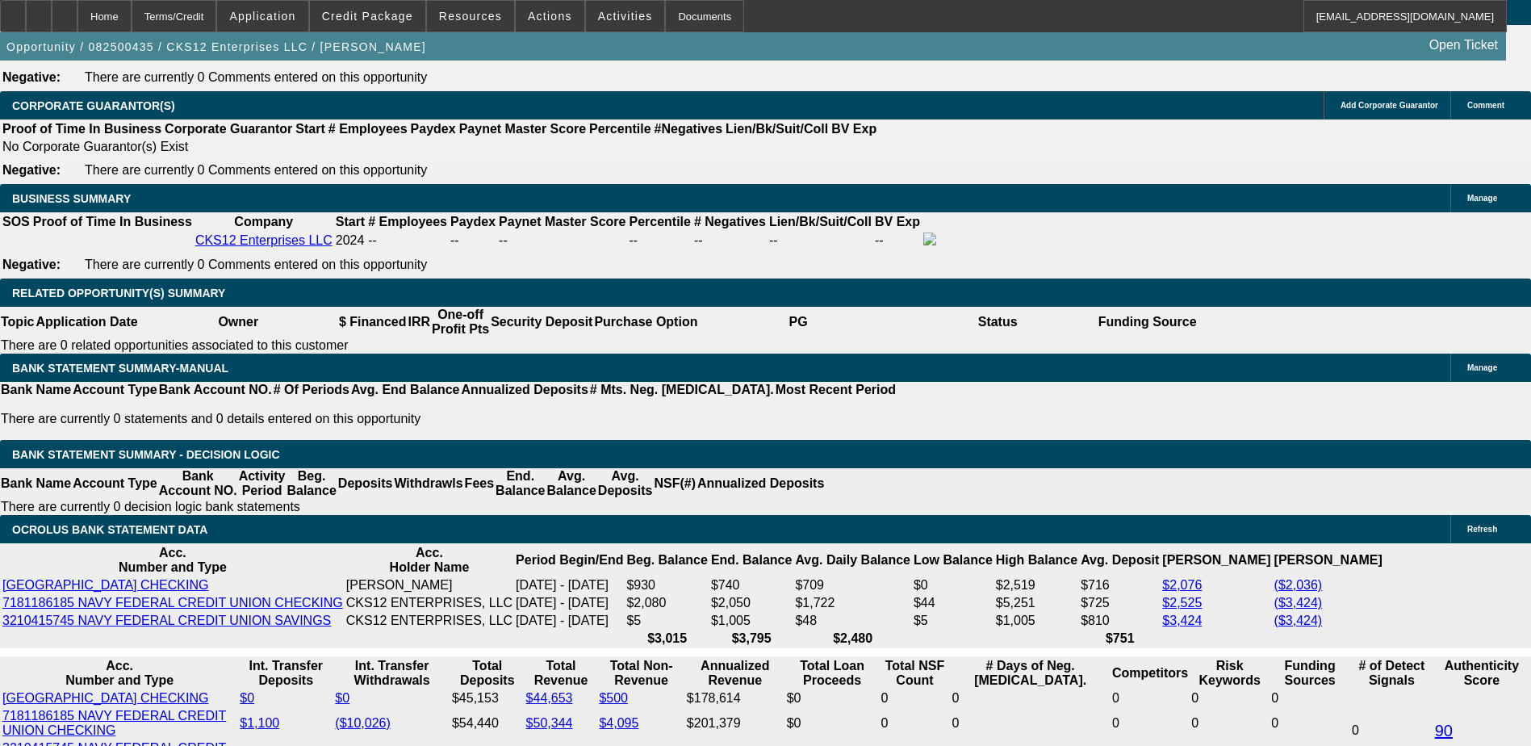
scroll to position [2418, 0]
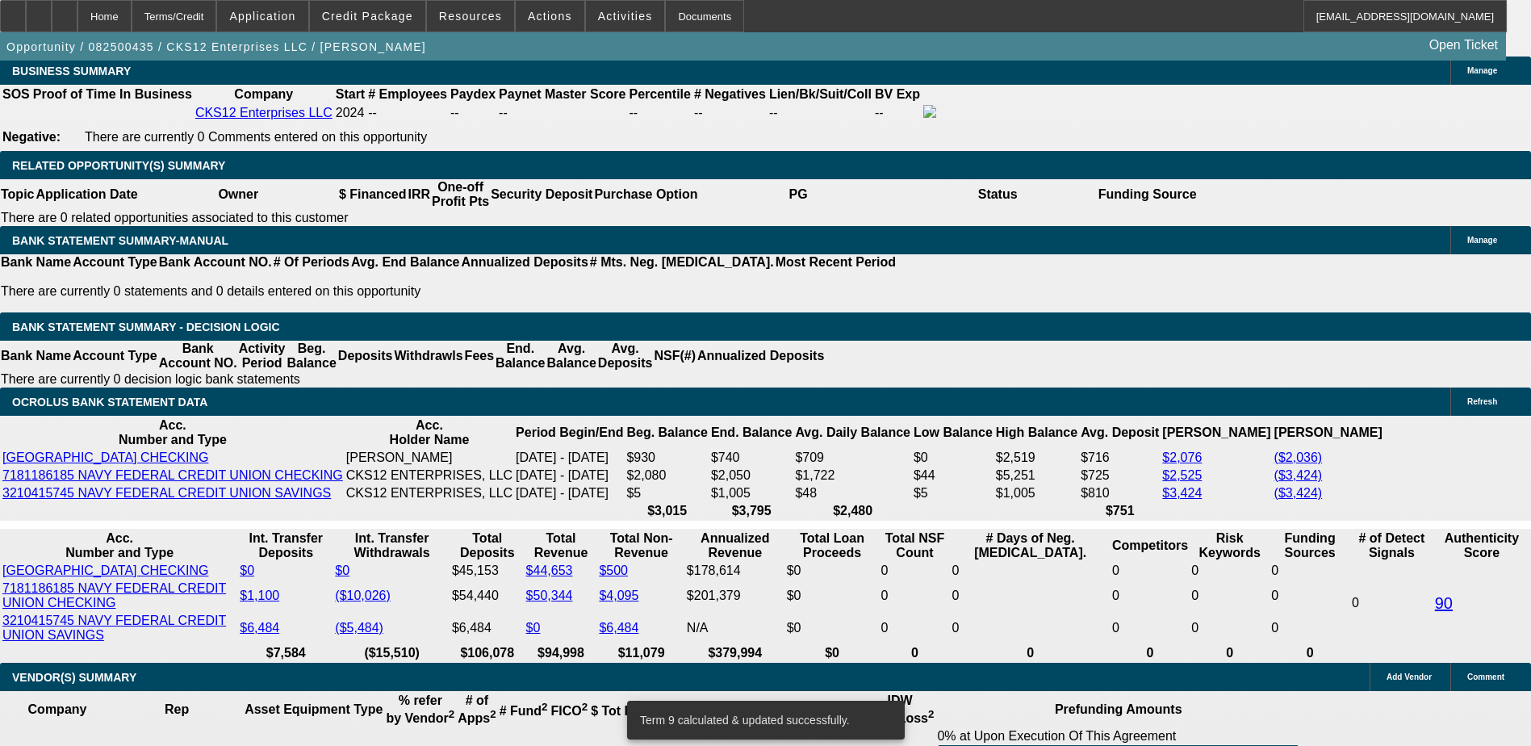
scroll to position [2579, 0]
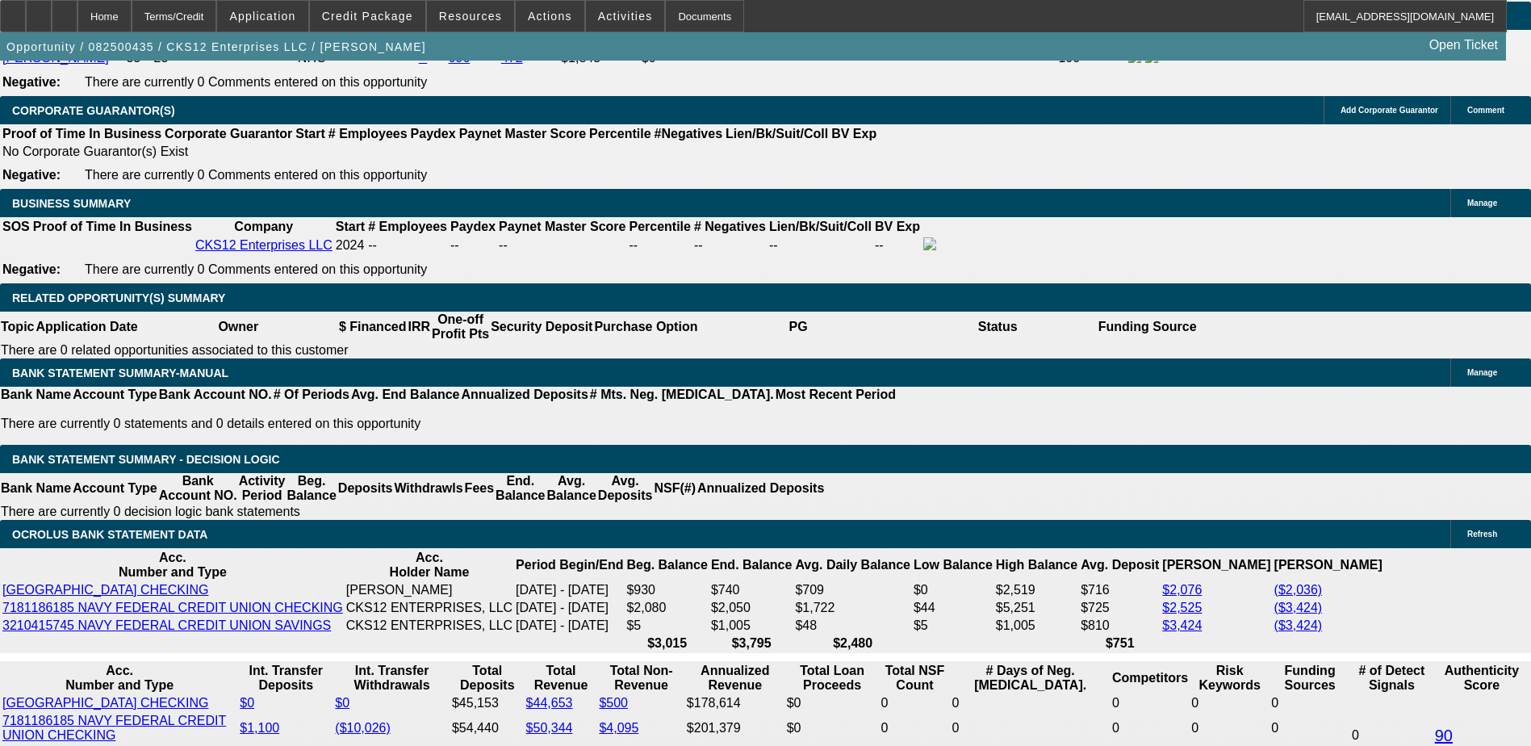
scroll to position [2418, 0]
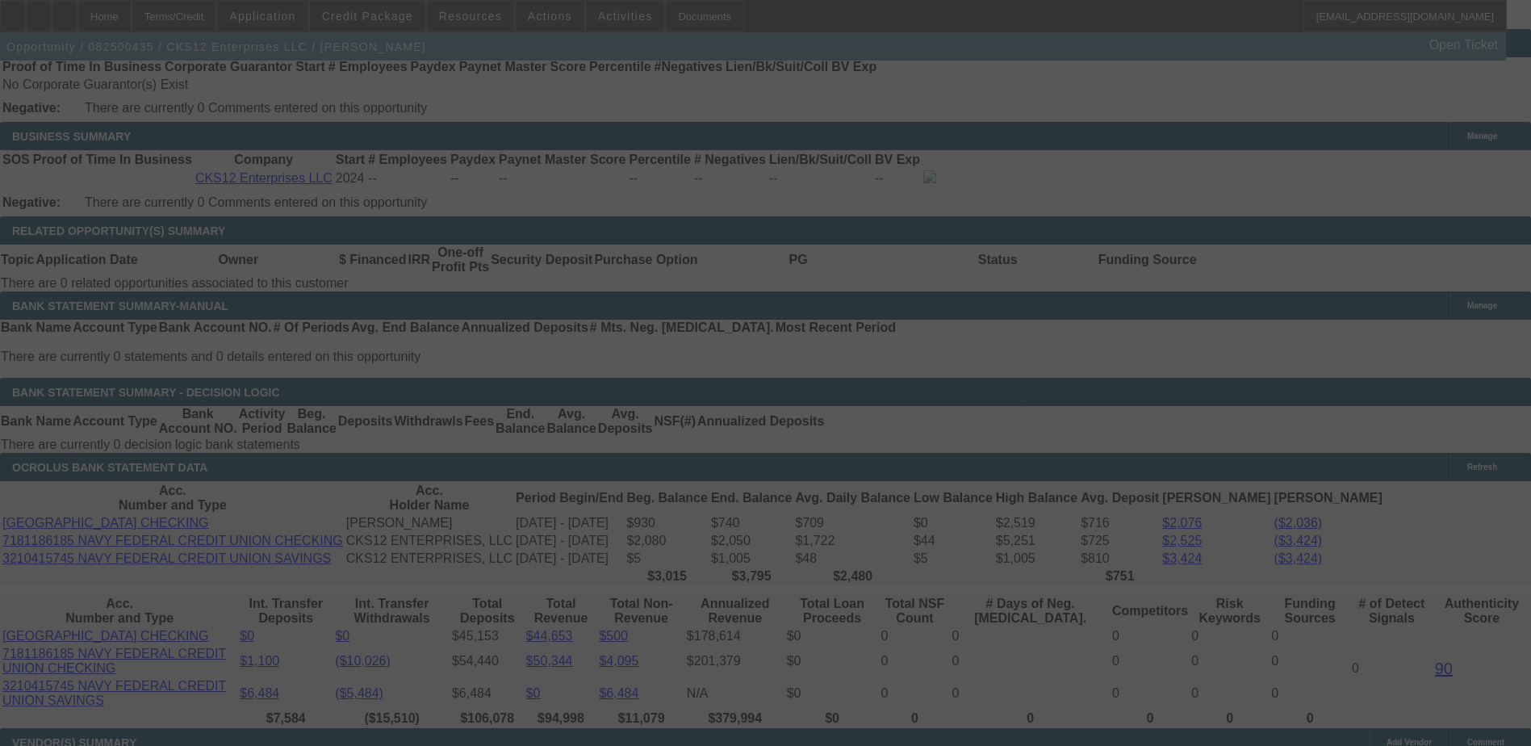
scroll to position [2579, 0]
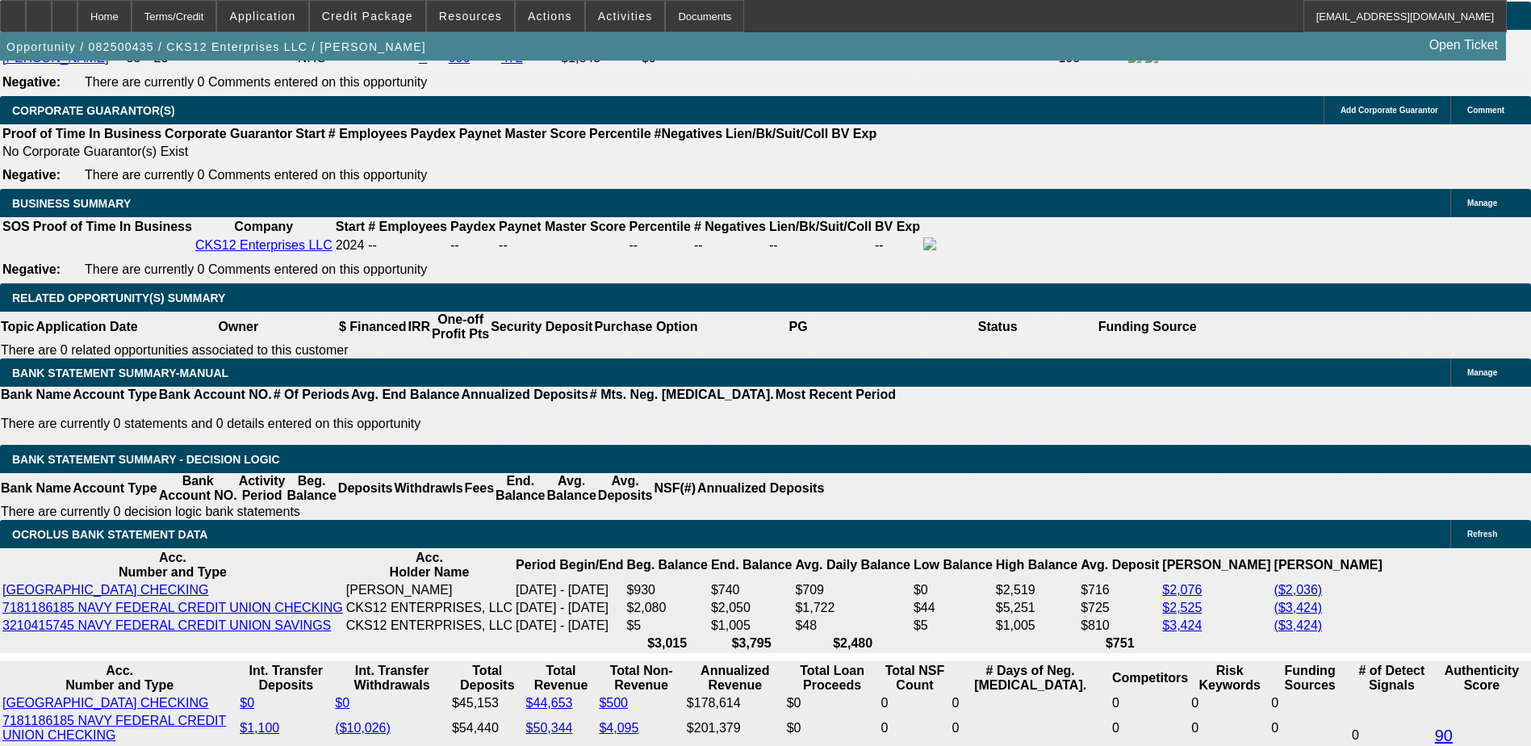
scroll to position [2418, 0]
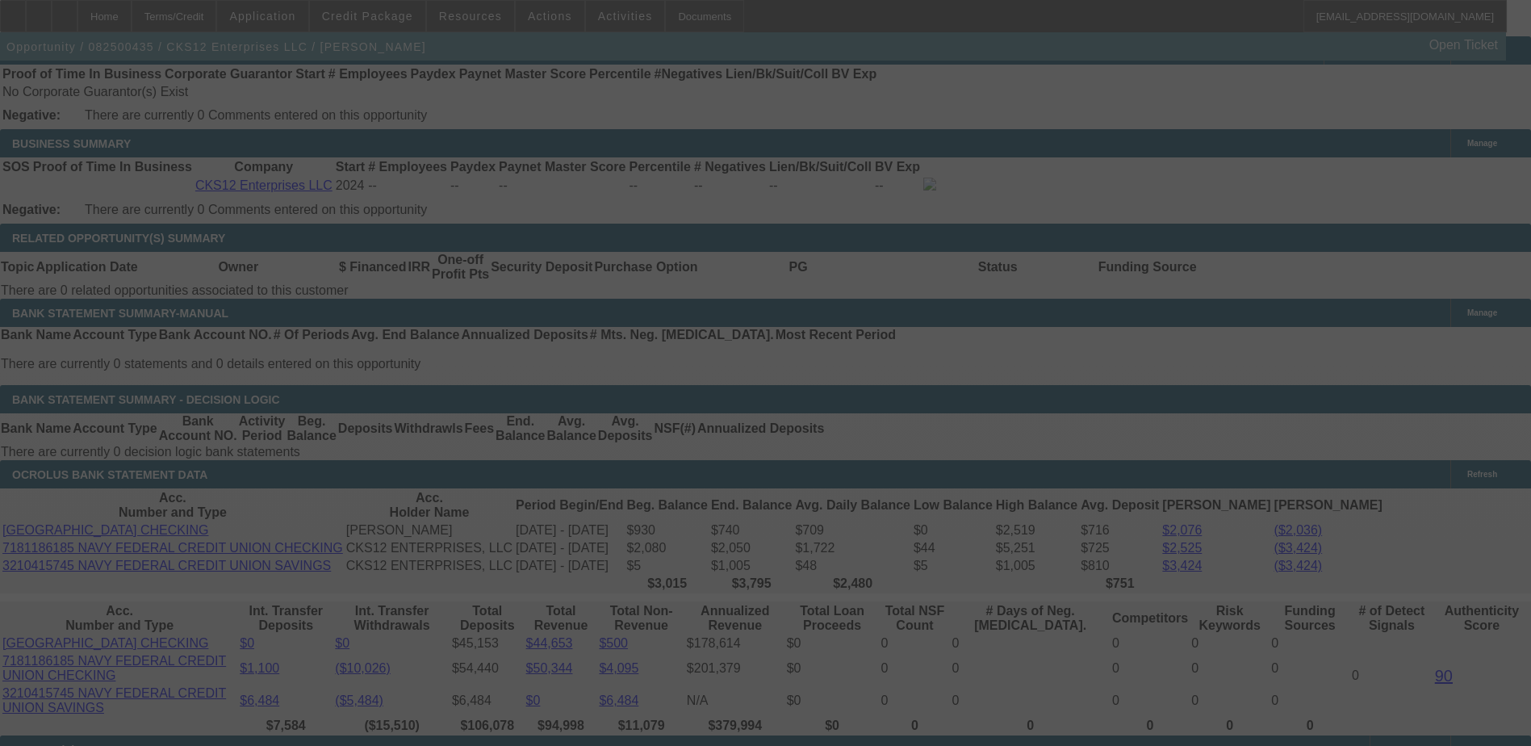
scroll to position [2579, 0]
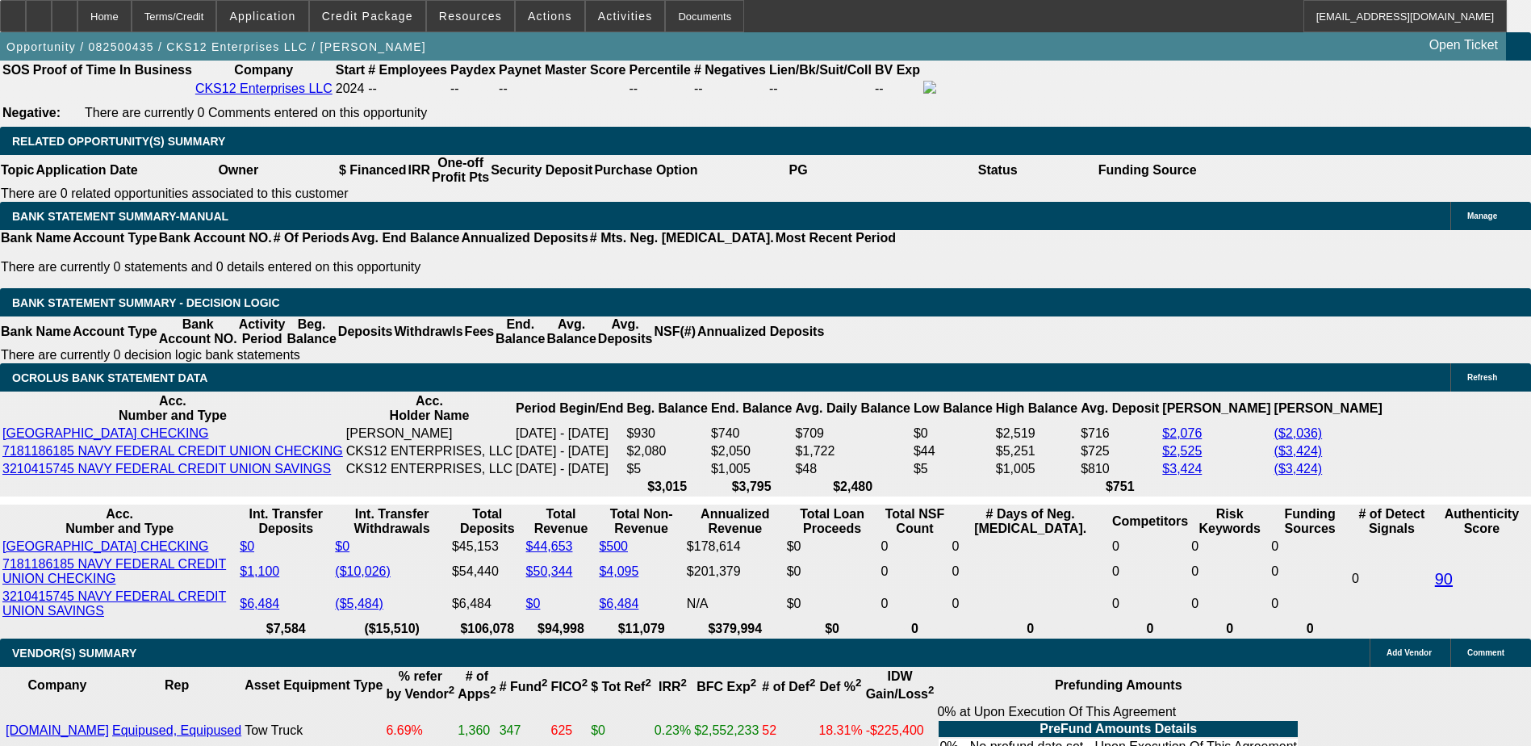
scroll to position [2418, 0]
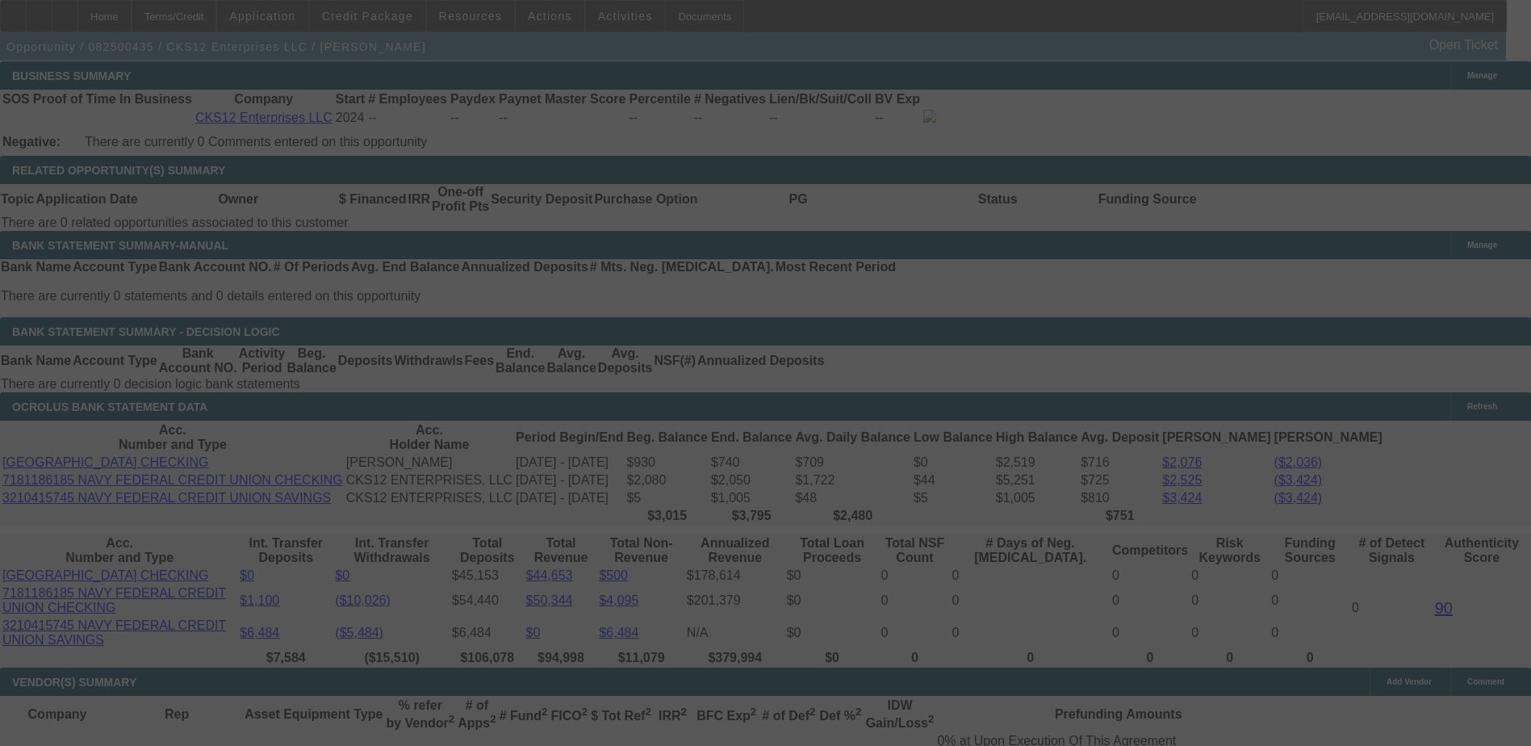
scroll to position [2579, 0]
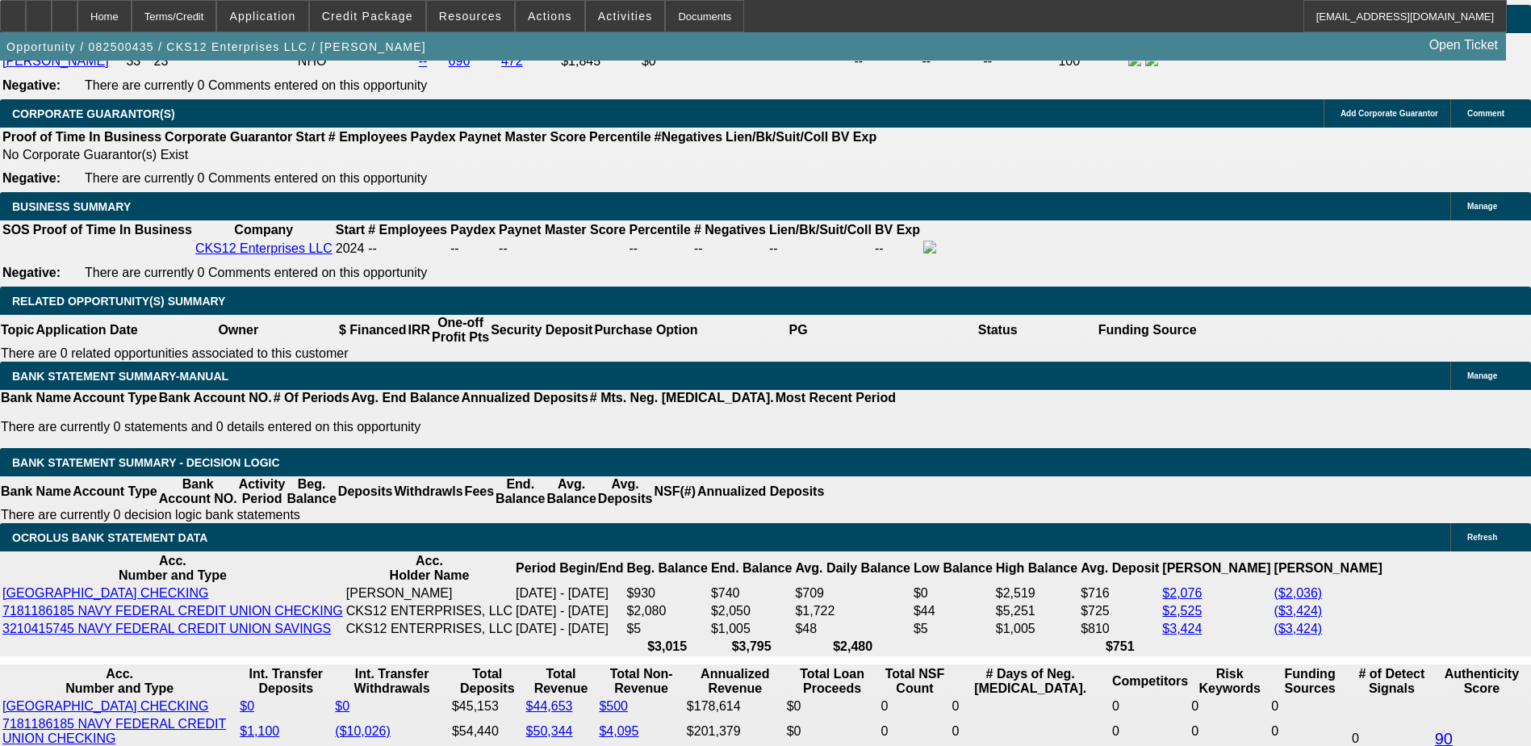
scroll to position [2418, 0]
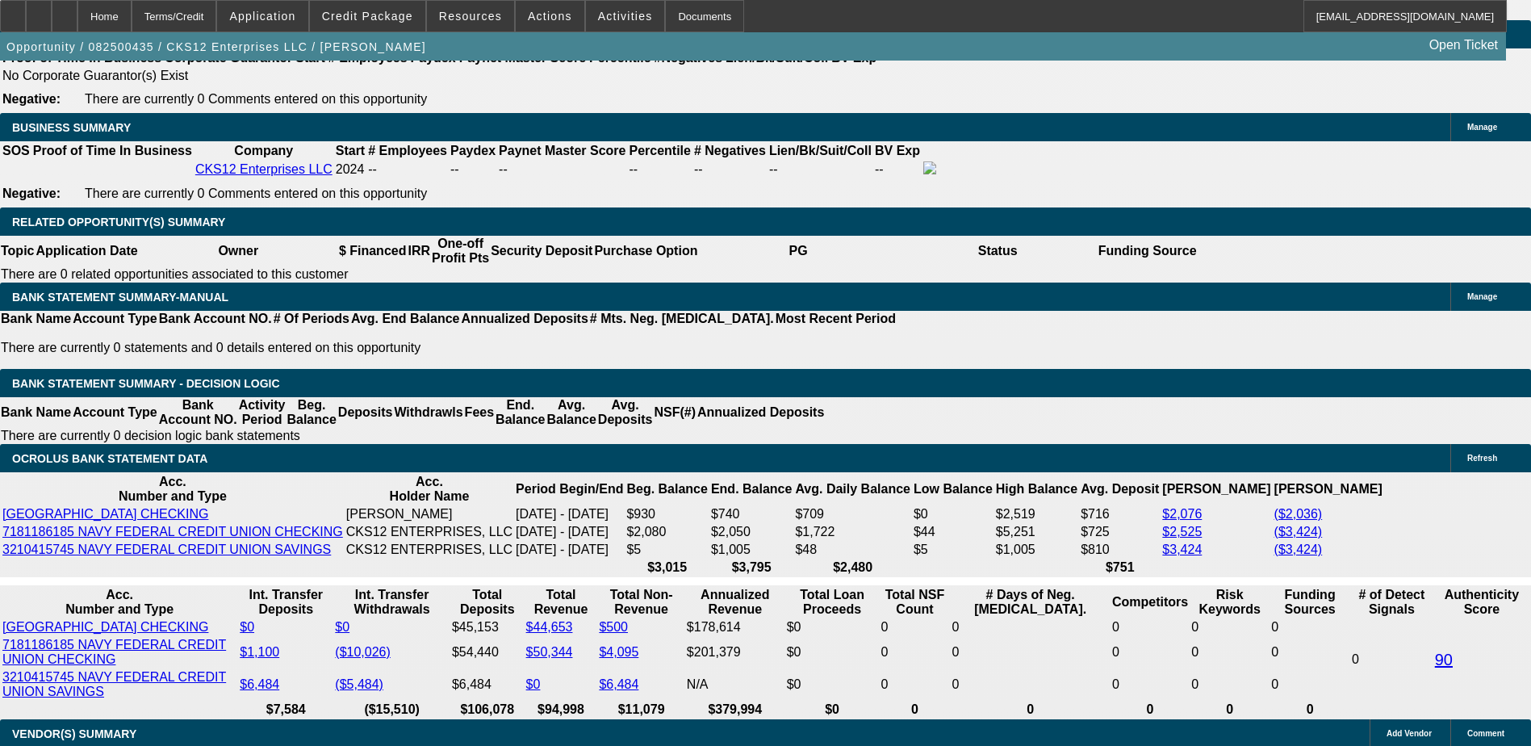
scroll to position [2579, 0]
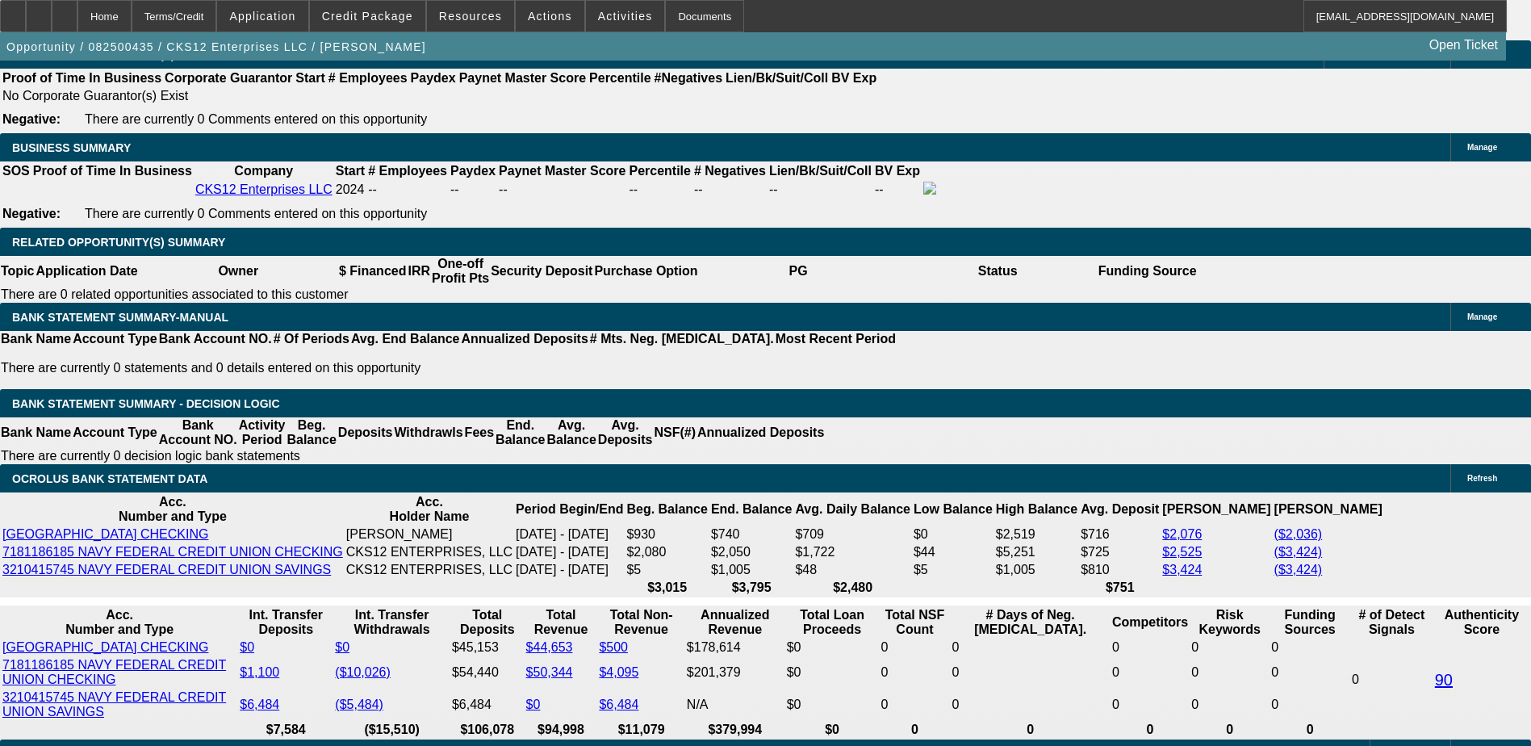
scroll to position [2337, 0]
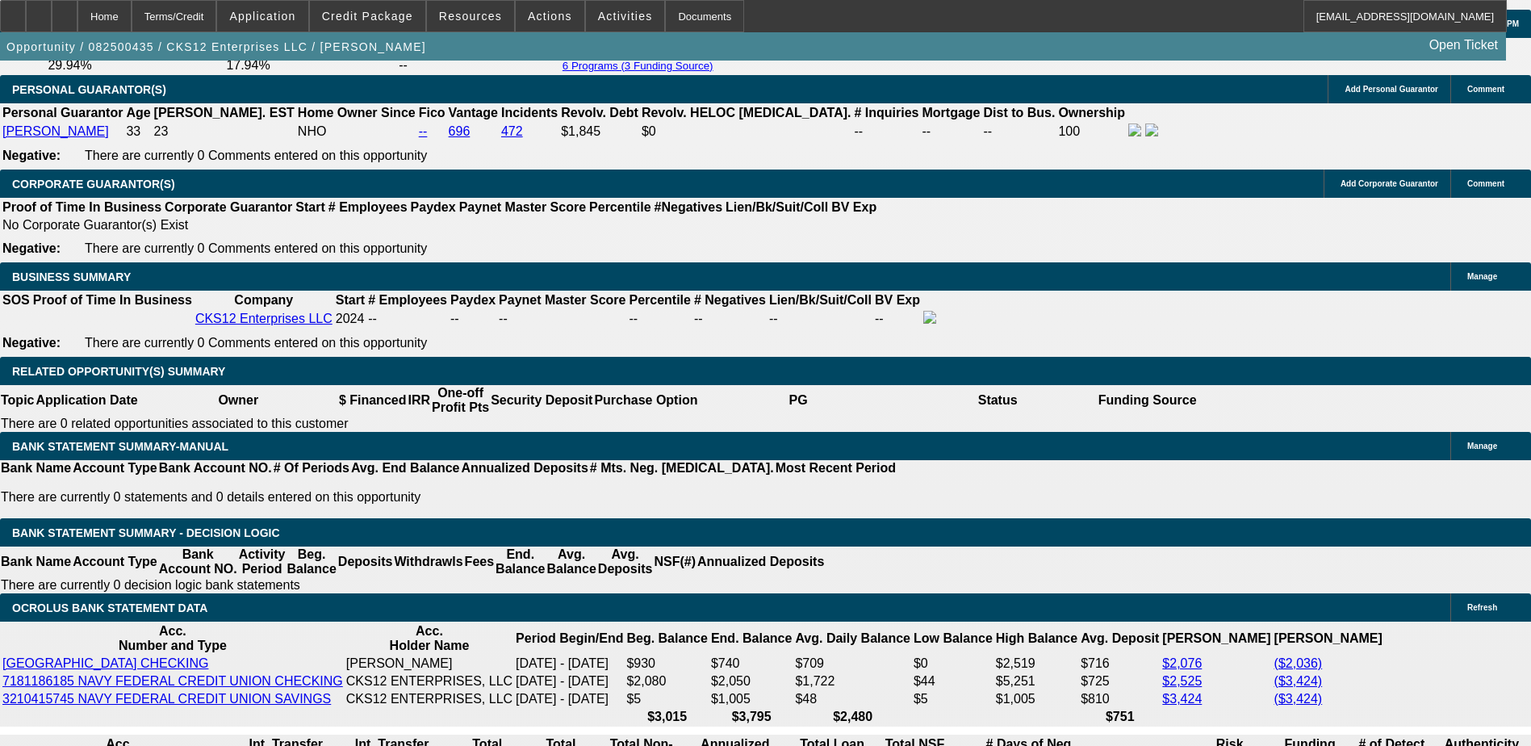
scroll to position [2256, 0]
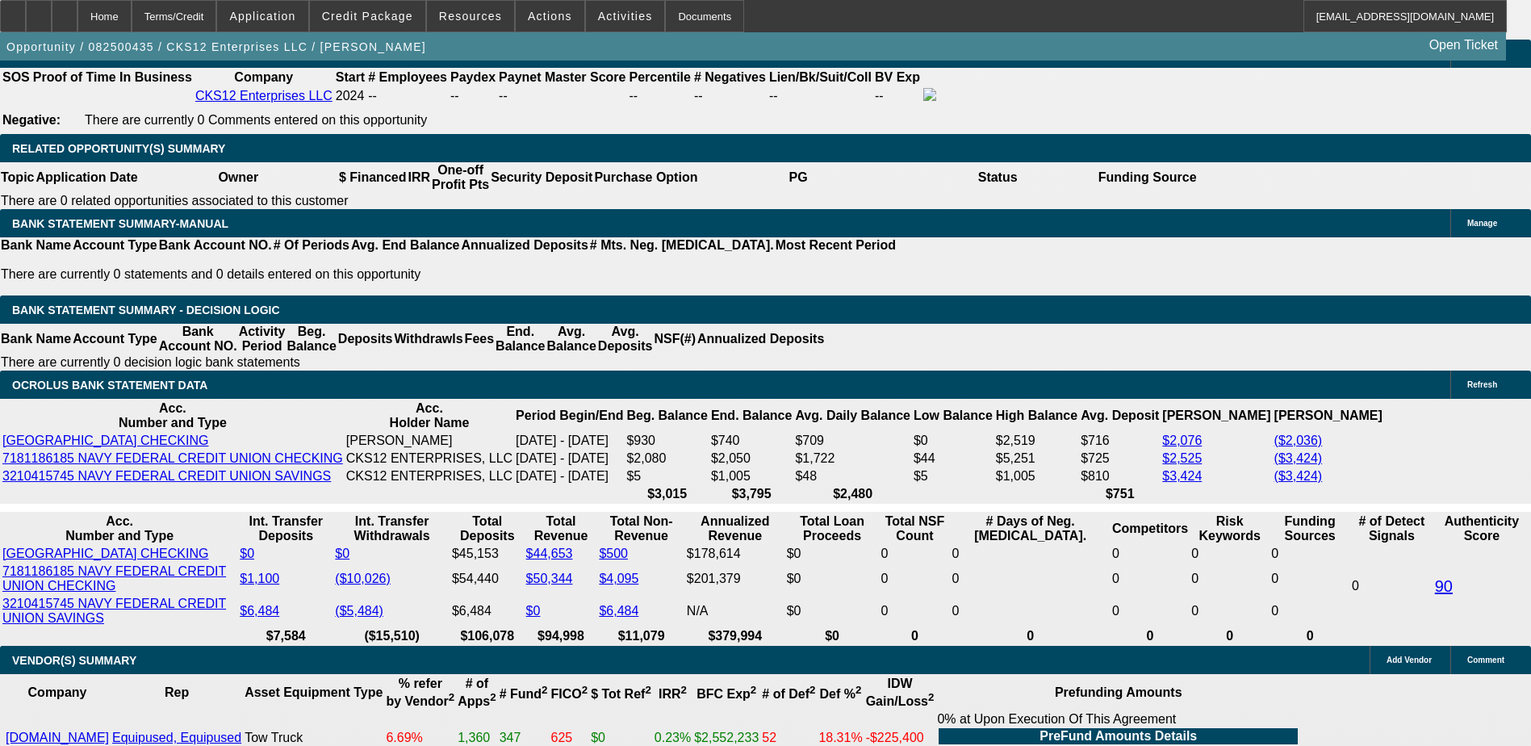
scroll to position [2579, 0]
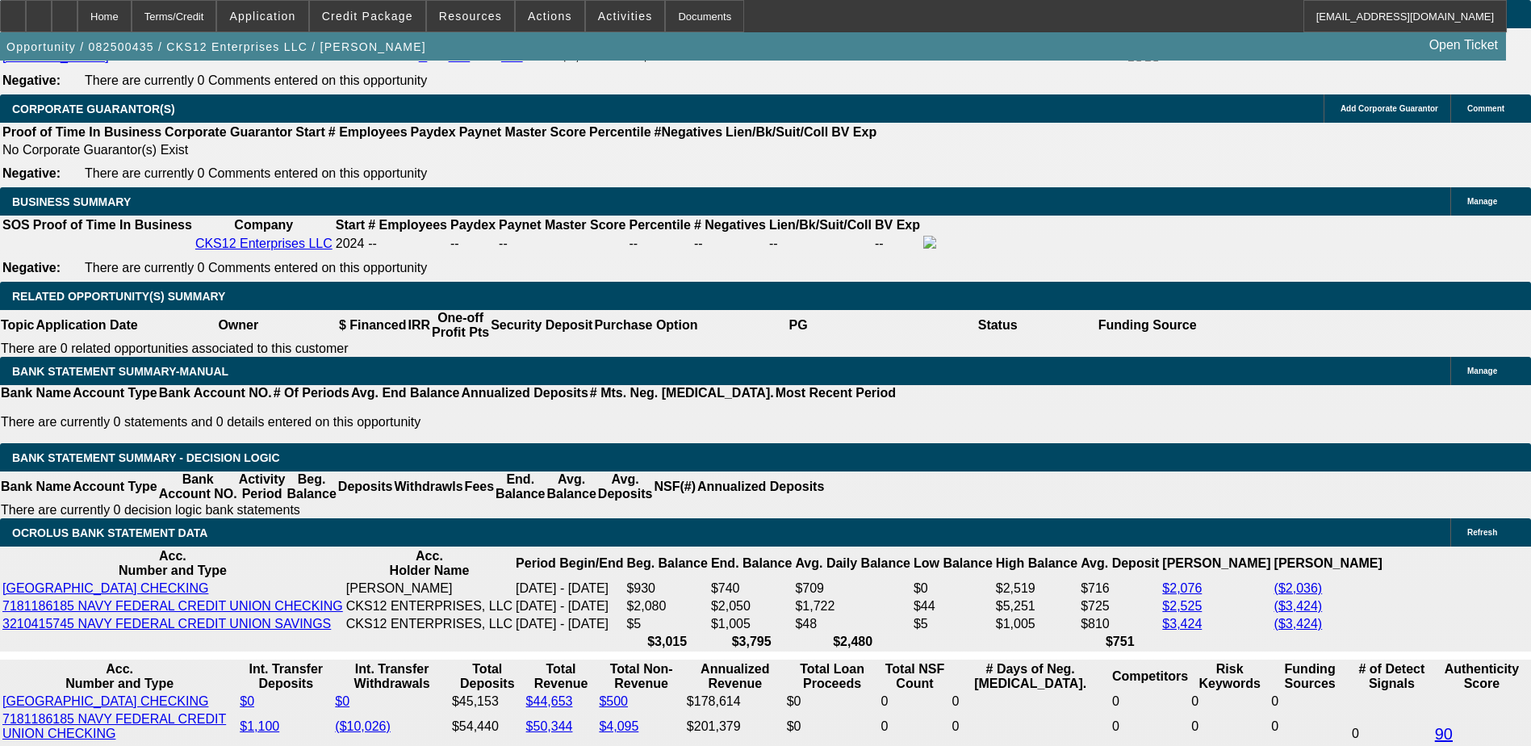
scroll to position [2418, 0]
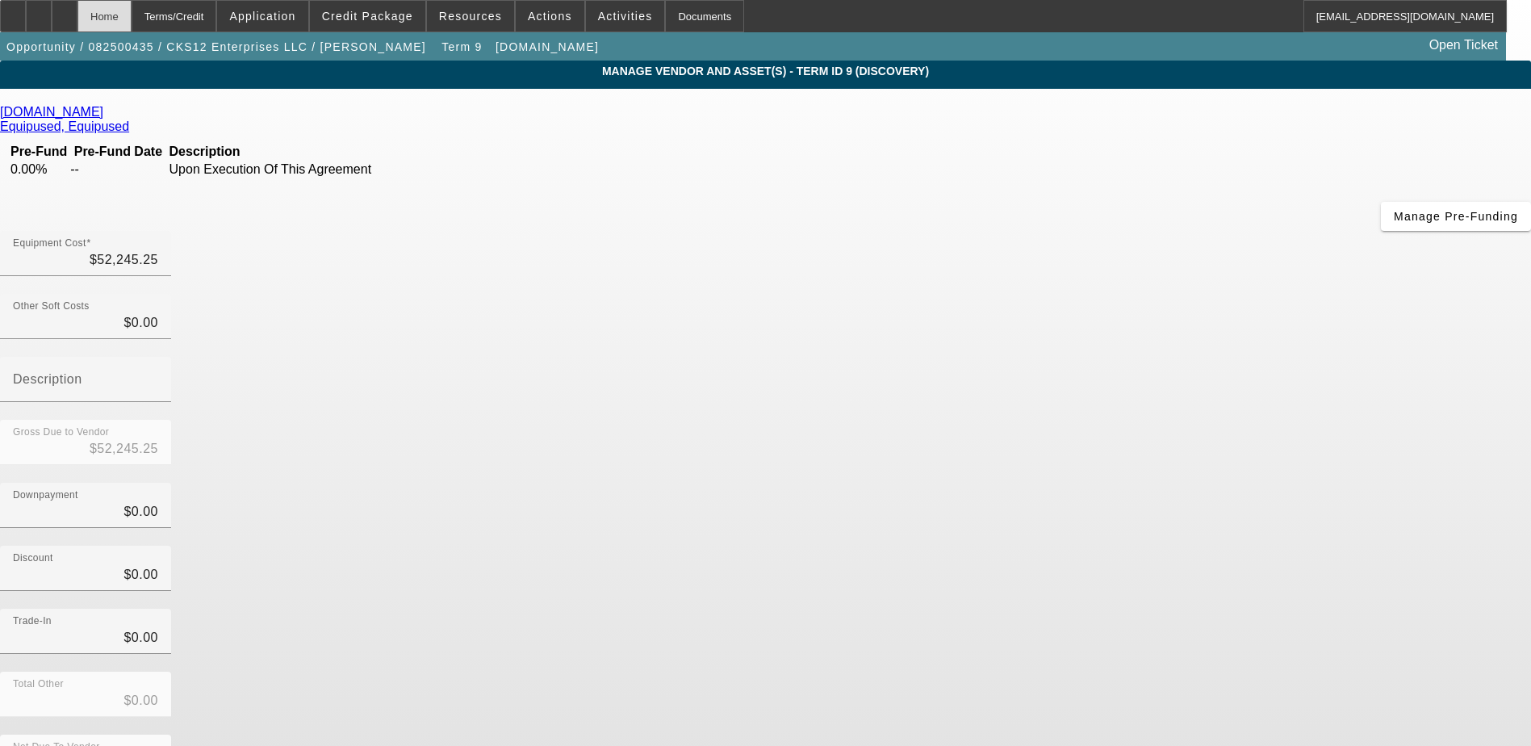
click at [132, 10] on div "Home" at bounding box center [104, 16] width 54 height 32
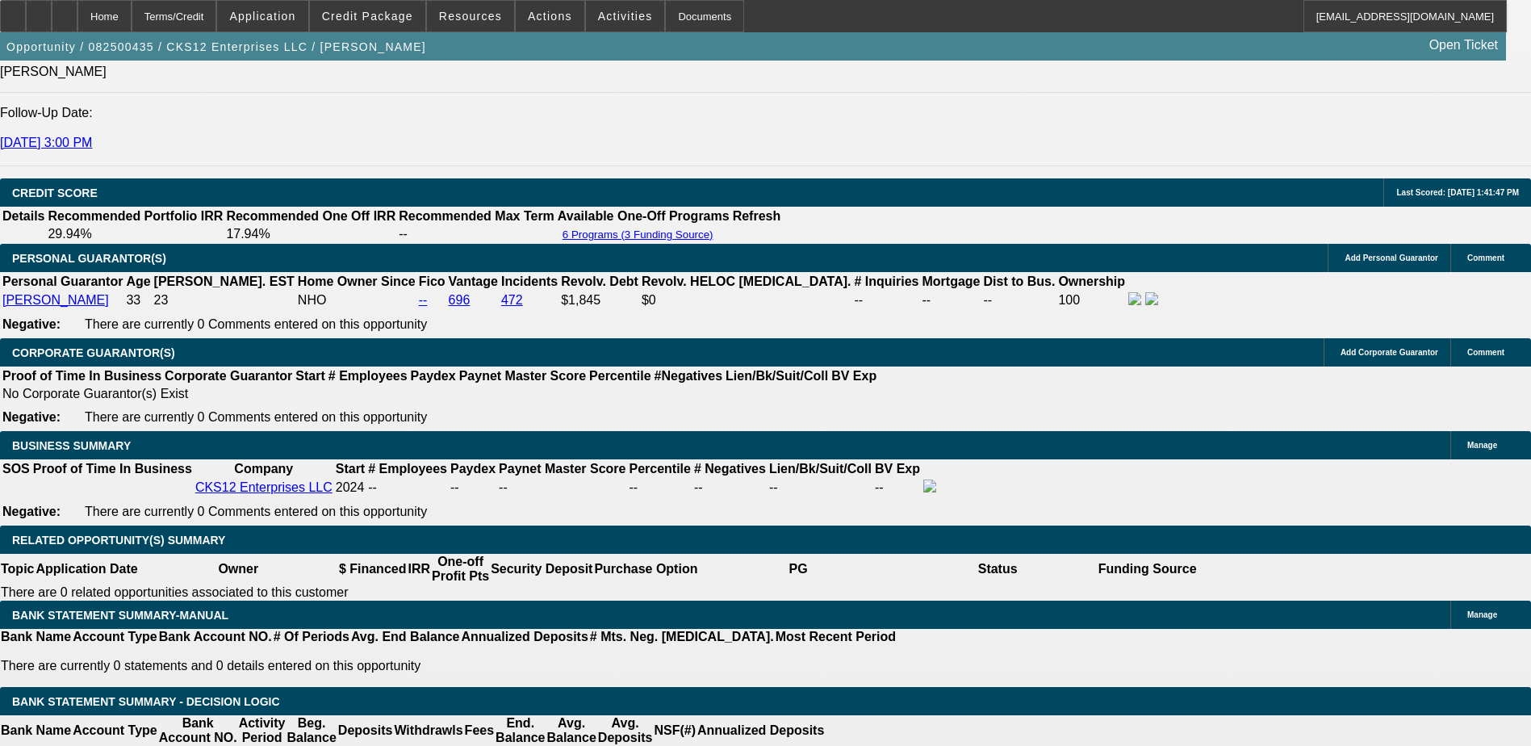
scroll to position [2179, 0]
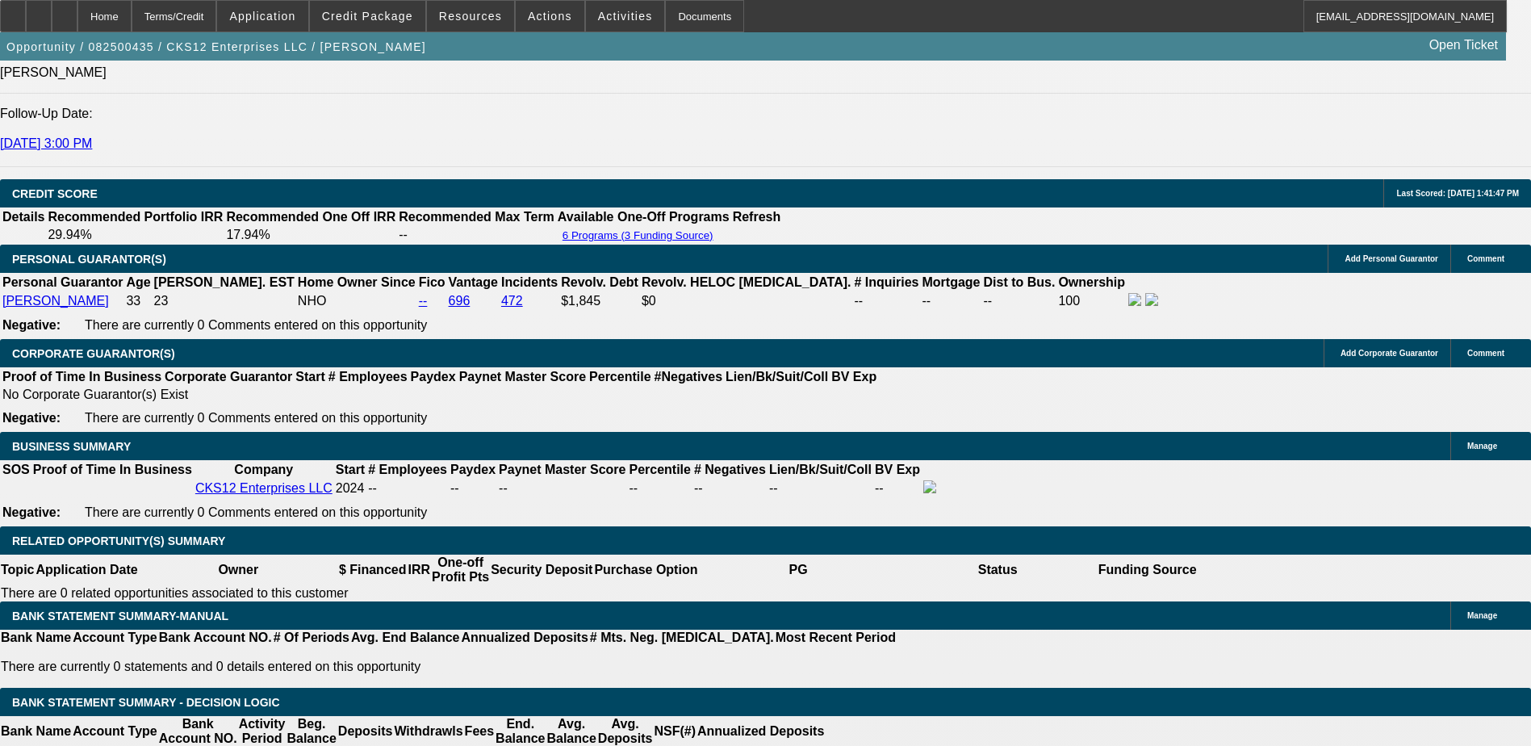
drag, startPoint x: 121, startPoint y: 147, endPoint x: 476, endPoint y: 189, distance: 357.6
drag, startPoint x: 476, startPoint y: 189, endPoint x: 403, endPoint y: 145, distance: 85.4
copy span "[PERSON_NAME] is the owner and an operator of startup CKS12 Enterprises LLC, fo…"
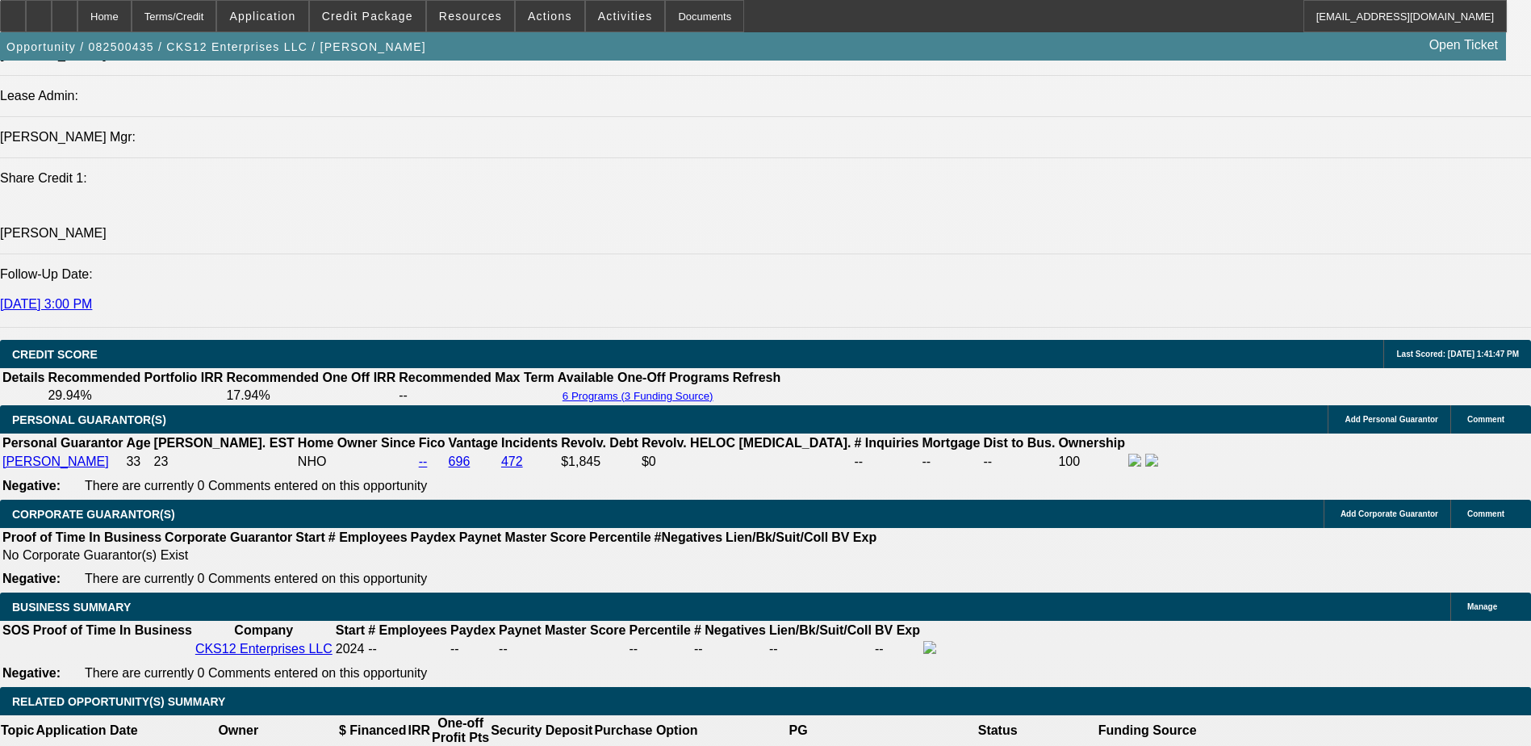
scroll to position [2018, 0]
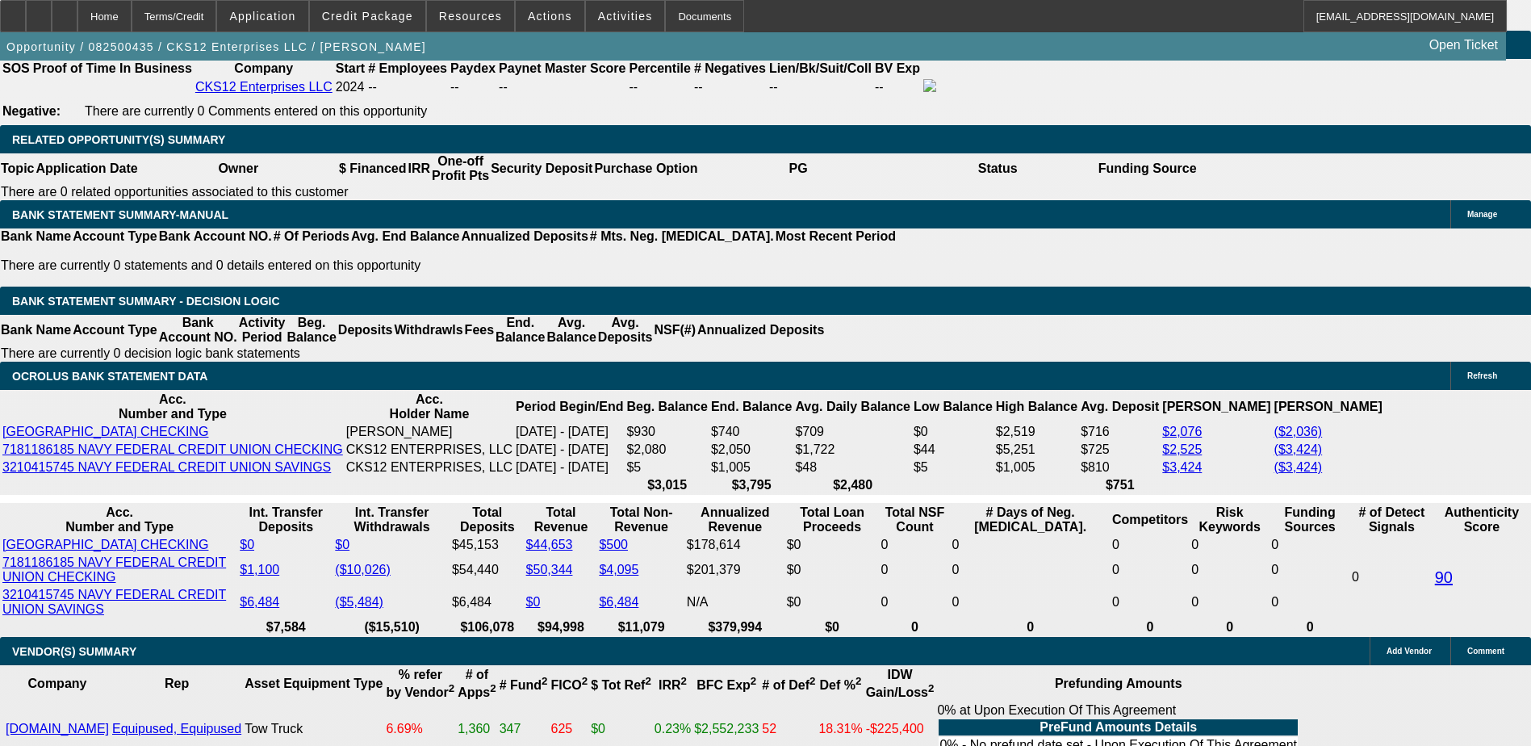
scroll to position [2583, 0]
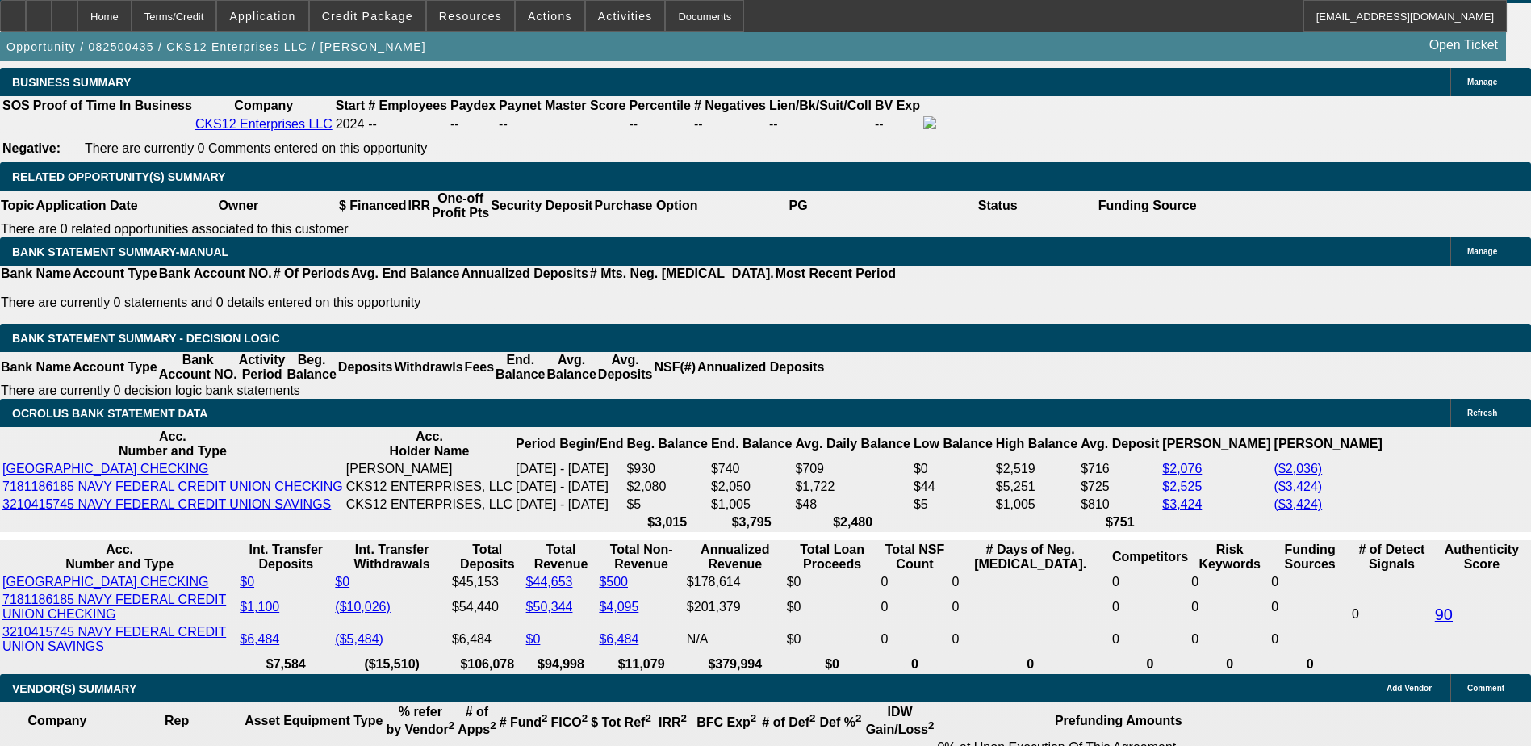
scroll to position [2422, 0]
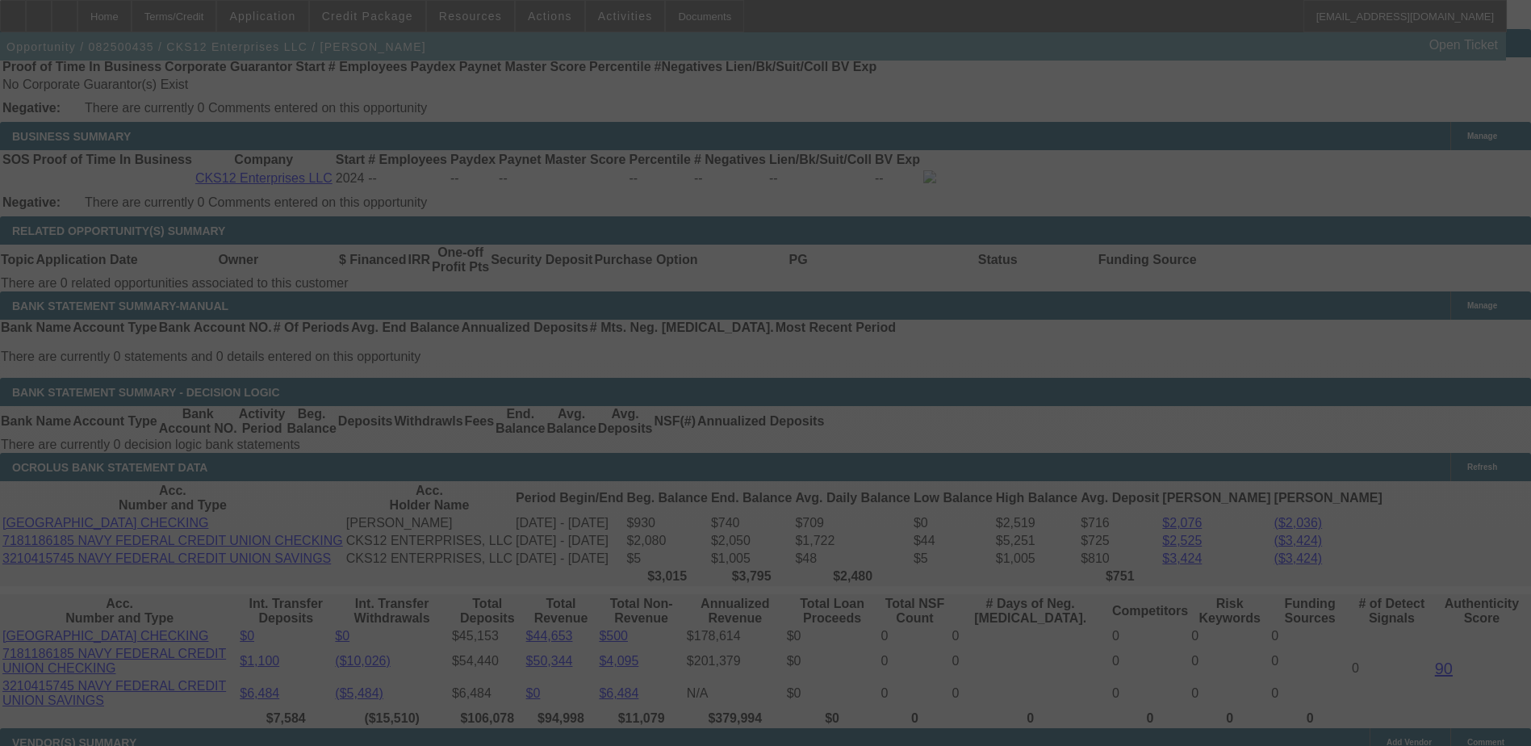
scroll to position [2583, 0]
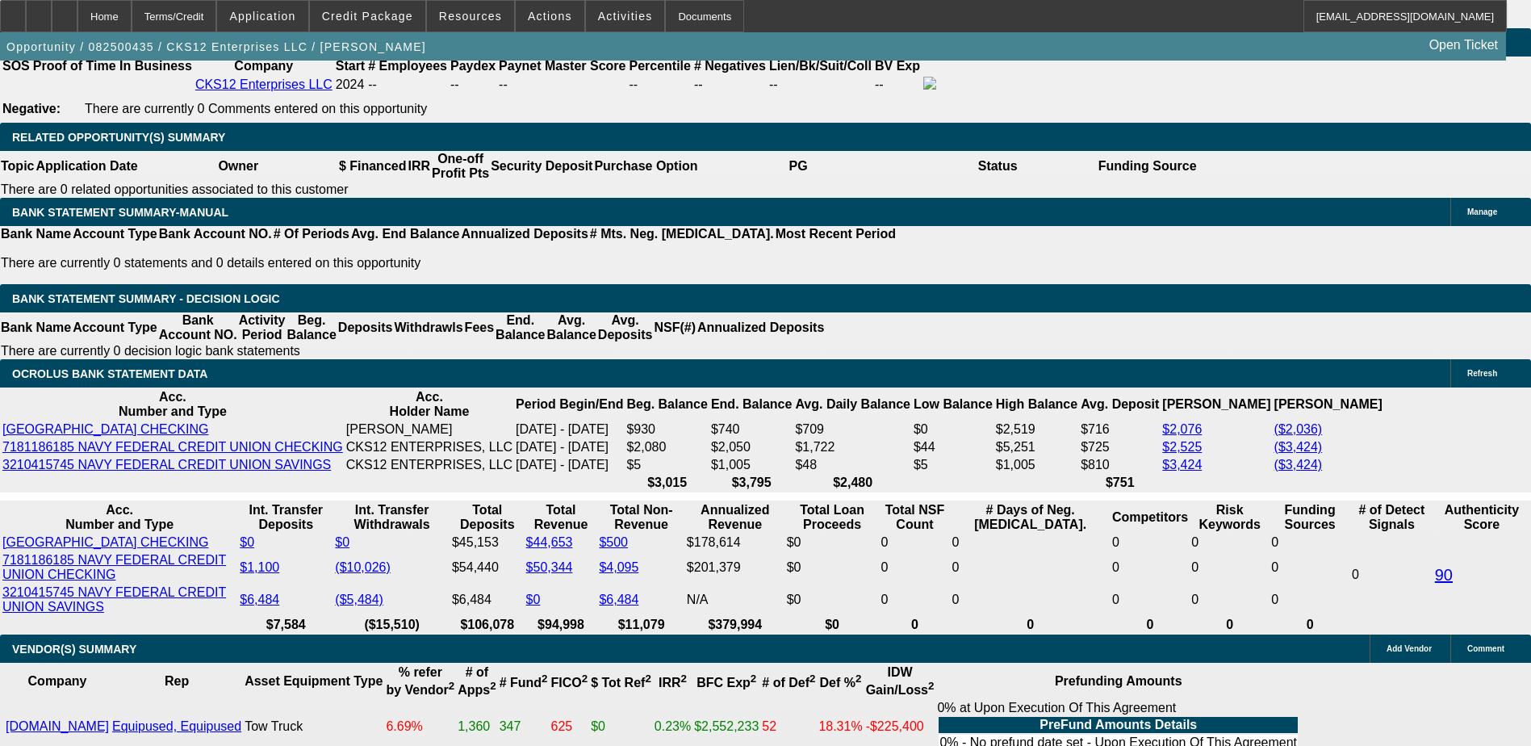
drag, startPoint x: 387, startPoint y: 467, endPoint x: 375, endPoint y: 458, distance: 13.9
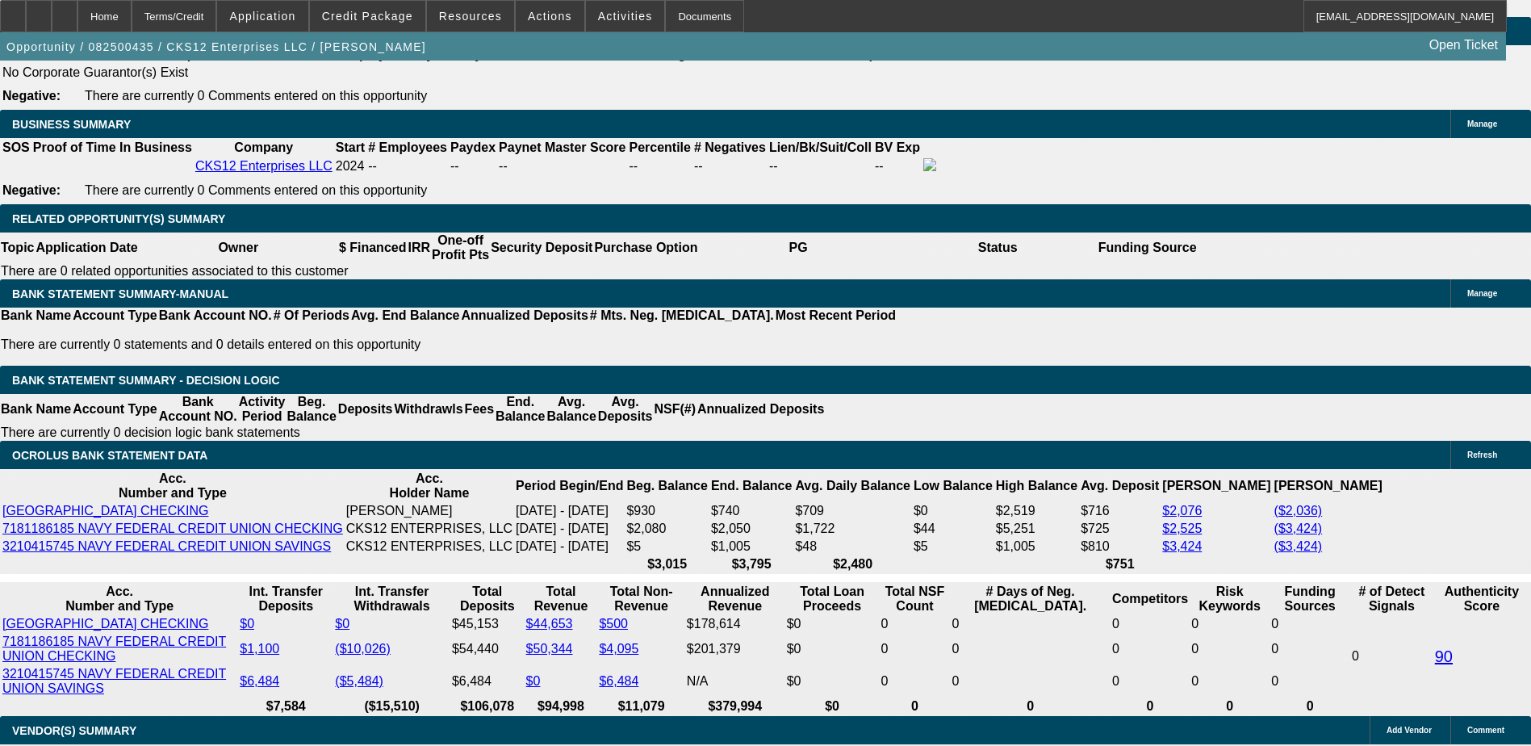
scroll to position [2422, 0]
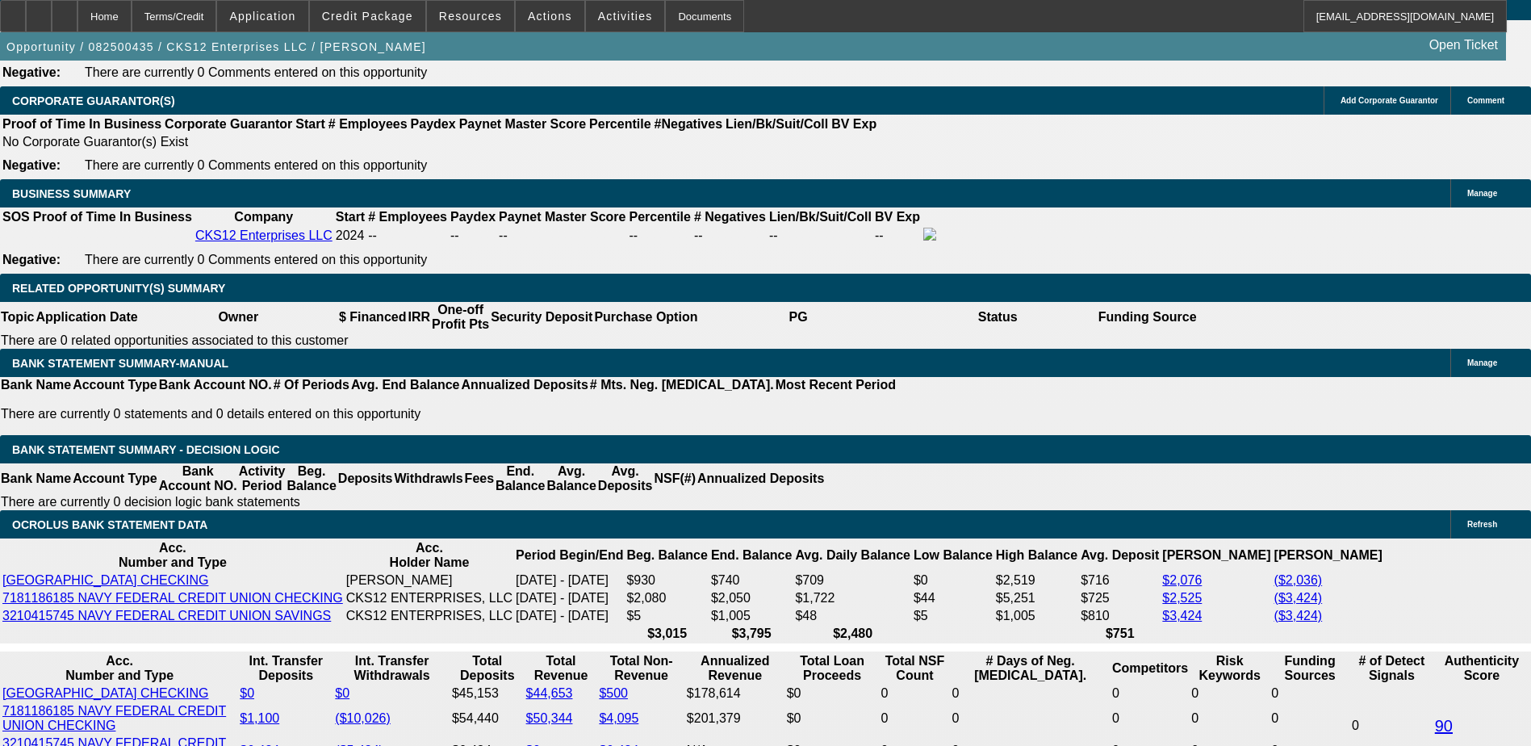
scroll to position [2583, 0]
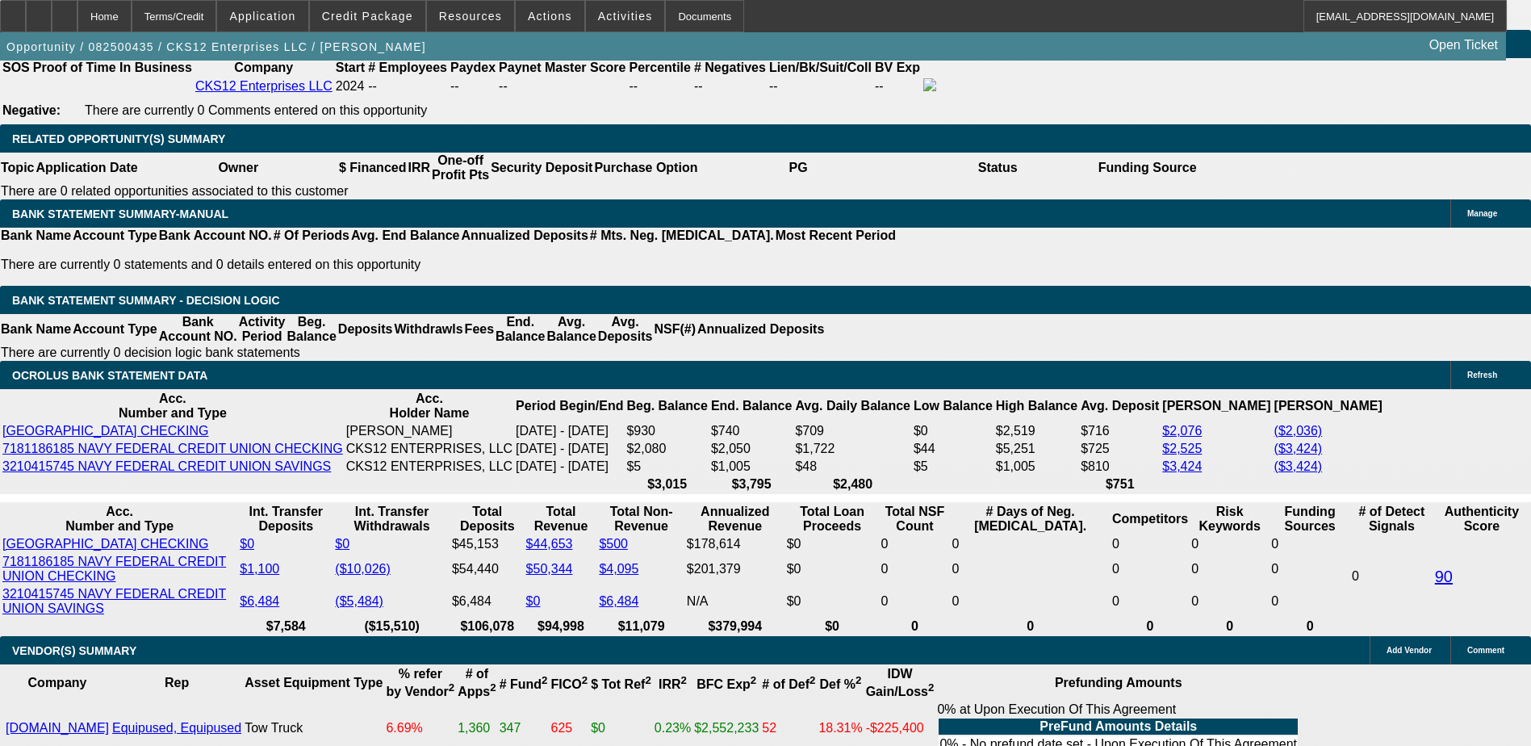
scroll to position [2502, 0]
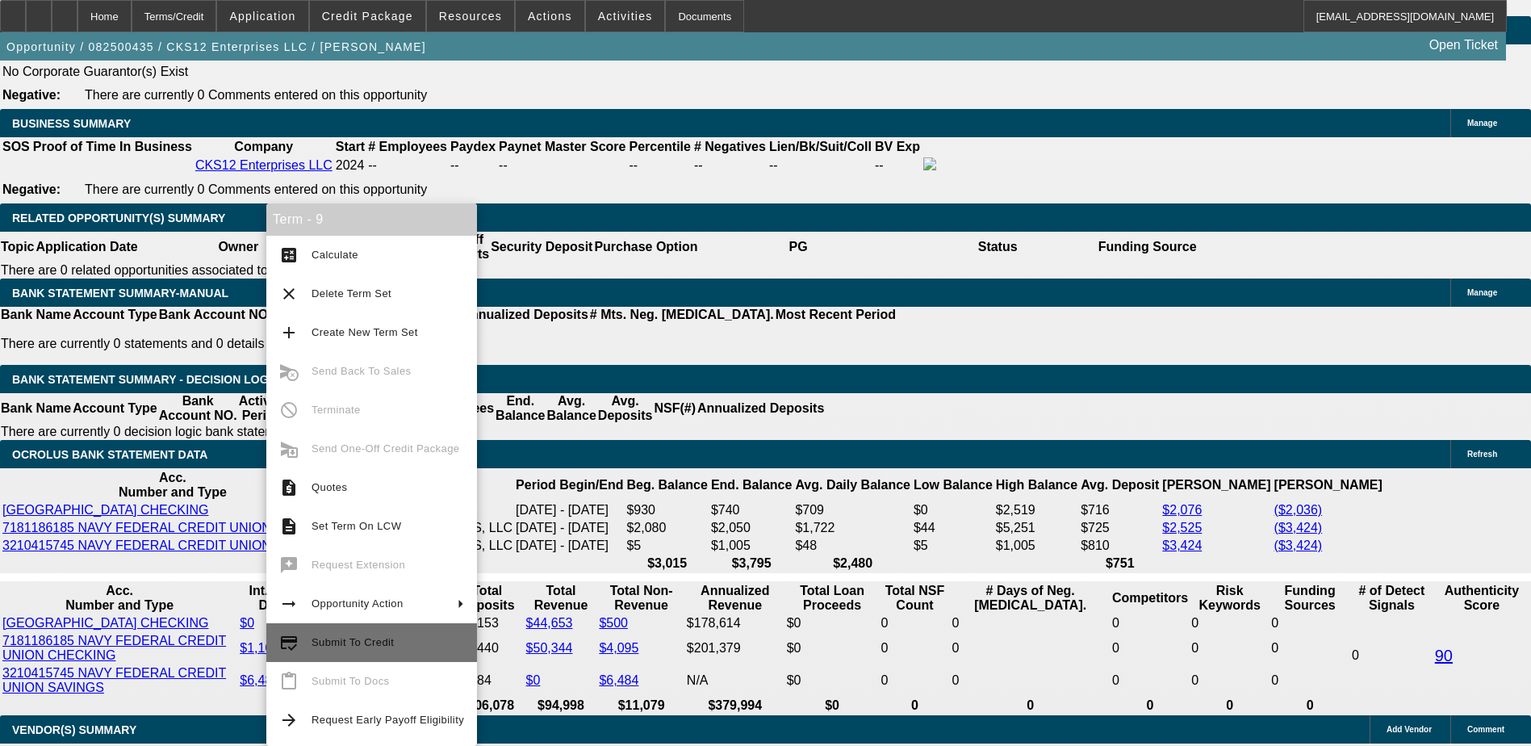
click at [381, 644] on span "Submit To Credit" at bounding box center [353, 642] width 82 height 12
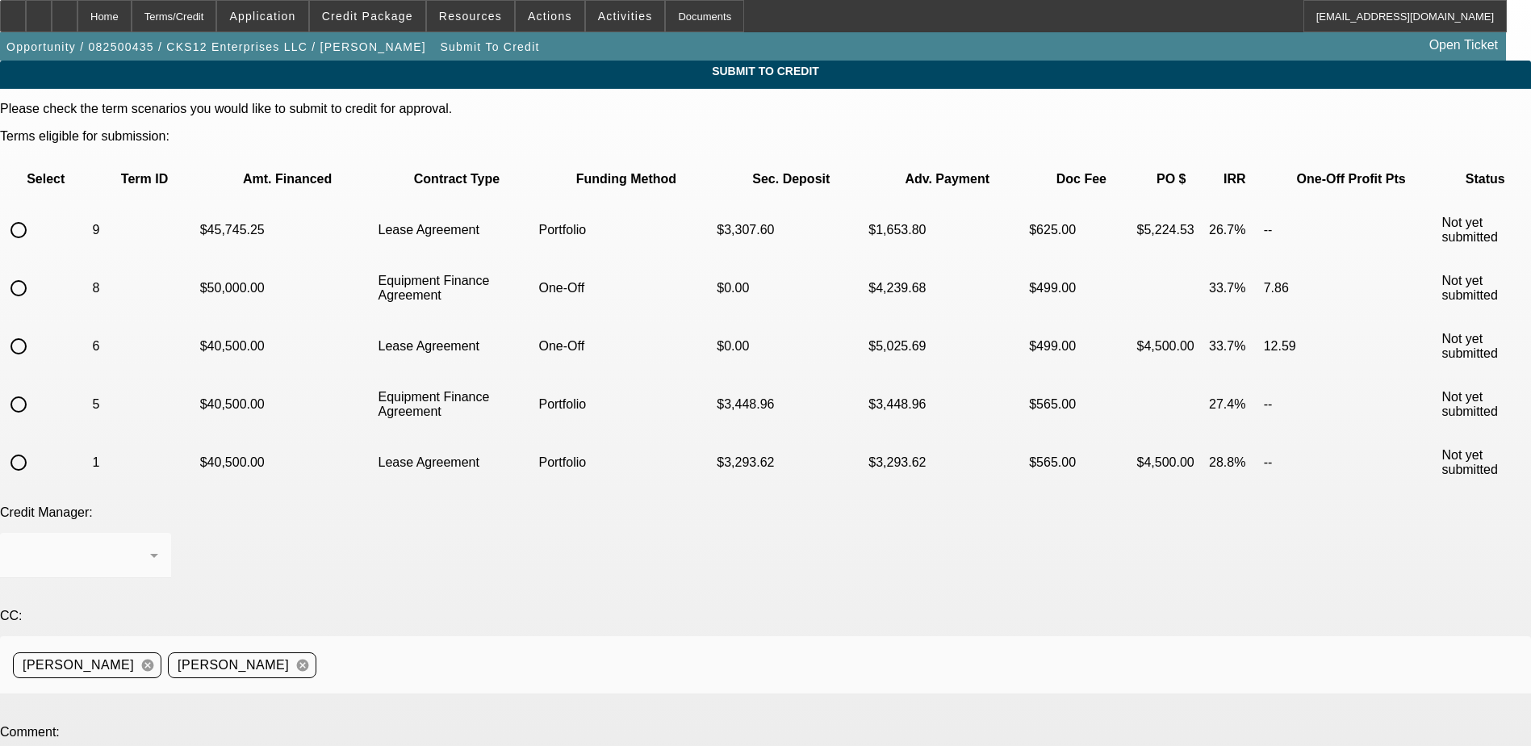
click at [35, 214] on input "radio" at bounding box center [18, 230] width 32 height 32
paste textarea "[PERSON_NAME] is the owner and an operator of startup CKS12 Enterprises LLC, fo…"
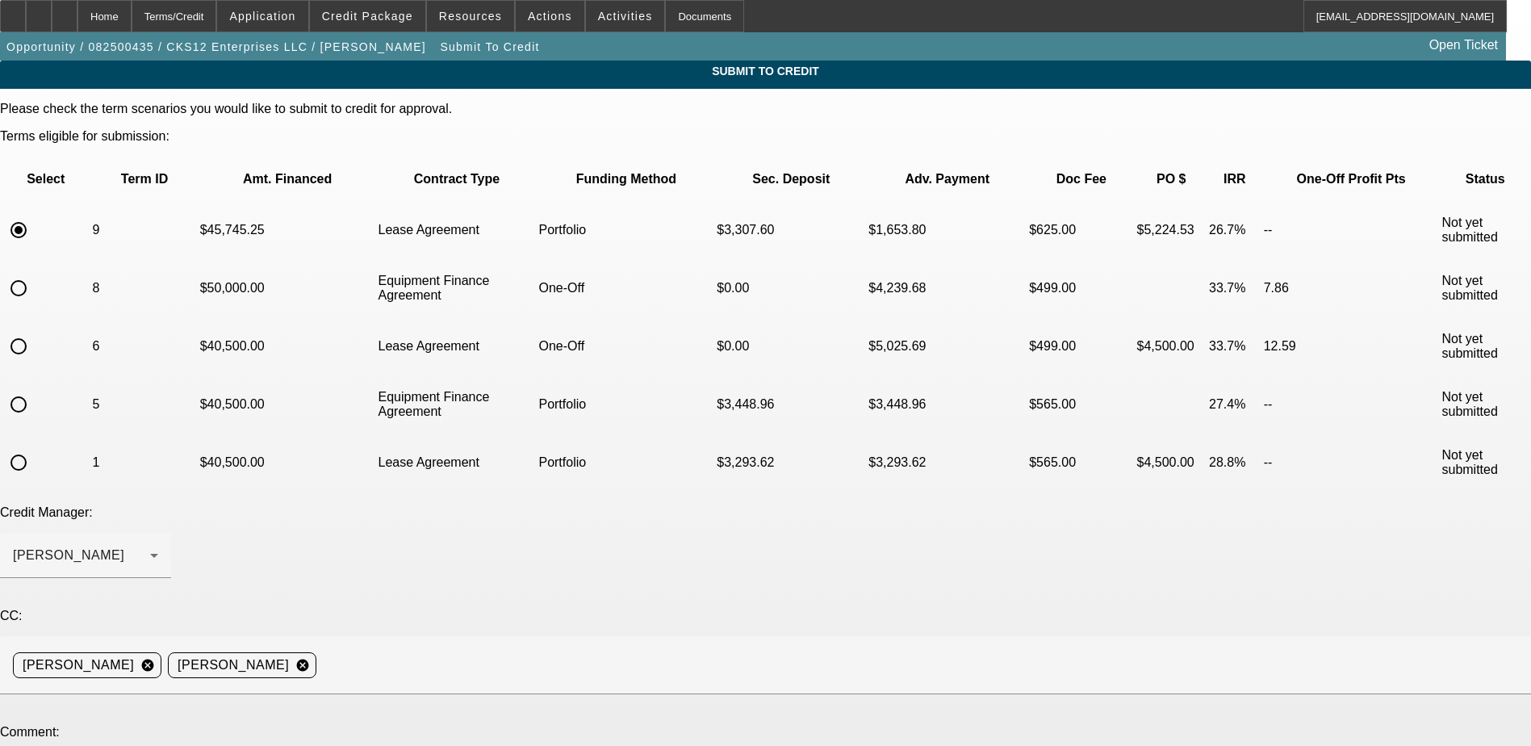
click at [1122, 578] on div "Submit To Credit Please check the term scenarios you would like to submit to cr…" at bounding box center [765, 746] width 1531 height 1371
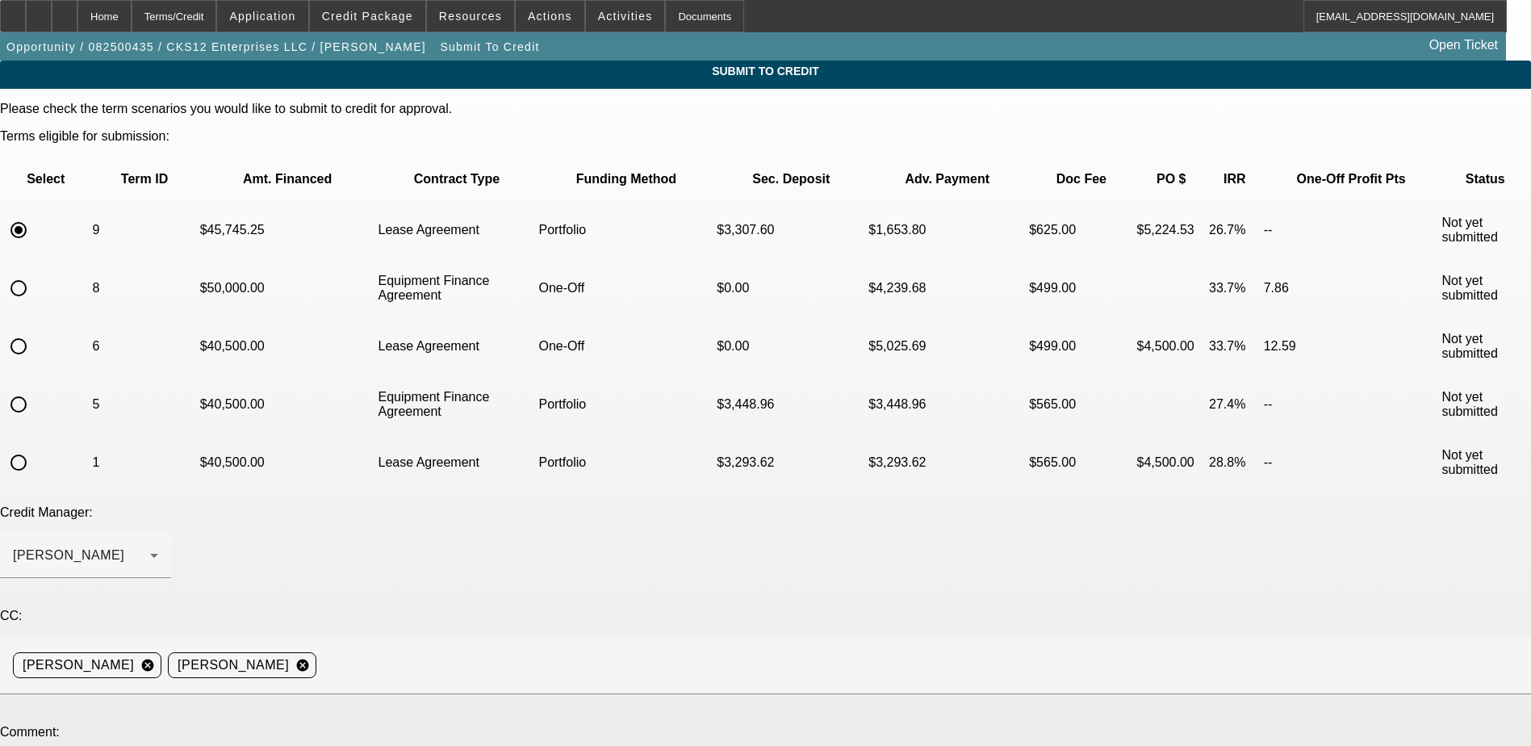
scroll to position [0, 0]
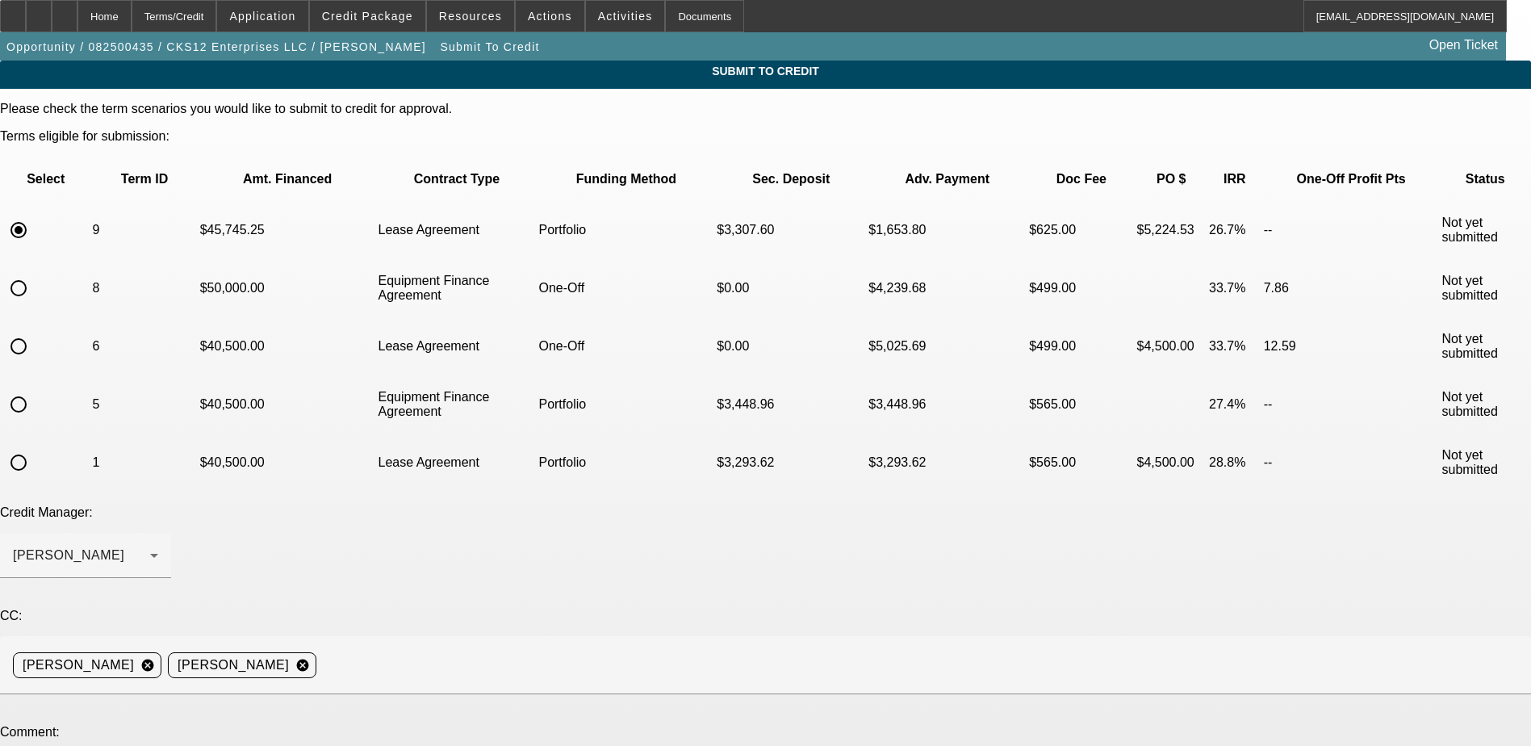
drag, startPoint x: 829, startPoint y: 597, endPoint x: 562, endPoint y: 618, distance: 267.9
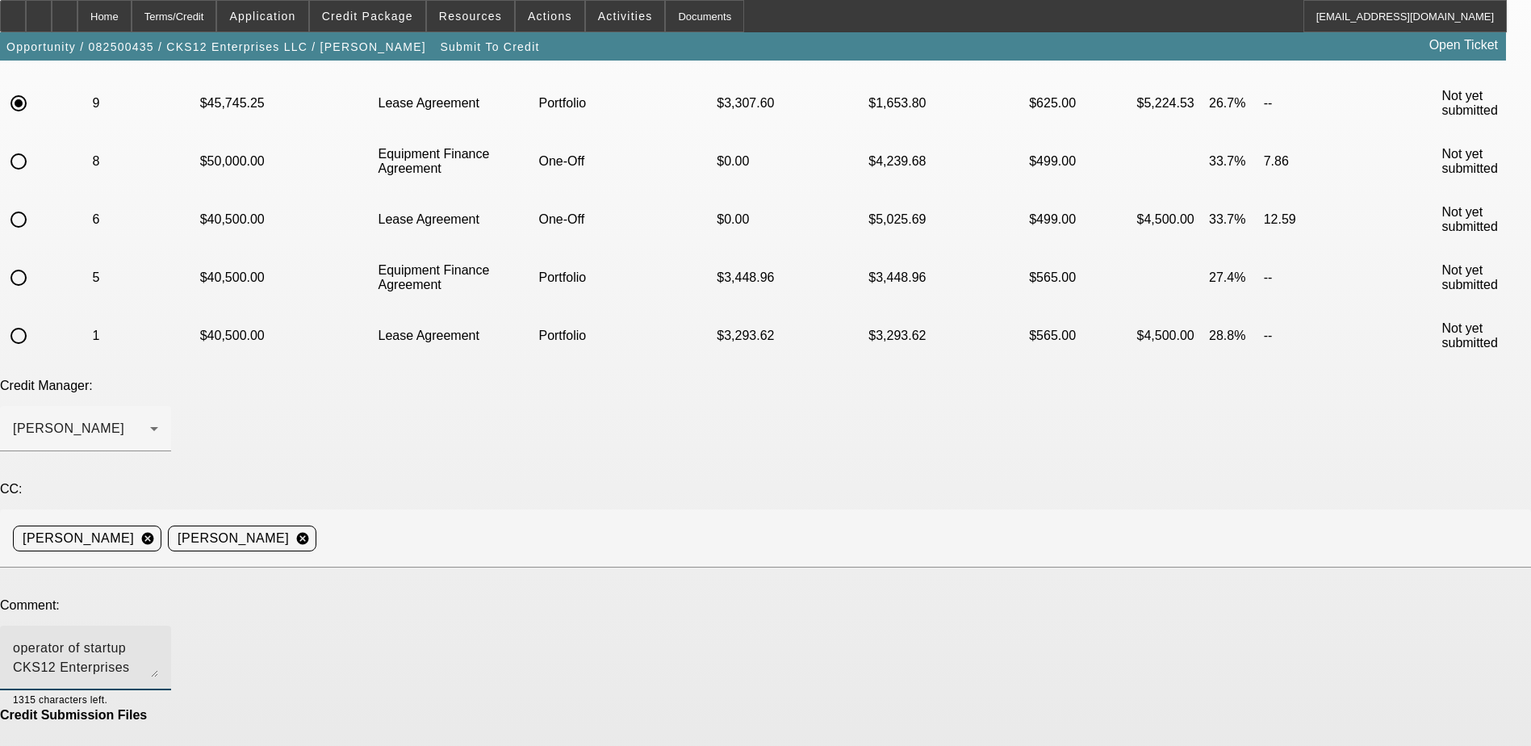
scroll to position [128, 0]
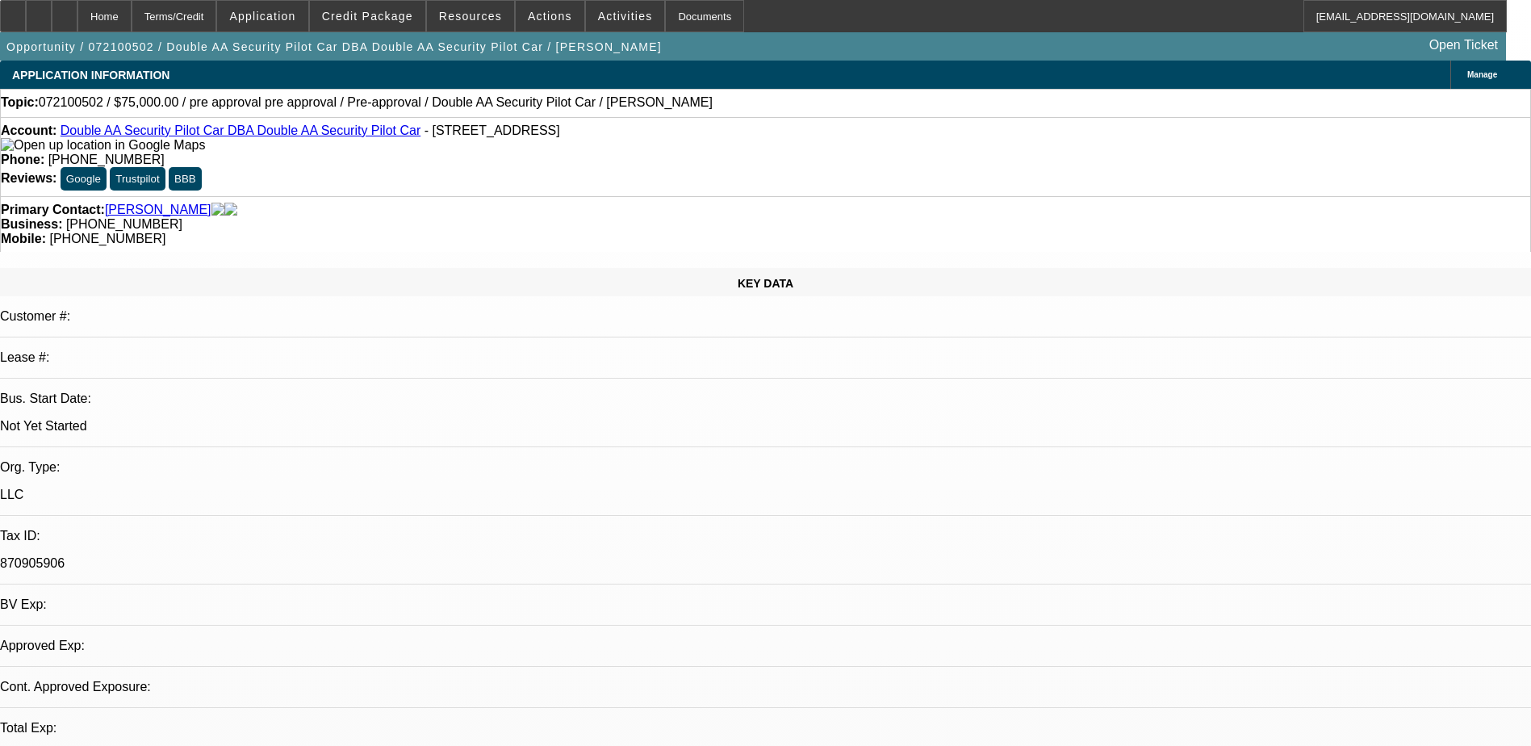
select select "0"
select select "1"
select select "2"
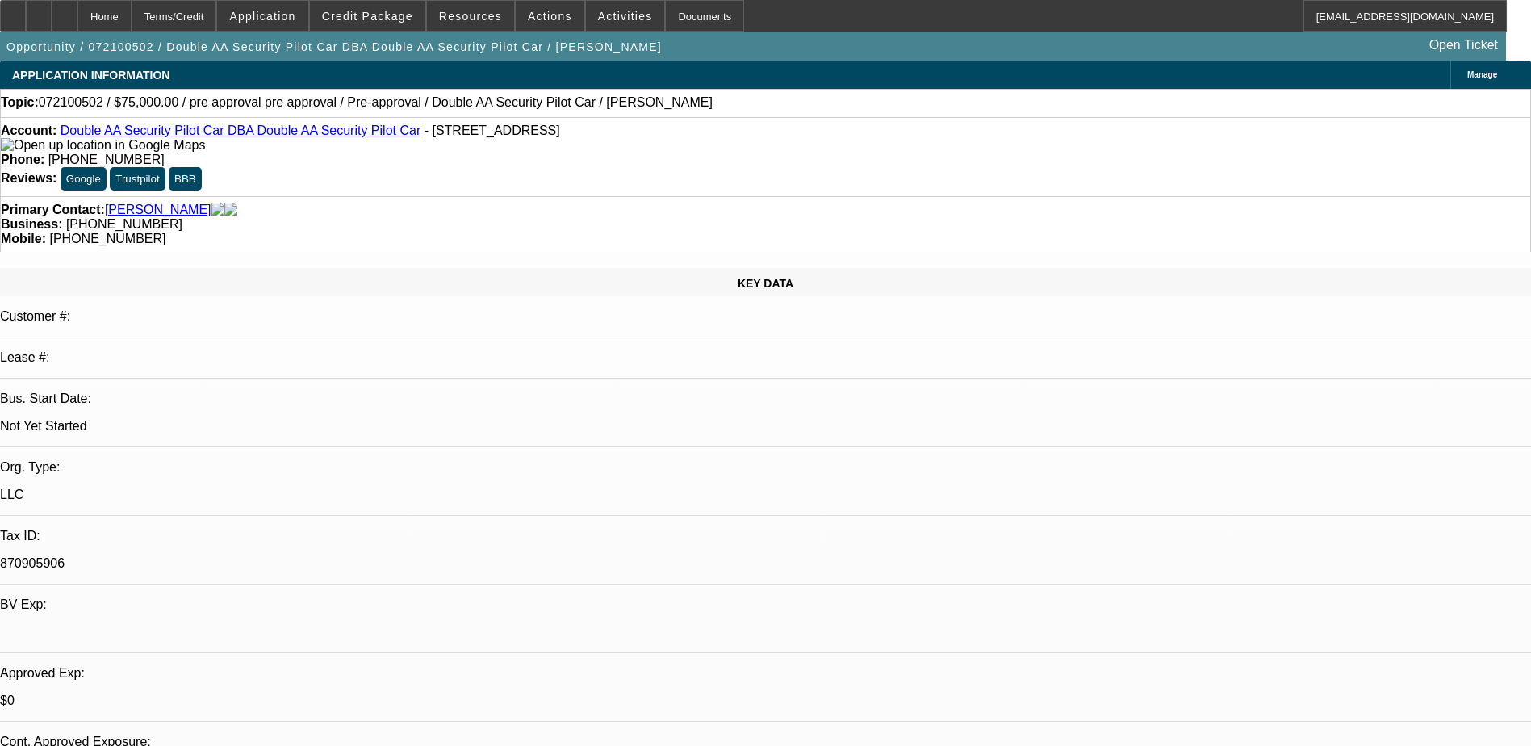
select select
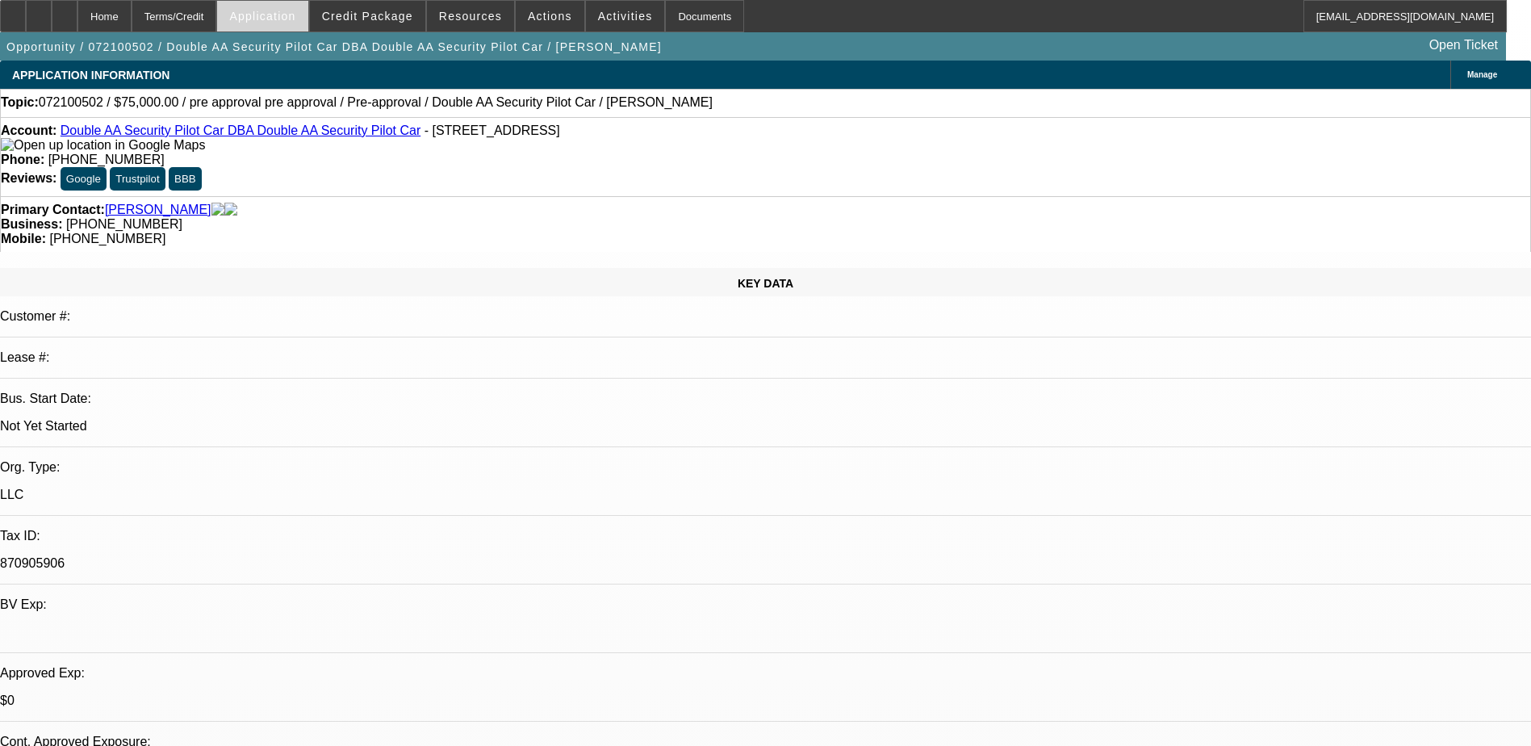
click at [295, 11] on span "Application" at bounding box center [262, 16] width 66 height 13
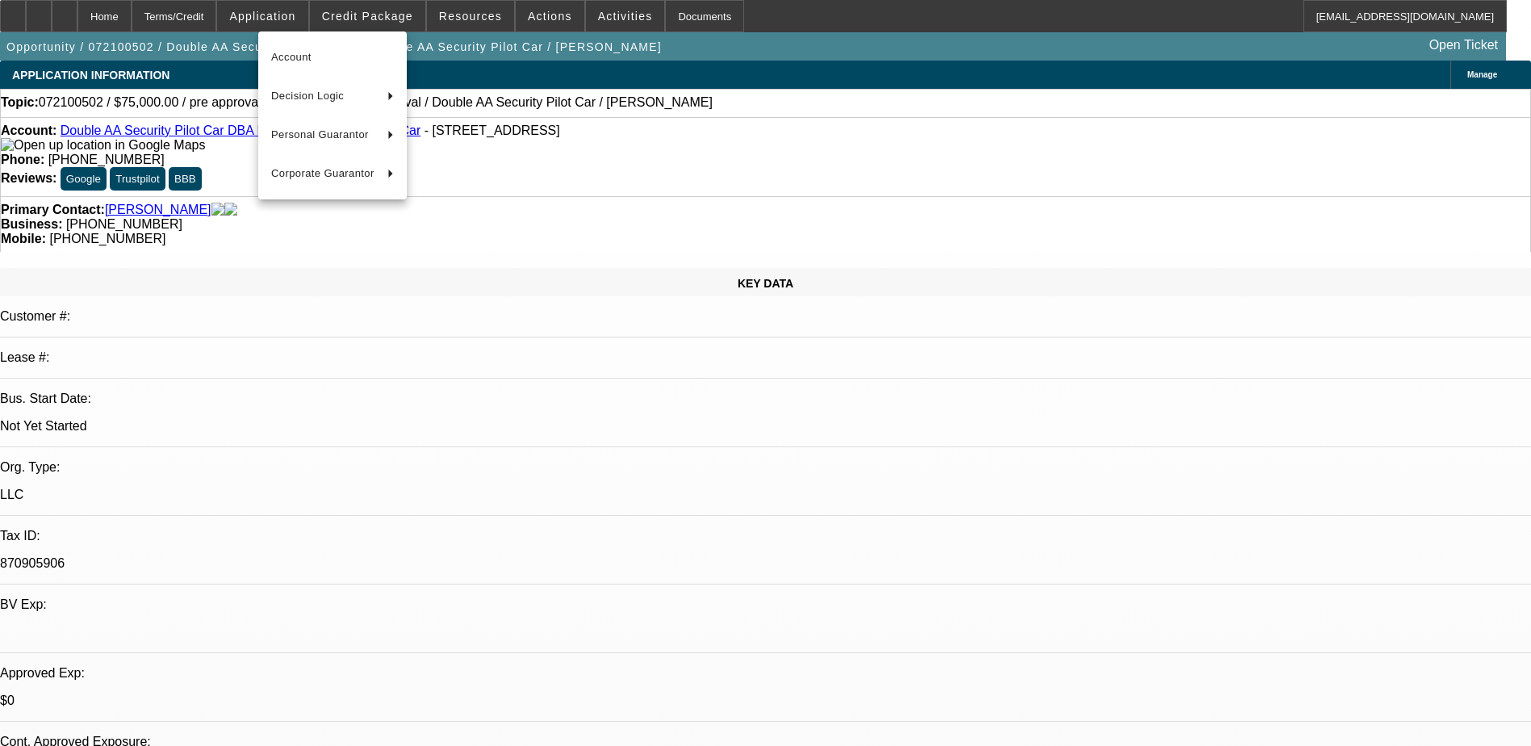
click at [410, 17] on div at bounding box center [765, 373] width 1531 height 746
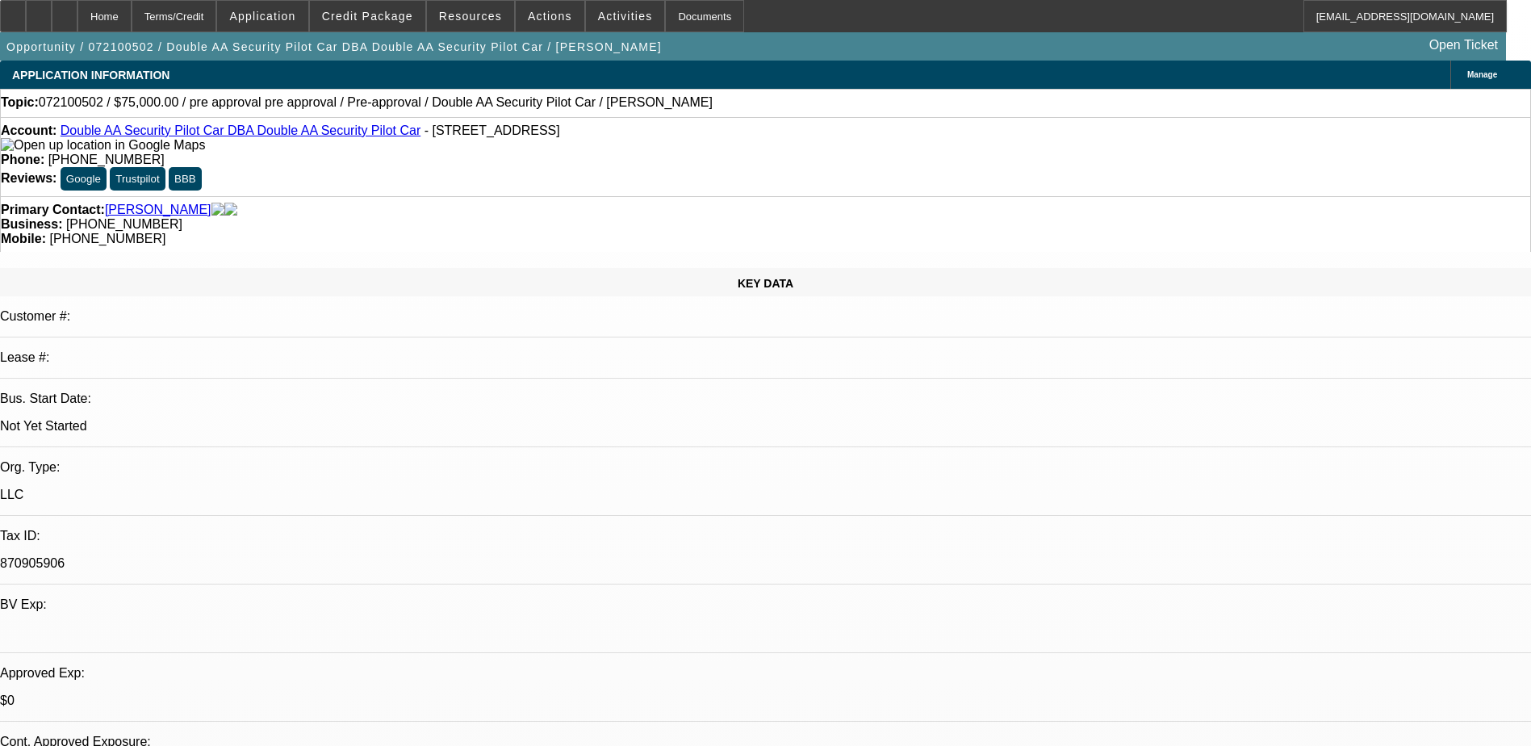
click at [410, 17] on span "Credit Package" at bounding box center [367, 16] width 91 height 13
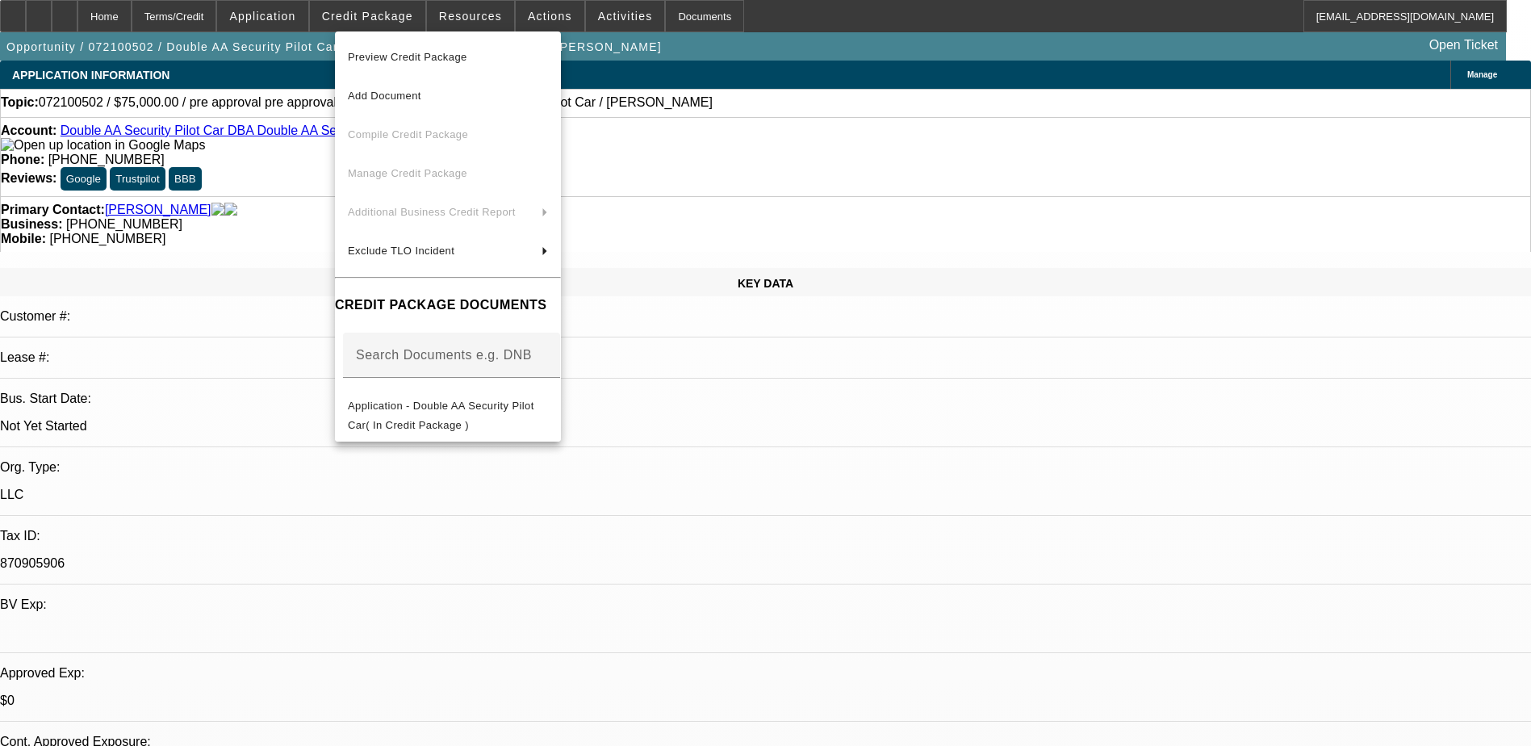
click at [1011, 441] on div at bounding box center [765, 373] width 1531 height 746
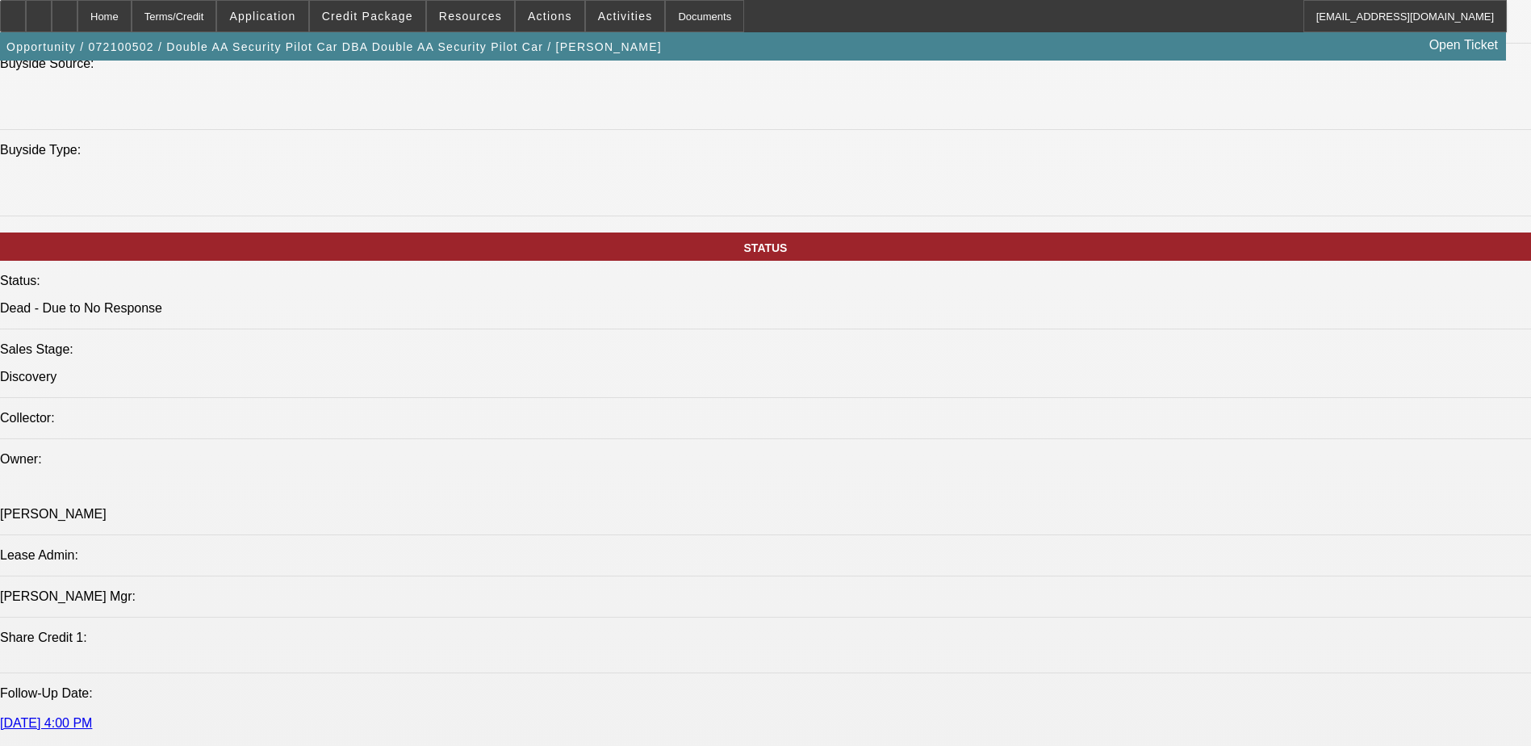
scroll to position [1571, 0]
